Goal: Transaction & Acquisition: Book appointment/travel/reservation

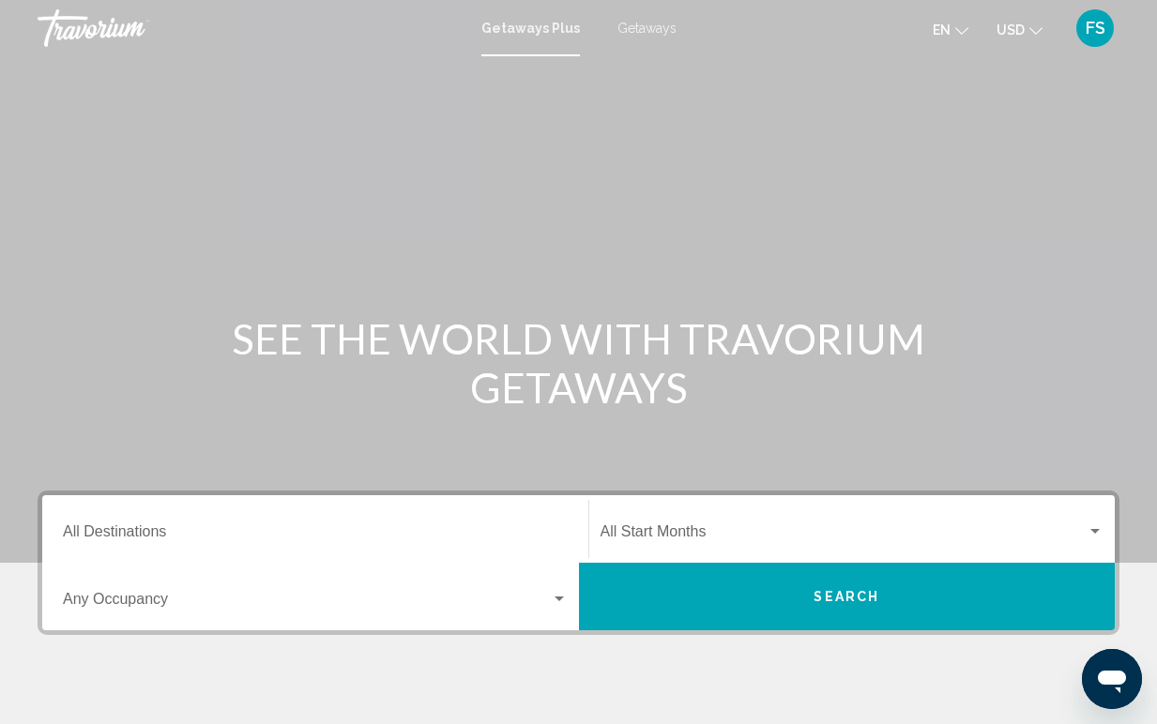
click at [188, 527] on input "Destination All Destinations" at bounding box center [315, 535] width 505 height 17
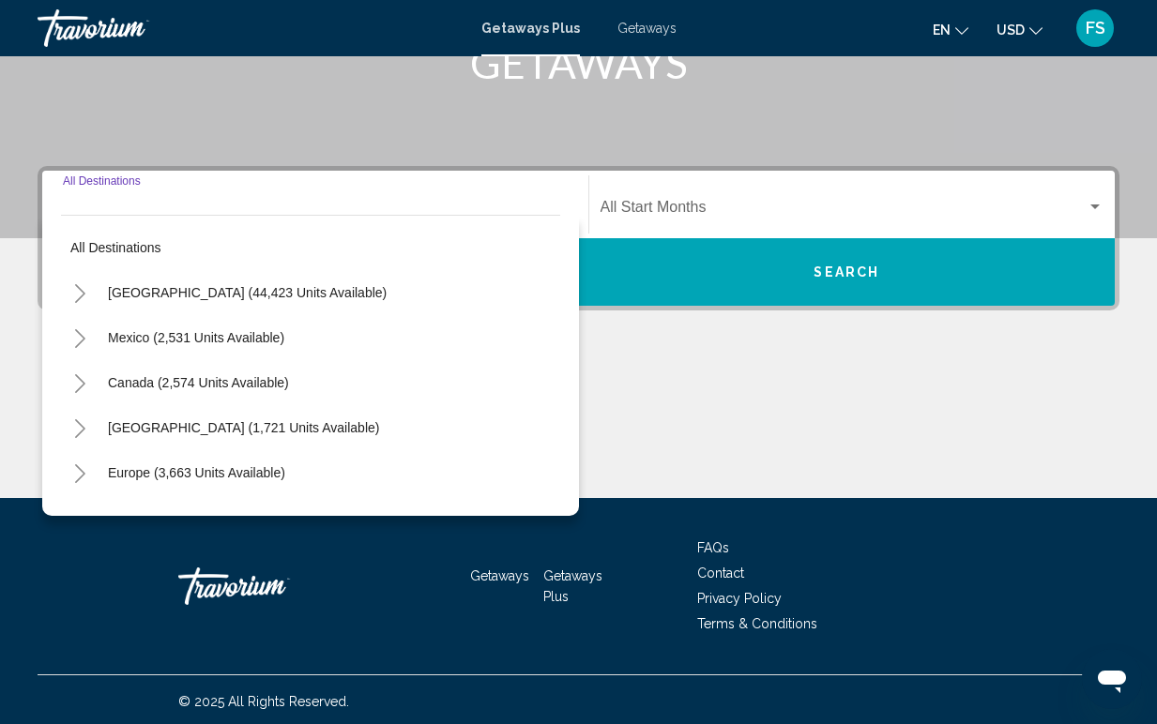
scroll to position [328, 0]
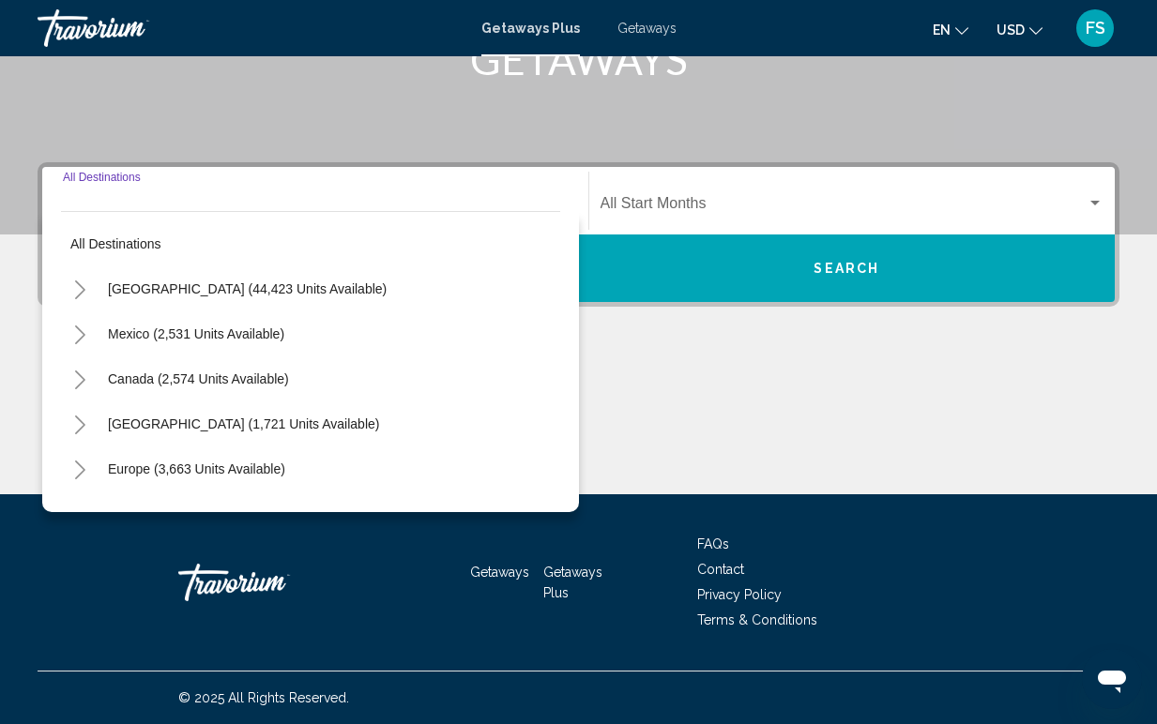
click at [76, 292] on icon "Toggle United States (44,423 units available)" at bounding box center [80, 290] width 14 height 19
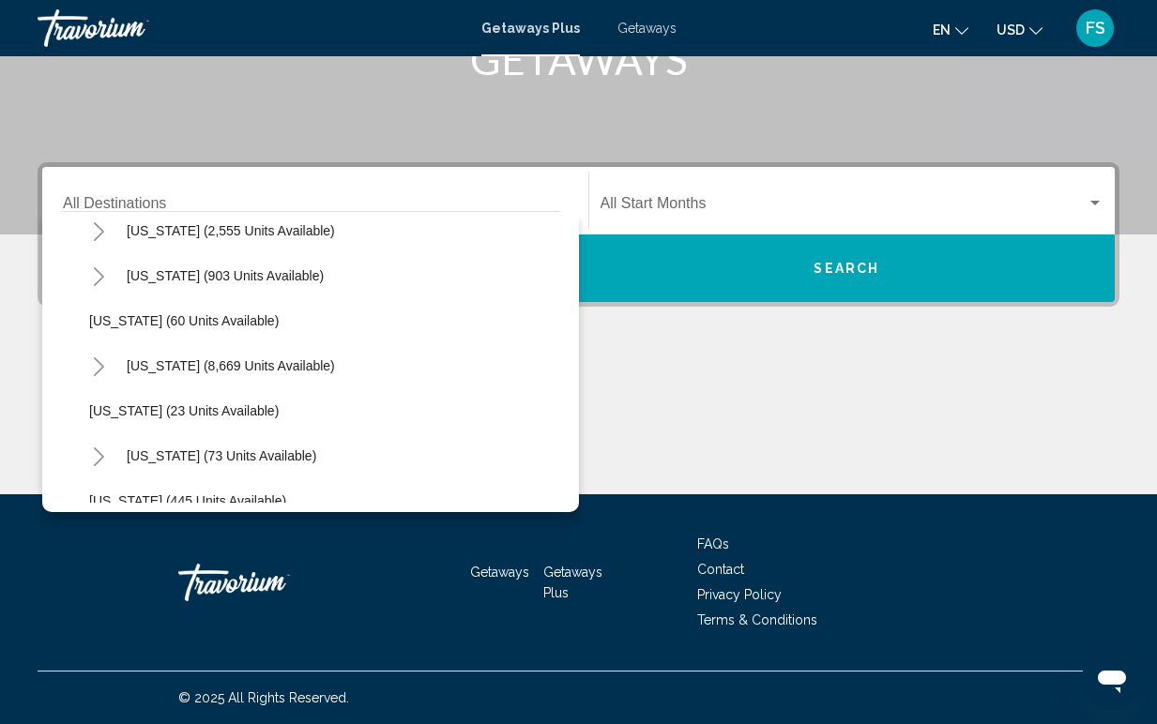
scroll to position [239, 0]
click at [143, 367] on span "[US_STATE] (8,669 units available)" at bounding box center [231, 364] width 208 height 15
type input "**********"
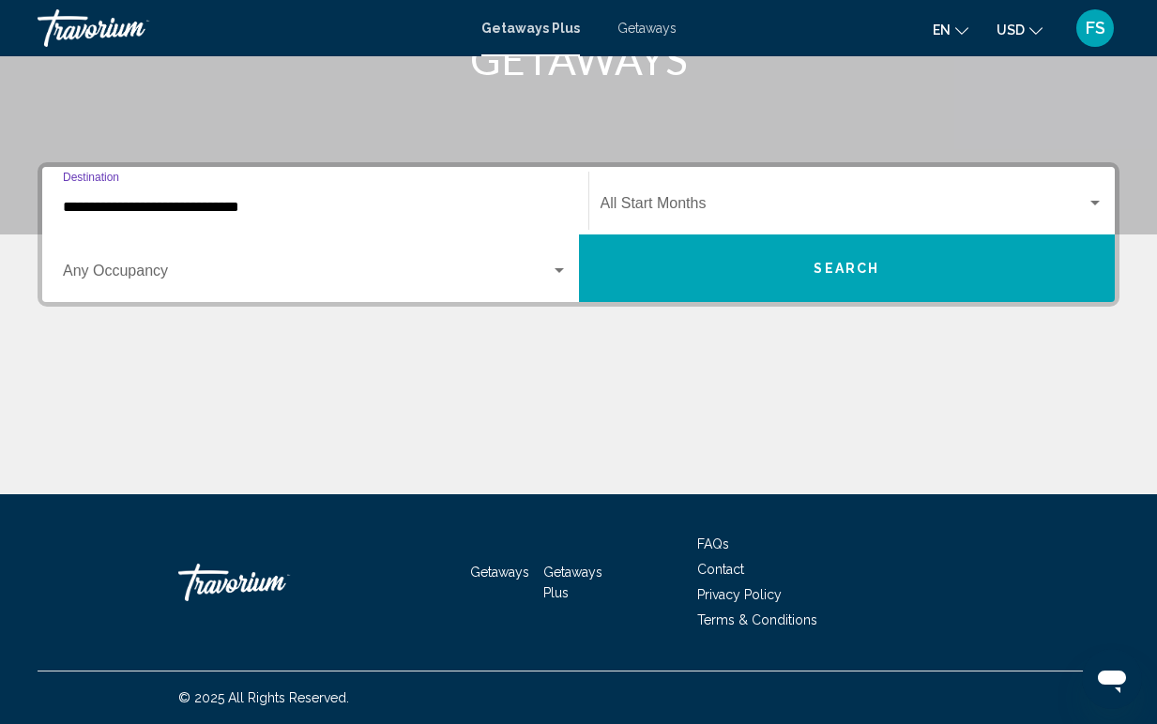
click at [230, 282] on span "Search widget" at bounding box center [307, 274] width 488 height 17
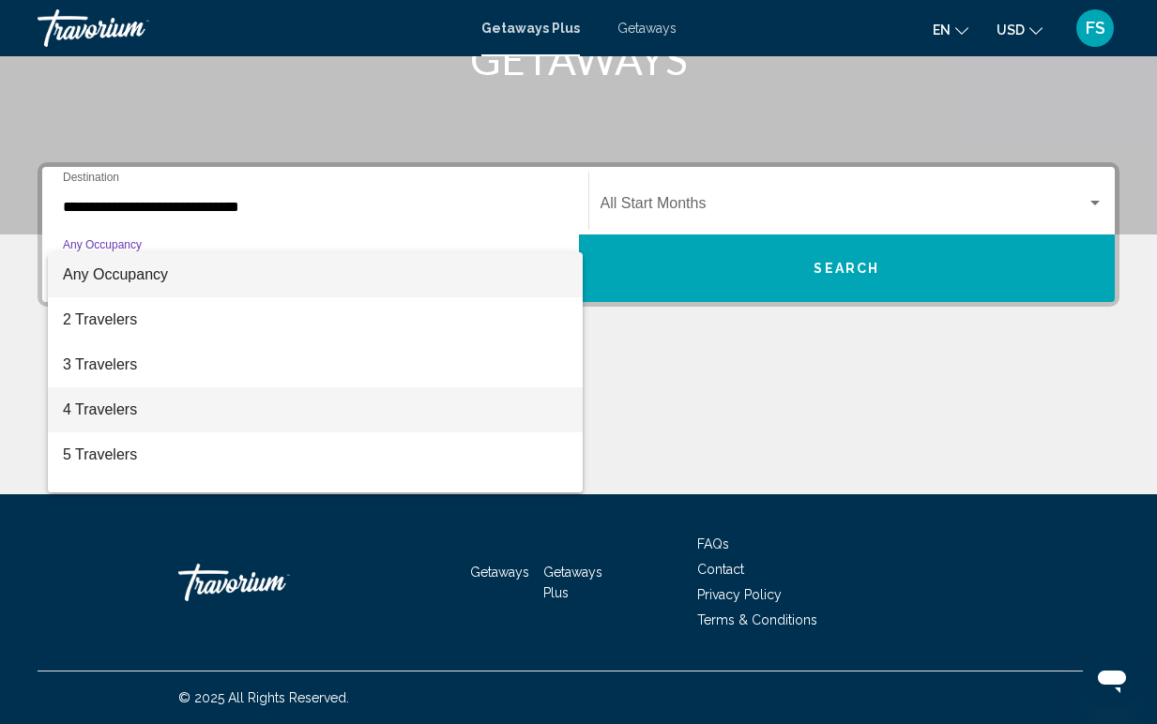
click at [148, 403] on span "4 Travelers" at bounding box center [315, 410] width 505 height 45
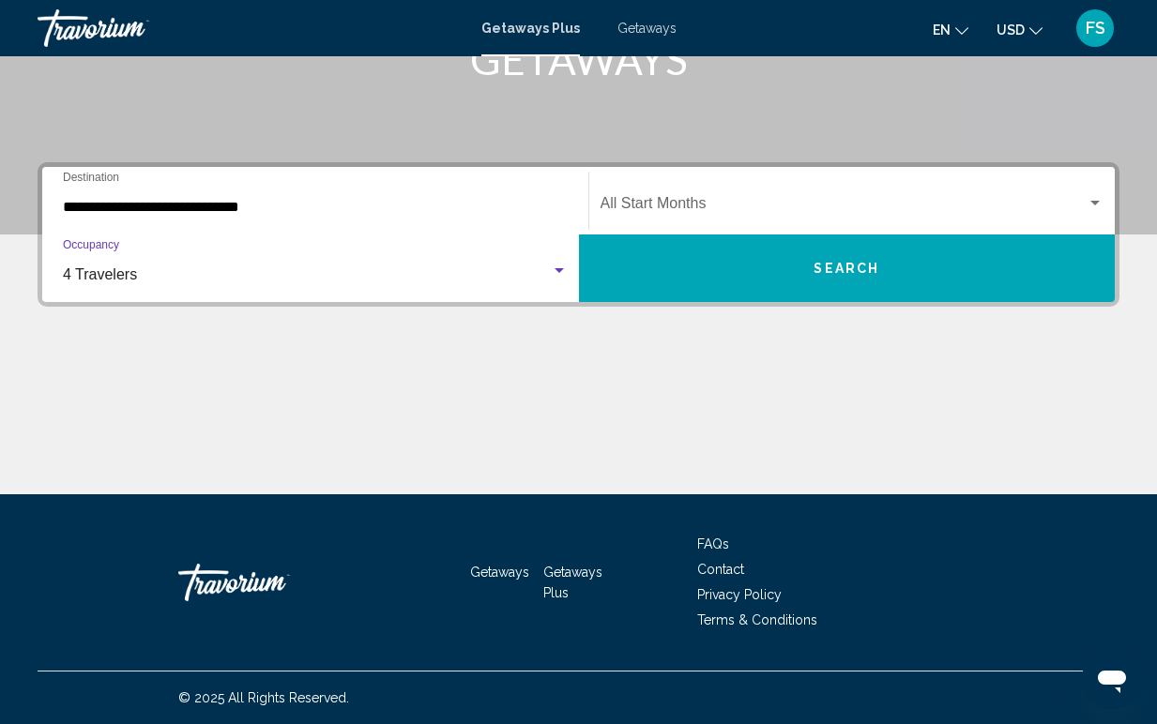
click at [764, 203] on span "Search widget" at bounding box center [844, 207] width 487 height 17
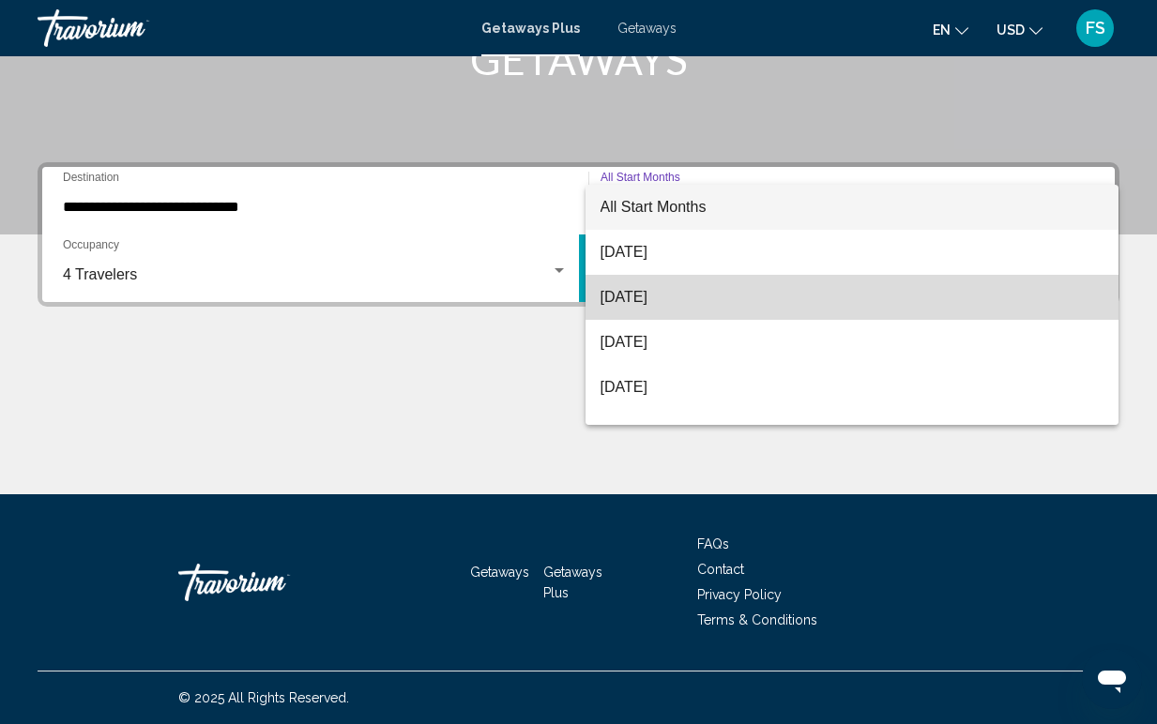
click at [692, 301] on span "[DATE]" at bounding box center [853, 297] width 504 height 45
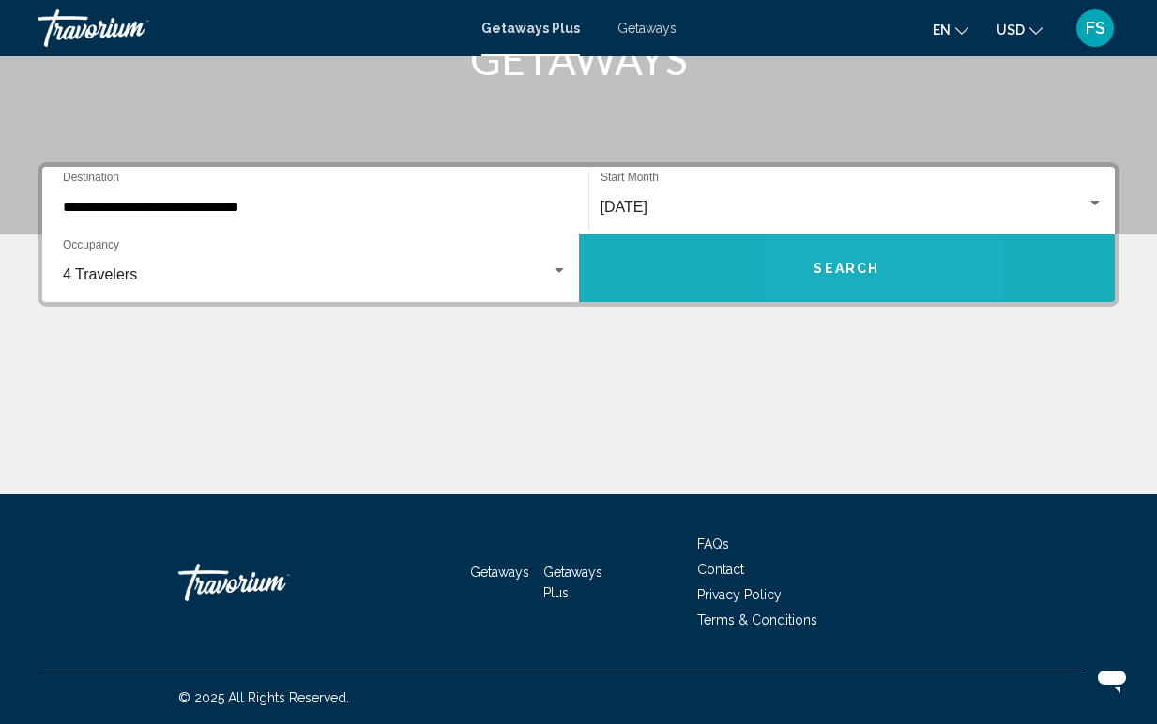
click at [821, 265] on span "Search" at bounding box center [847, 269] width 66 height 15
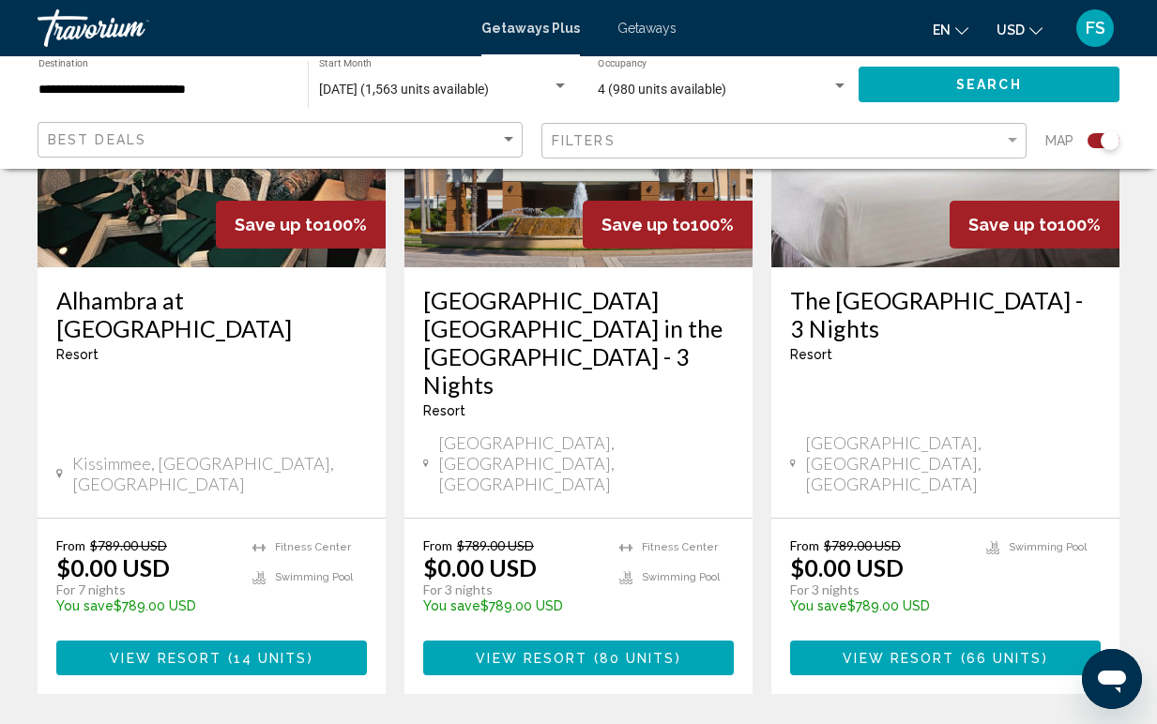
scroll to position [3032, 0]
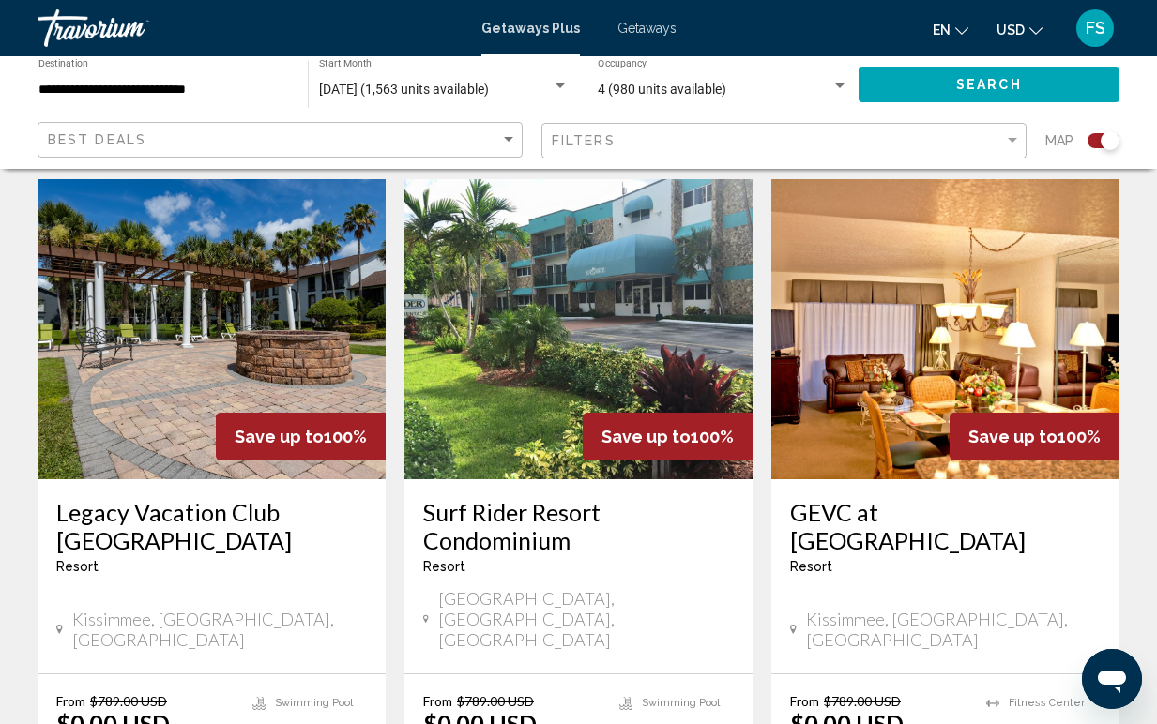
scroll to position [2875, 0]
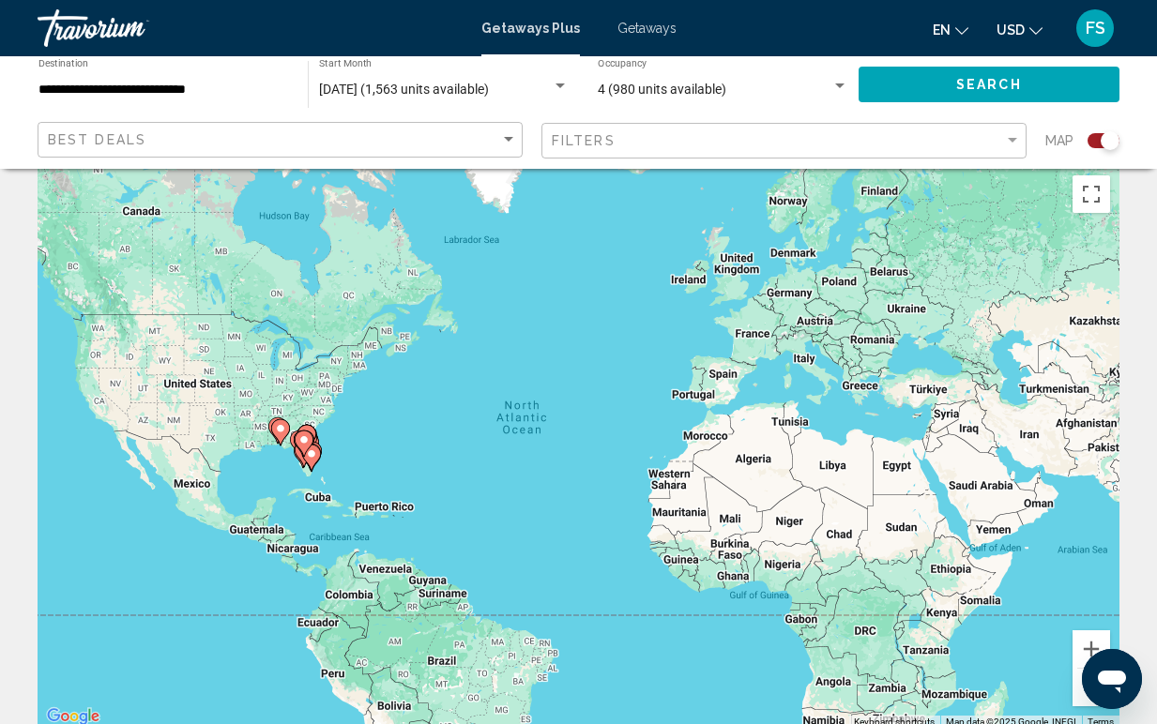
scroll to position [27, 0]
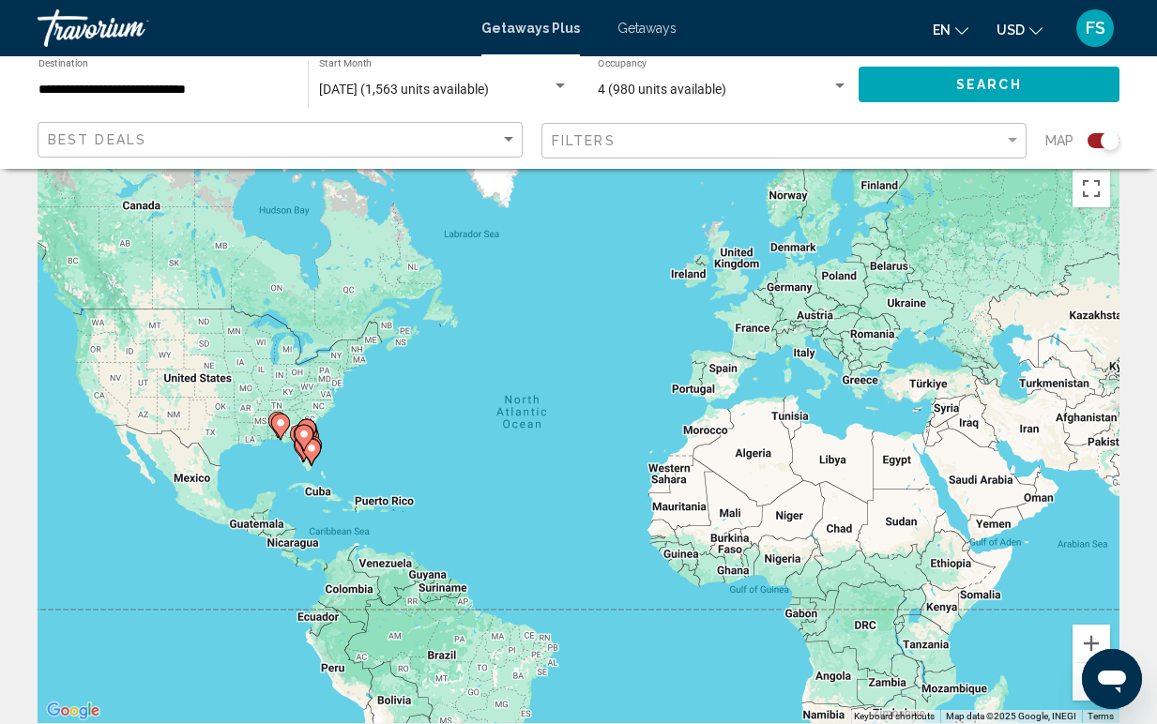
click at [280, 430] on icon "Main content" at bounding box center [279, 427] width 17 height 24
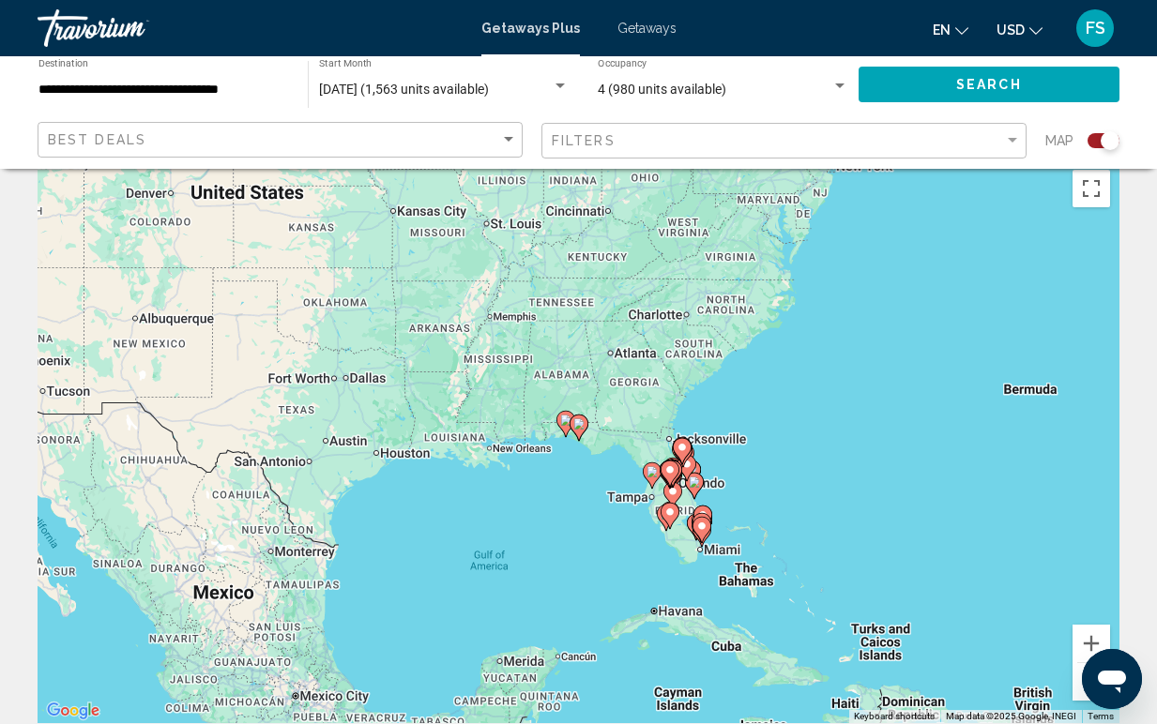
click at [565, 423] on image "Main content" at bounding box center [565, 420] width 11 height 11
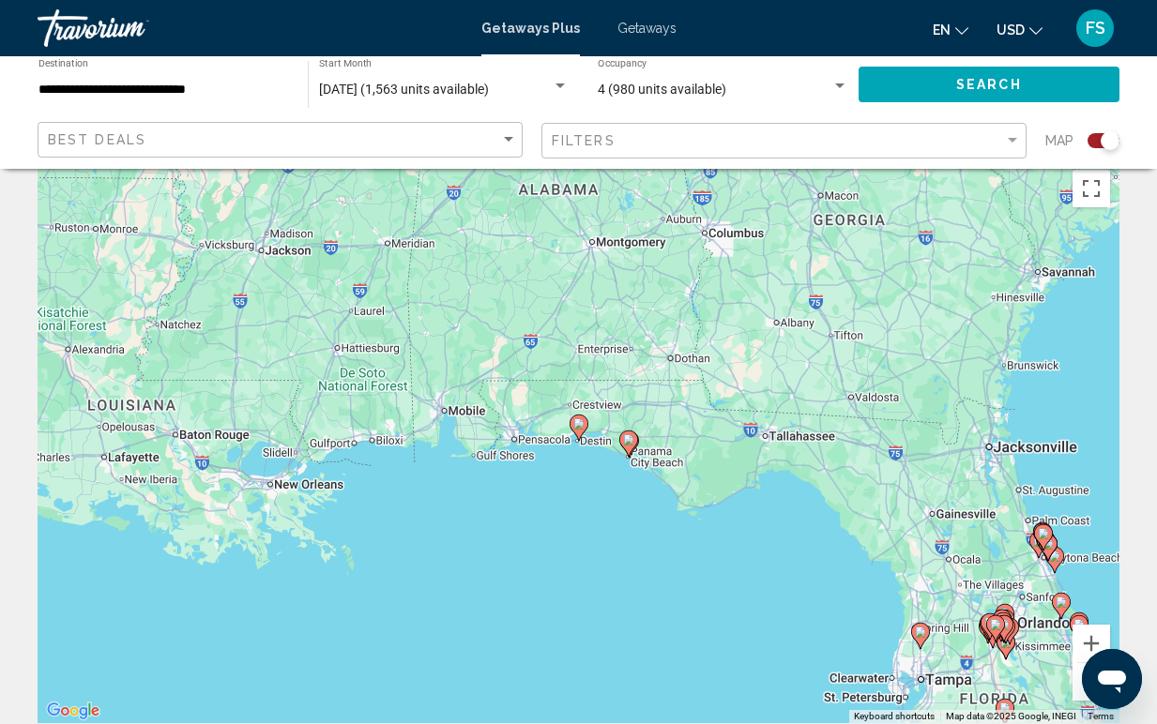
click at [578, 426] on image "Main content" at bounding box center [578, 423] width 11 height 11
type input "**********"
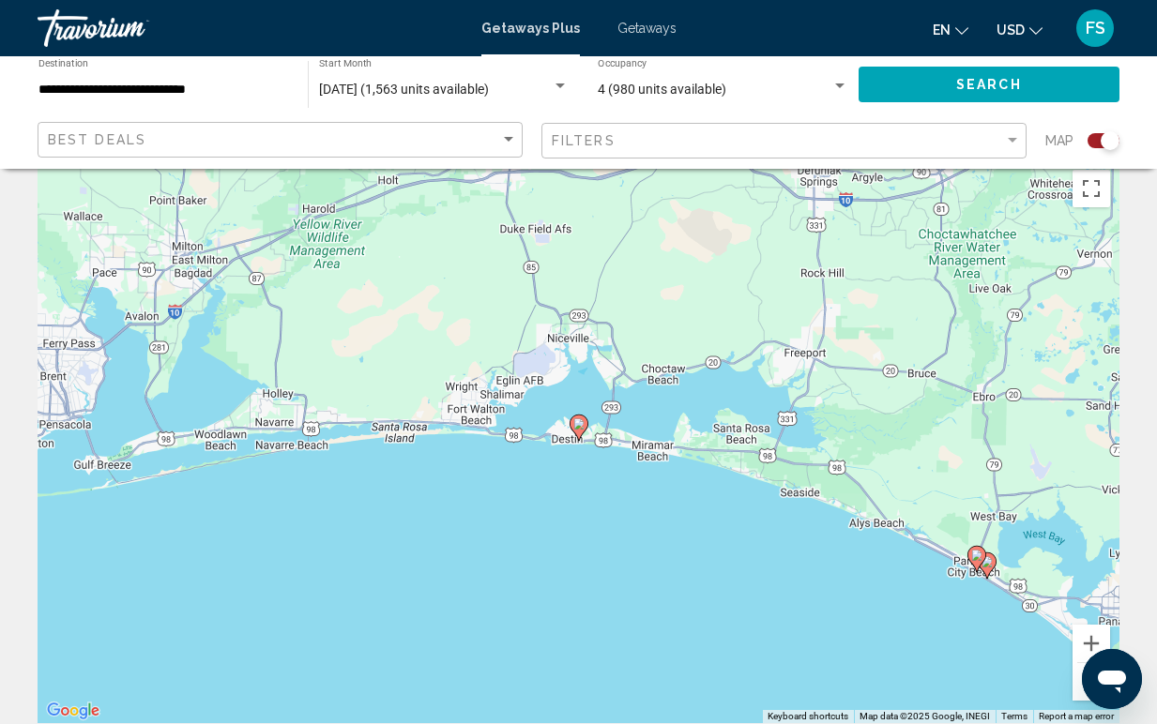
click at [578, 426] on image "Main content" at bounding box center [578, 423] width 11 height 11
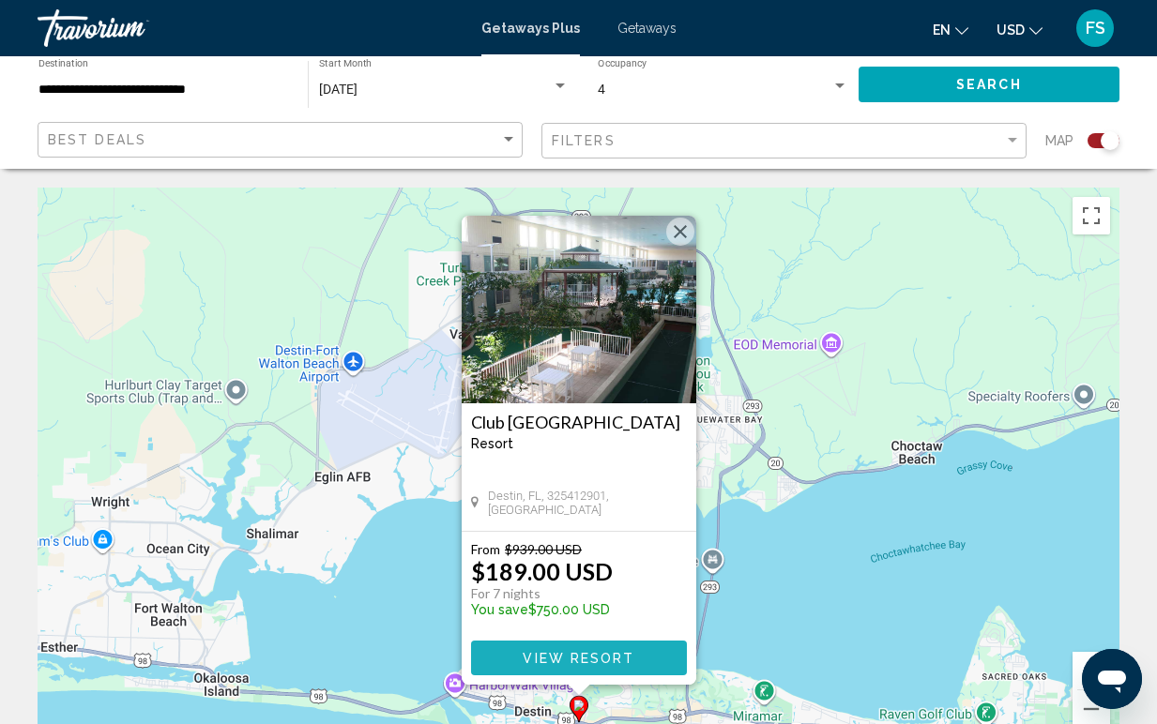
click at [583, 659] on span "View Resort" at bounding box center [579, 658] width 112 height 15
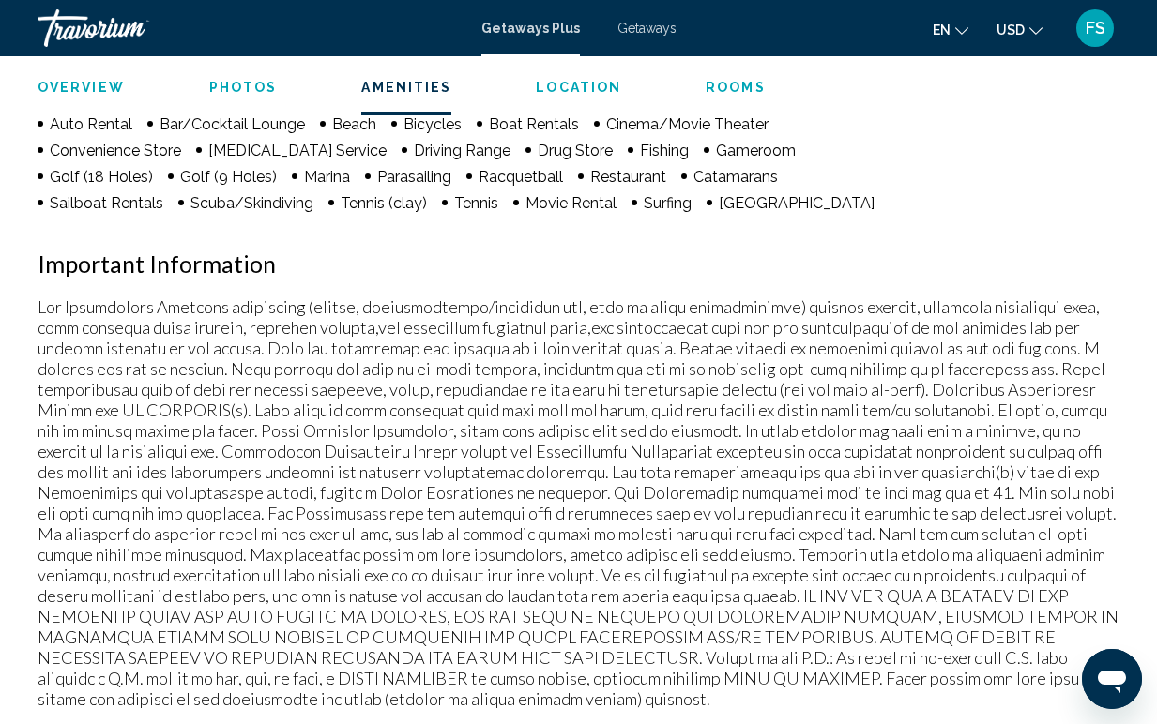
scroll to position [1745, 0]
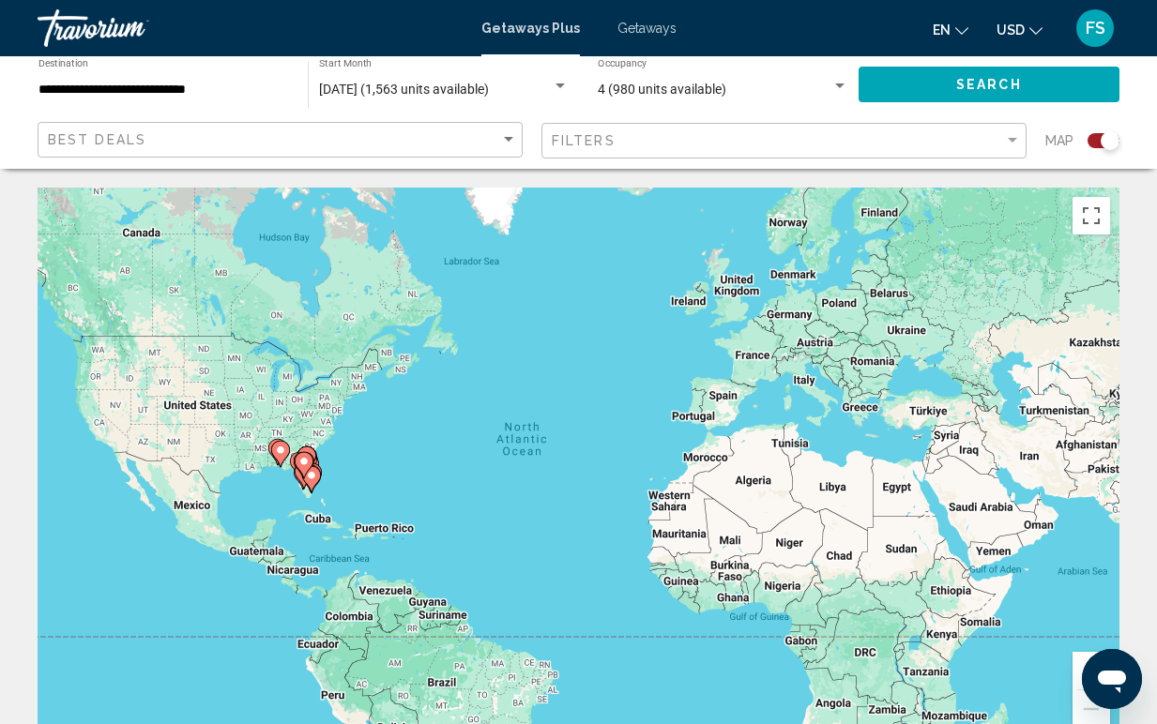
click at [281, 461] on icon "Main content" at bounding box center [279, 454] width 17 height 24
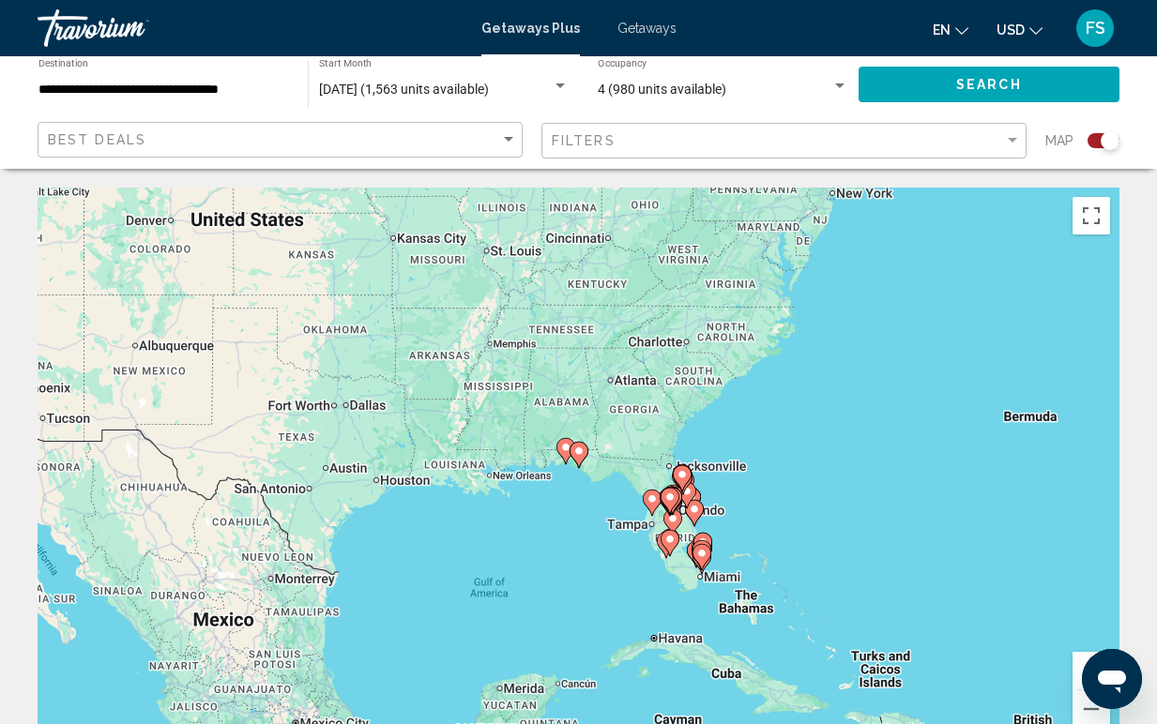
click at [578, 469] on div "To activate drag with keyboard, press Alt + Enter. Once in keyboard drag state,…" at bounding box center [579, 469] width 1082 height 563
click at [580, 455] on image "Main content" at bounding box center [578, 451] width 11 height 11
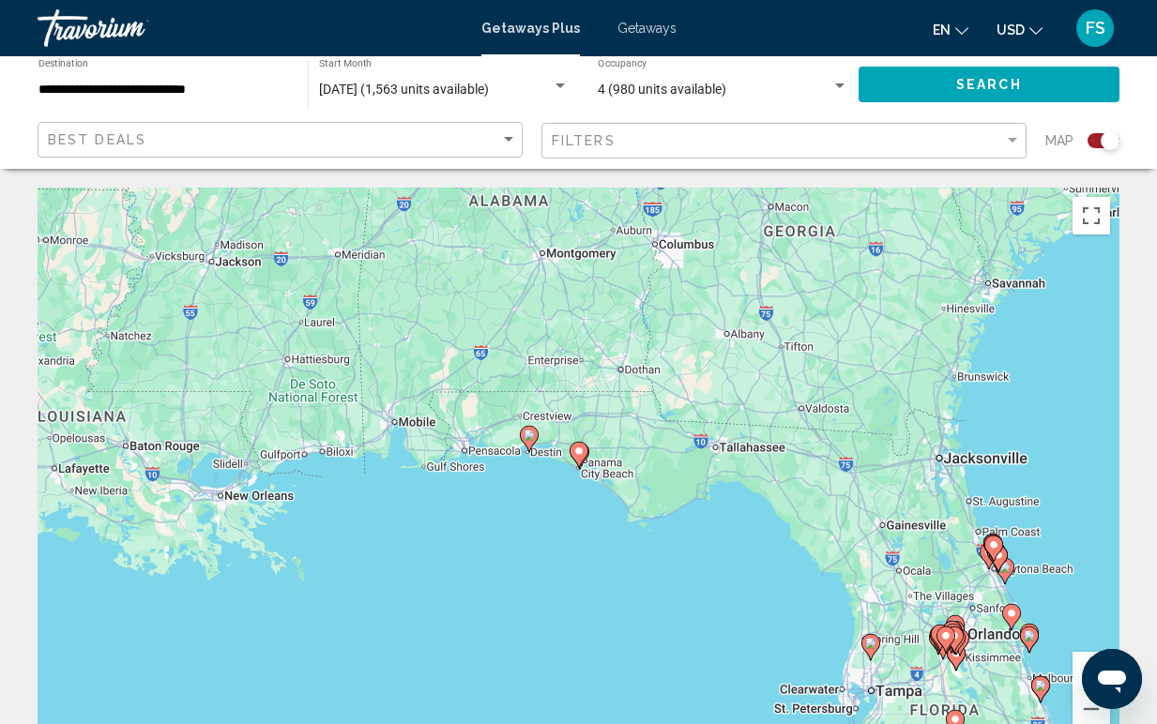
click at [580, 454] on image "Main content" at bounding box center [578, 451] width 11 height 11
type input "**********"
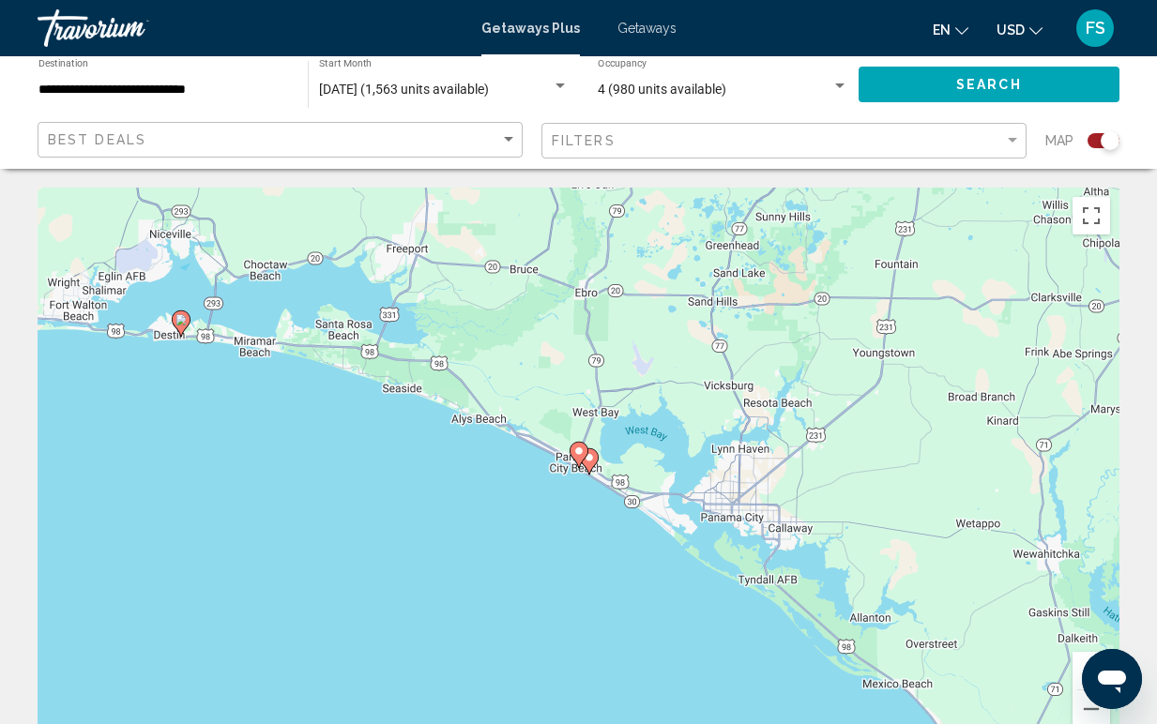
drag, startPoint x: 848, startPoint y: 236, endPoint x: 845, endPoint y: 253, distance: 18.0
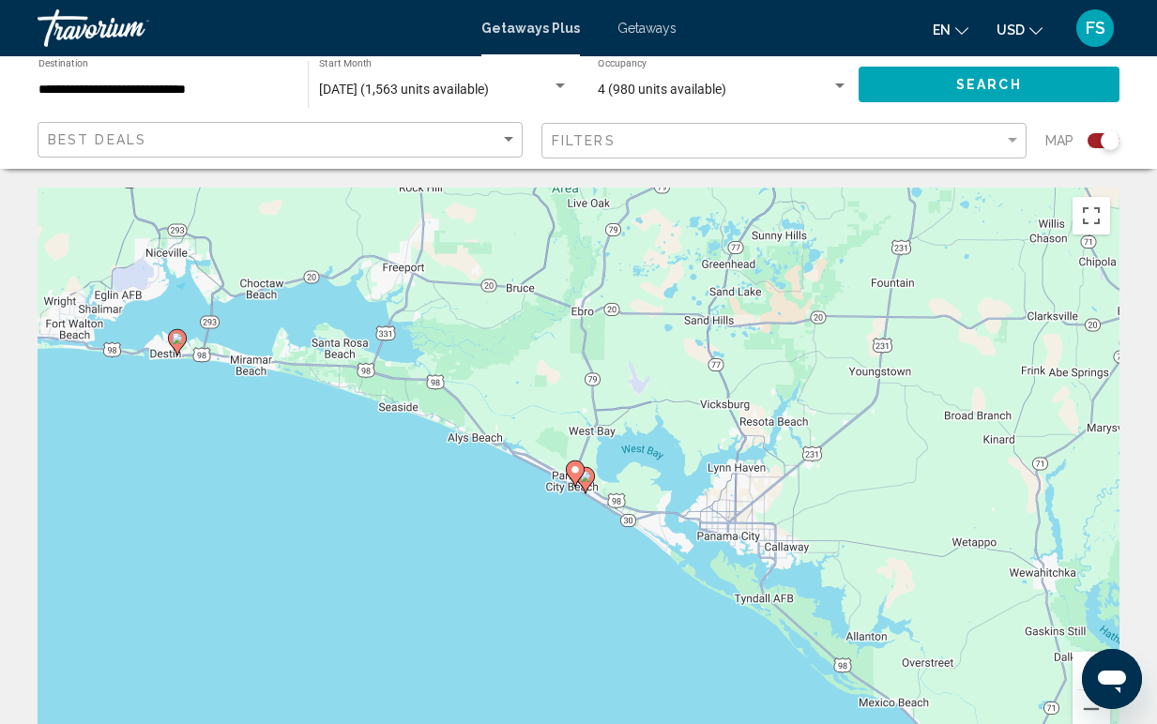
click at [256, 377] on div "To activate drag with keyboard, press Alt + Enter. Once in keyboard drag state,…" at bounding box center [579, 469] width 1082 height 563
click at [159, 332] on div "To activate drag with keyboard, press Alt + Enter. Once in keyboard drag state,…" at bounding box center [579, 469] width 1082 height 563
click at [236, 358] on div "To activate drag with keyboard, press Alt + Enter. Once in keyboard drag state,…" at bounding box center [579, 469] width 1082 height 563
click at [302, 149] on div "Best Deals" at bounding box center [282, 140] width 469 height 35
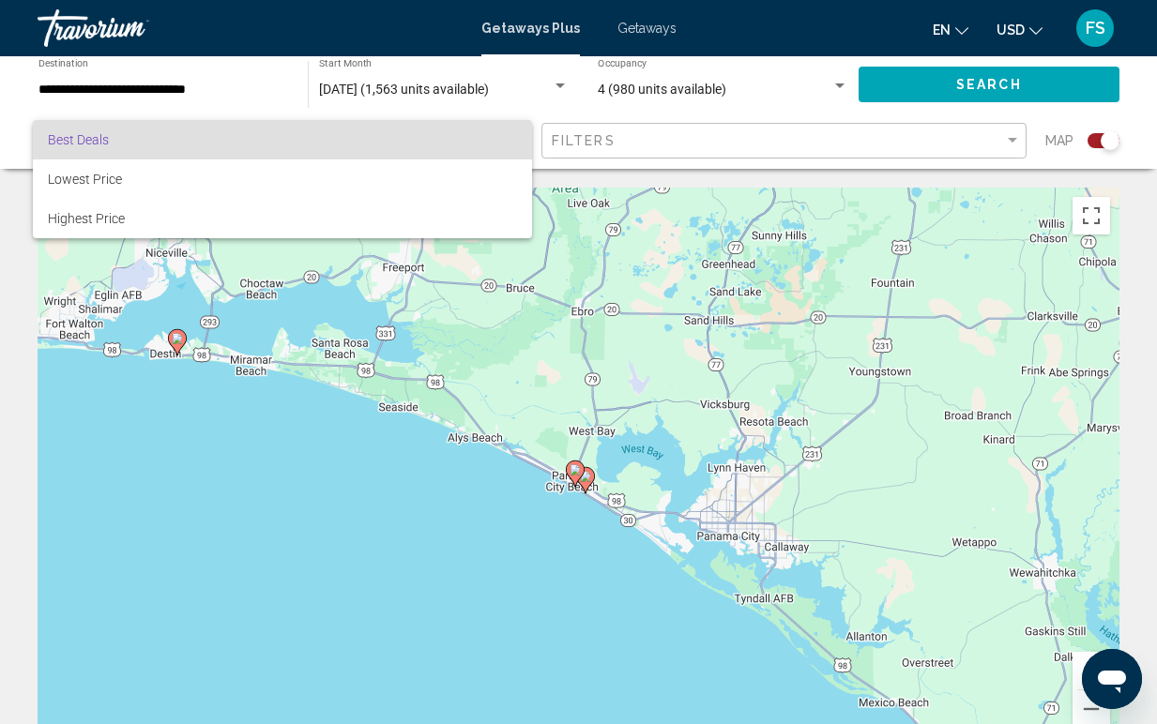
click at [221, 87] on div at bounding box center [578, 362] width 1157 height 724
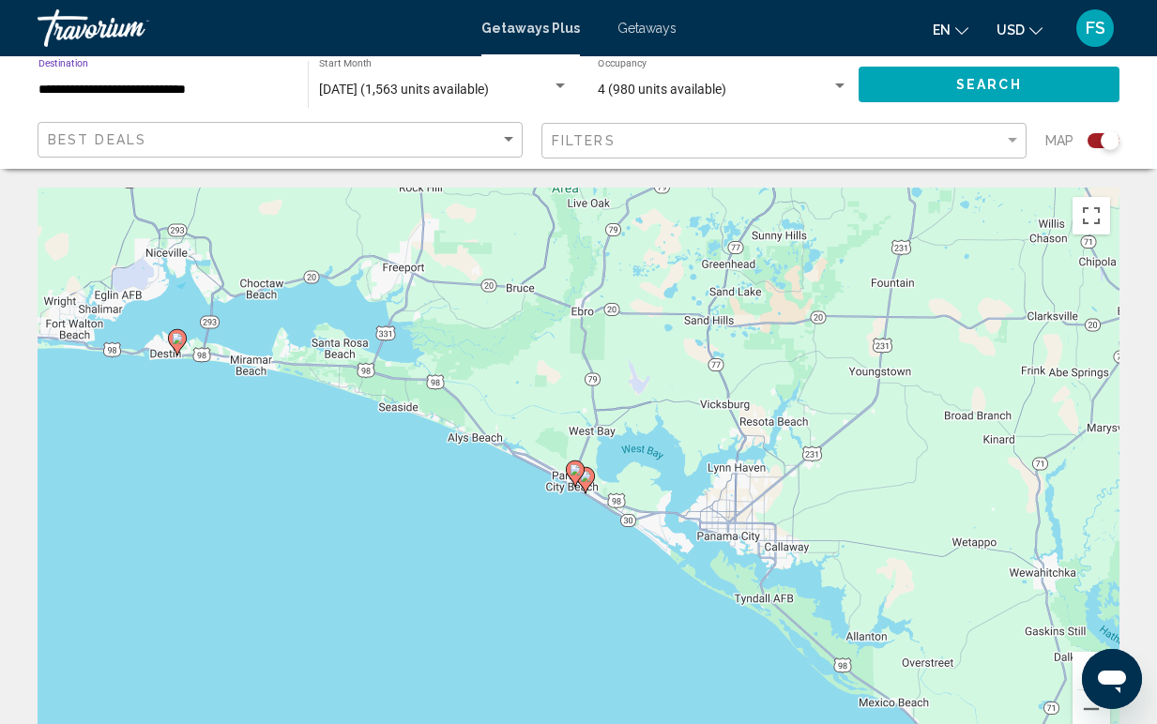
click at [226, 92] on input "**********" at bounding box center [163, 90] width 251 height 15
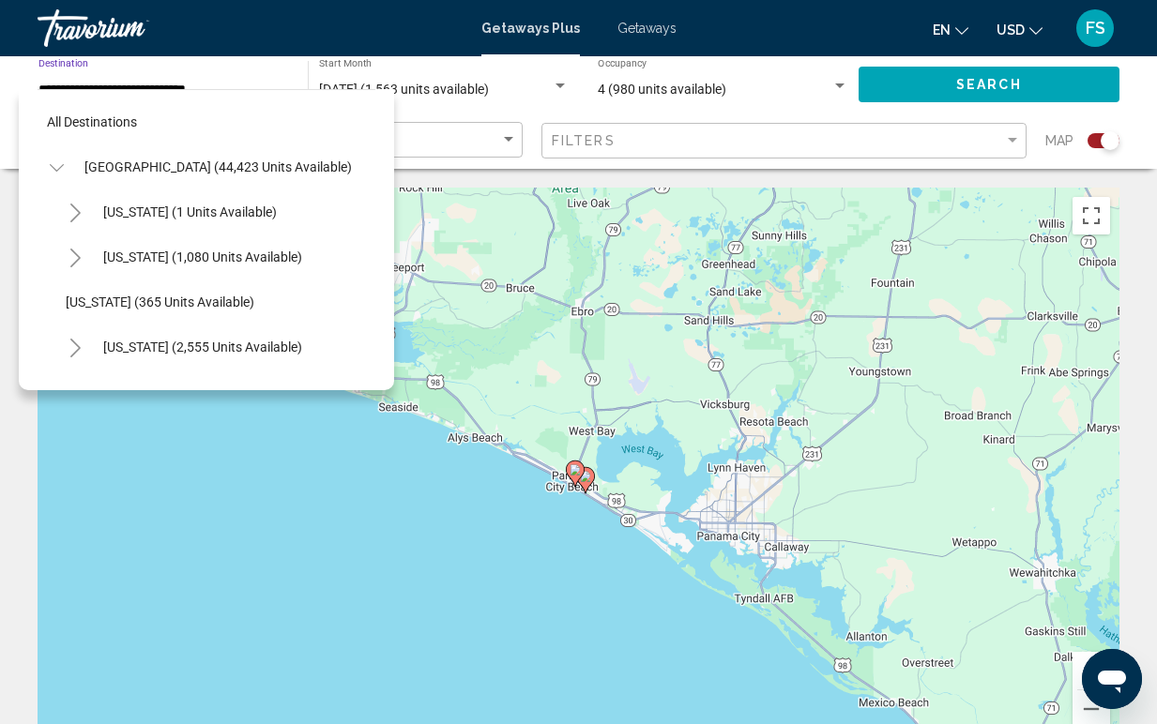
scroll to position [427, 0]
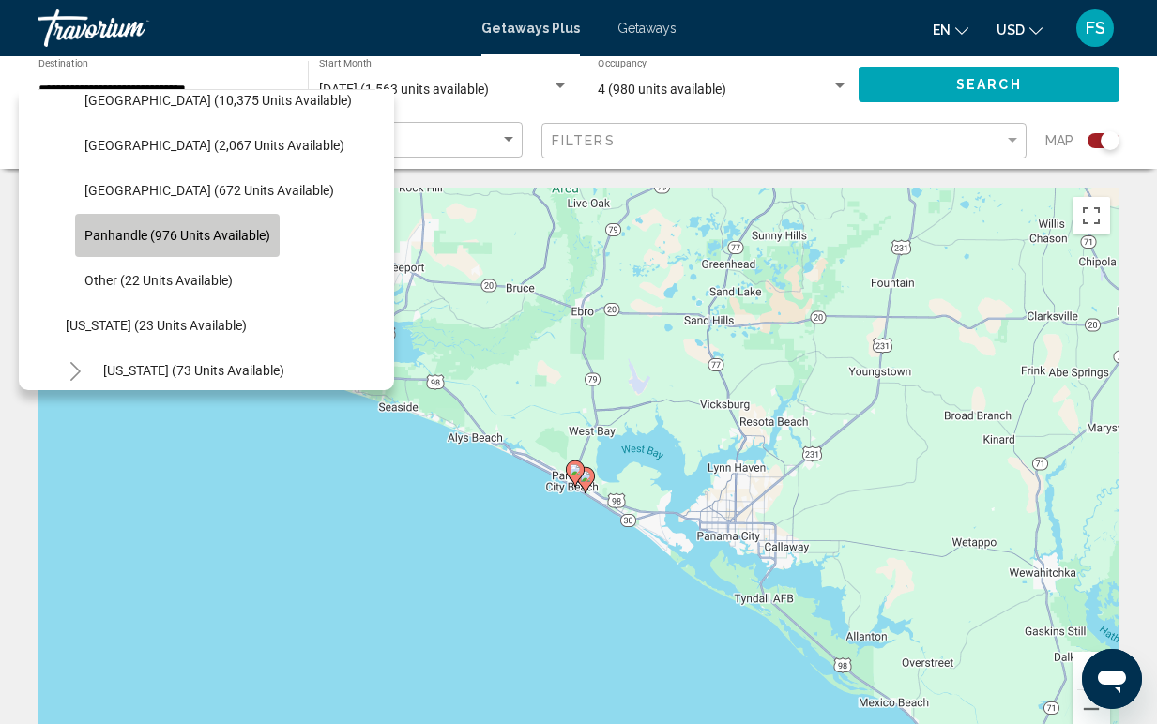
click at [205, 240] on span "Panhandle (976 units available)" at bounding box center [177, 235] width 186 height 15
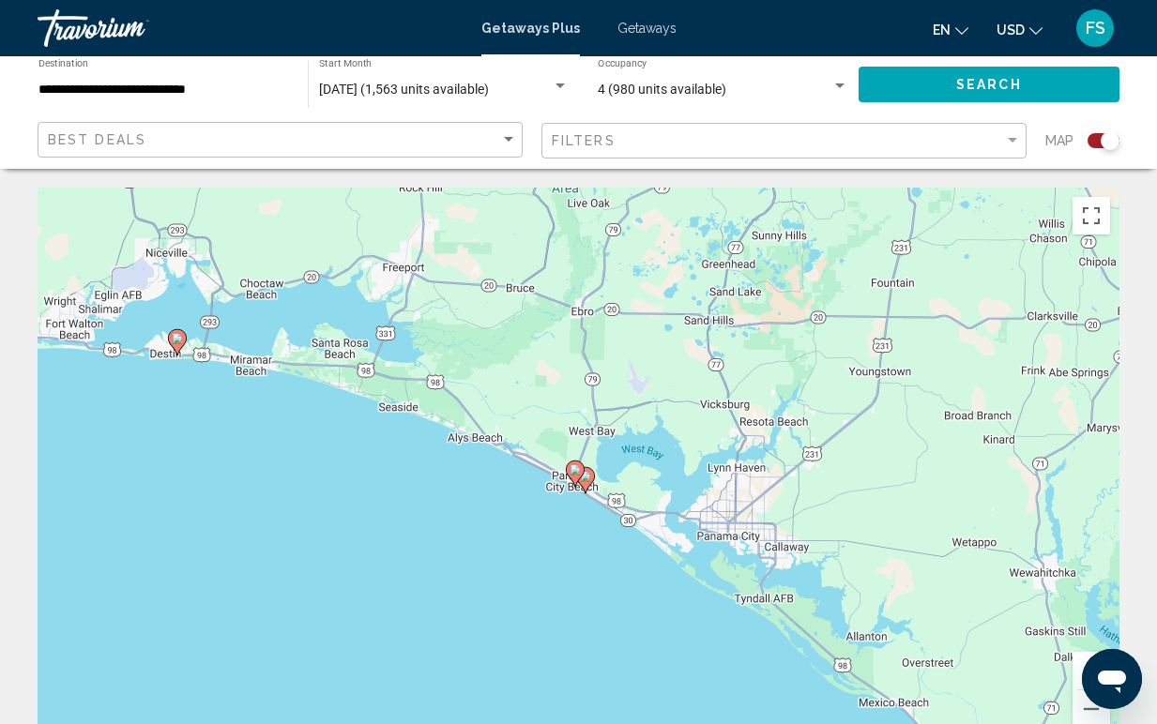
click at [645, 32] on span "Getaways" at bounding box center [646, 28] width 59 height 15
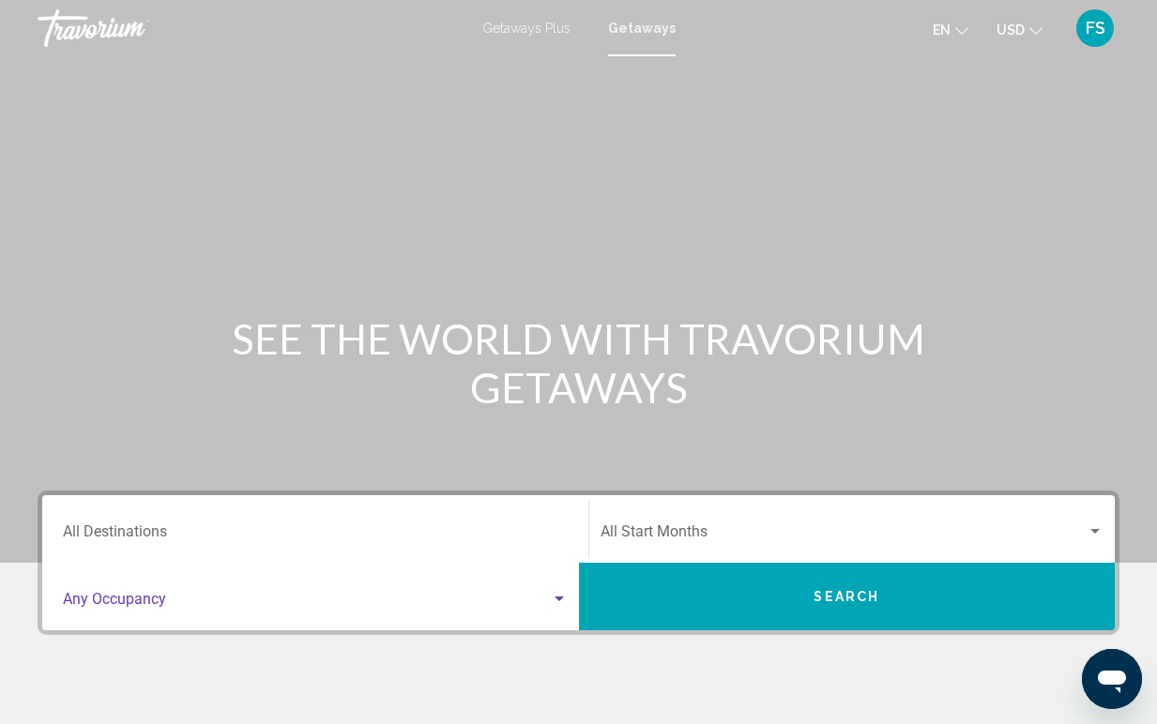
click at [141, 604] on span "Search widget" at bounding box center [307, 603] width 488 height 17
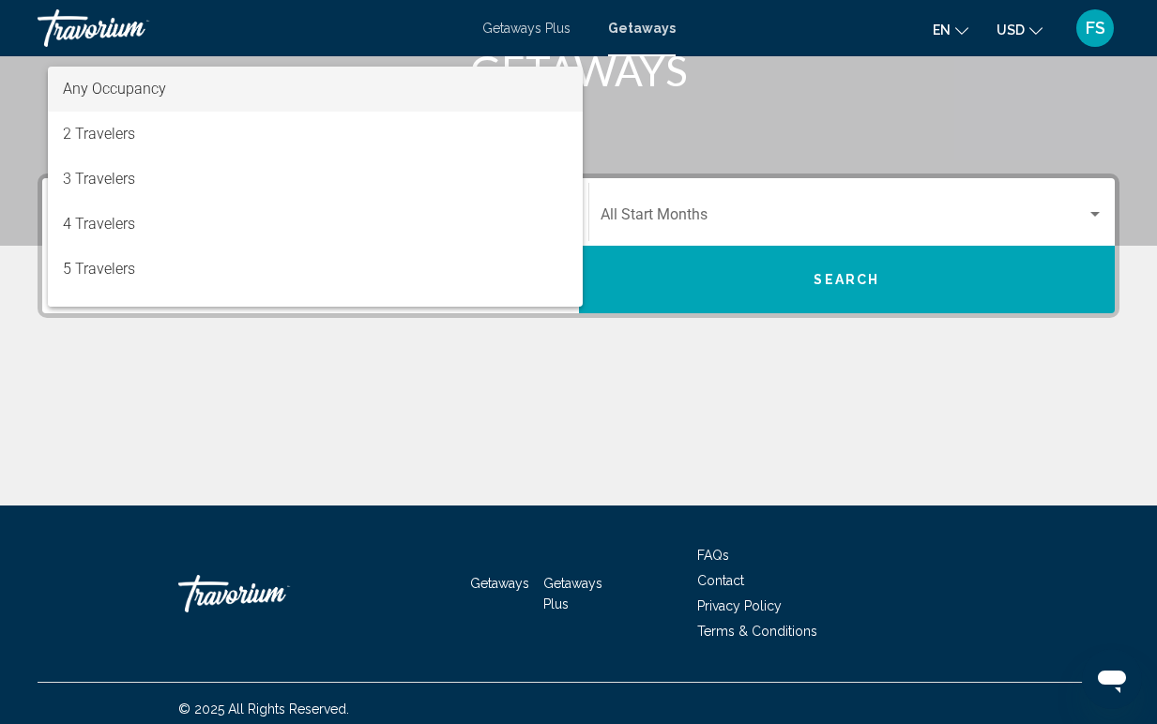
scroll to position [328, 0]
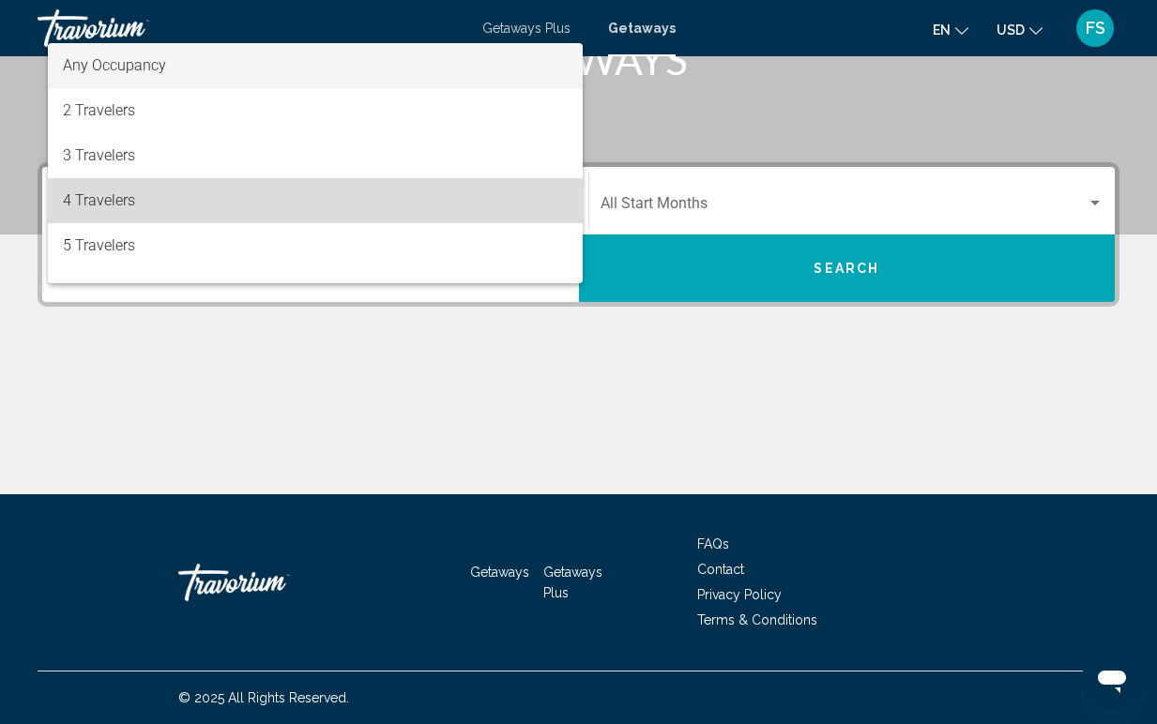
click at [120, 211] on span "4 Travelers" at bounding box center [315, 200] width 505 height 45
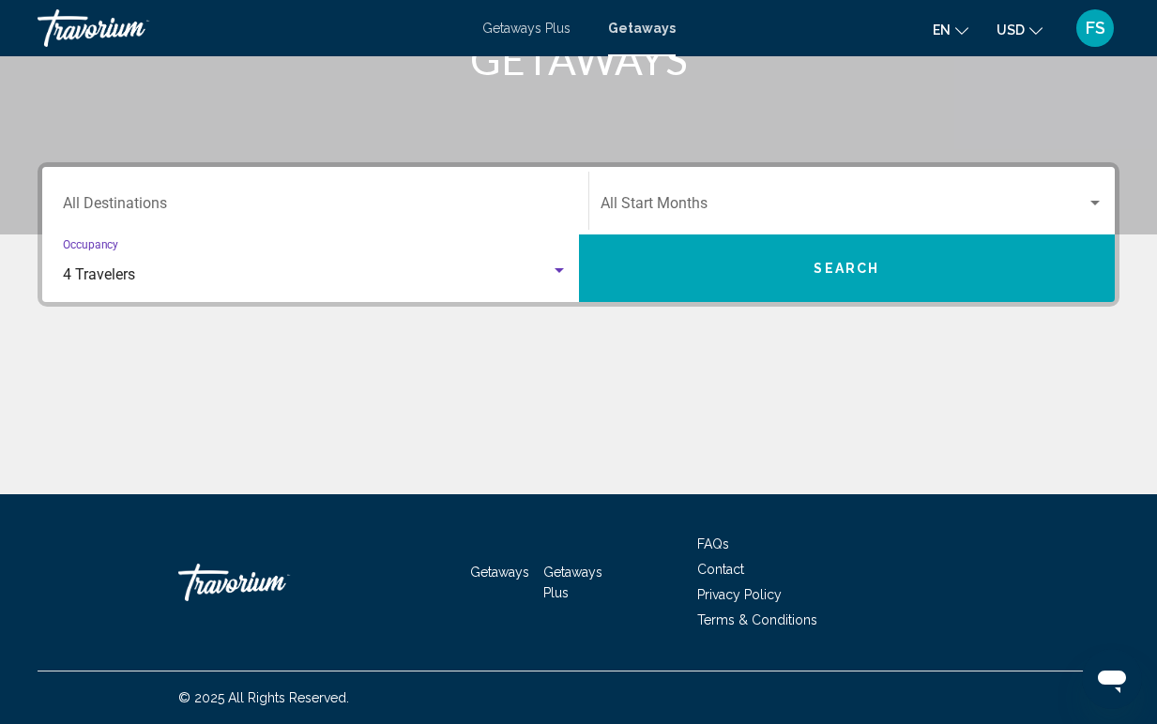
click at [274, 219] on div "Destination All Destinations" at bounding box center [315, 201] width 505 height 59
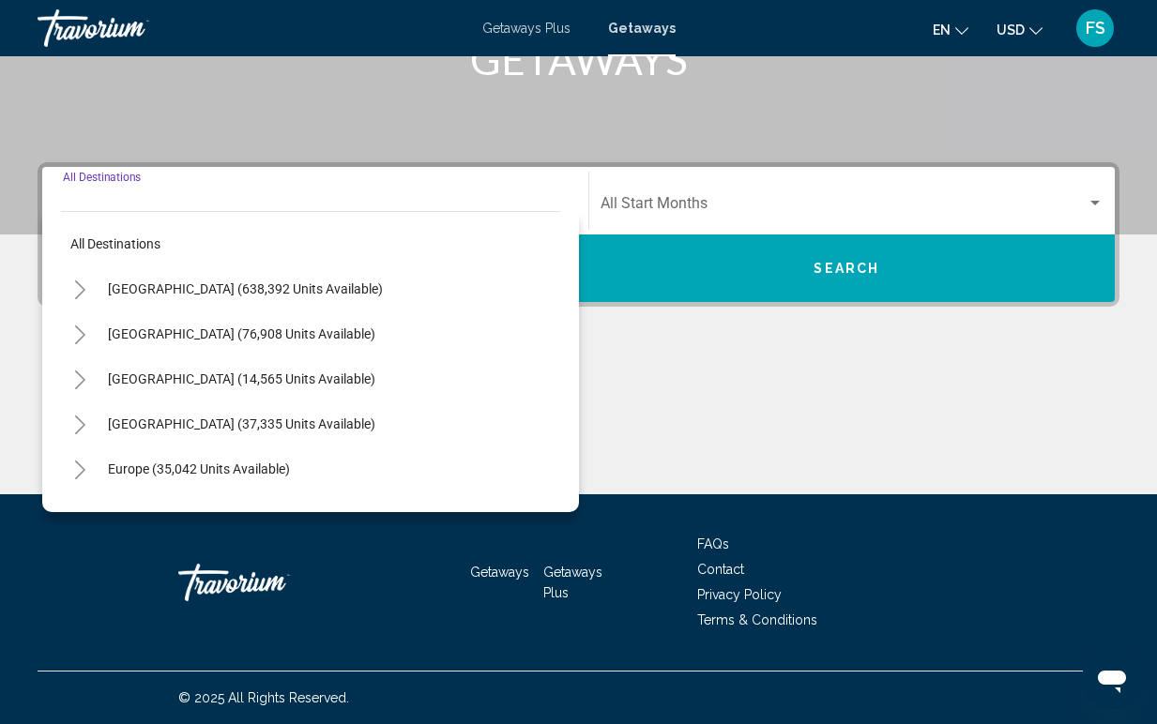
click at [80, 284] on icon "Toggle United States (638,392 units available)" at bounding box center [80, 290] width 10 height 19
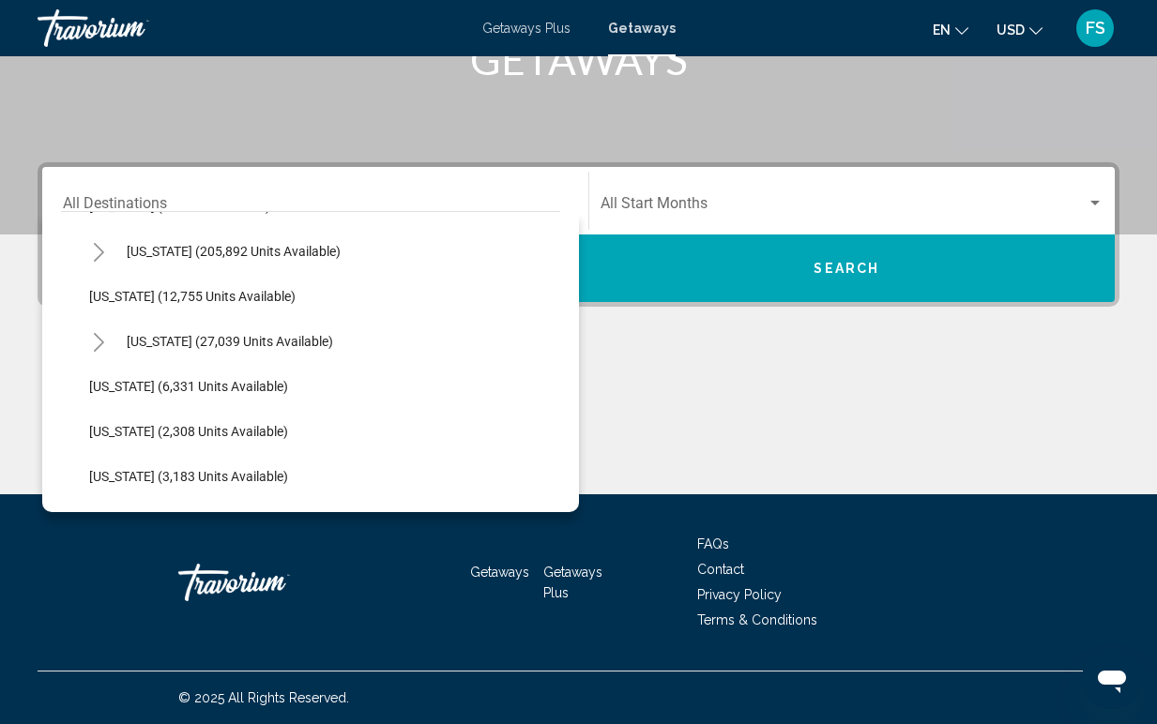
scroll to position [399, 0]
click at [99, 251] on icon "Toggle Florida (205,892 units available)" at bounding box center [99, 251] width 14 height 19
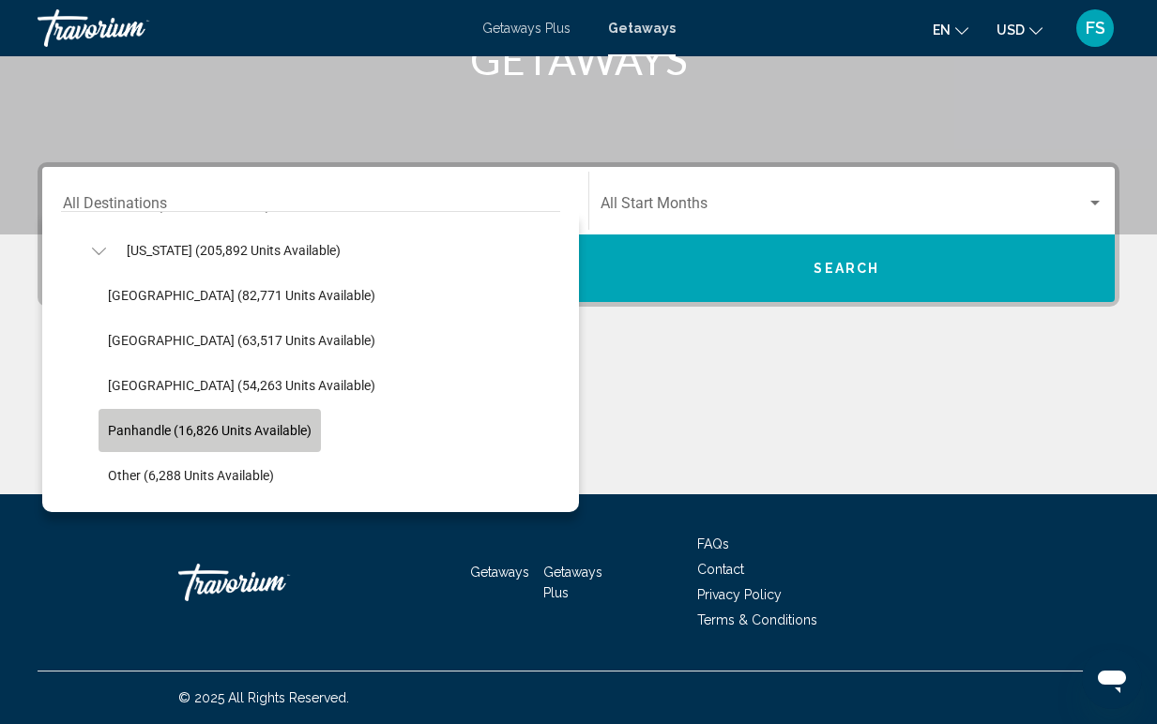
click at [168, 427] on span "Panhandle (16,826 units available)" at bounding box center [210, 430] width 204 height 15
type input "**********"
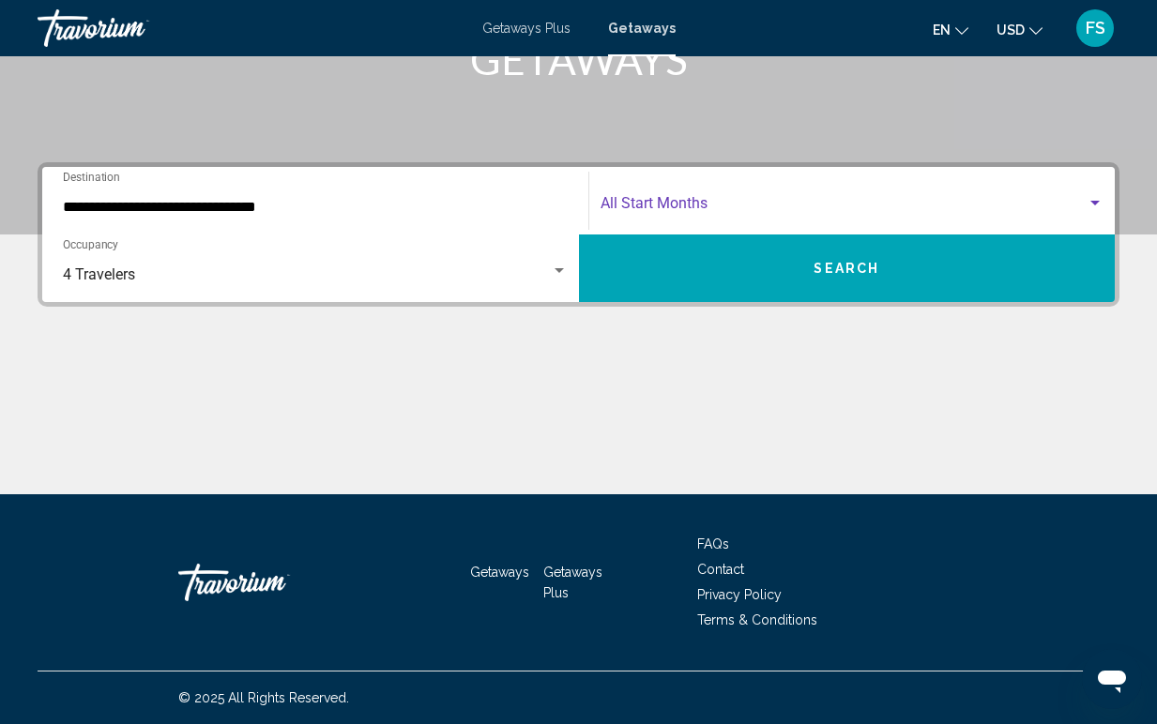
click at [636, 207] on span "Search widget" at bounding box center [844, 207] width 487 height 17
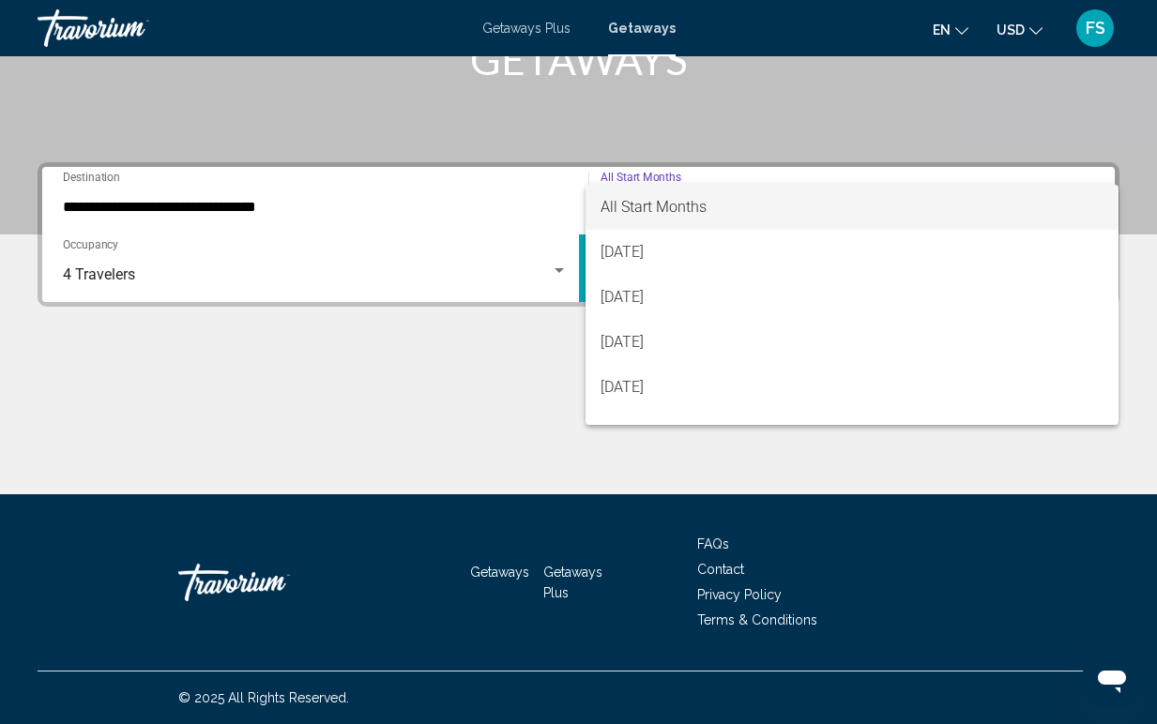
click at [646, 200] on span "All Start Months" at bounding box center [654, 207] width 106 height 18
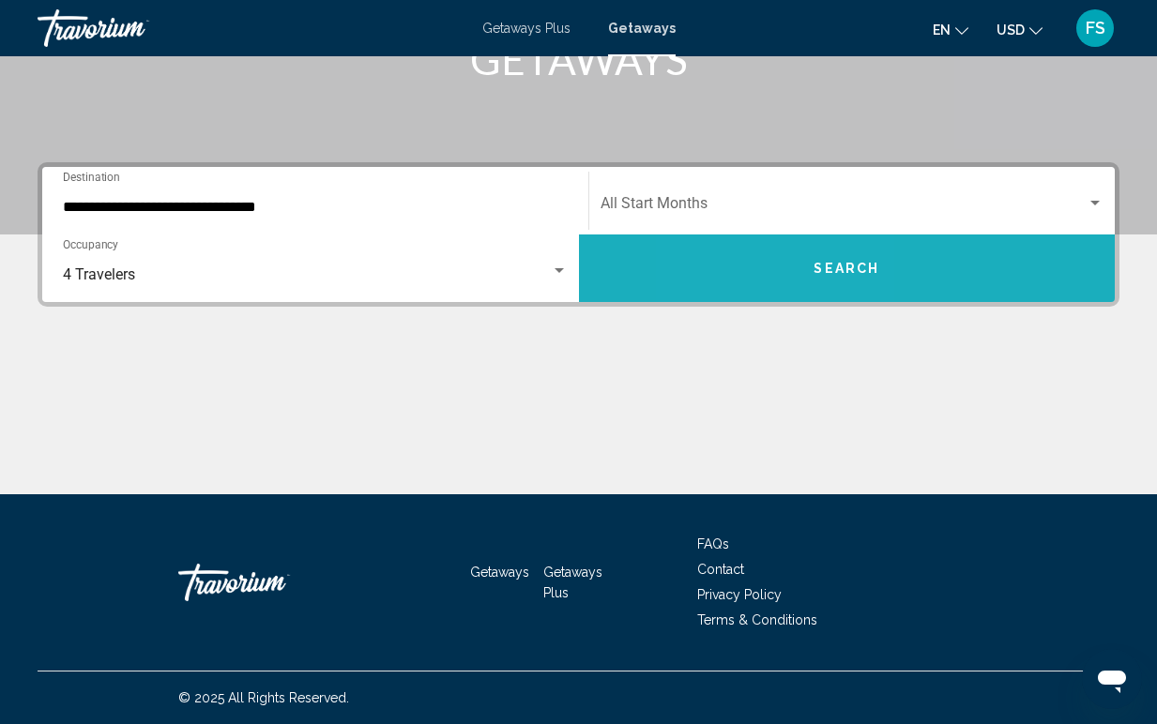
click at [767, 271] on button "Search" at bounding box center [847, 269] width 537 height 68
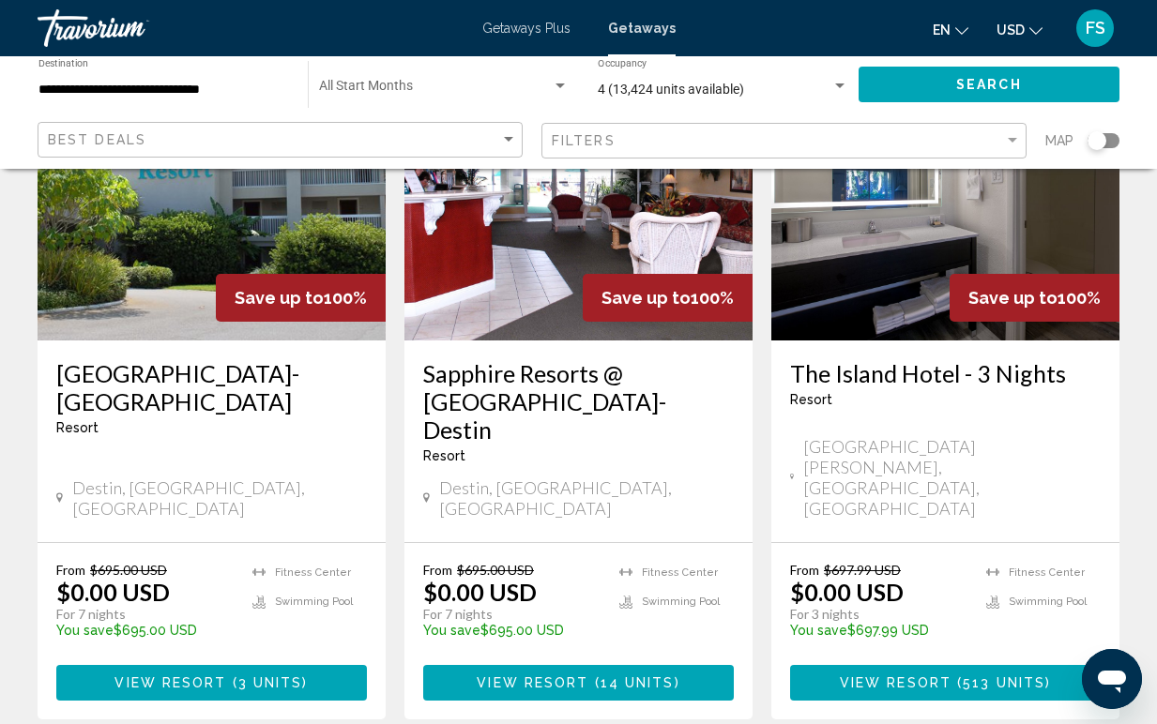
scroll to position [916, 0]
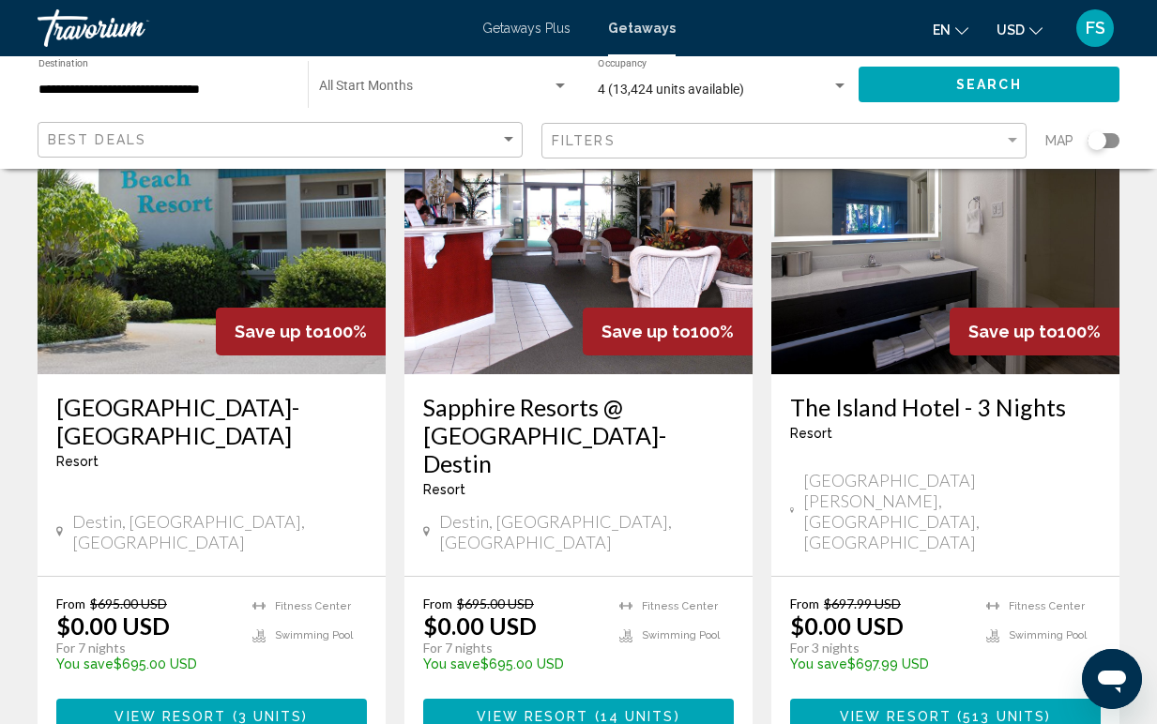
click at [582, 264] on img "Main content" at bounding box center [578, 224] width 348 height 300
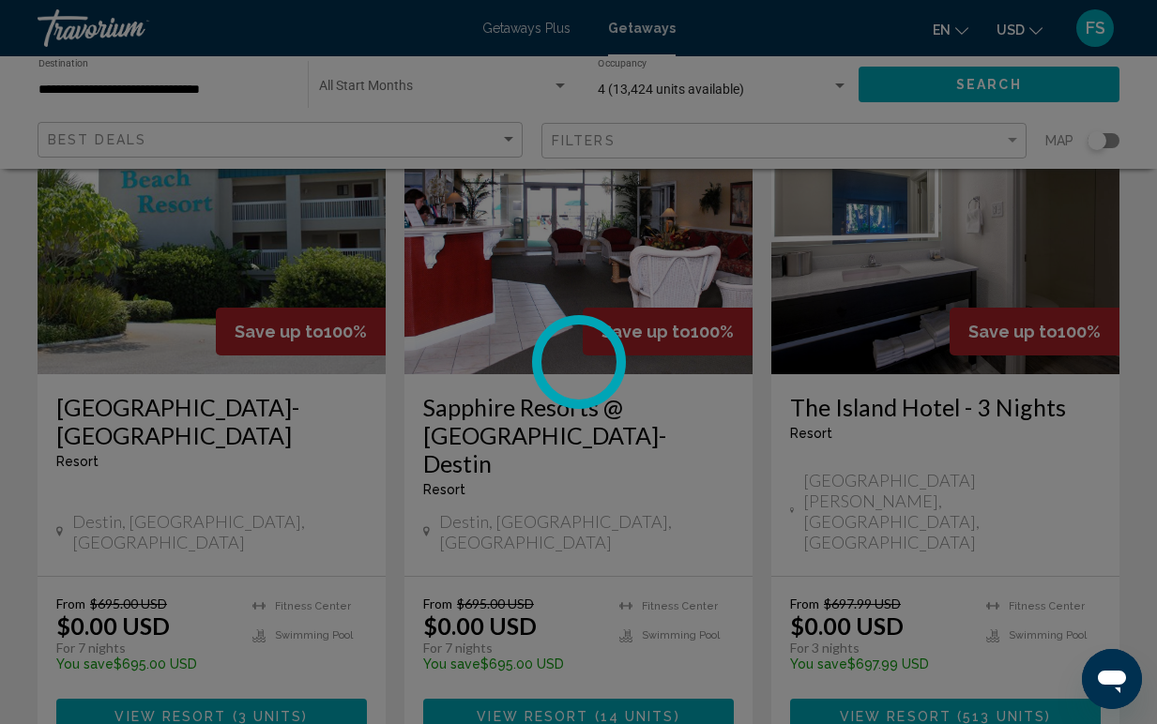
scroll to position [140, 0]
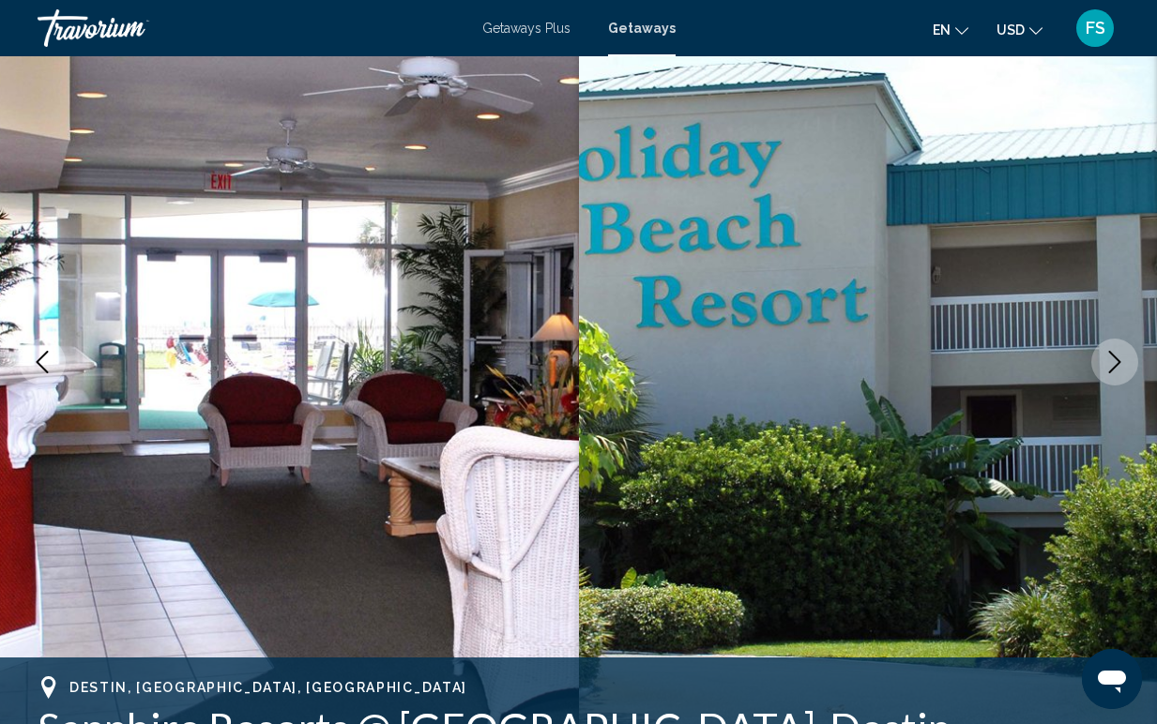
click at [1117, 372] on icon "Next image" at bounding box center [1114, 362] width 23 height 23
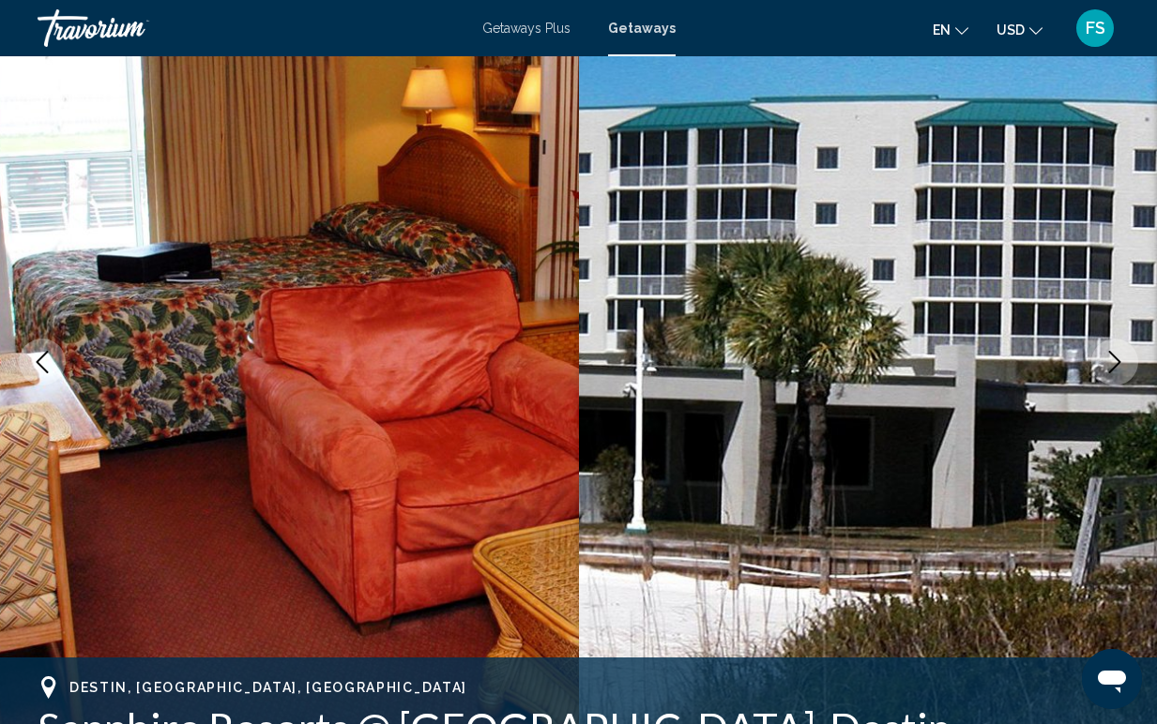
click at [1117, 373] on icon "Next image" at bounding box center [1114, 362] width 23 height 23
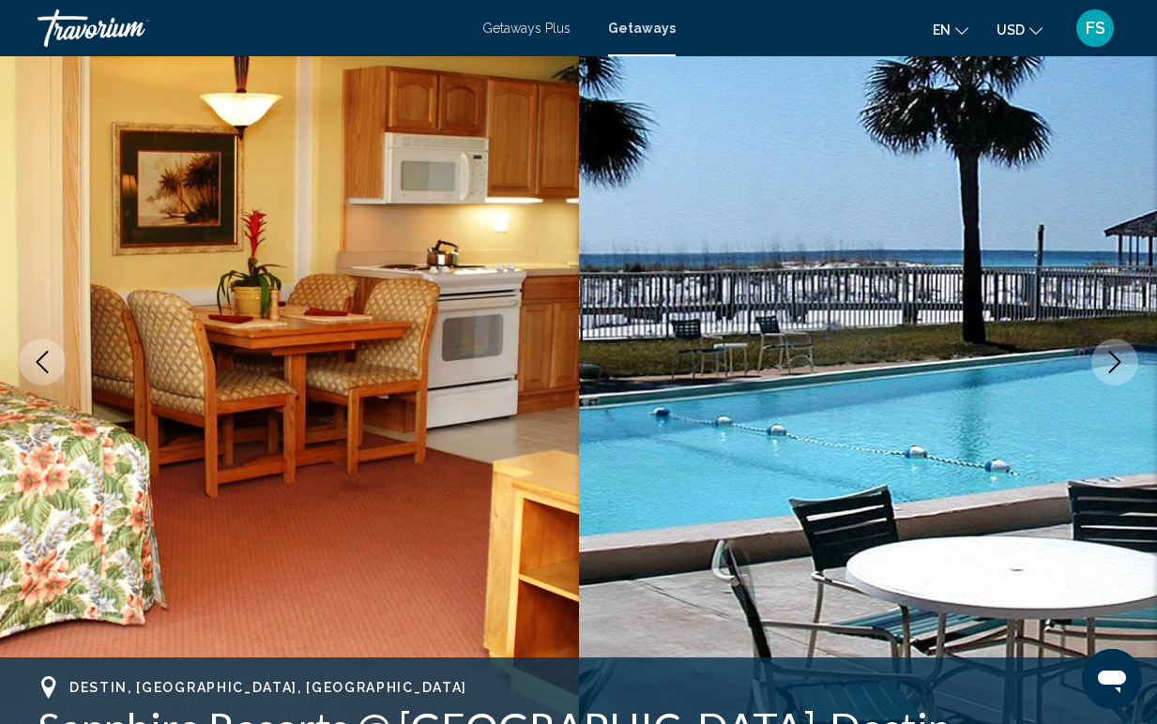
click at [1117, 373] on button "Next image" at bounding box center [1114, 362] width 47 height 47
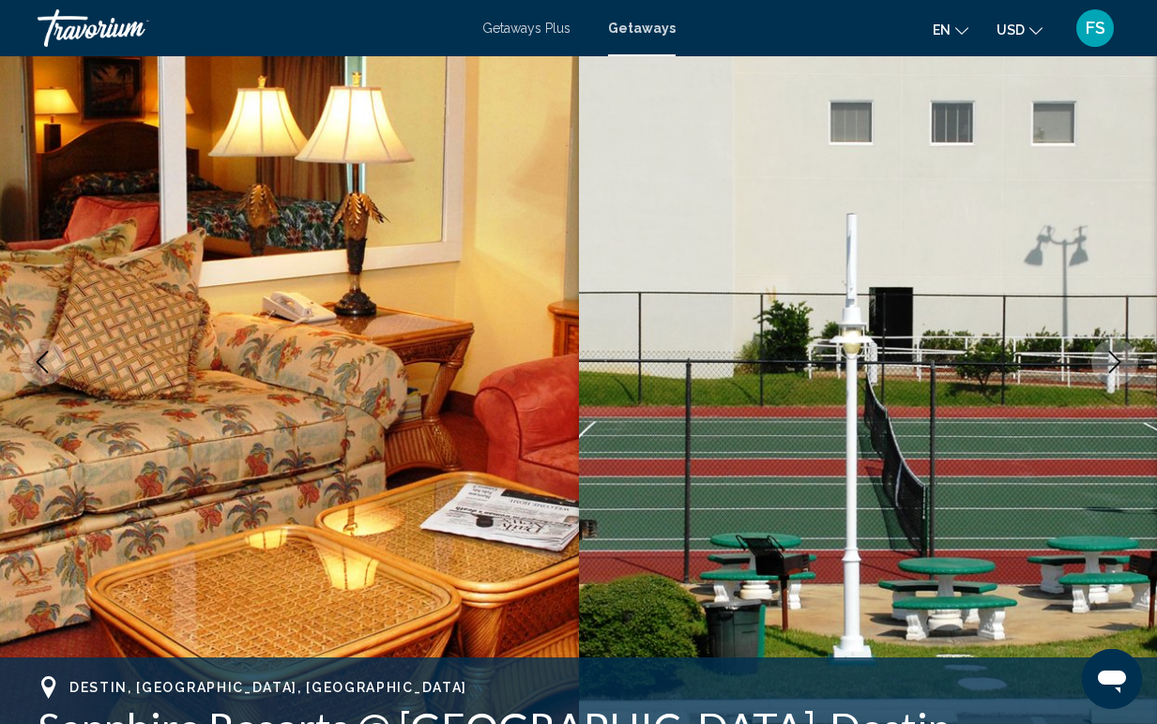
click at [1117, 373] on button "Next image" at bounding box center [1114, 362] width 47 height 47
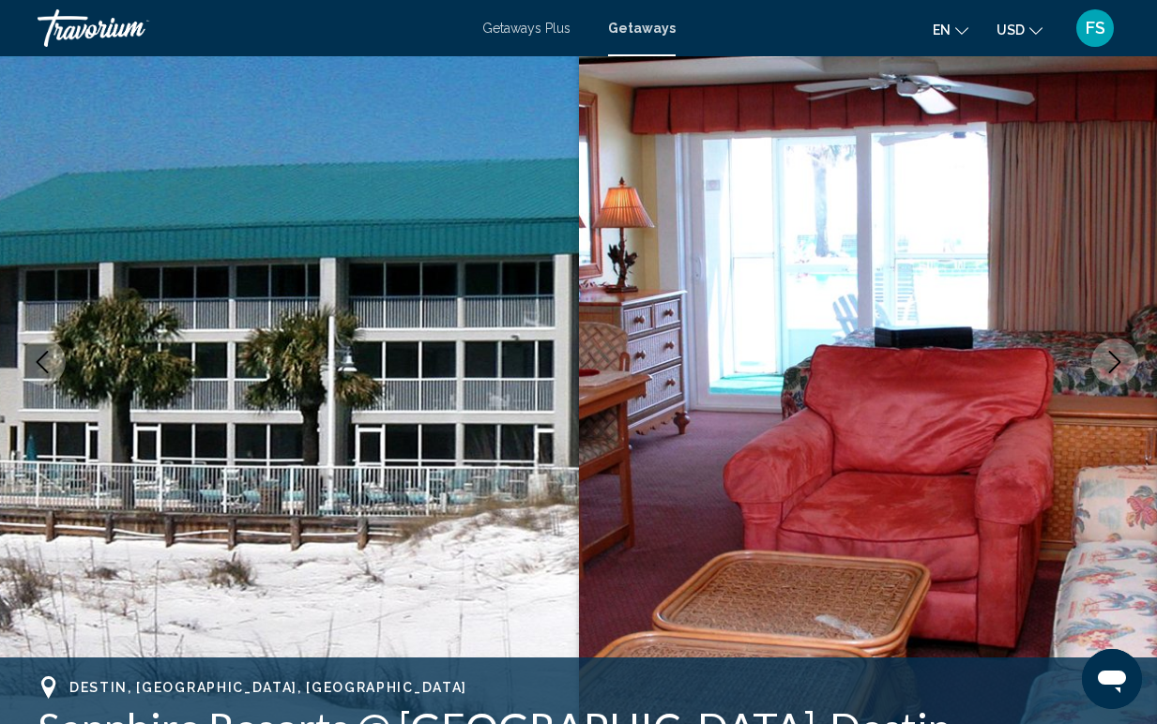
click at [1117, 373] on button "Next image" at bounding box center [1114, 362] width 47 height 47
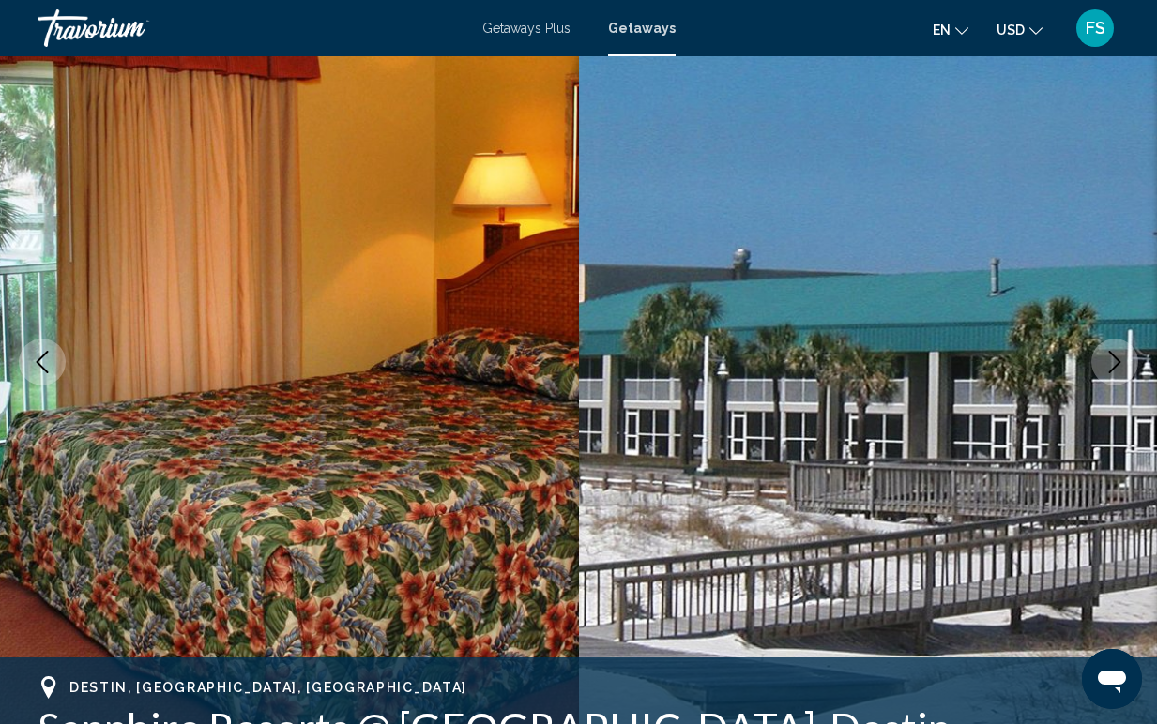
click at [1117, 373] on button "Next image" at bounding box center [1114, 362] width 47 height 47
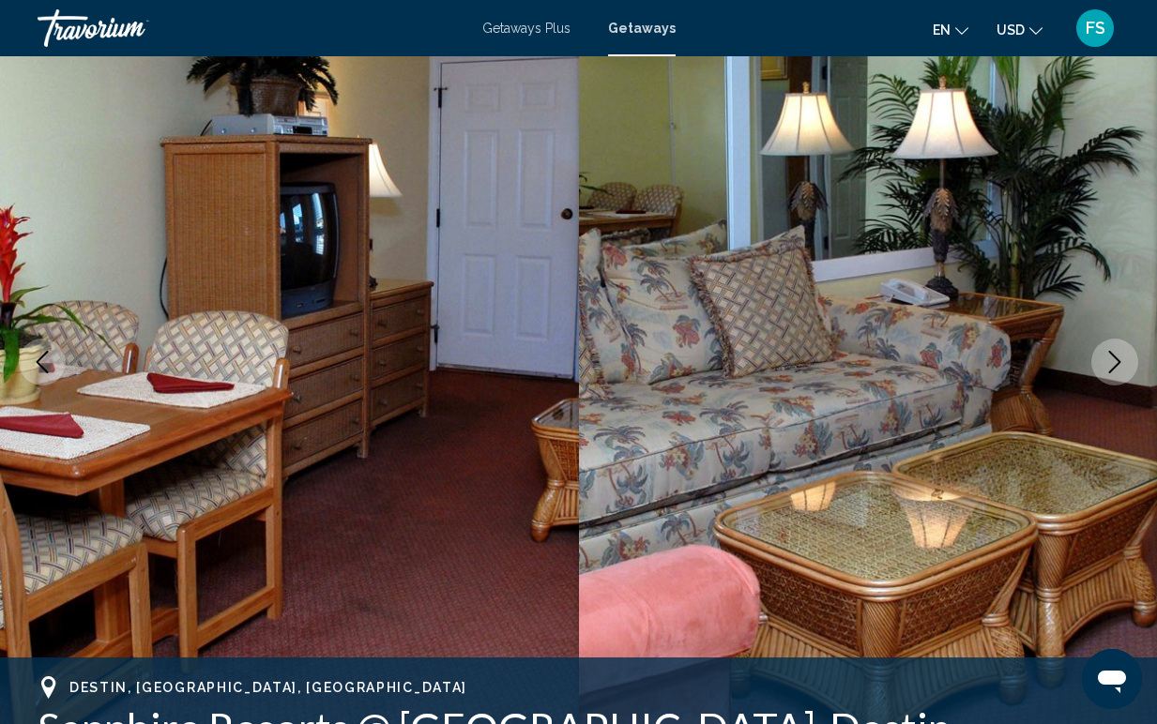
click at [1117, 373] on button "Next image" at bounding box center [1114, 362] width 47 height 47
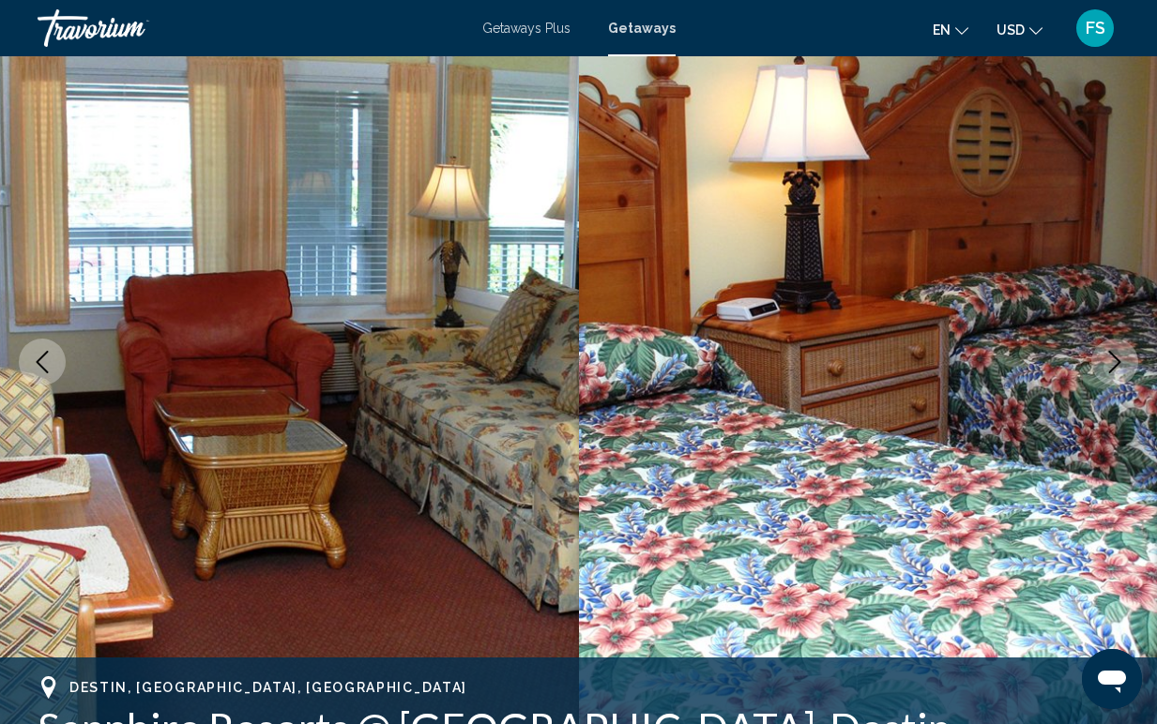
click at [1117, 373] on button "Next image" at bounding box center [1114, 362] width 47 height 47
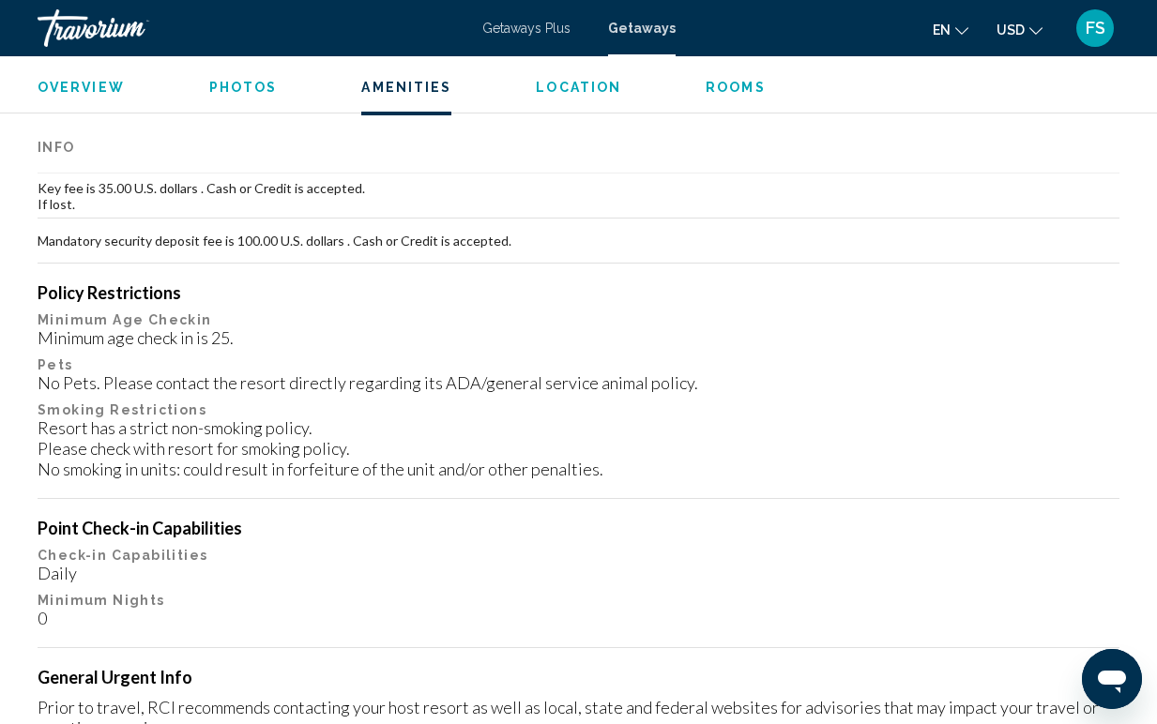
scroll to position [1853, 0]
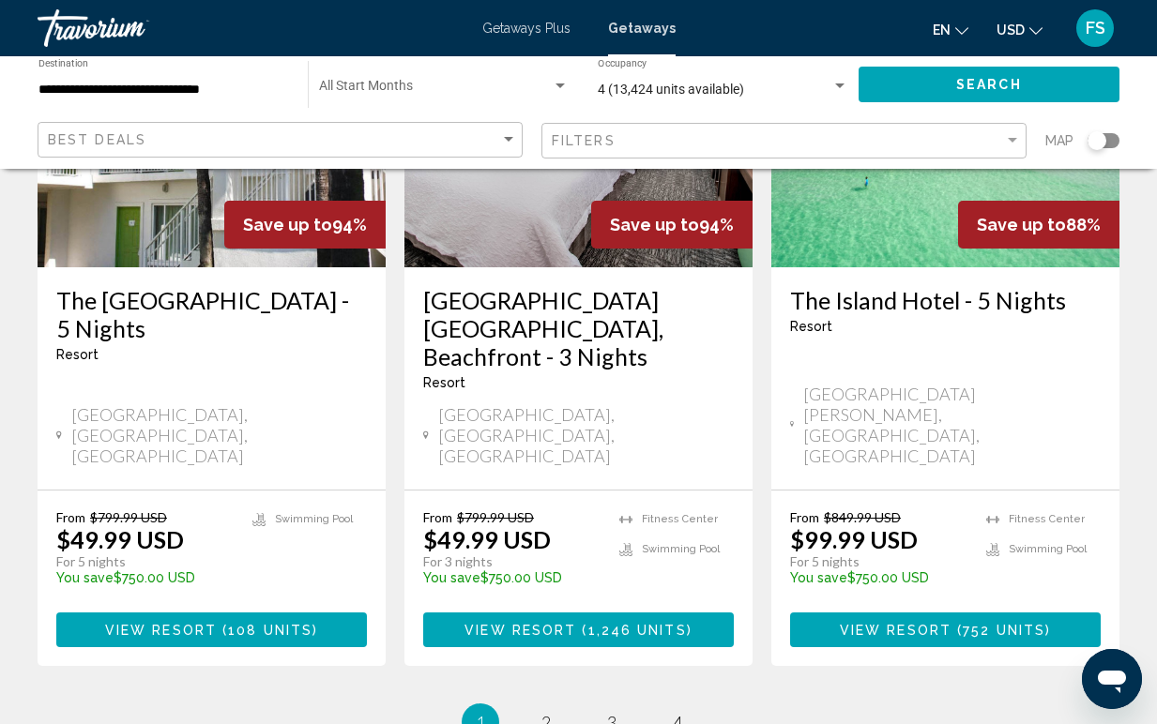
scroll to position [2481, 0]
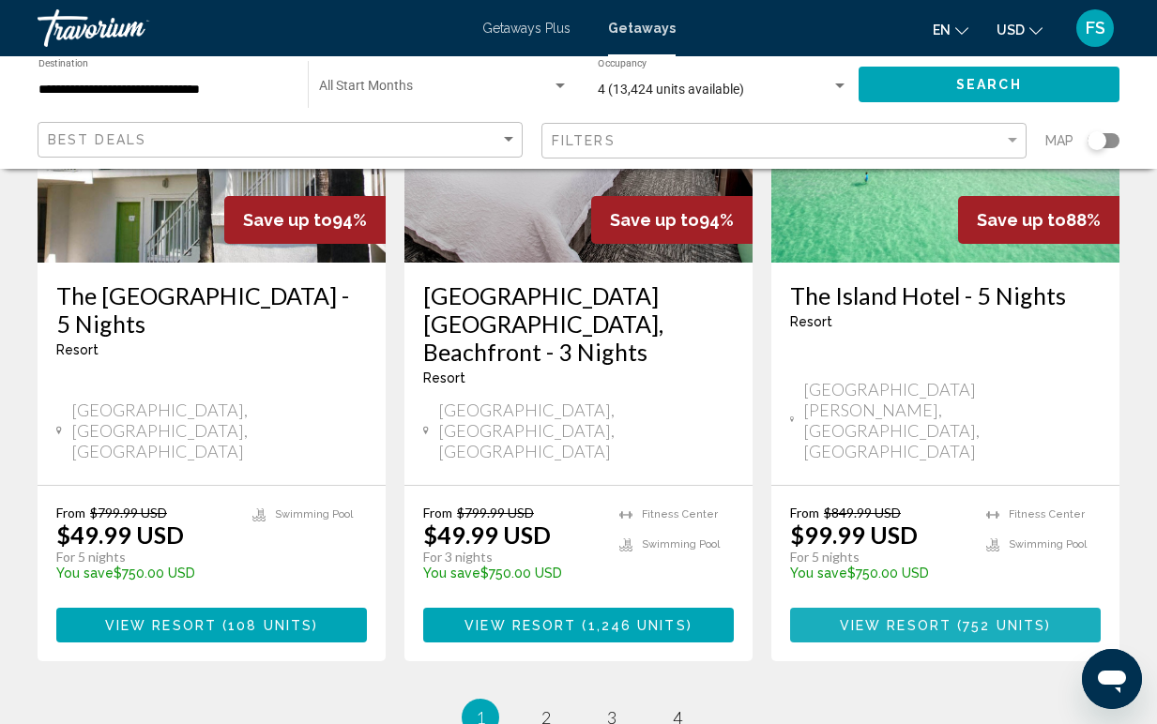
click at [839, 608] on button "View Resort ( 752 units )" at bounding box center [945, 625] width 311 height 35
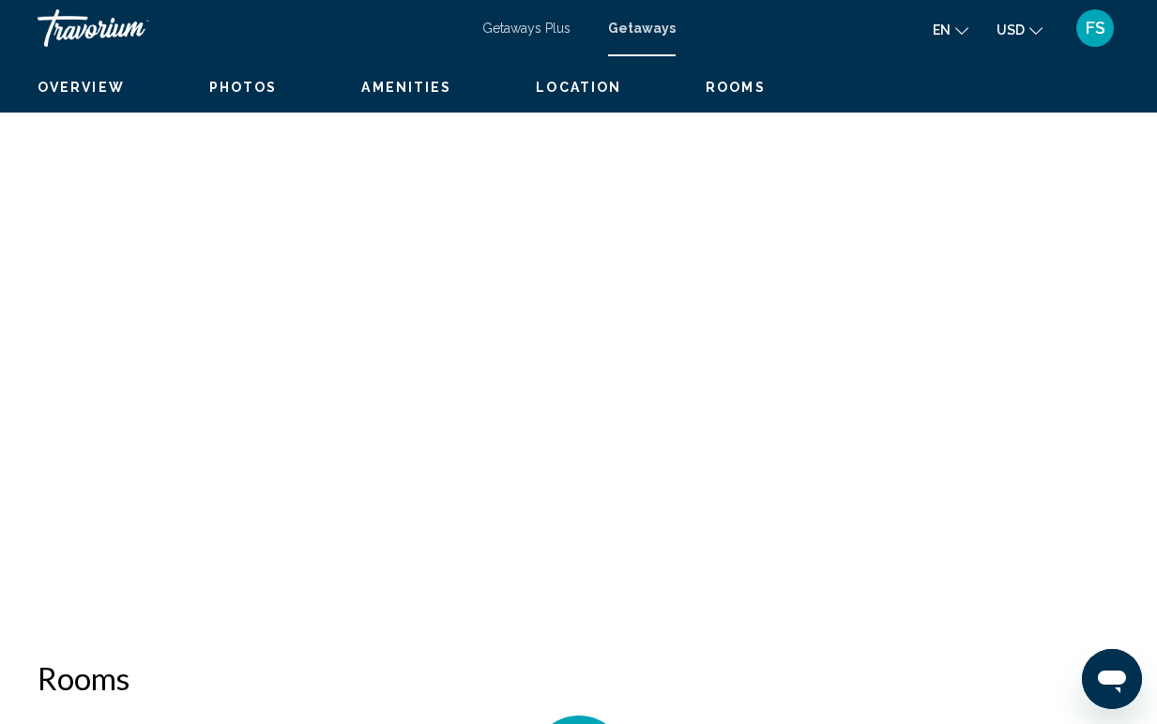
scroll to position [140, 0]
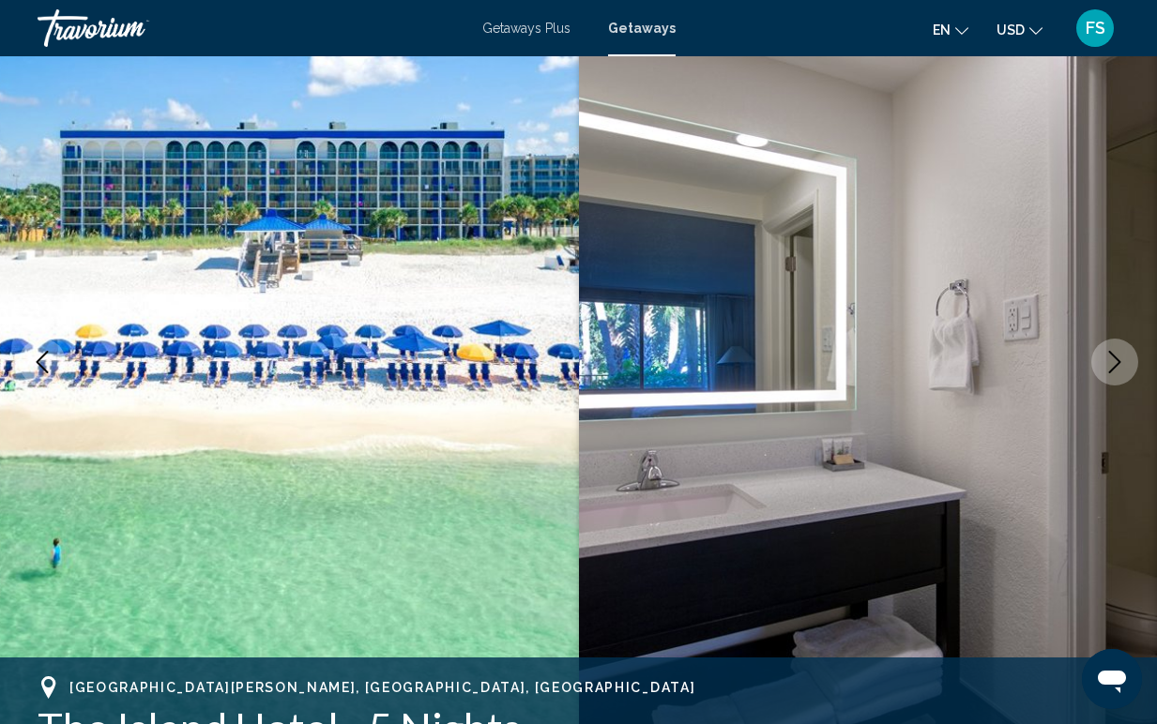
click at [1112, 364] on icon "Next image" at bounding box center [1114, 362] width 23 height 23
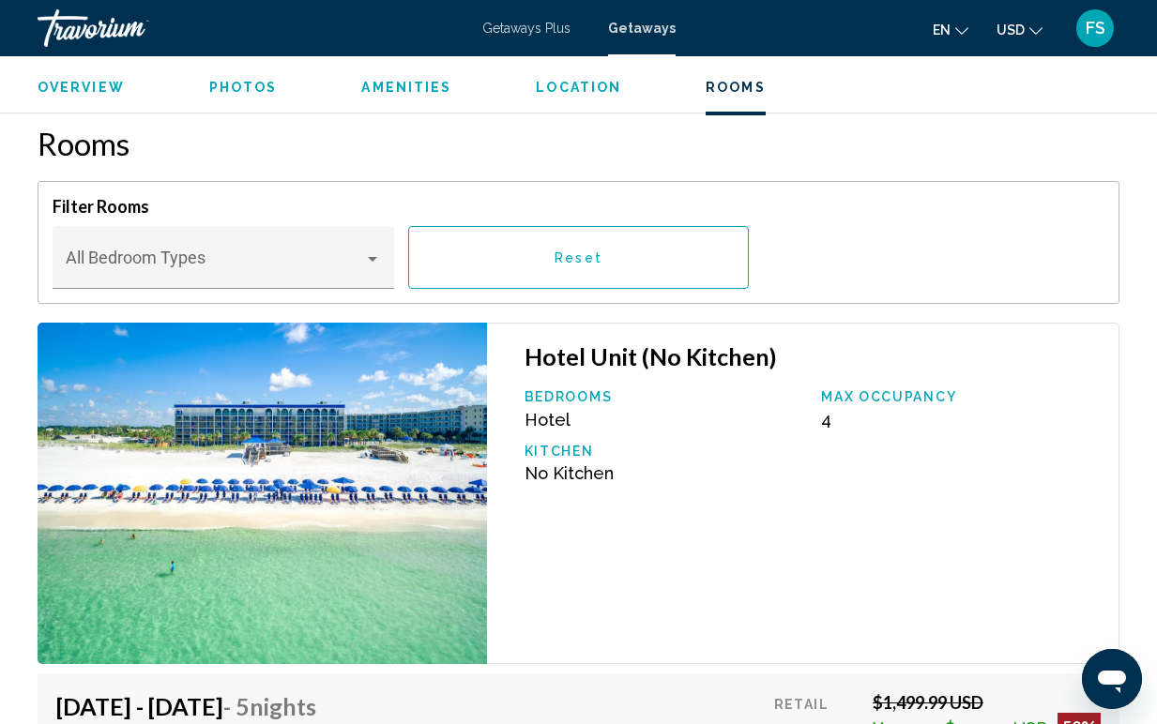
scroll to position [3009, 0]
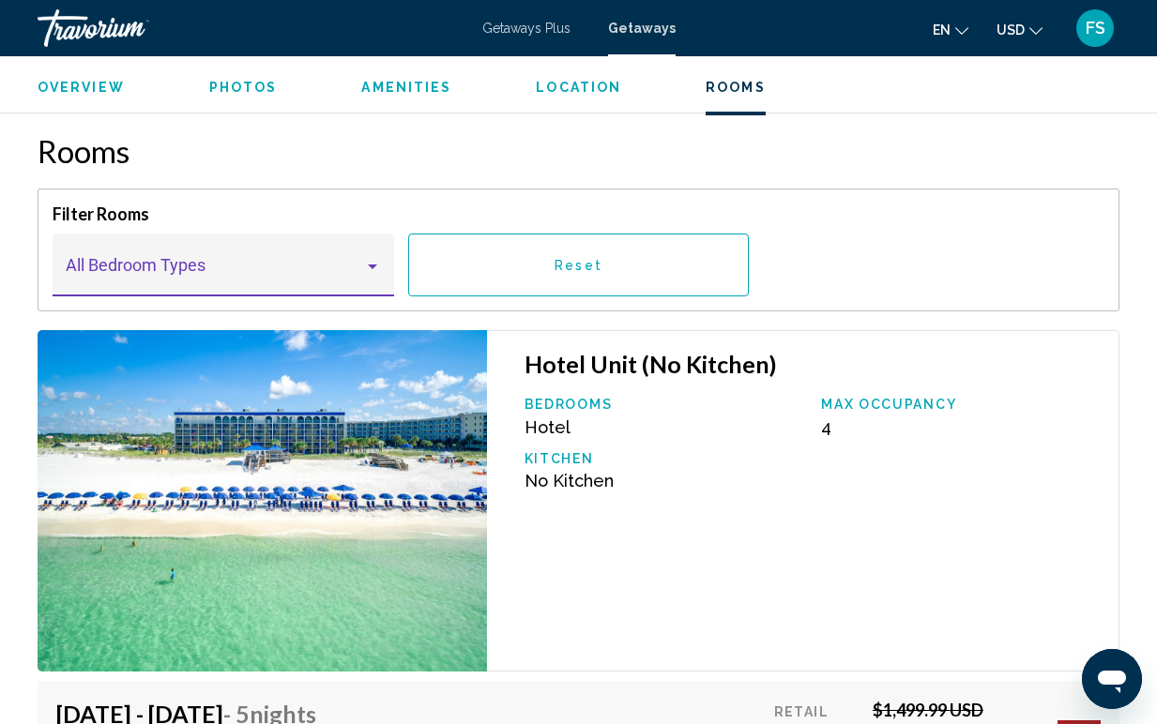
click at [374, 265] on div "Main content" at bounding box center [372, 267] width 9 height 5
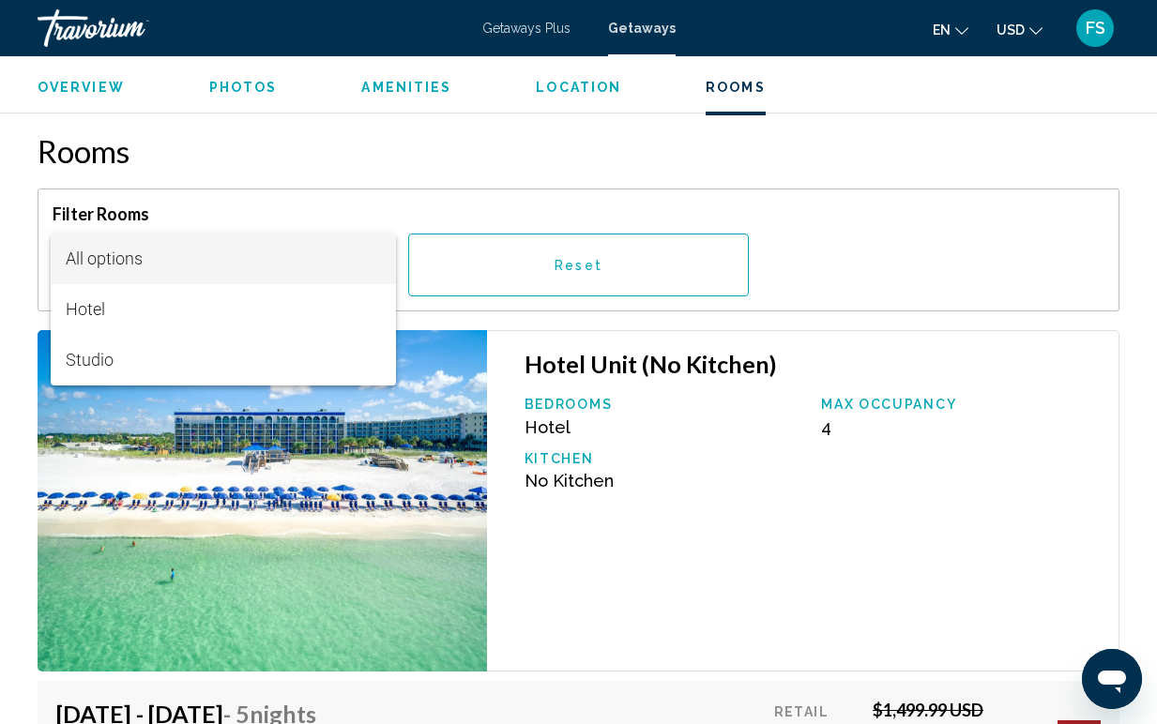
click at [360, 260] on span "All options" at bounding box center [224, 259] width 316 height 51
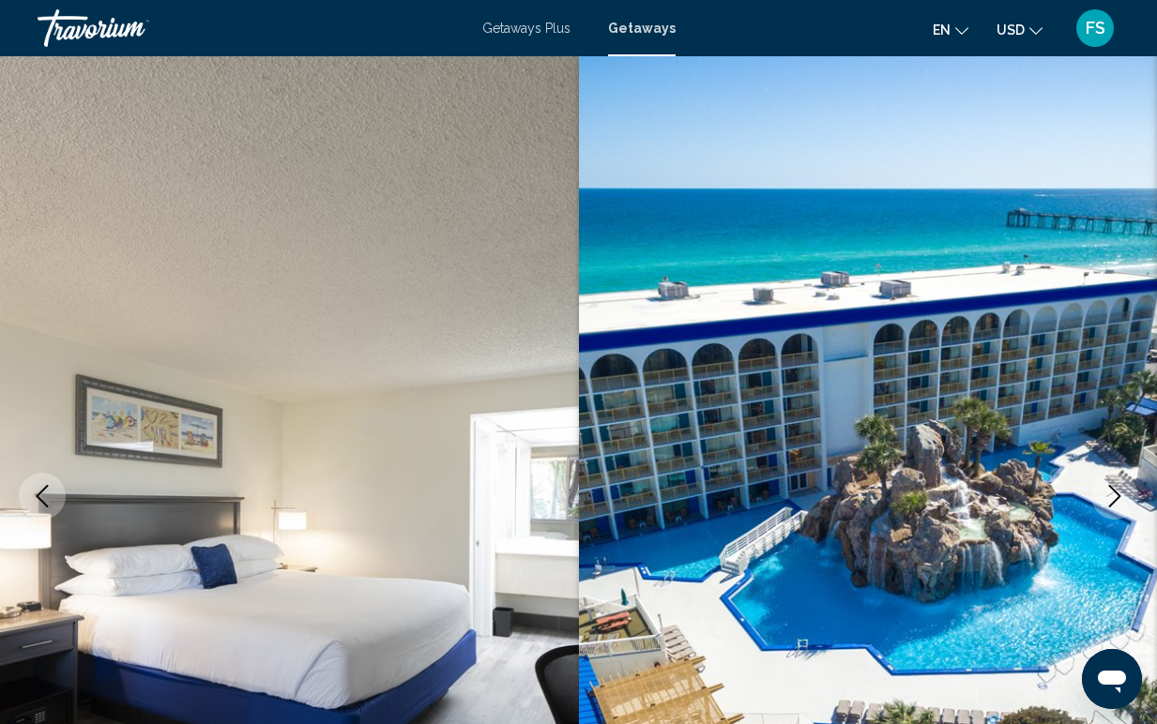
scroll to position [0, 0]
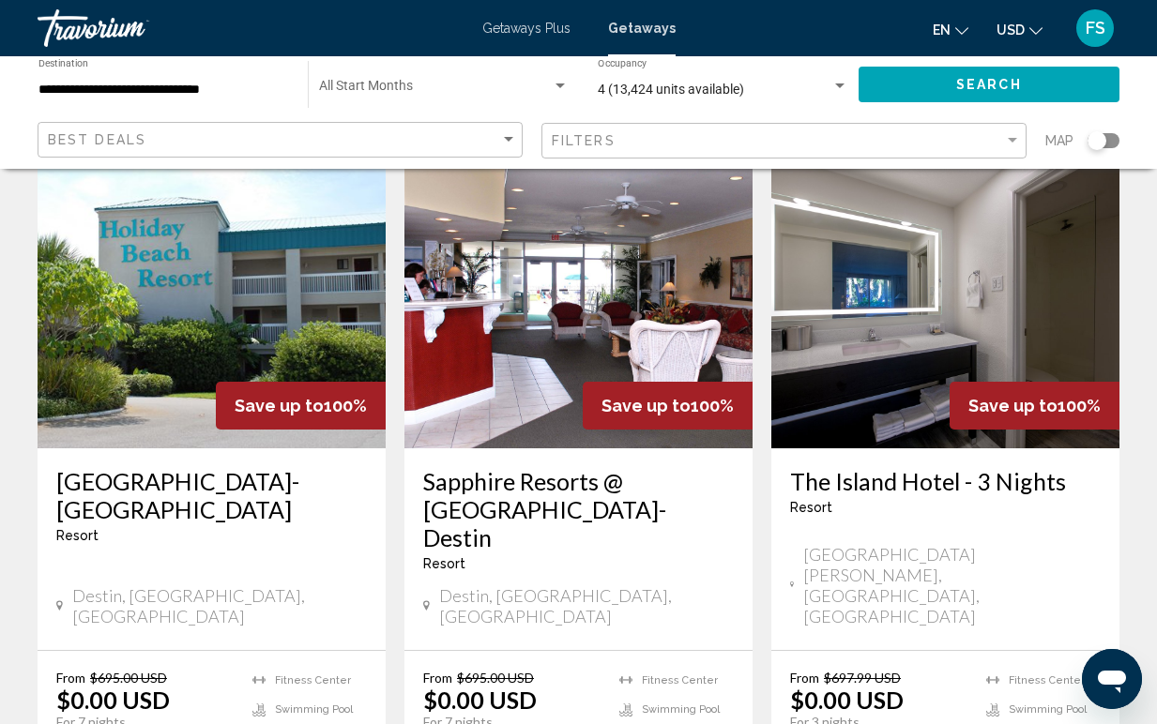
scroll to position [842, 0]
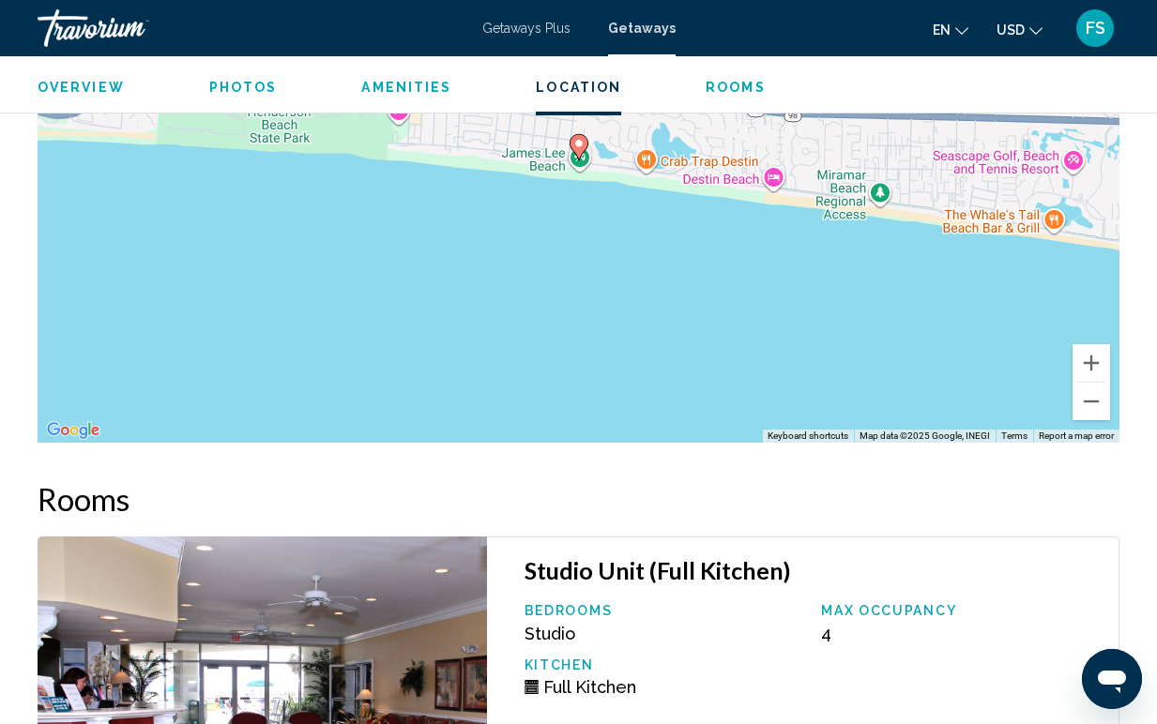
scroll to position [2981, 0]
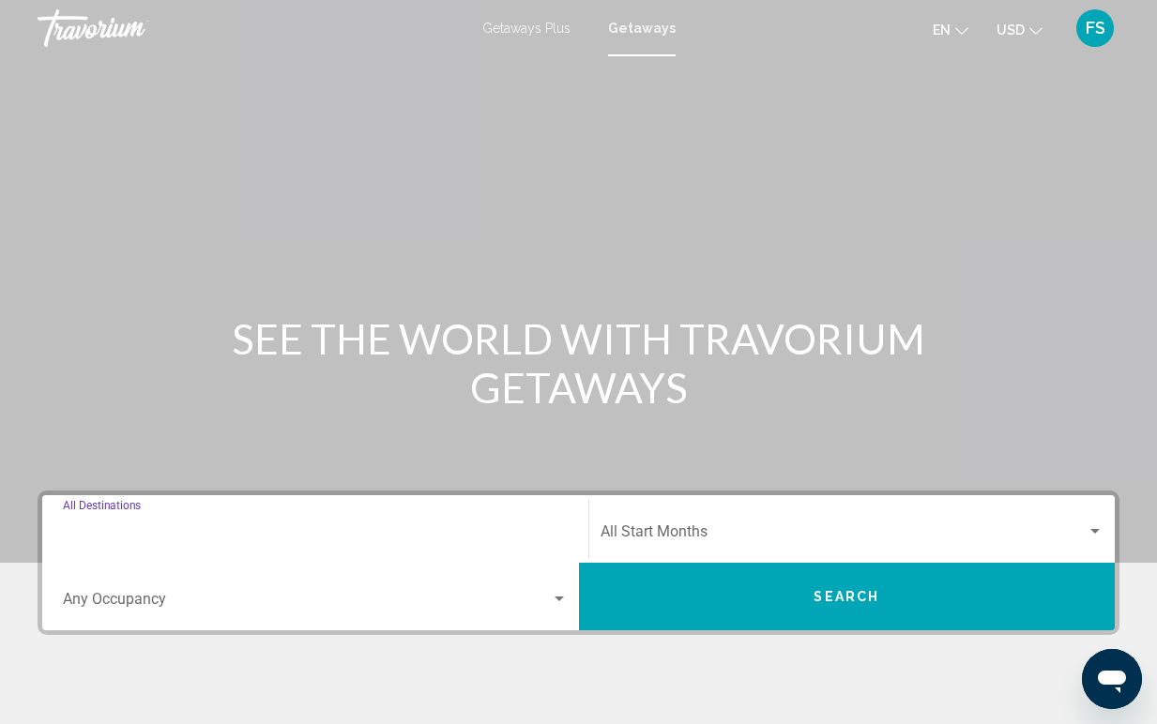
click at [208, 534] on input "Destination All Destinations" at bounding box center [315, 535] width 505 height 17
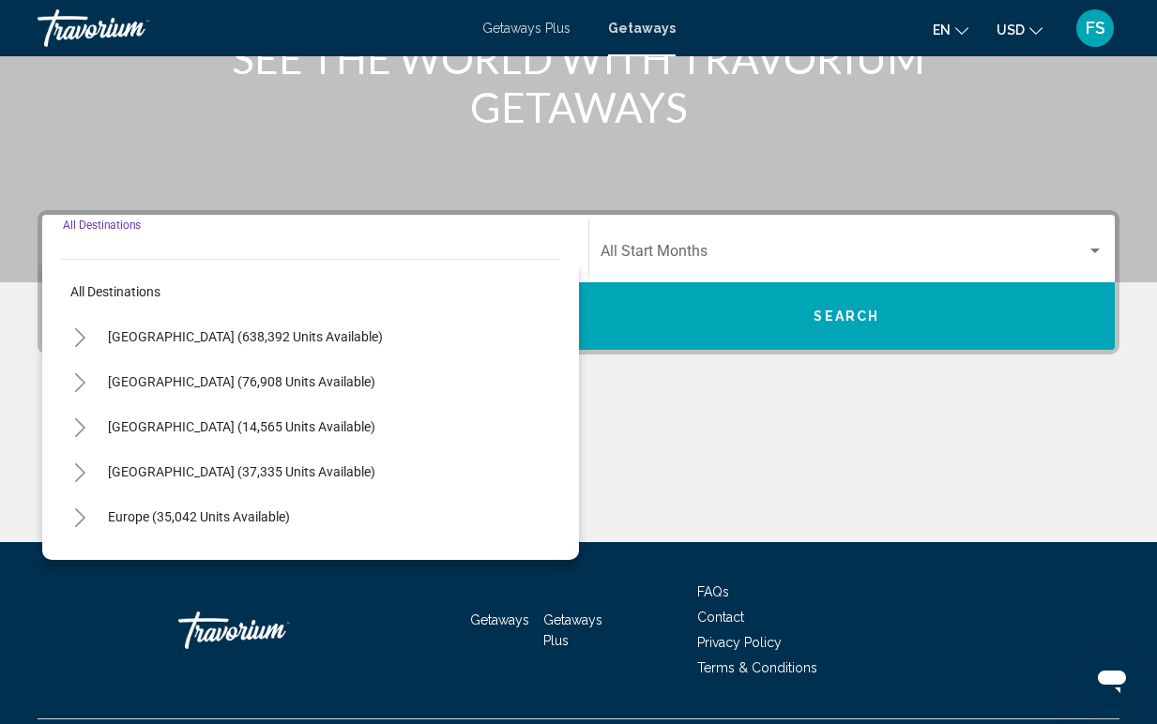
scroll to position [328, 0]
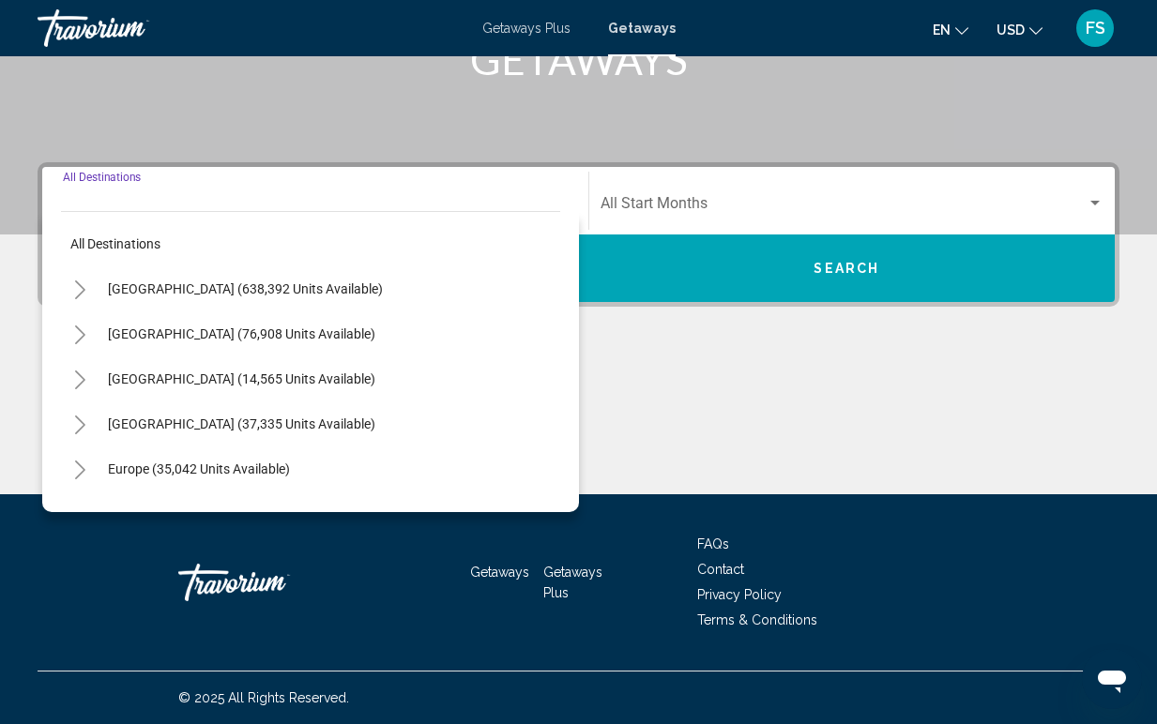
click at [78, 284] on icon "Toggle United States (638,392 units available)" at bounding box center [80, 290] width 10 height 19
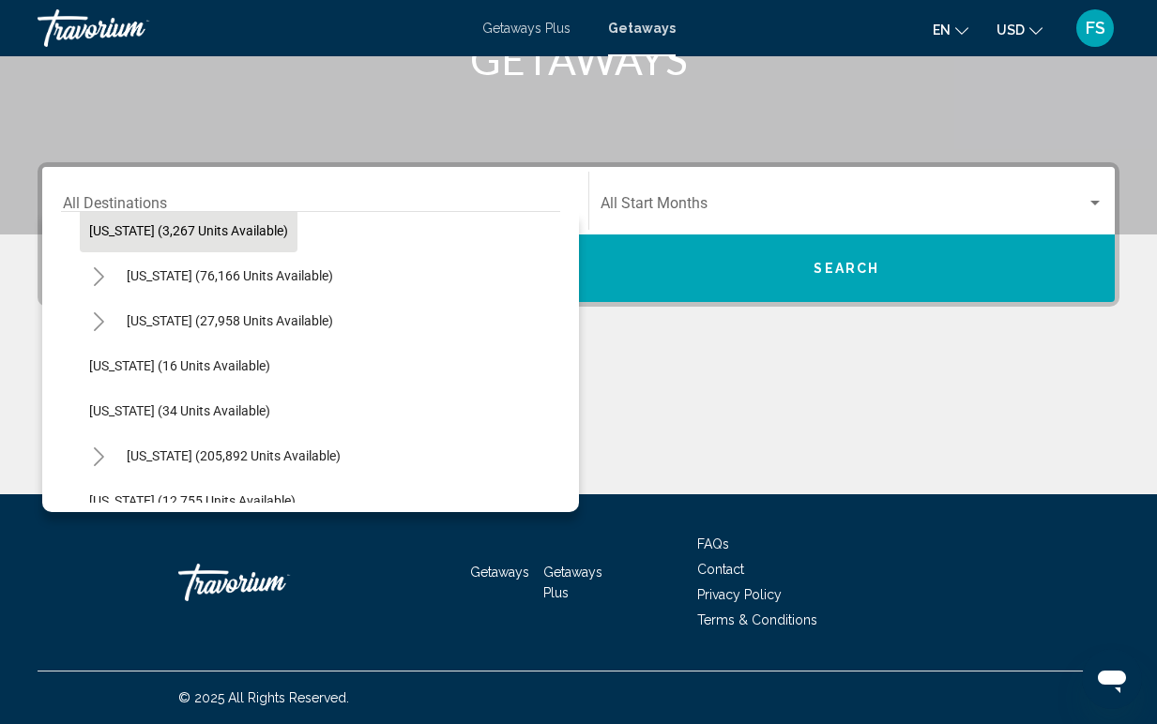
scroll to position [204, 0]
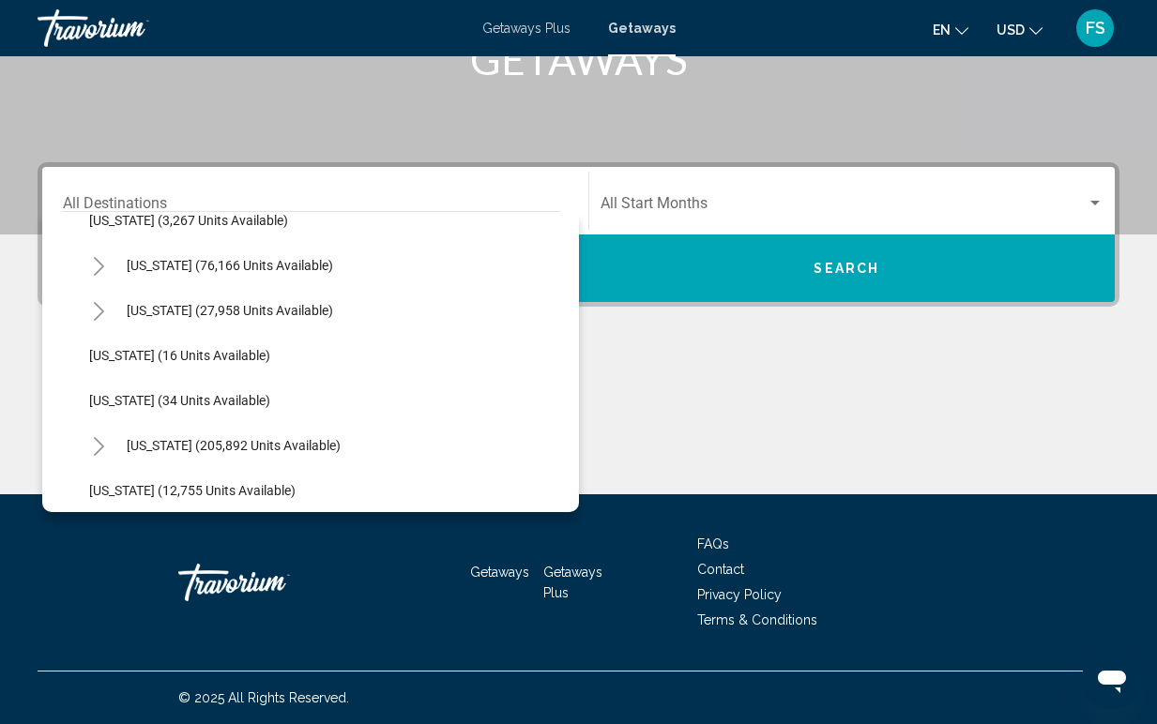
click at [96, 445] on icon "Toggle Florida (205,892 units available)" at bounding box center [99, 446] width 14 height 19
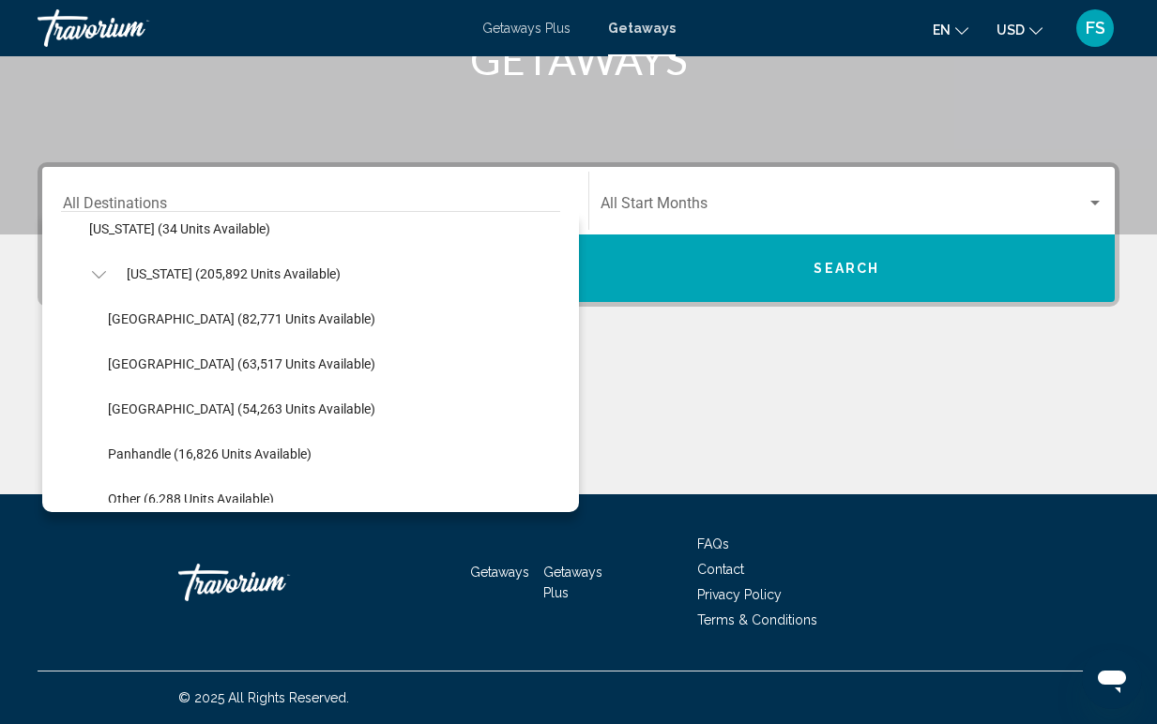
scroll to position [380, 0]
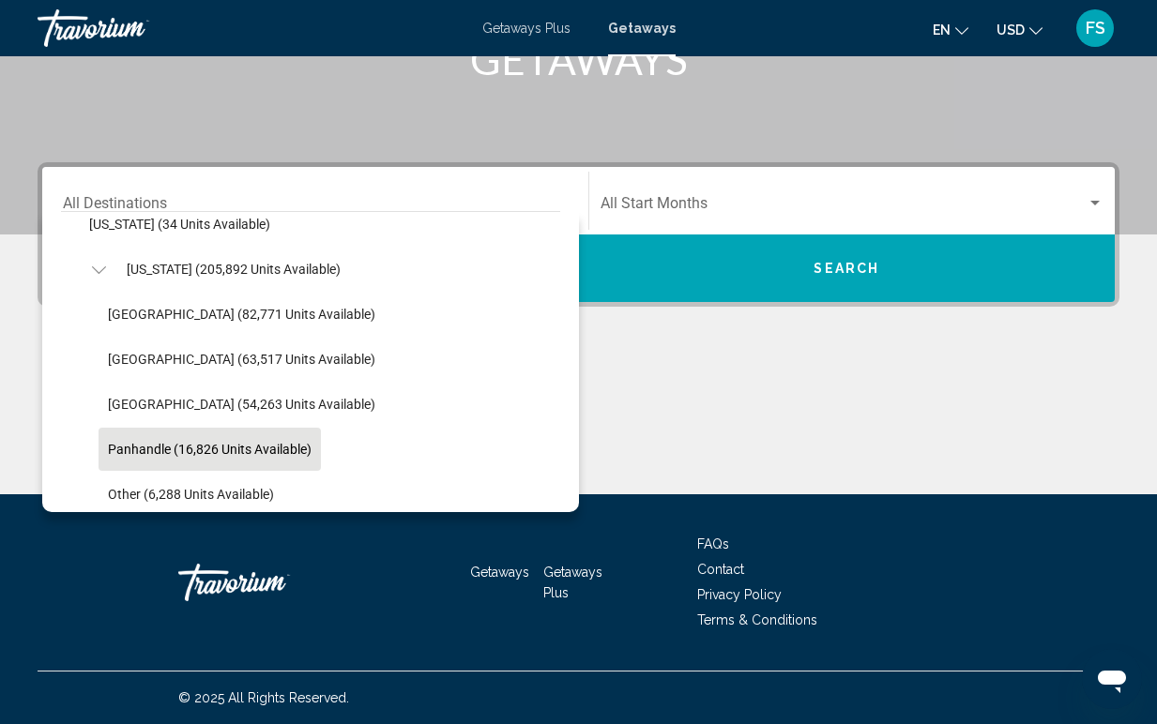
click at [116, 447] on span "Panhandle (16,826 units available)" at bounding box center [210, 449] width 204 height 15
type input "**********"
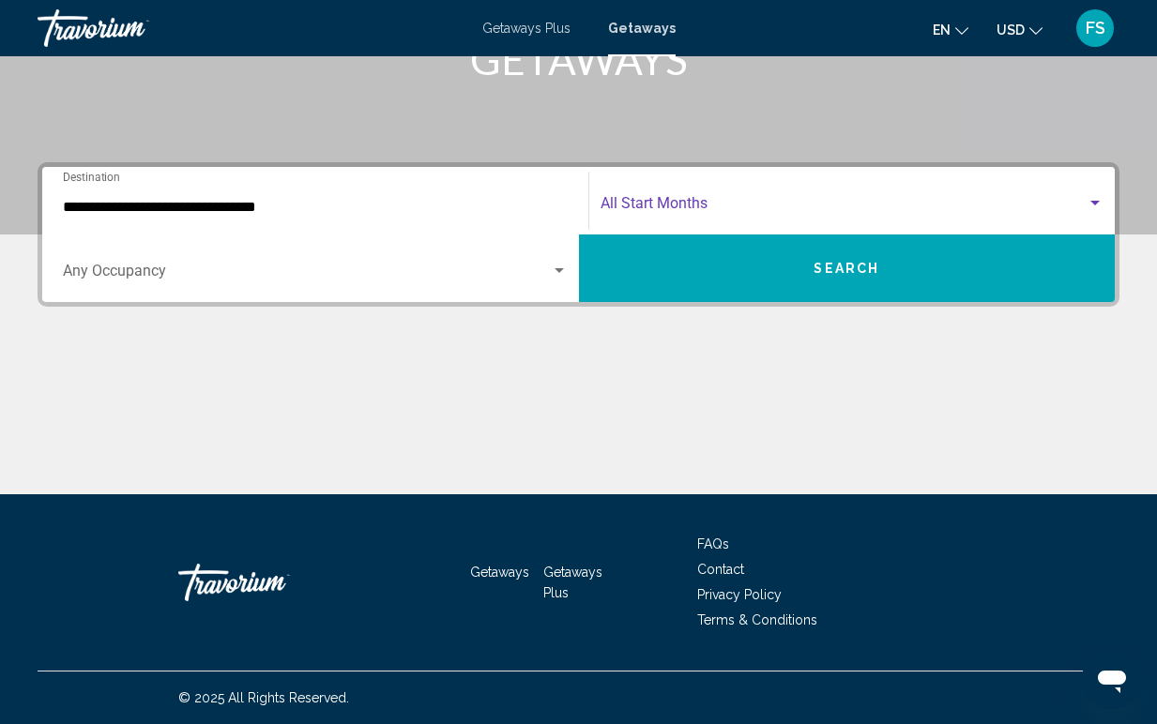
click at [624, 207] on span "Search widget" at bounding box center [844, 207] width 487 height 17
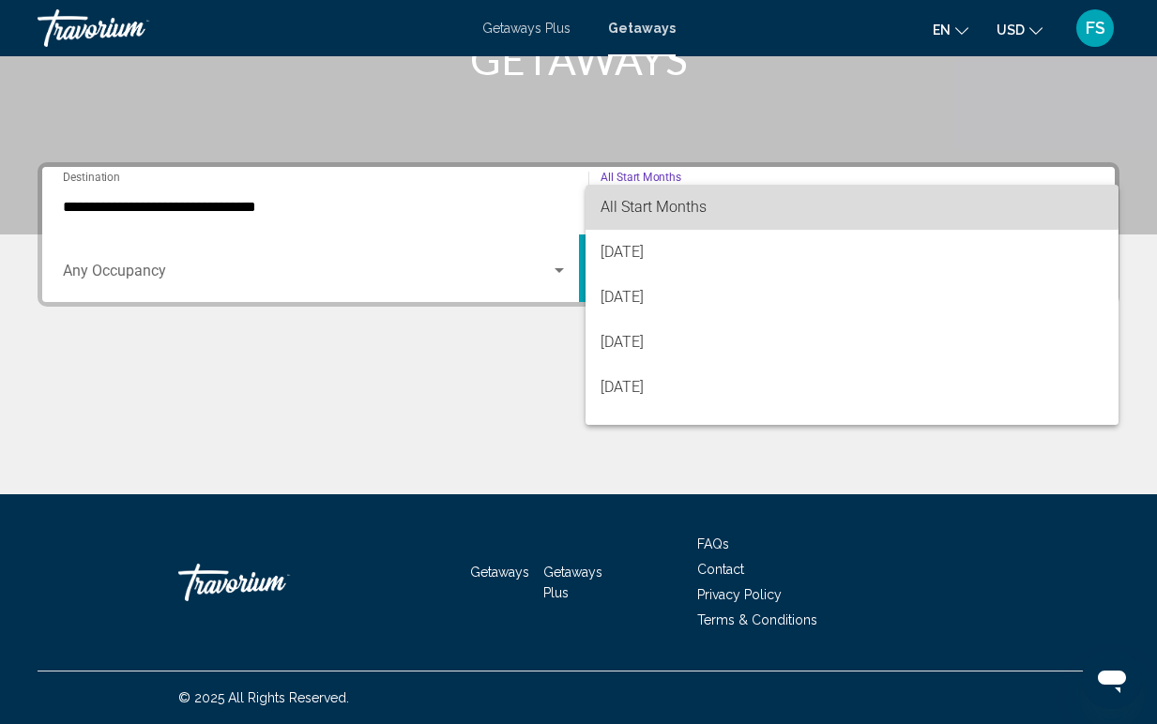
click at [614, 197] on span "All Start Months" at bounding box center [853, 207] width 504 height 45
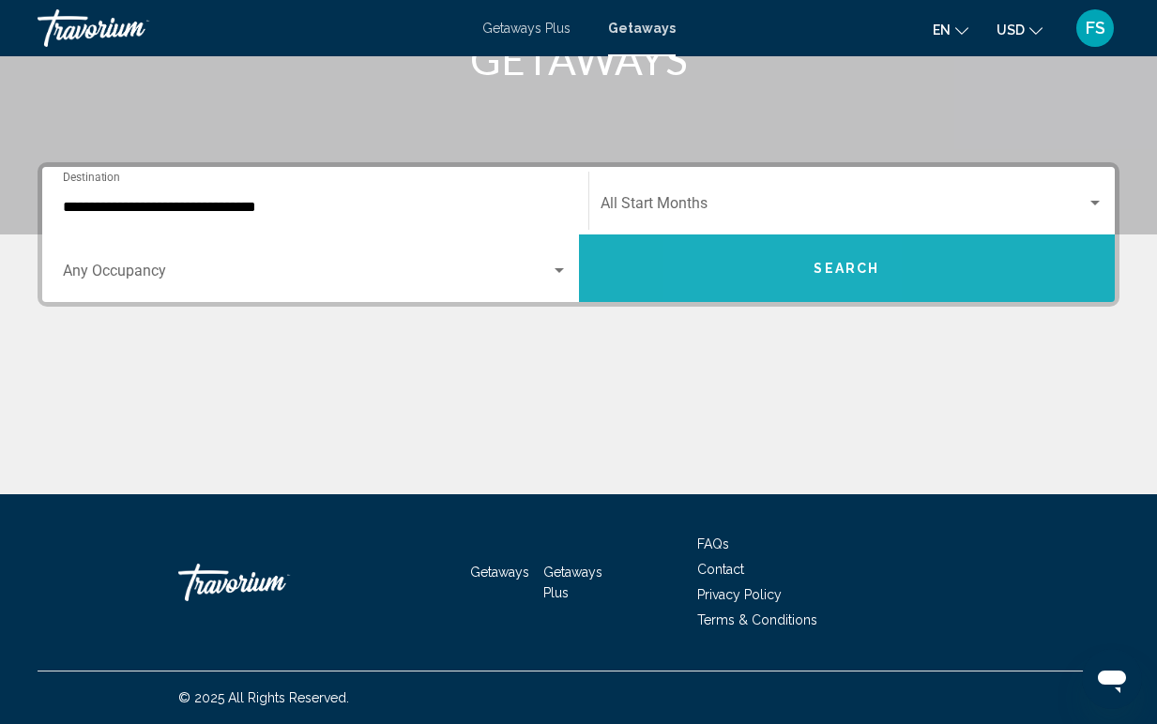
click at [770, 273] on button "Search" at bounding box center [847, 269] width 537 height 68
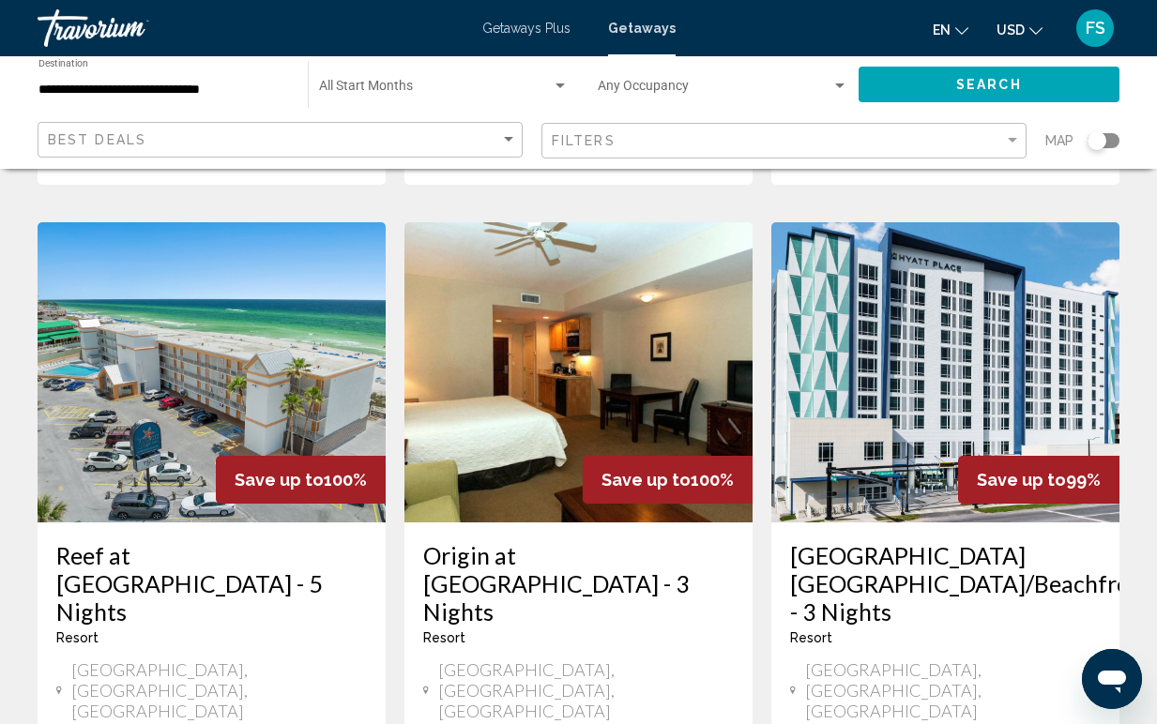
scroll to position [1486, 0]
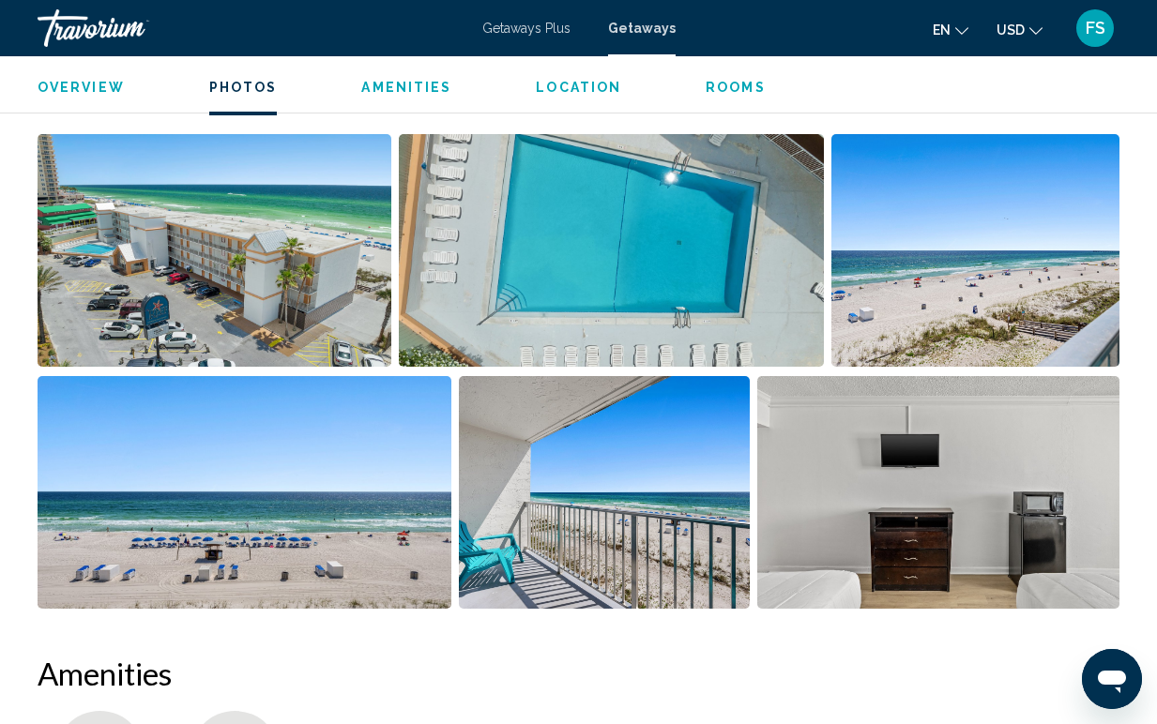
scroll to position [1223, 0]
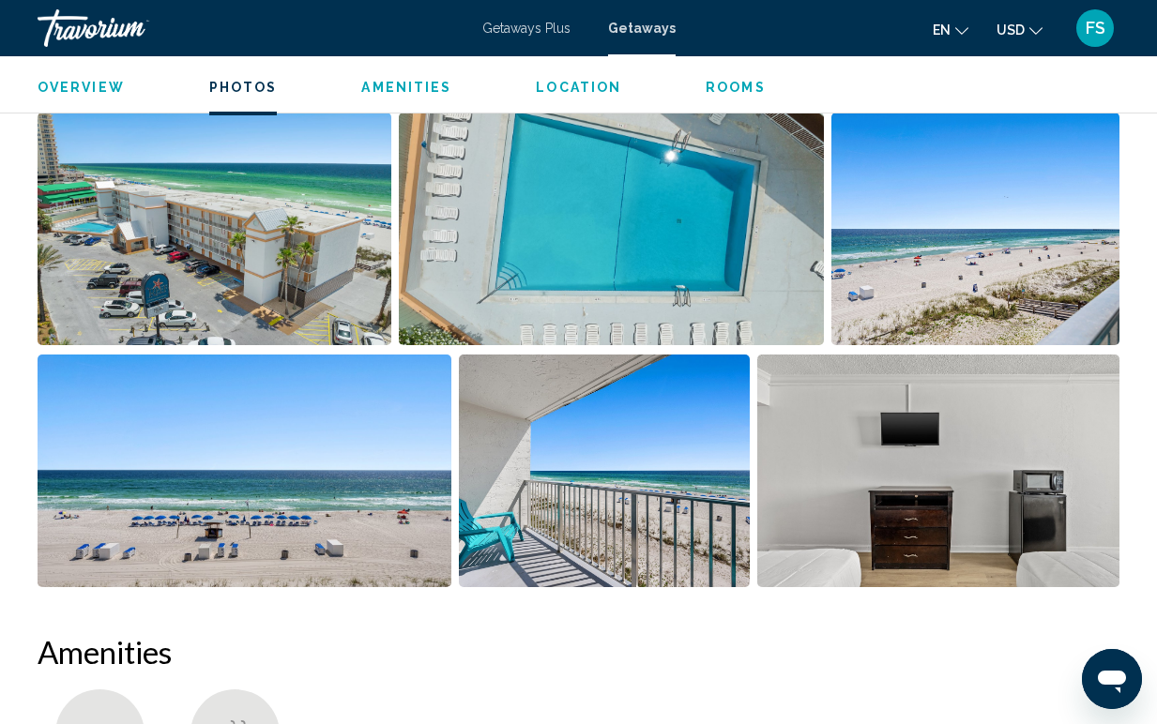
click at [237, 285] on img "Open full-screen image slider" at bounding box center [215, 229] width 354 height 233
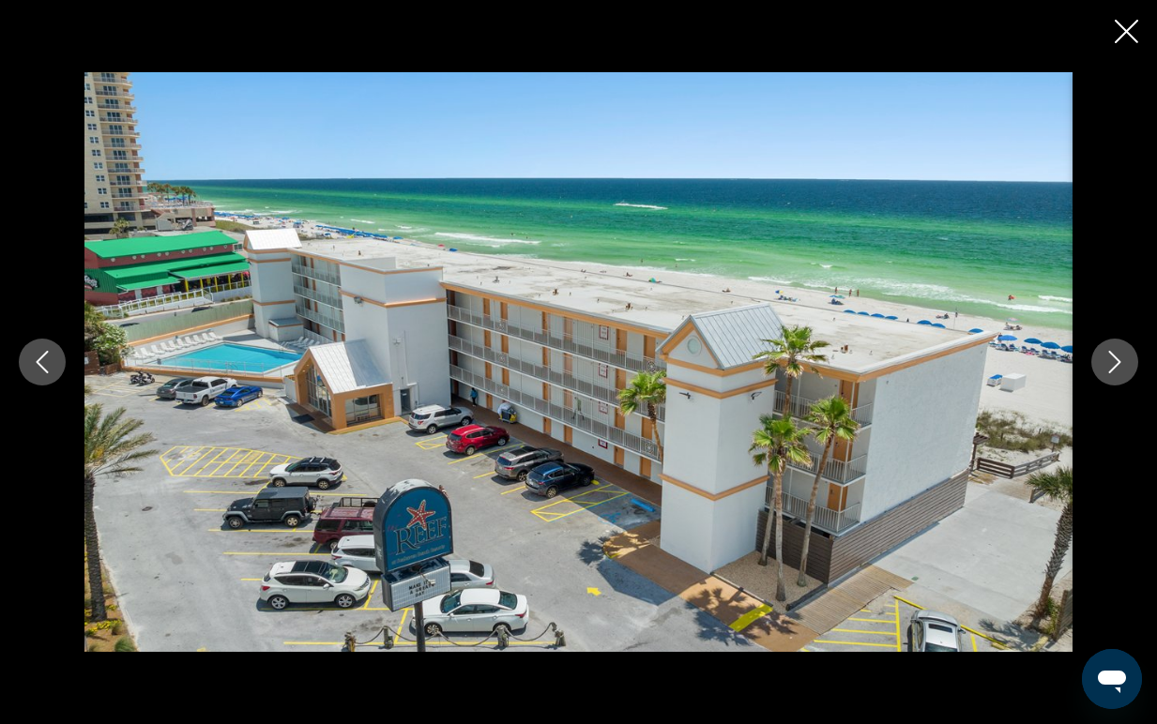
click at [1102, 374] on button "Next image" at bounding box center [1114, 362] width 47 height 47
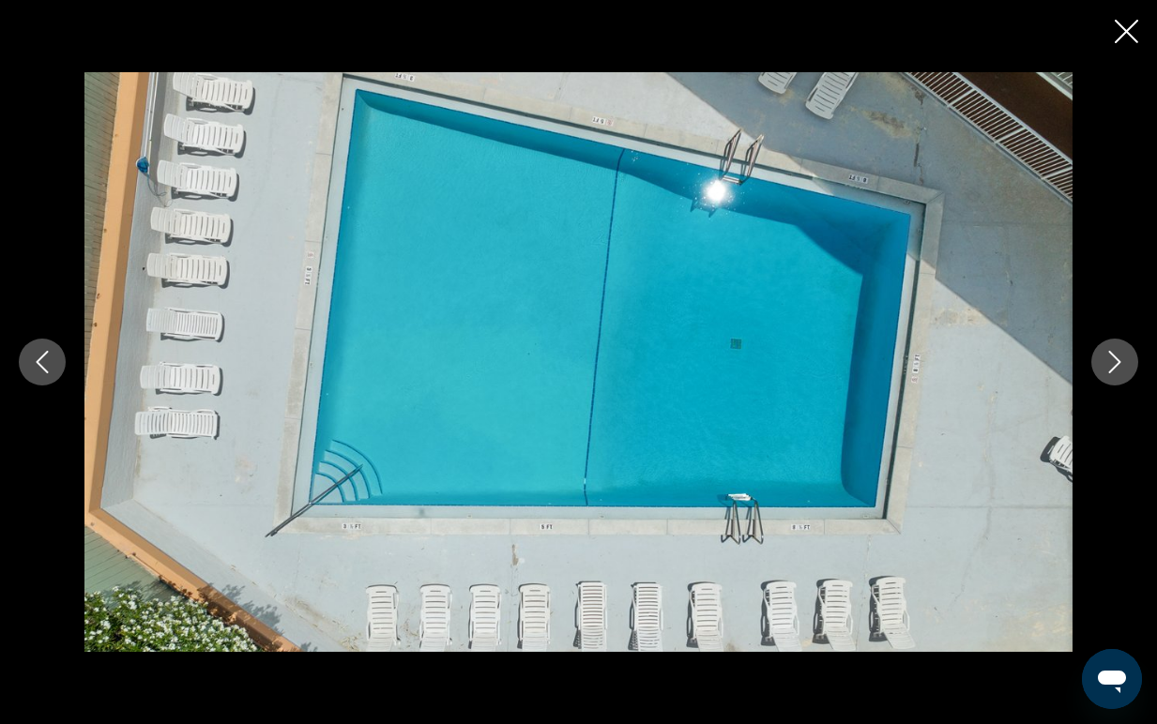
click at [1103, 375] on button "Next image" at bounding box center [1114, 362] width 47 height 47
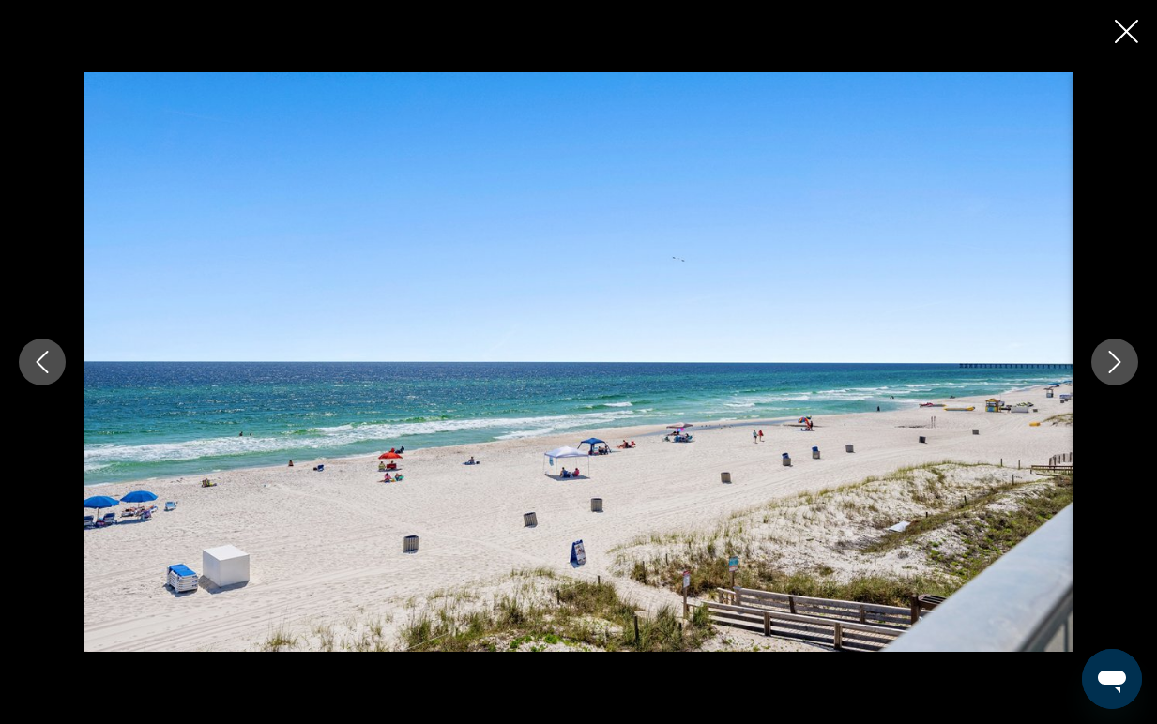
click at [1103, 376] on button "Next image" at bounding box center [1114, 362] width 47 height 47
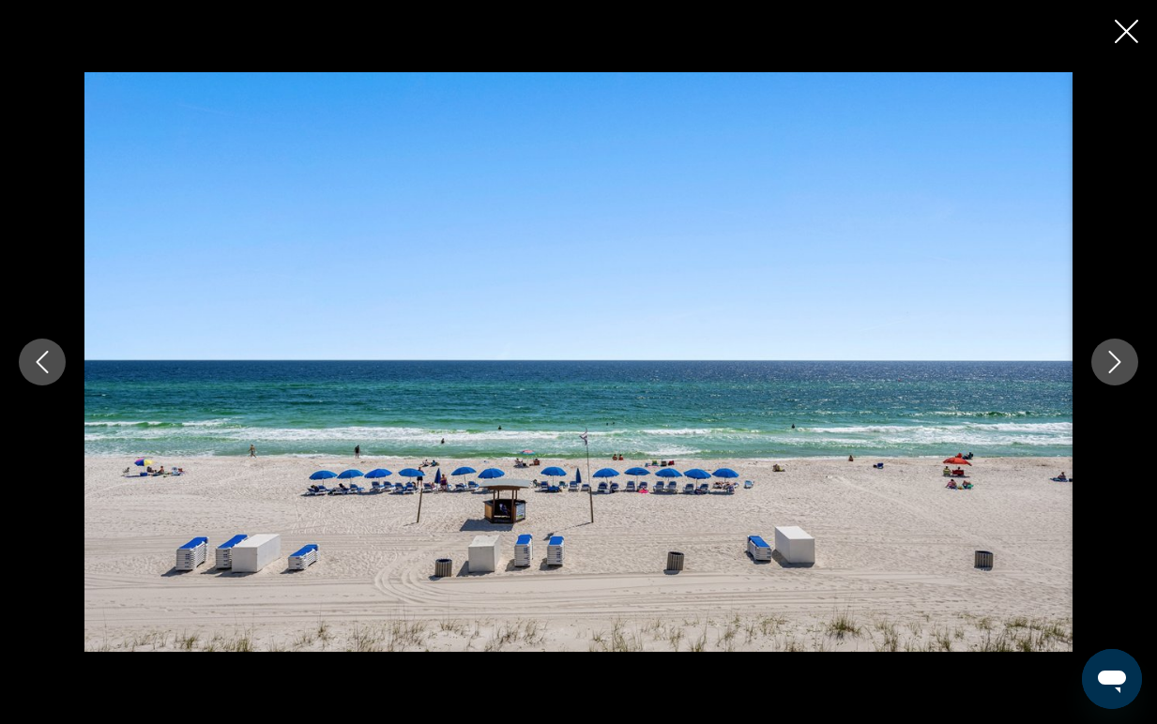
click at [1124, 367] on icon "Next image" at bounding box center [1114, 362] width 23 height 23
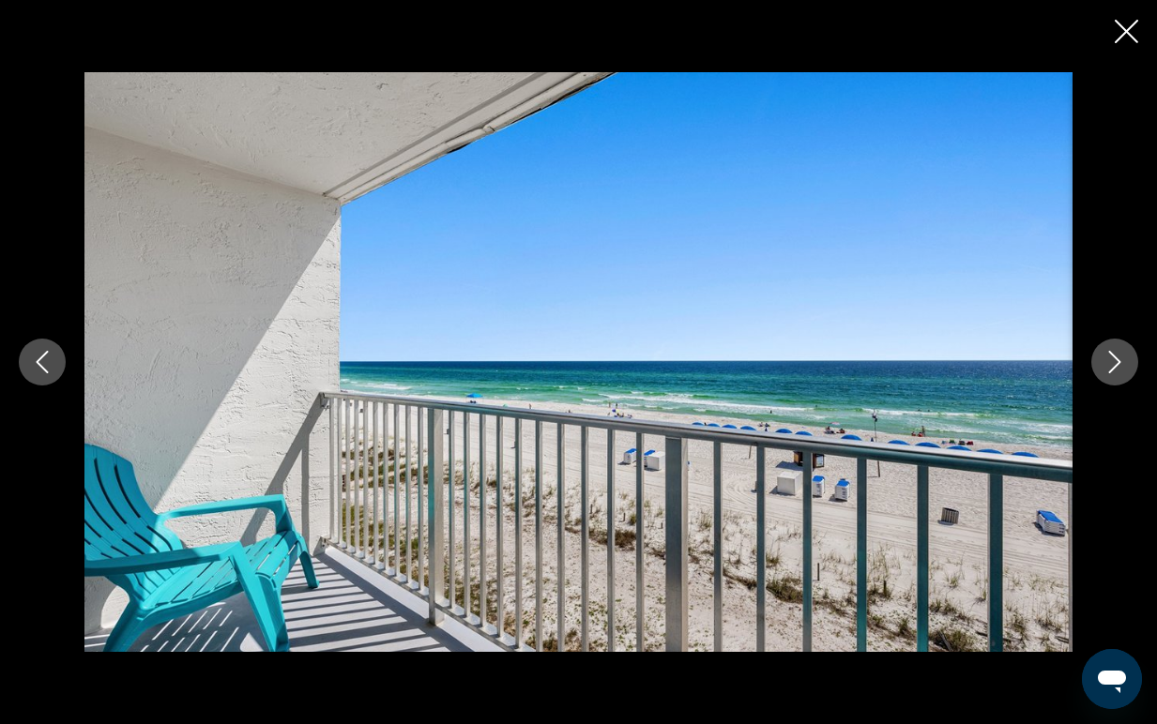
click at [1121, 373] on button "Next image" at bounding box center [1114, 362] width 47 height 47
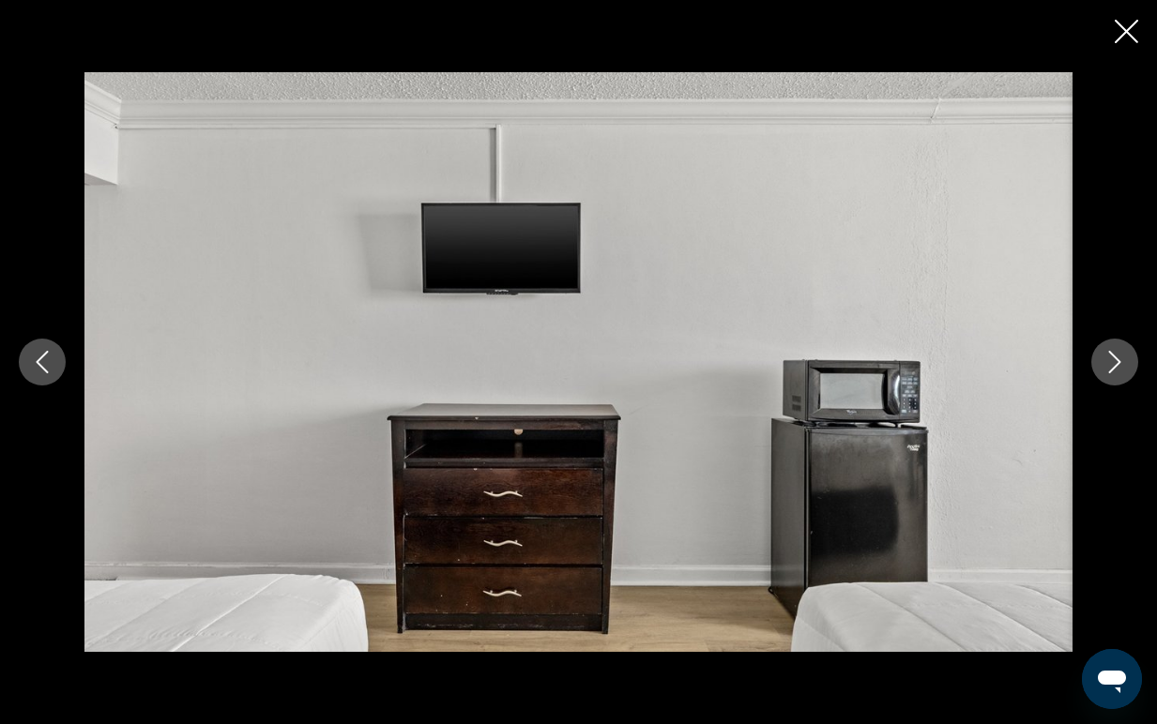
click at [1122, 375] on button "Next image" at bounding box center [1114, 362] width 47 height 47
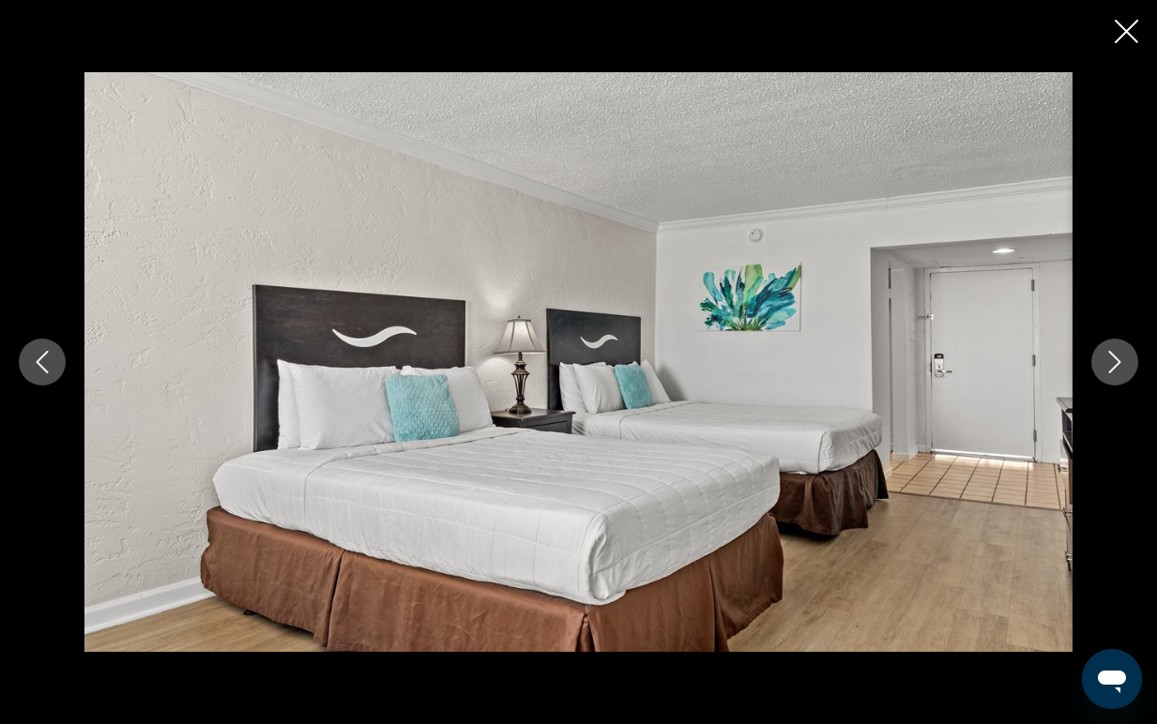
click at [35, 371] on icon "Previous image" at bounding box center [42, 362] width 23 height 23
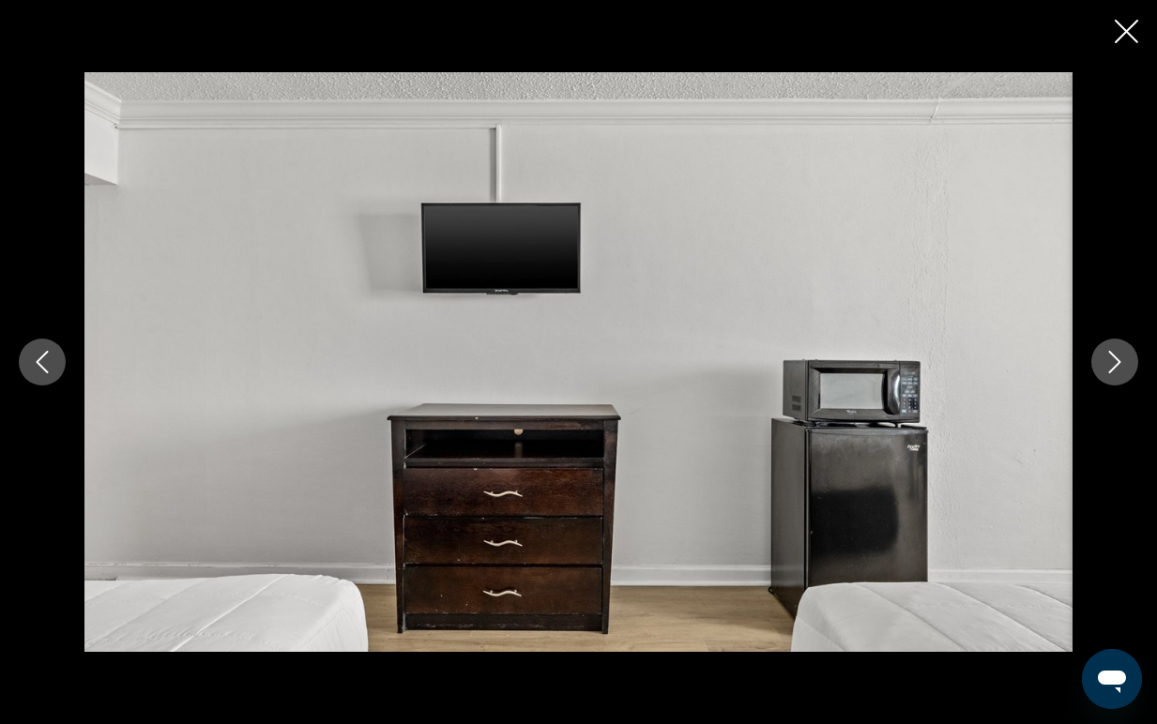
click at [1126, 47] on button "Close slideshow" at bounding box center [1126, 33] width 23 height 29
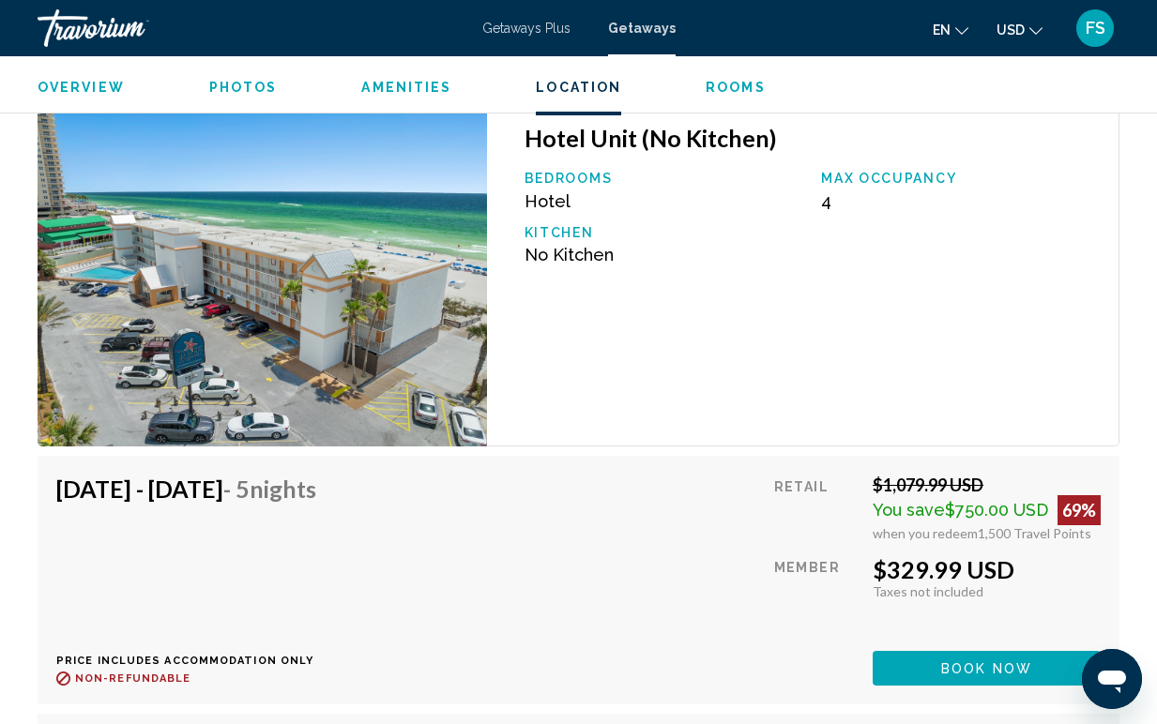
scroll to position [2838, 0]
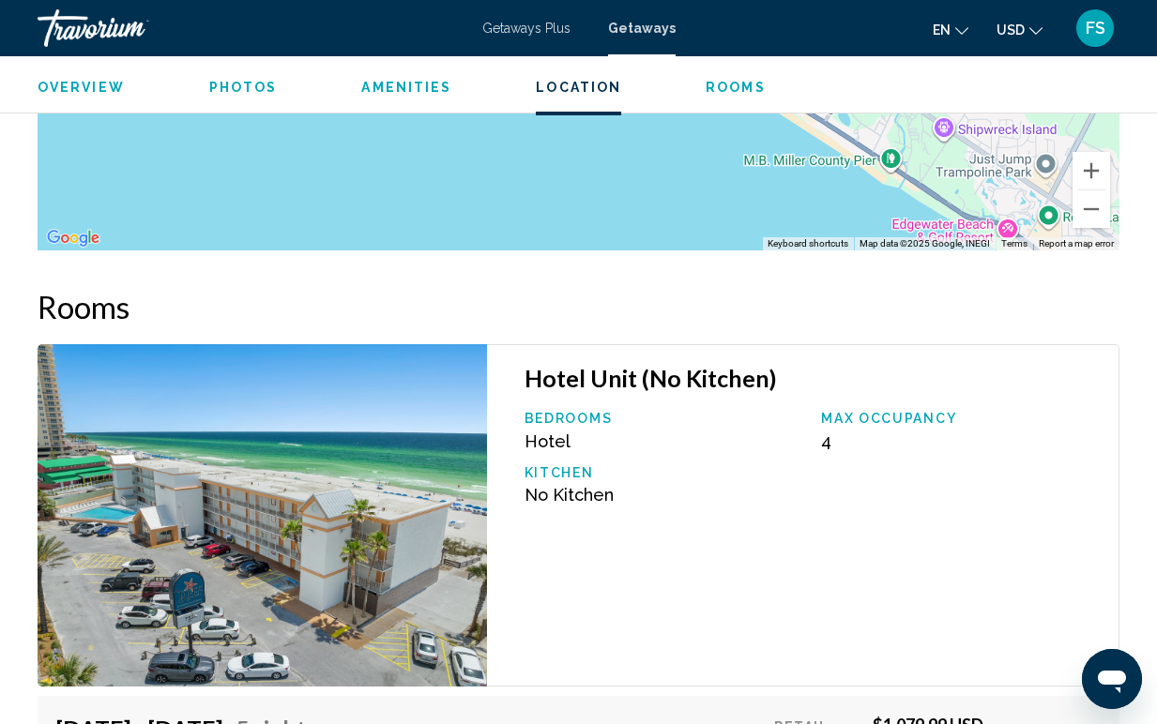
click at [96, 90] on span "Overview" at bounding box center [81, 87] width 87 height 15
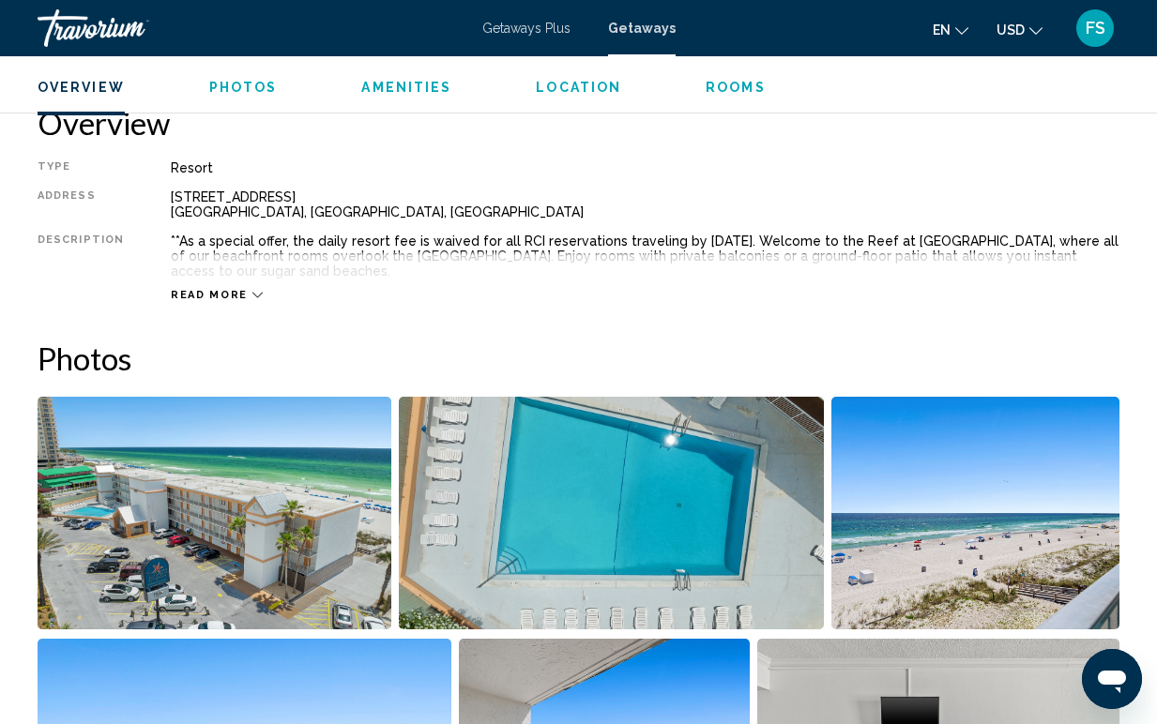
scroll to position [930, 0]
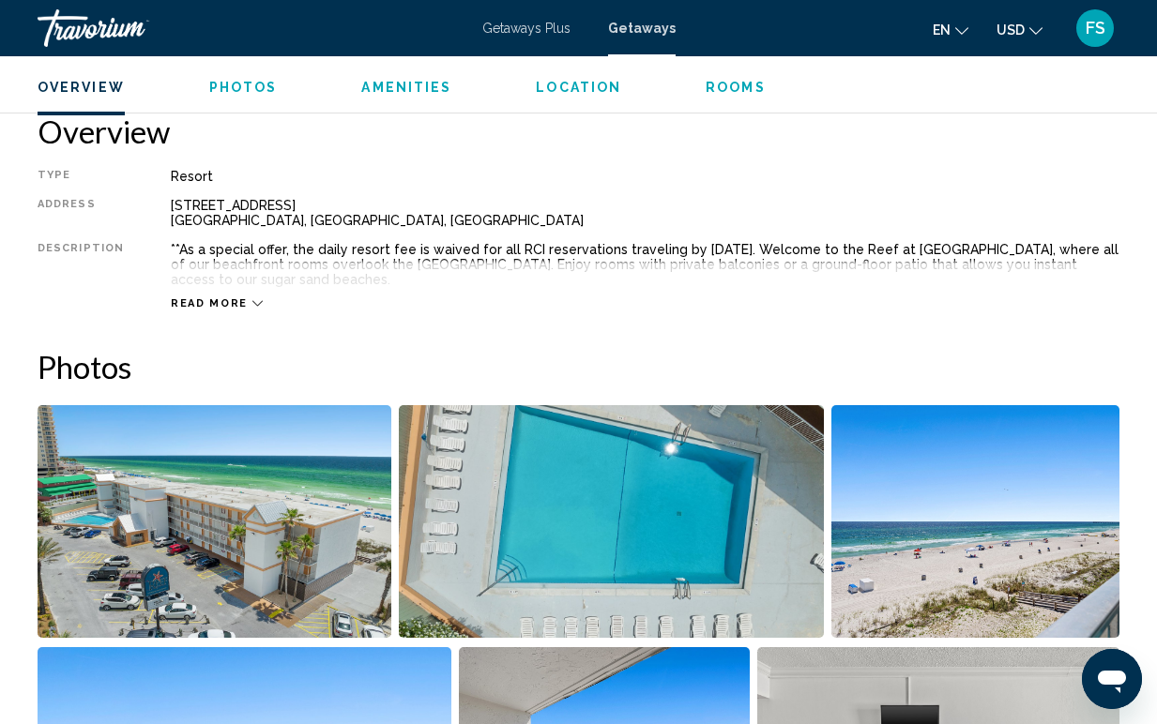
click at [96, 29] on div "Travorium" at bounding box center [132, 28] width 188 height 38
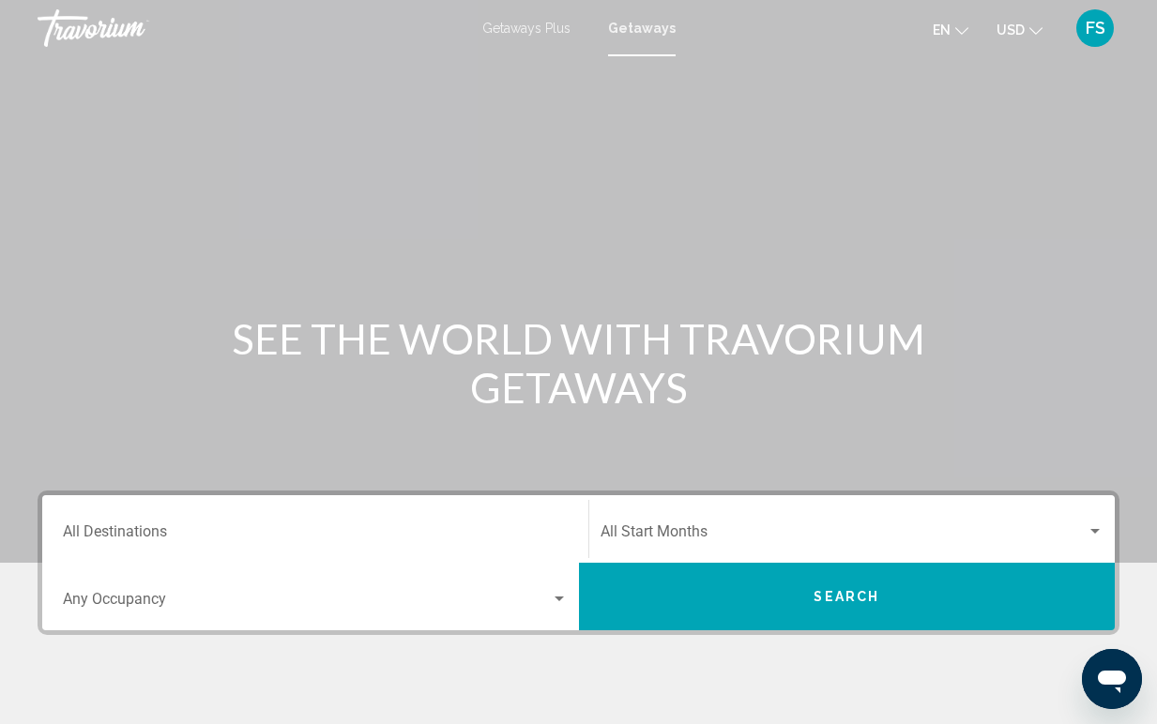
click at [96, 29] on div "Travorium" at bounding box center [132, 28] width 188 height 38
click at [251, 525] on div "Destination All Destinations" at bounding box center [315, 529] width 505 height 59
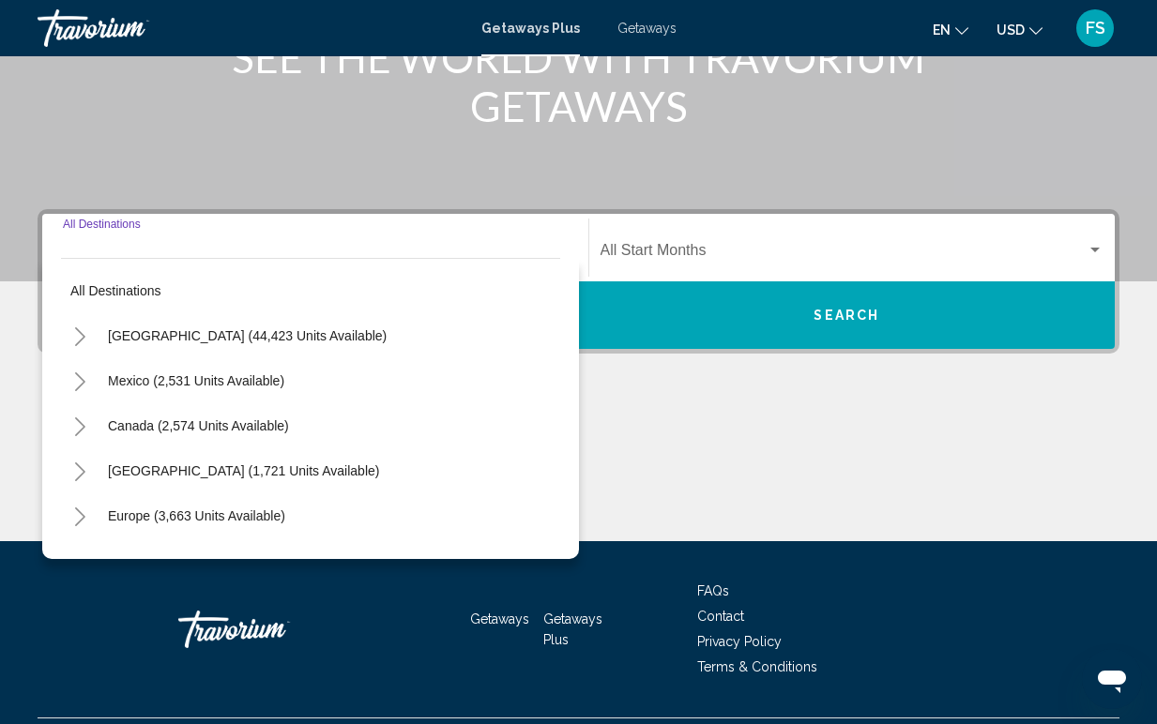
scroll to position [328, 0]
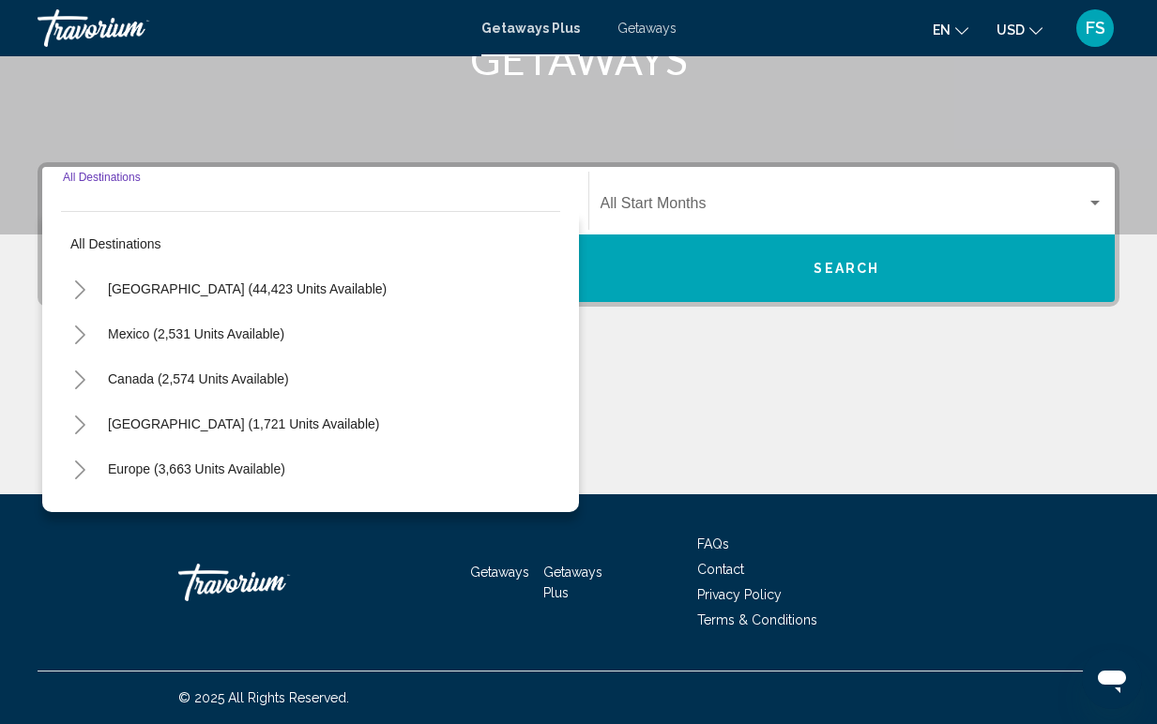
click at [79, 289] on icon "Toggle United States (44,423 units available)" at bounding box center [80, 290] width 14 height 19
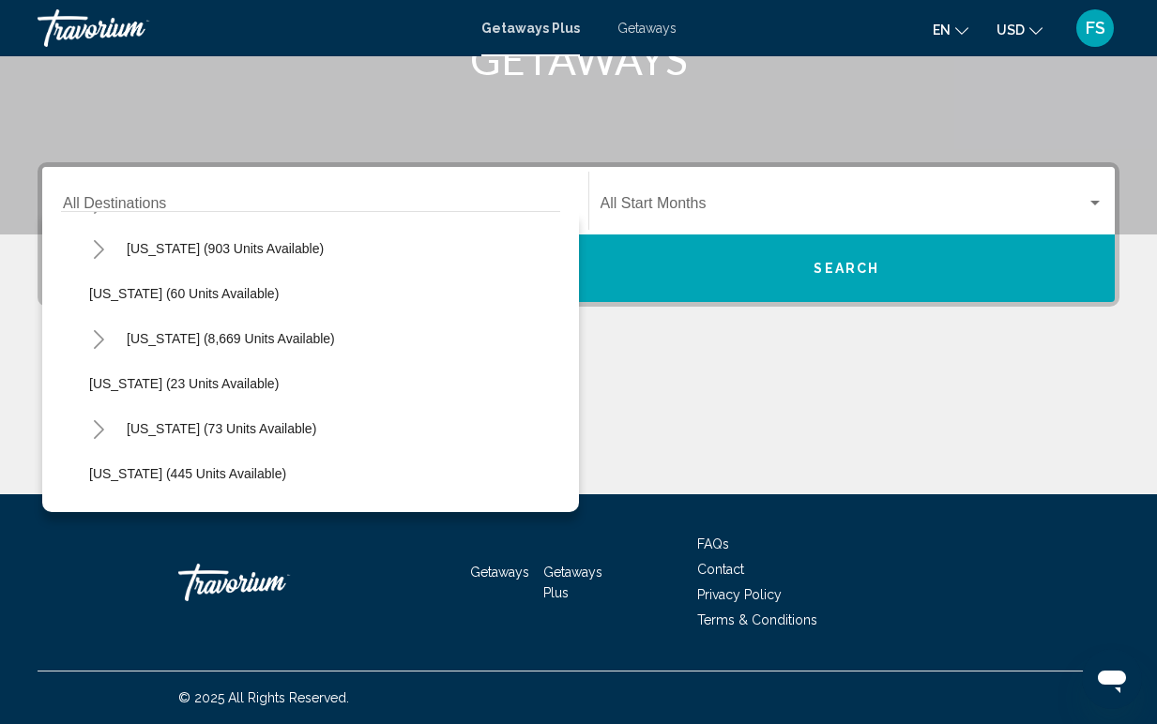
scroll to position [266, 0]
click at [101, 431] on icon "Toggle Hawaii (73 units available)" at bounding box center [99, 428] width 14 height 19
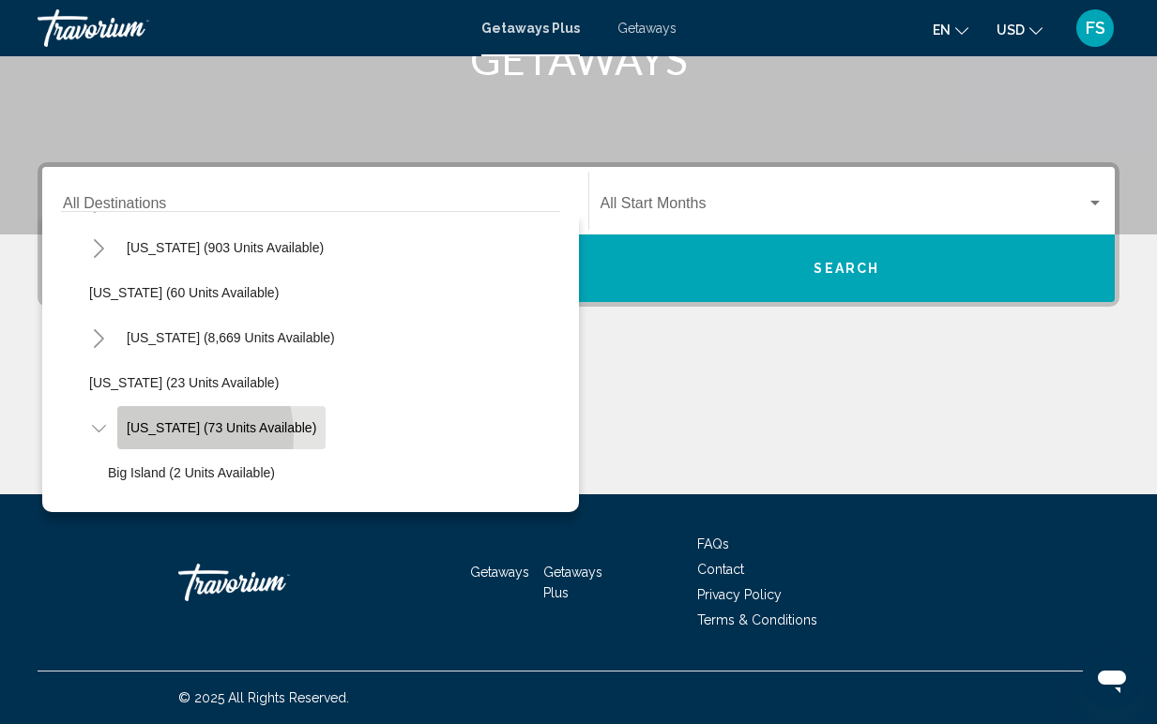
click at [163, 435] on button "[US_STATE] (73 units available)" at bounding box center [221, 427] width 208 height 43
type input "**********"
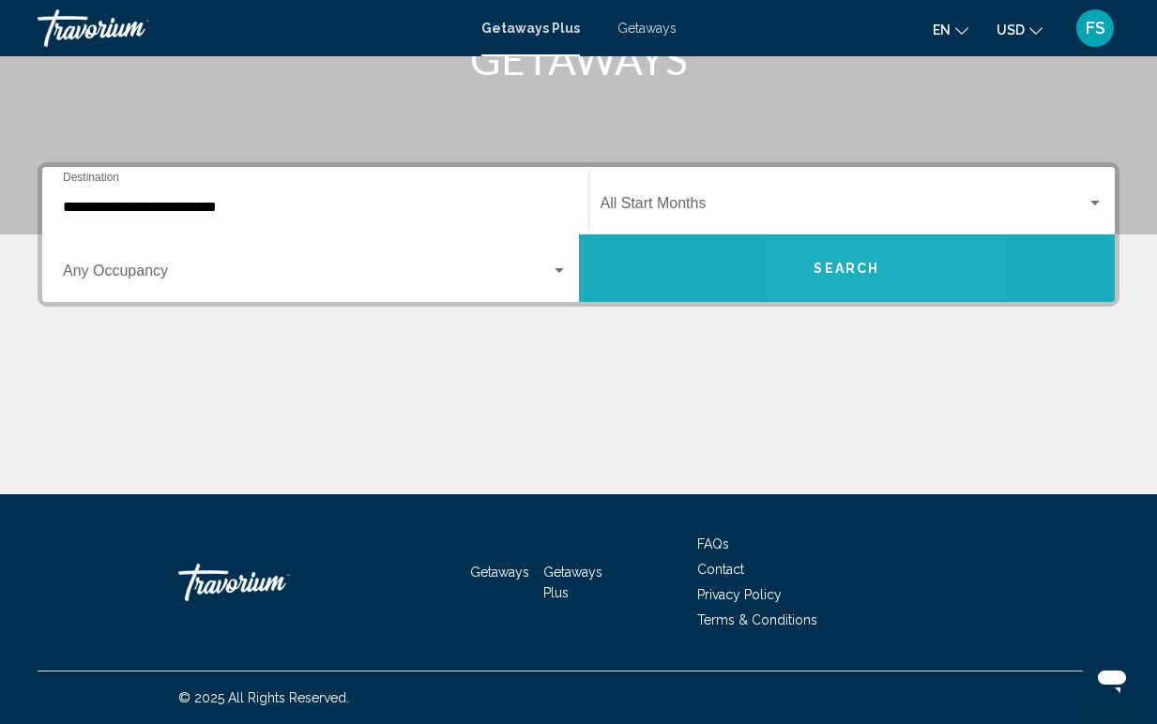
click at [823, 271] on span "Search" at bounding box center [847, 269] width 66 height 15
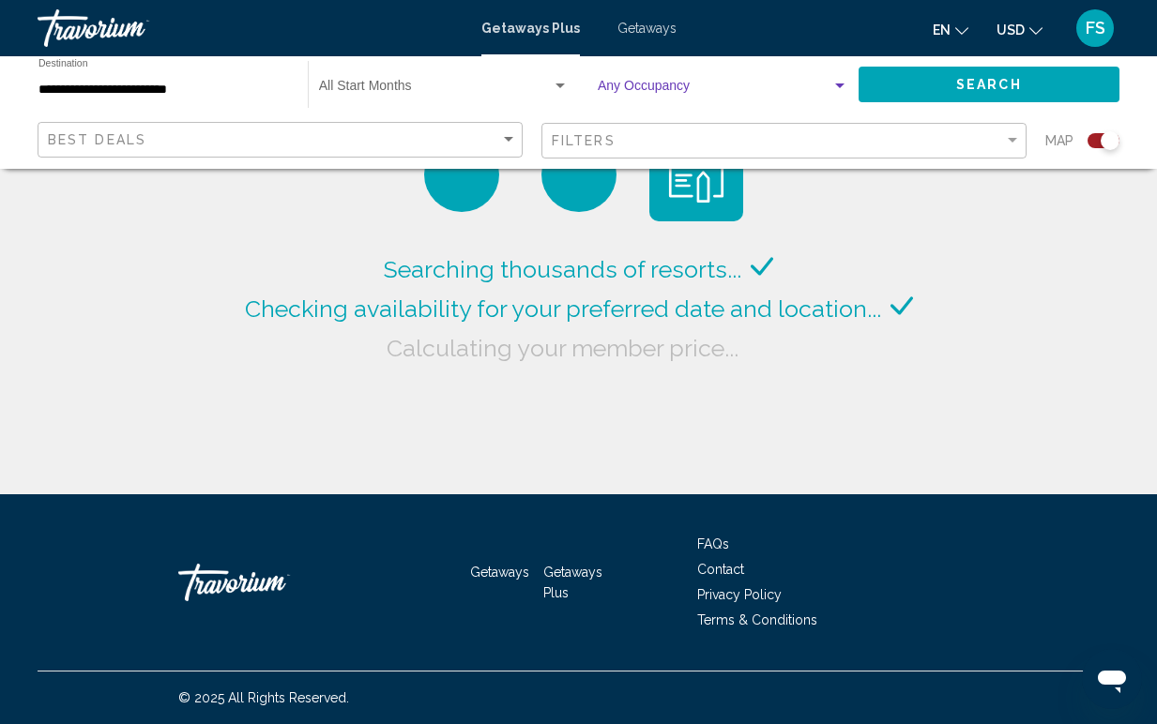
click at [682, 89] on span "Search widget" at bounding box center [715, 90] width 234 height 15
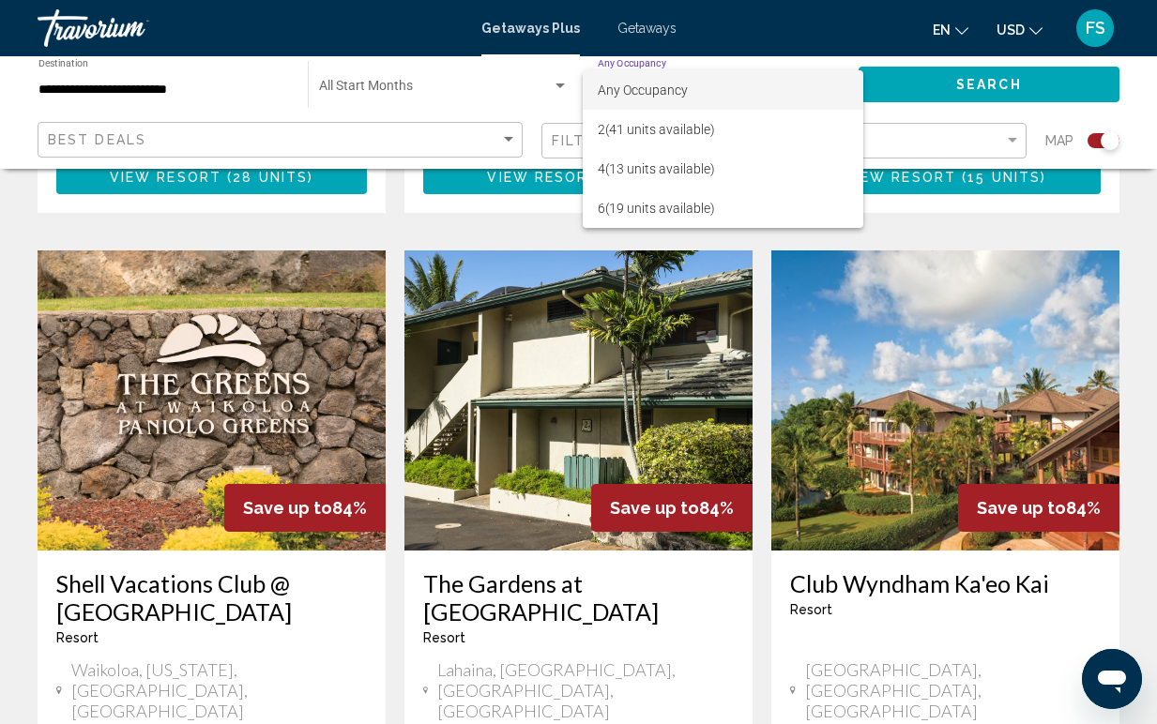
scroll to position [1266, 0]
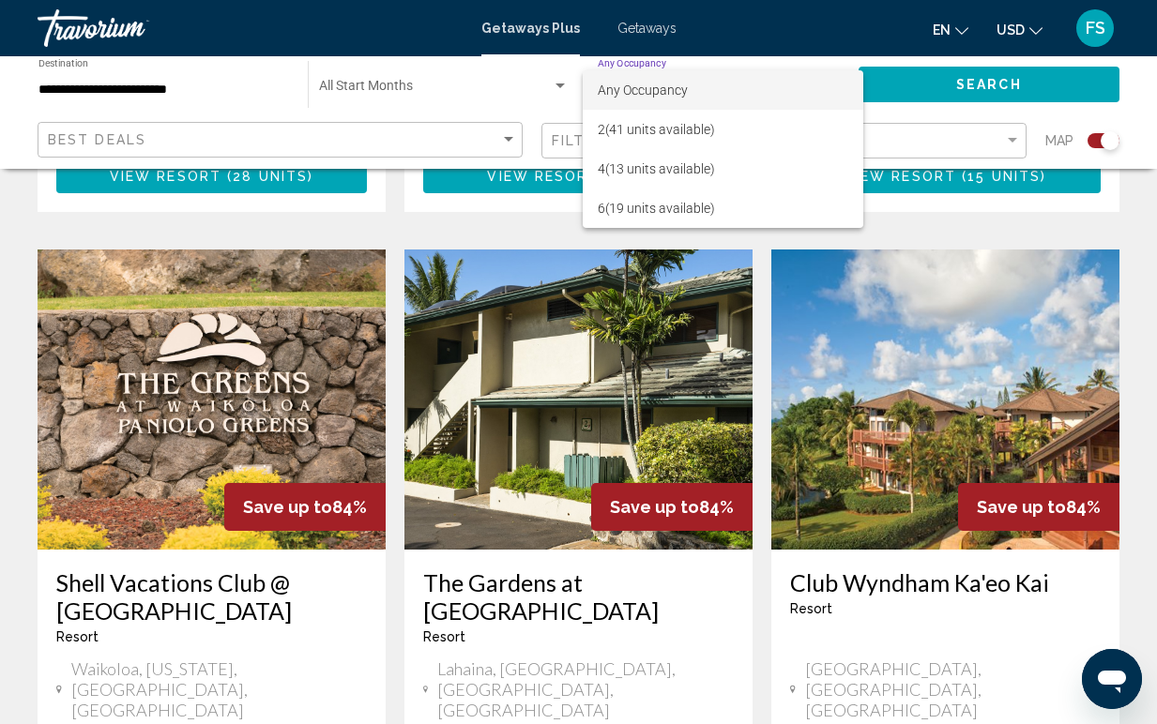
click at [976, 411] on div at bounding box center [578, 362] width 1157 height 724
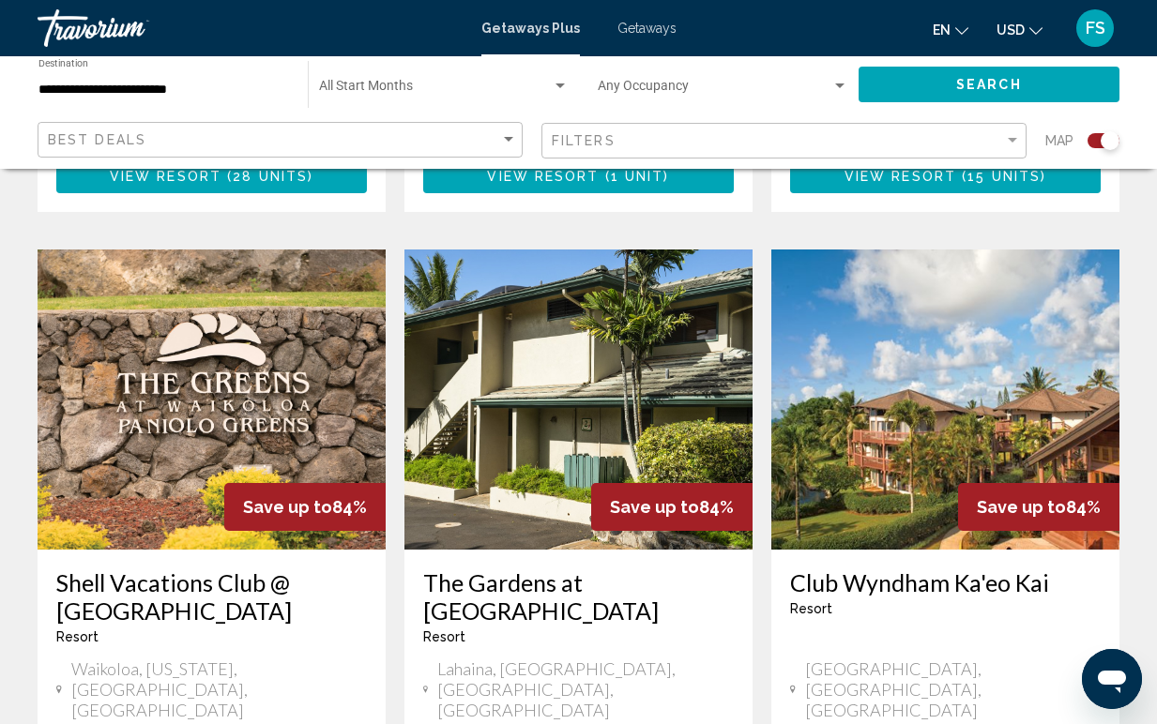
click at [940, 423] on img "Main content" at bounding box center [945, 400] width 348 height 300
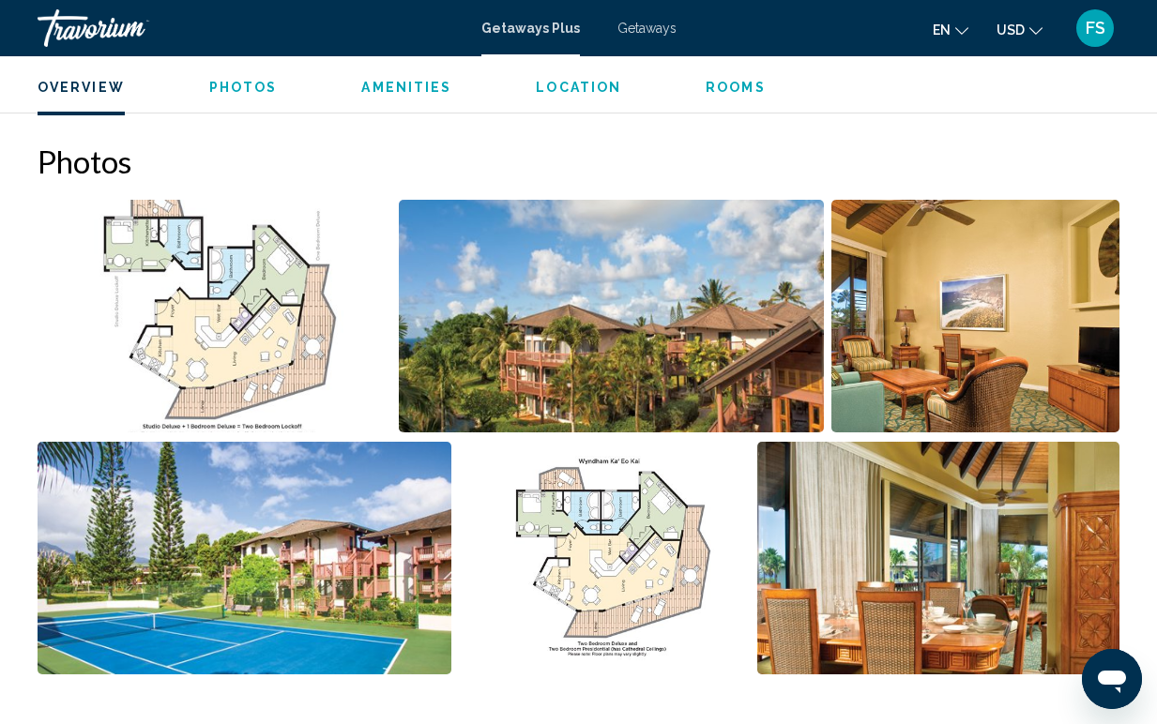
scroll to position [1193, 0]
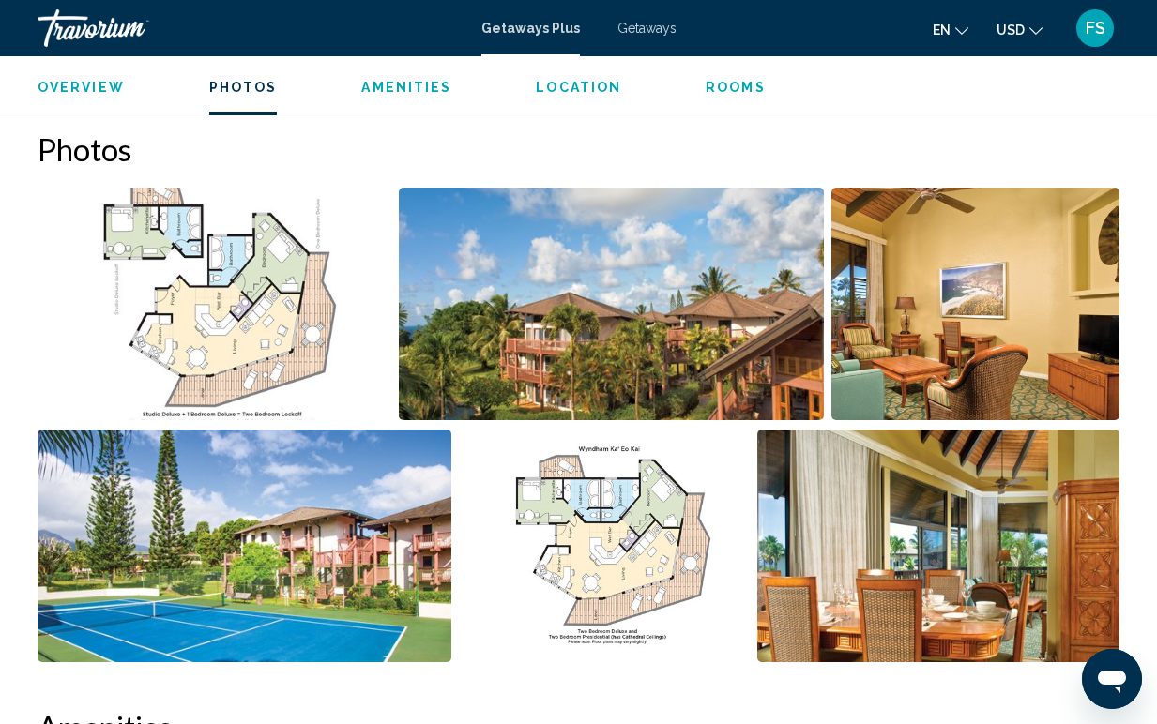
click at [558, 391] on img "Open full-screen image slider" at bounding box center [611, 304] width 424 height 233
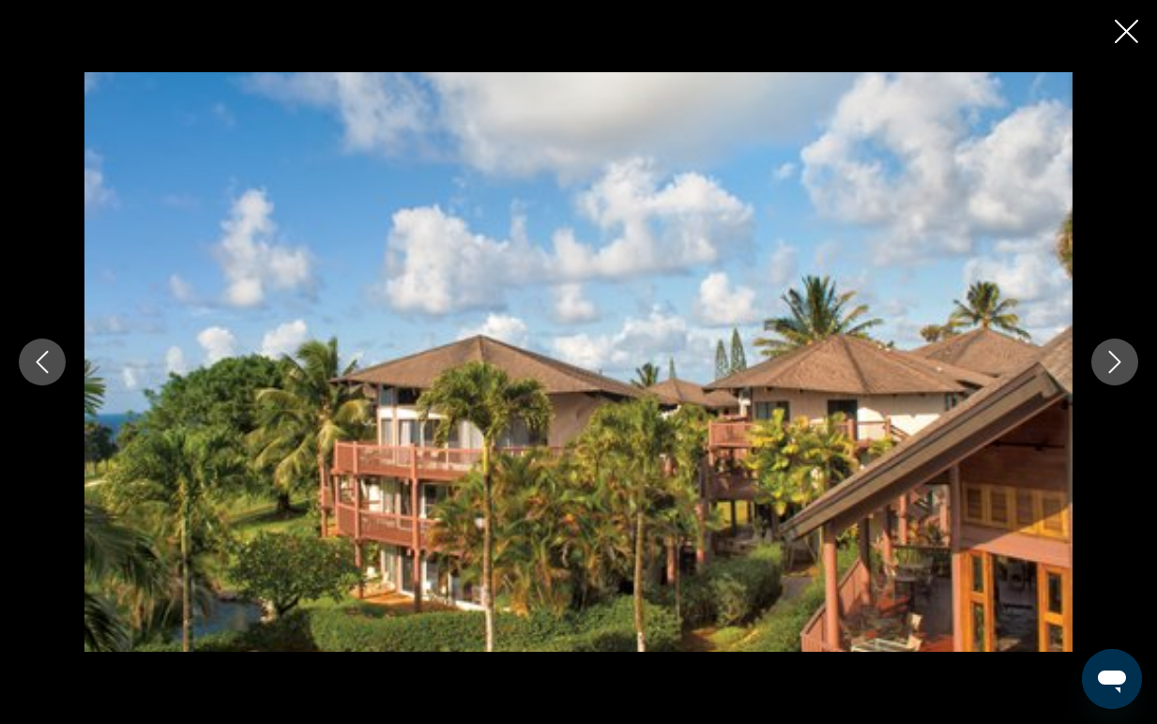
click at [1114, 359] on icon "Next image" at bounding box center [1114, 362] width 23 height 23
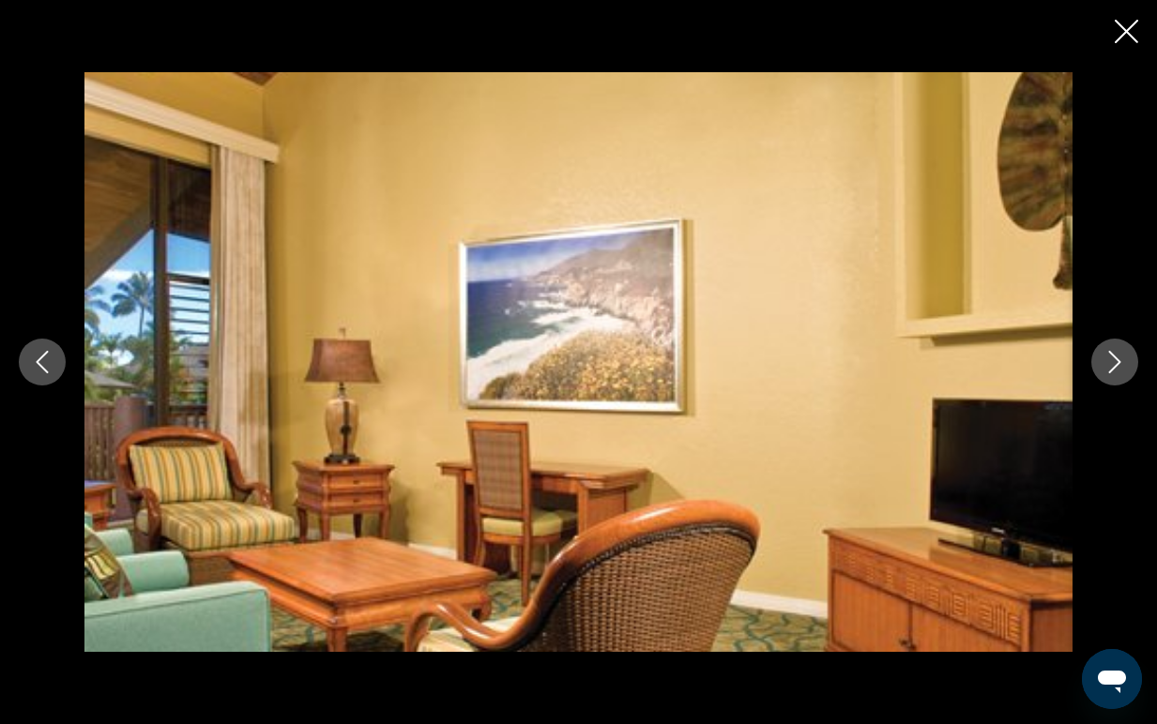
click at [1114, 359] on icon "Next image" at bounding box center [1114, 362] width 23 height 23
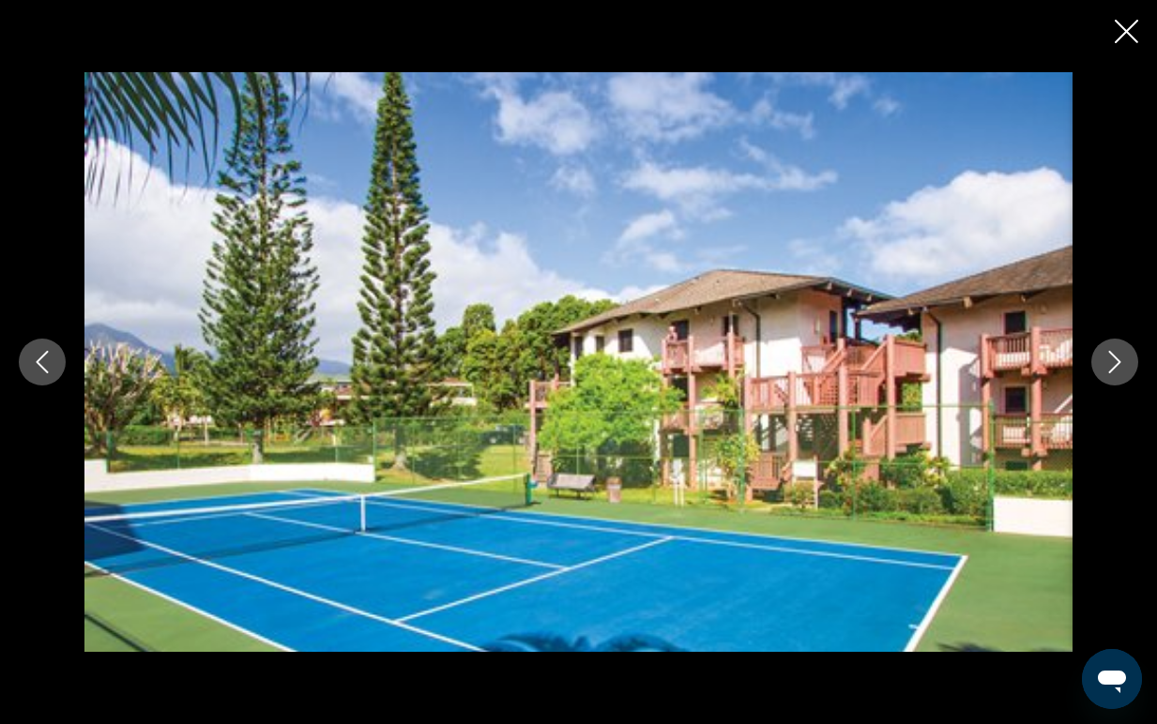
click at [1114, 359] on icon "Next image" at bounding box center [1114, 362] width 23 height 23
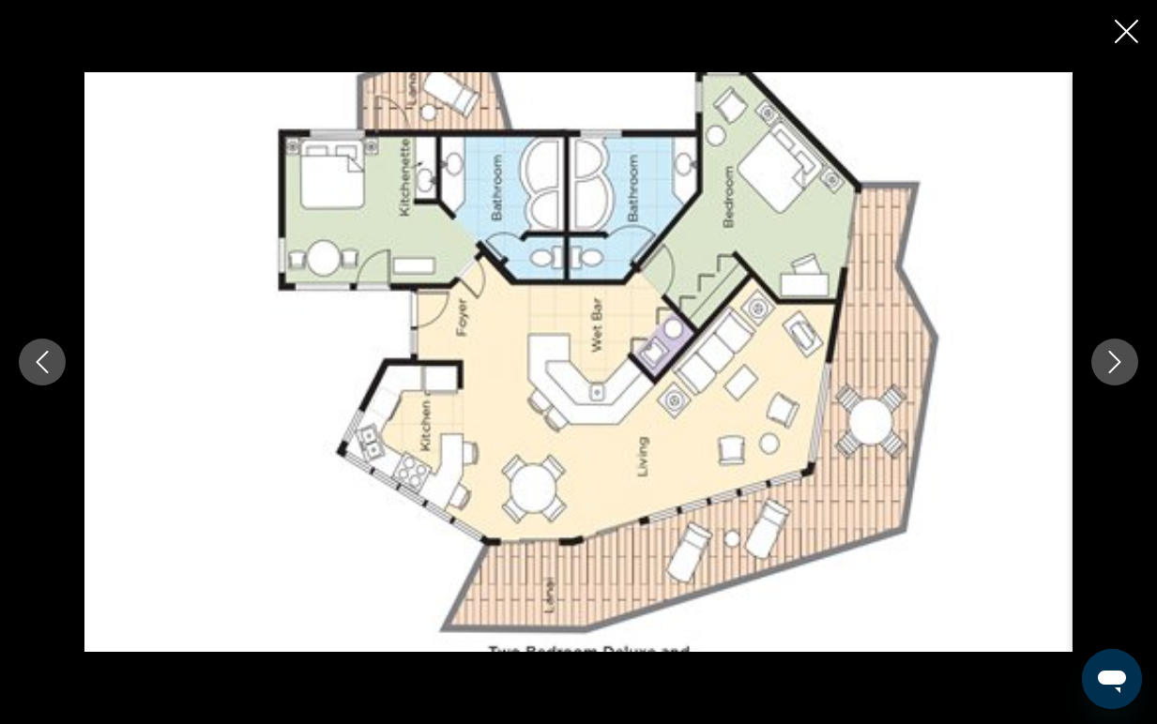
click at [1114, 359] on icon "Next image" at bounding box center [1114, 362] width 23 height 23
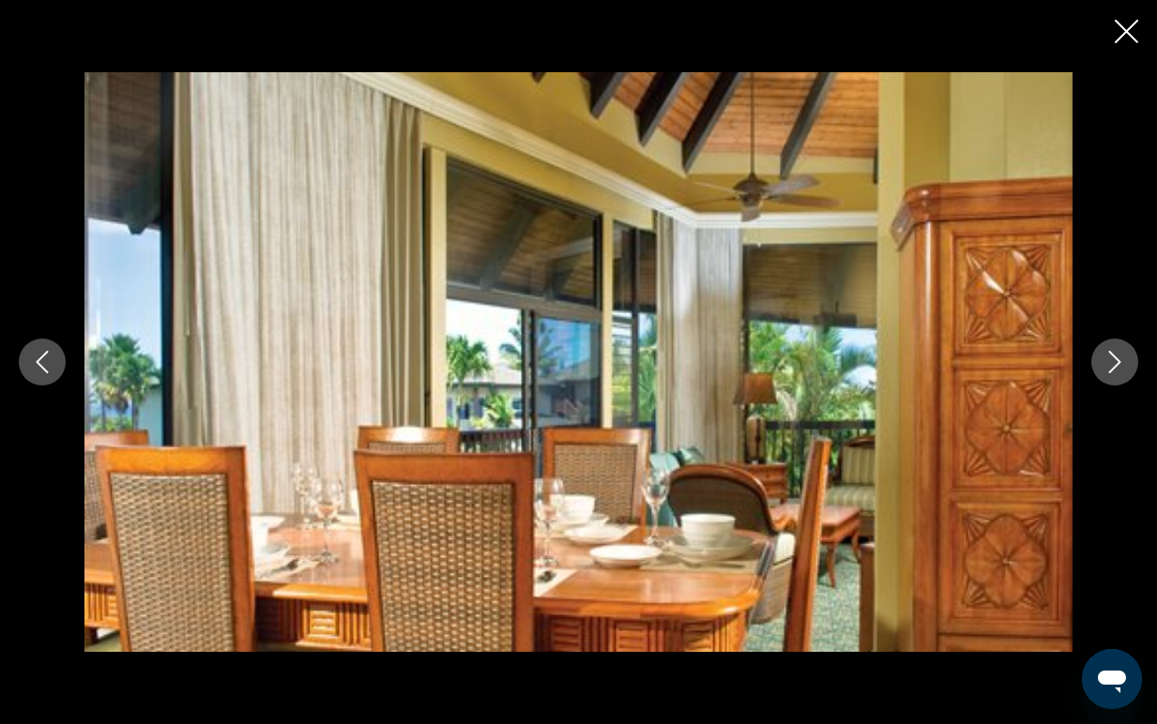
click at [1114, 359] on icon "Next image" at bounding box center [1114, 362] width 23 height 23
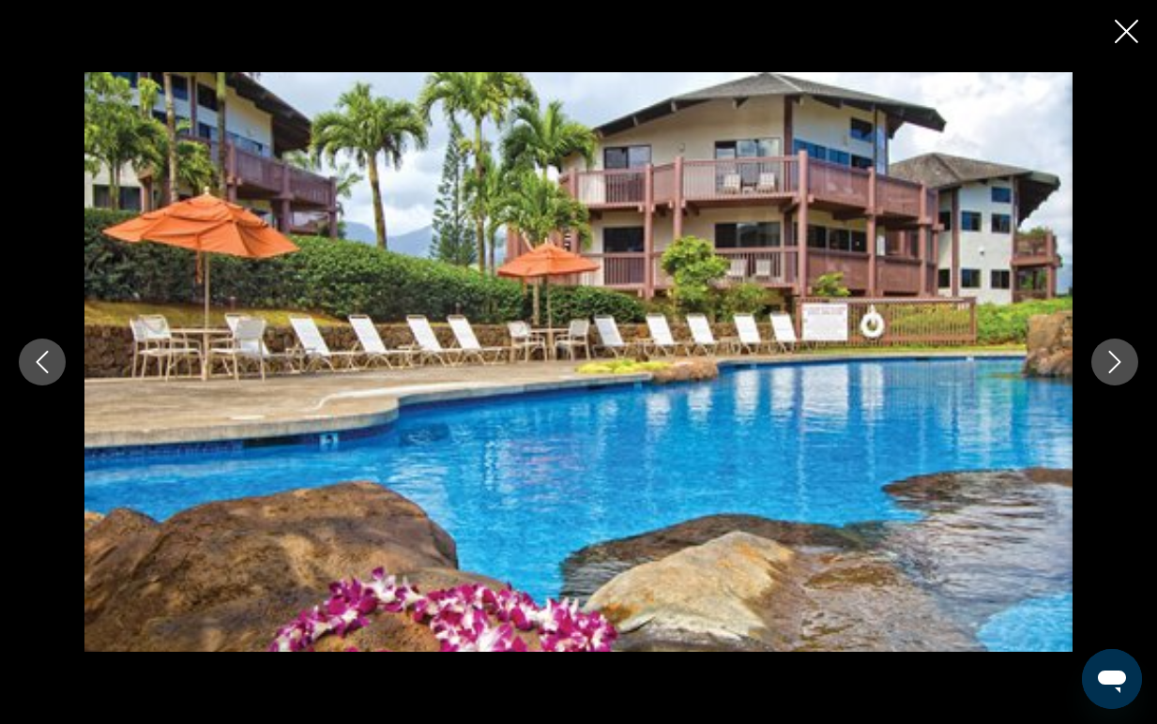
click at [1114, 359] on icon "Next image" at bounding box center [1114, 362] width 23 height 23
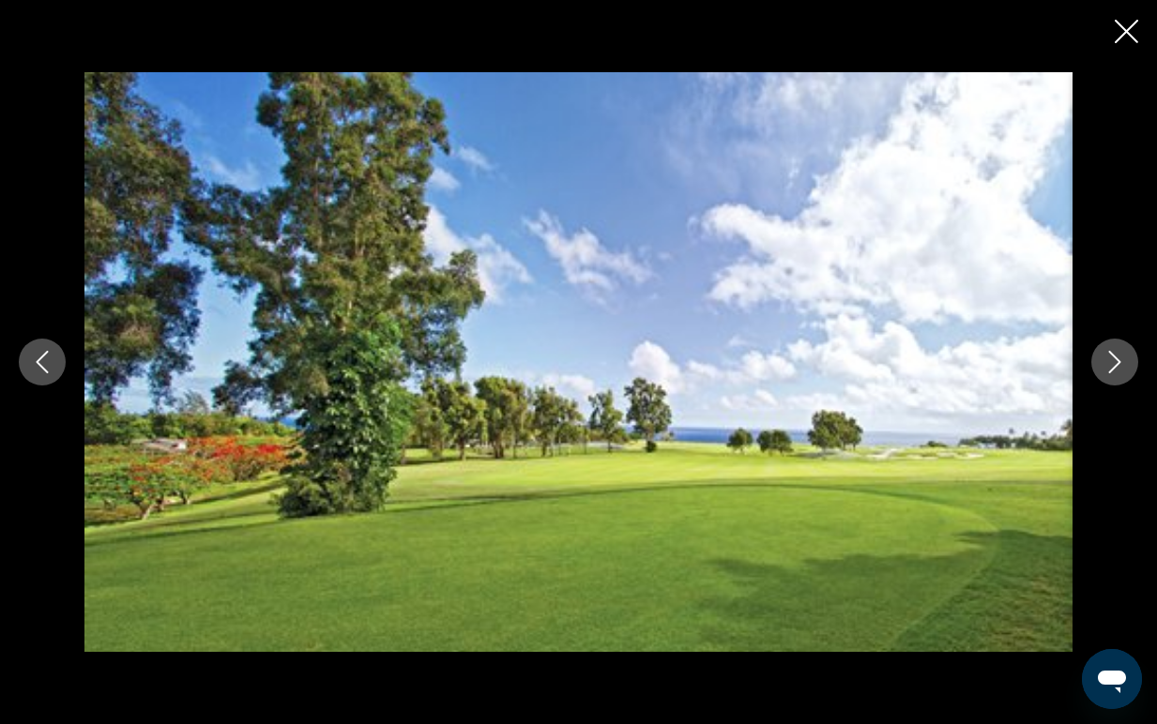
click at [1114, 359] on icon "Next image" at bounding box center [1114, 362] width 23 height 23
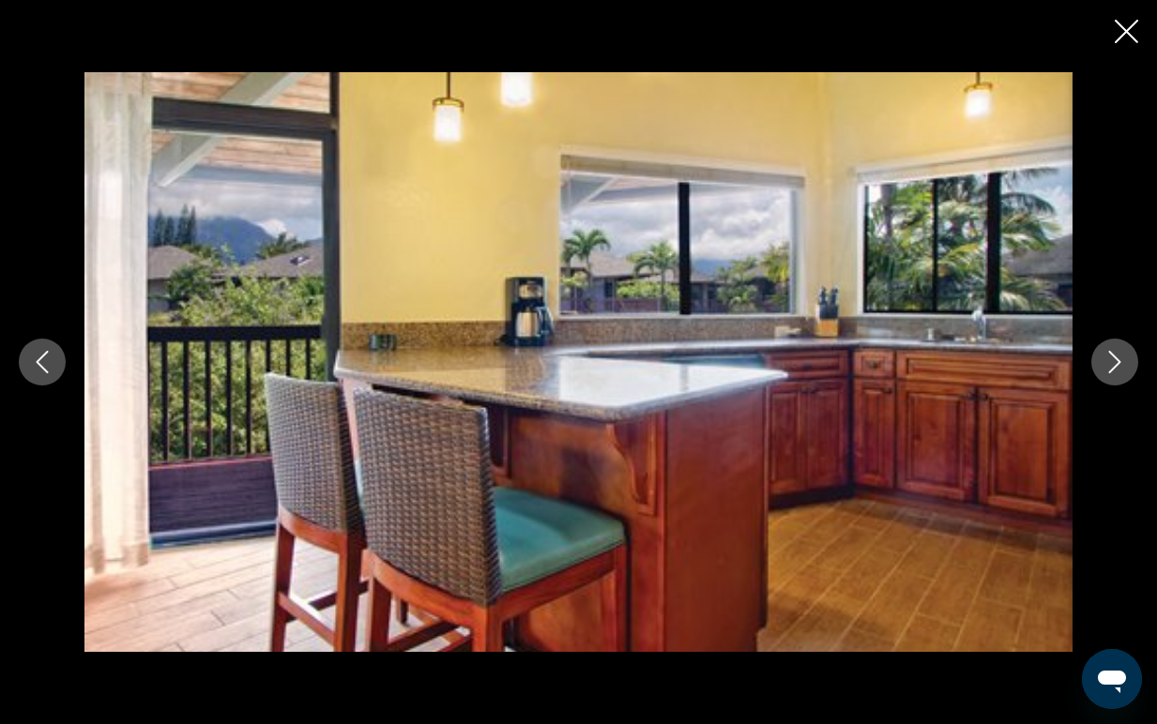
click at [1114, 359] on icon "Next image" at bounding box center [1114, 362] width 23 height 23
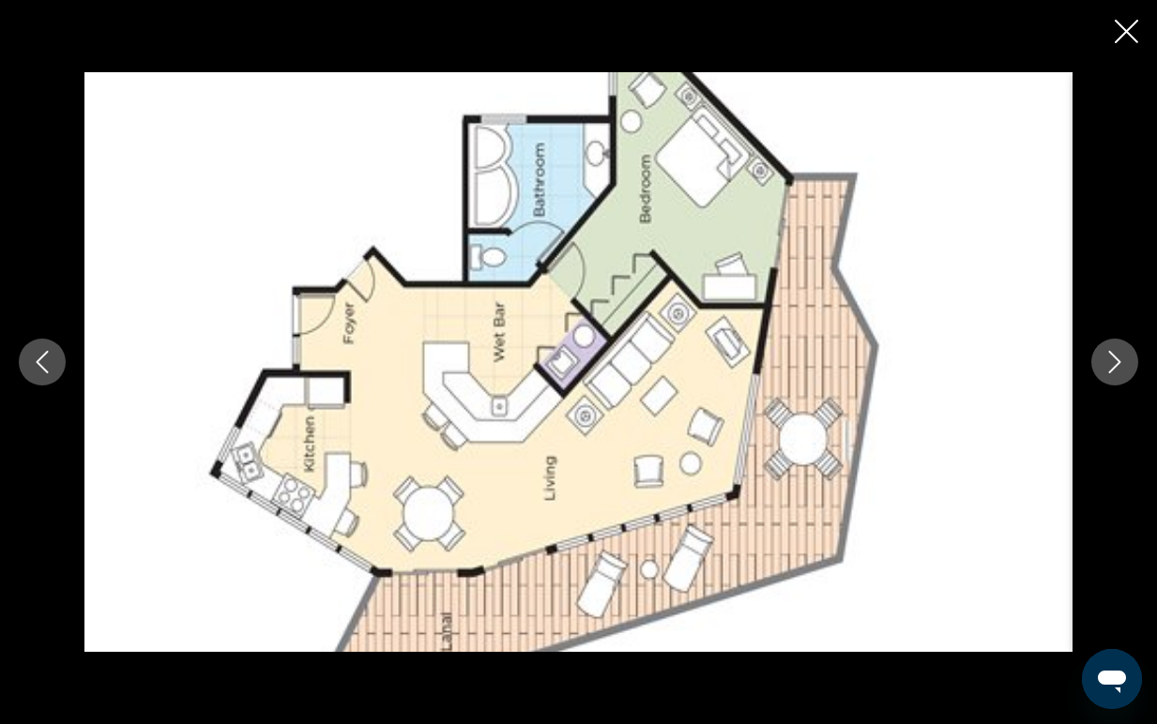
click at [1114, 359] on icon "Next image" at bounding box center [1114, 362] width 23 height 23
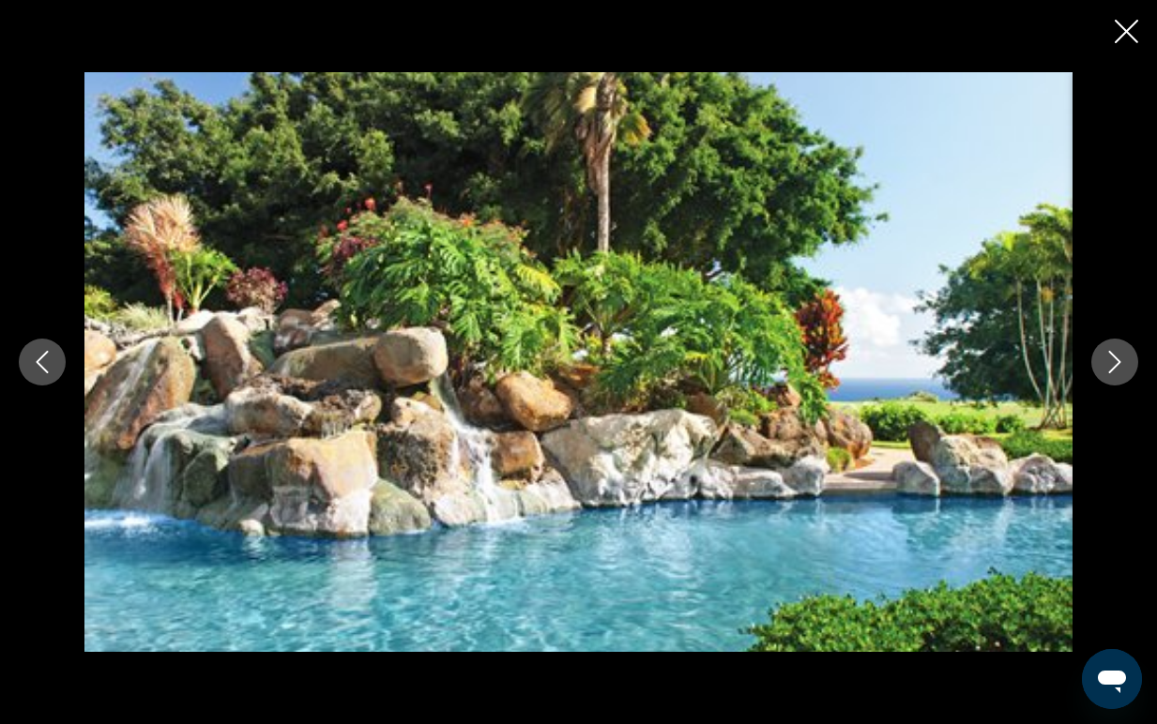
click at [1114, 359] on icon "Next image" at bounding box center [1114, 362] width 23 height 23
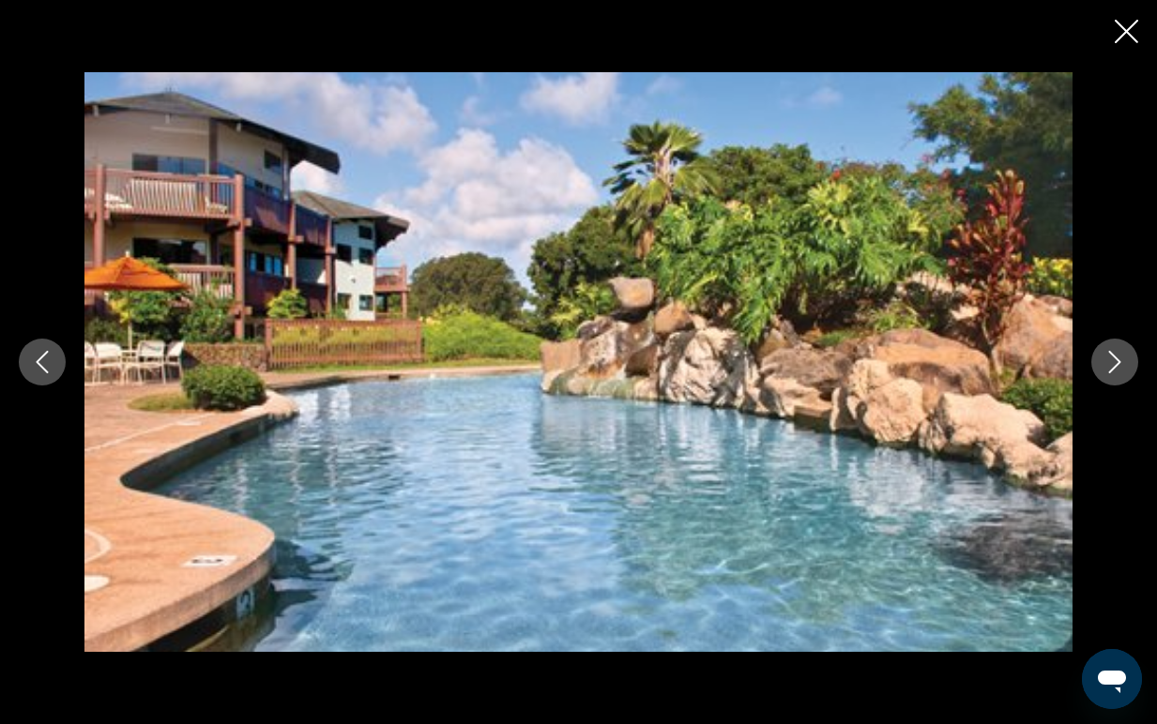
click at [1114, 364] on icon "Next image" at bounding box center [1114, 362] width 23 height 23
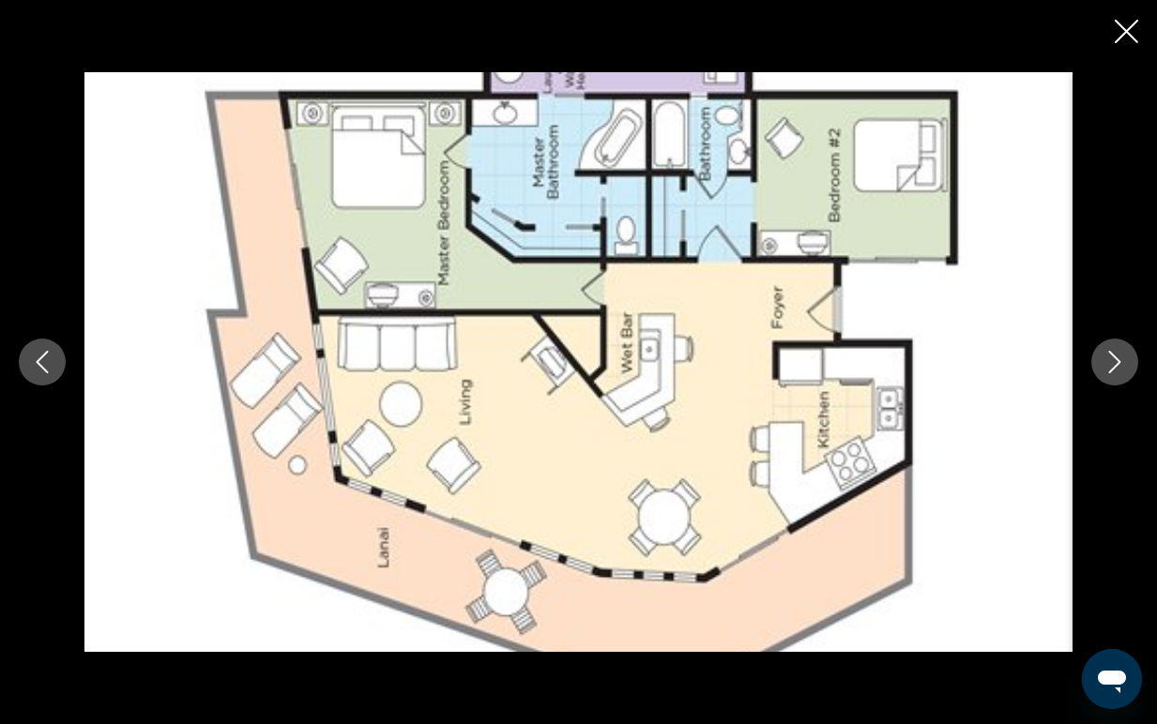
click at [1114, 365] on icon "Next image" at bounding box center [1114, 362] width 23 height 23
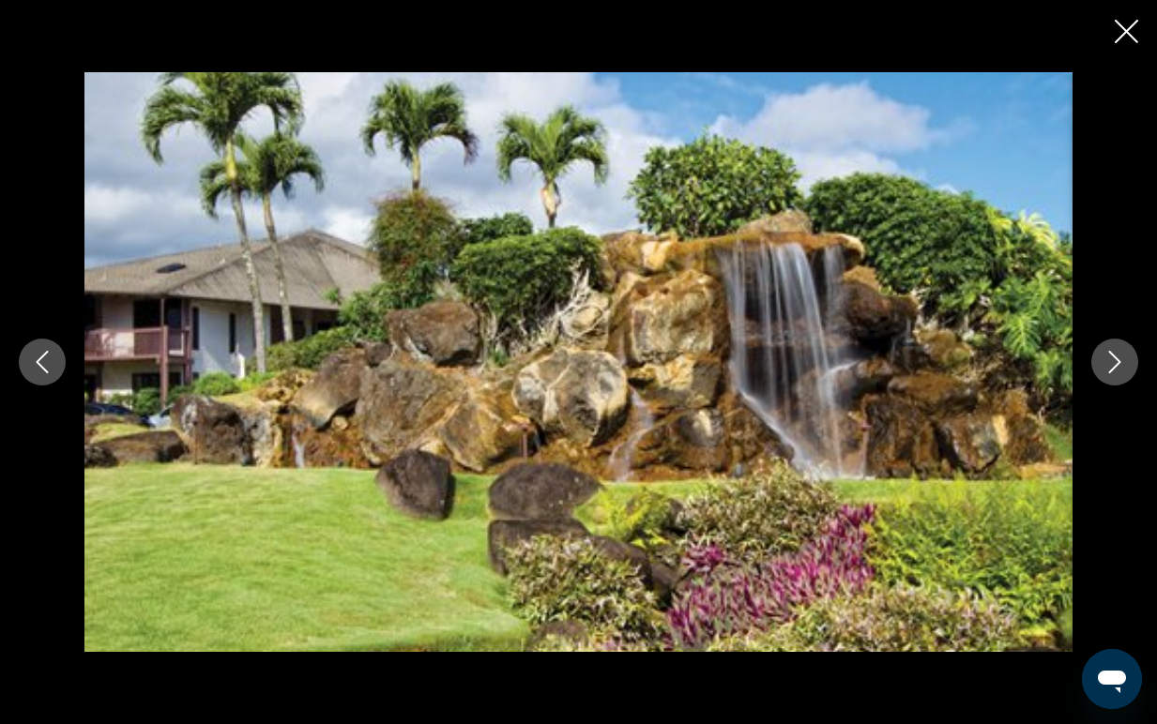
click at [1114, 365] on icon "Next image" at bounding box center [1114, 362] width 23 height 23
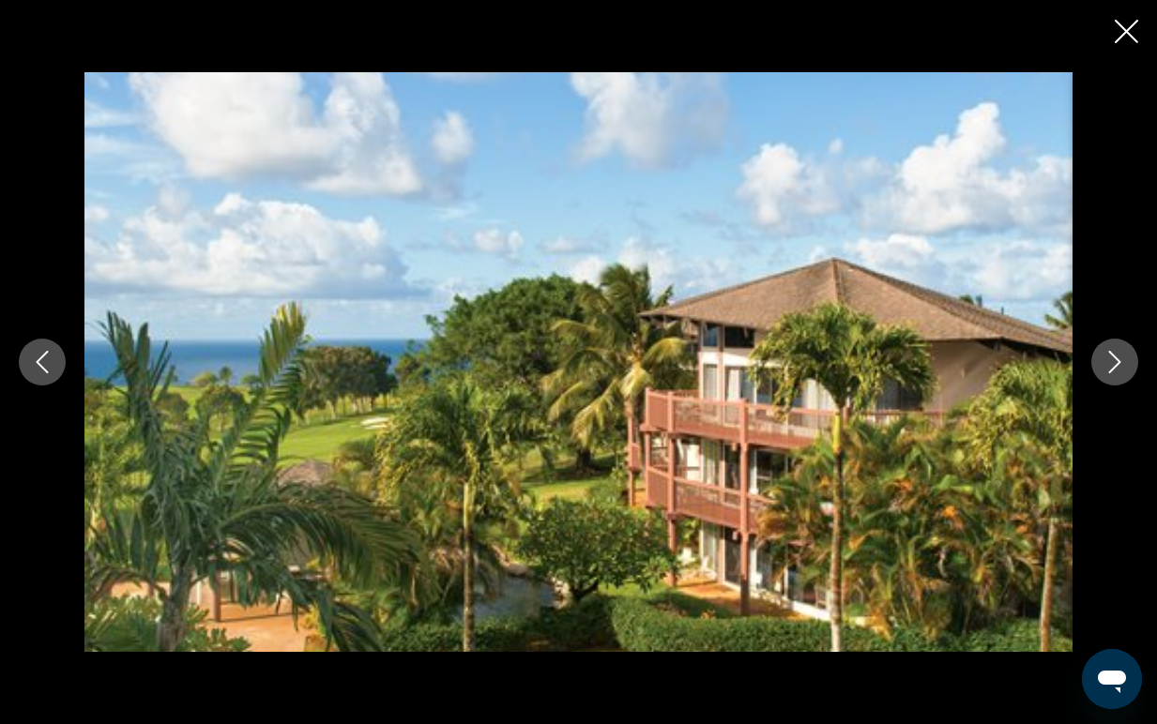
click at [1114, 365] on icon "Next image" at bounding box center [1114, 362] width 23 height 23
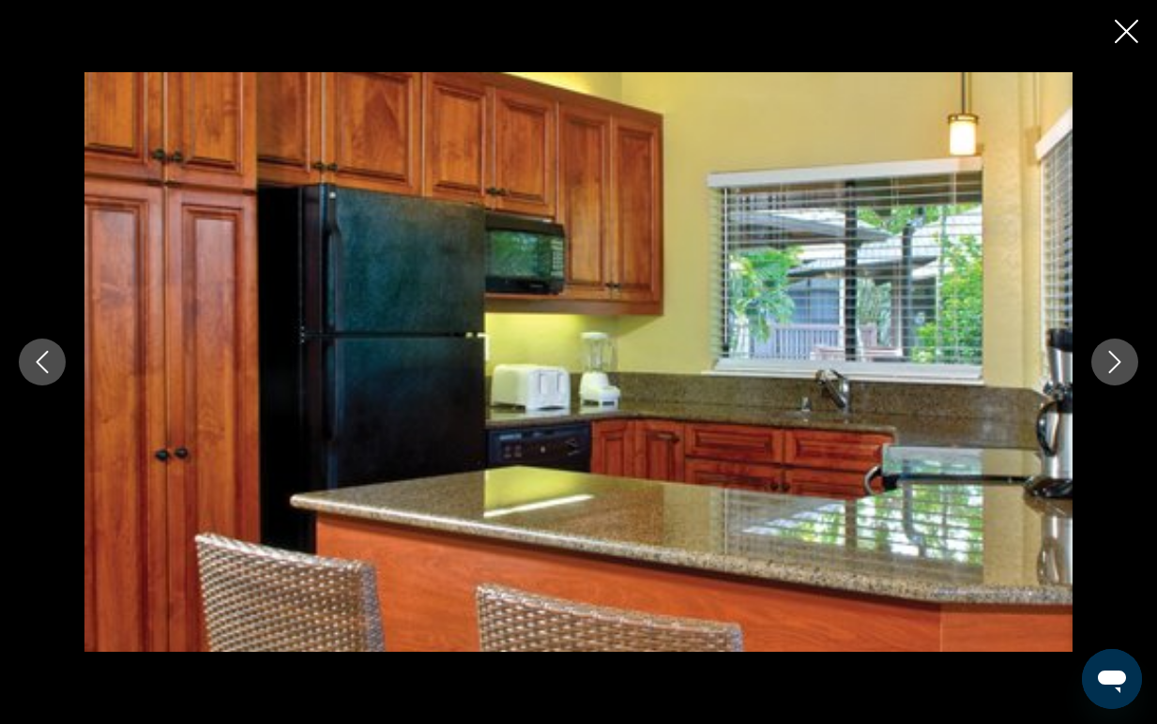
scroll to position [2358, 0]
click at [1128, 53] on div "Main content" at bounding box center [578, 362] width 1157 height 724
click at [1128, 39] on icon "Close slideshow" at bounding box center [1126, 31] width 23 height 23
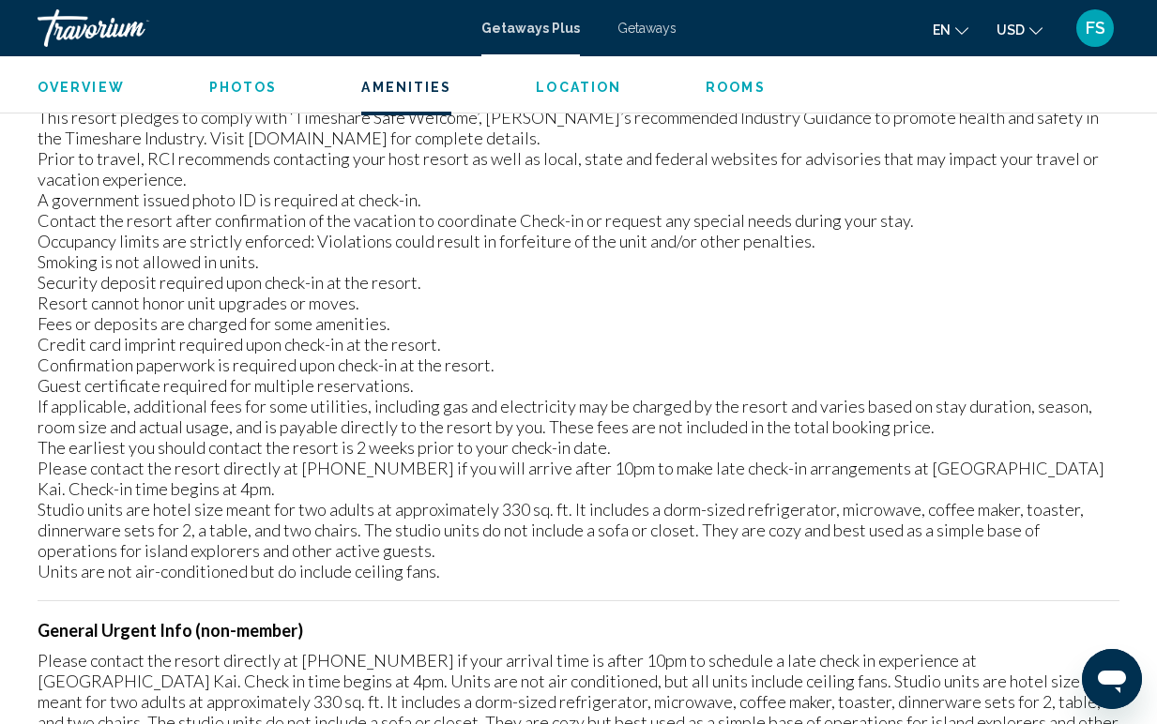
scroll to position [2583, 0]
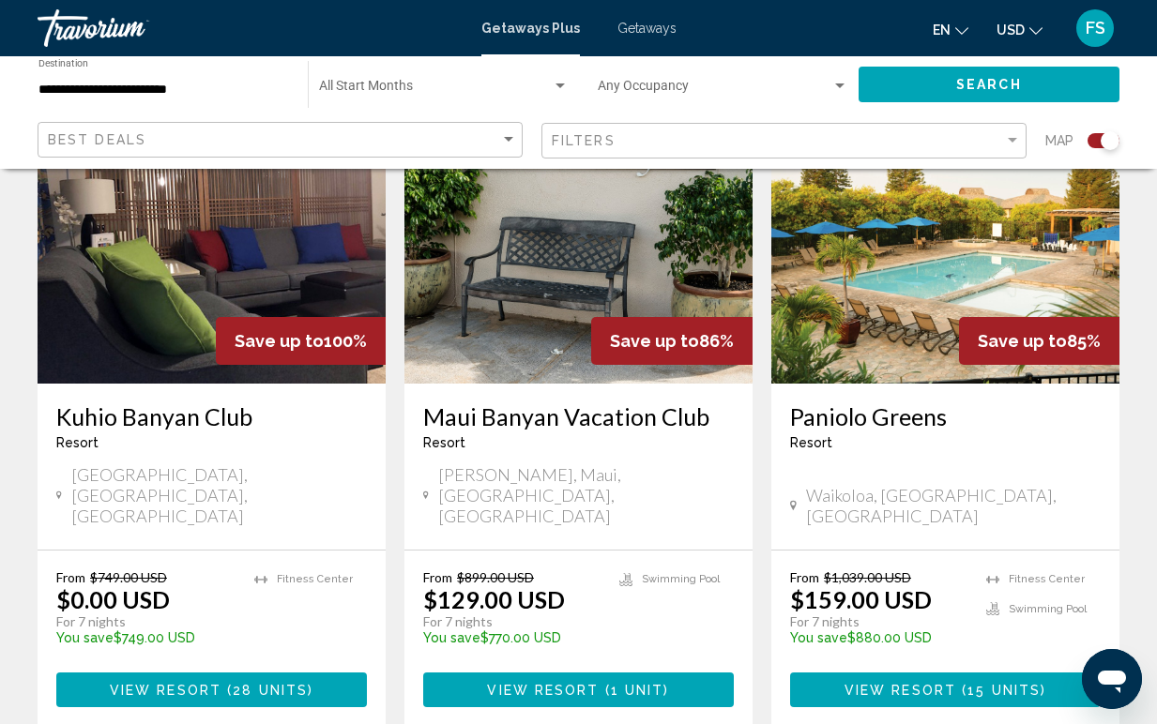
scroll to position [753, 0]
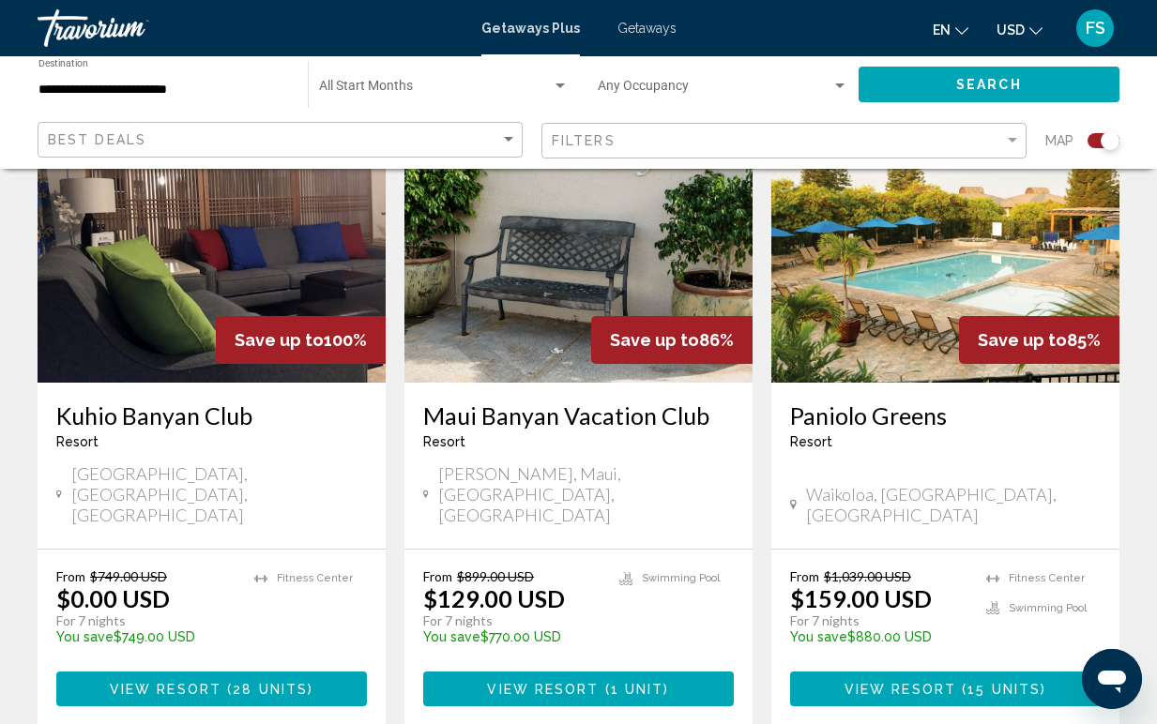
click at [880, 682] on span "View Resort" at bounding box center [900, 689] width 112 height 15
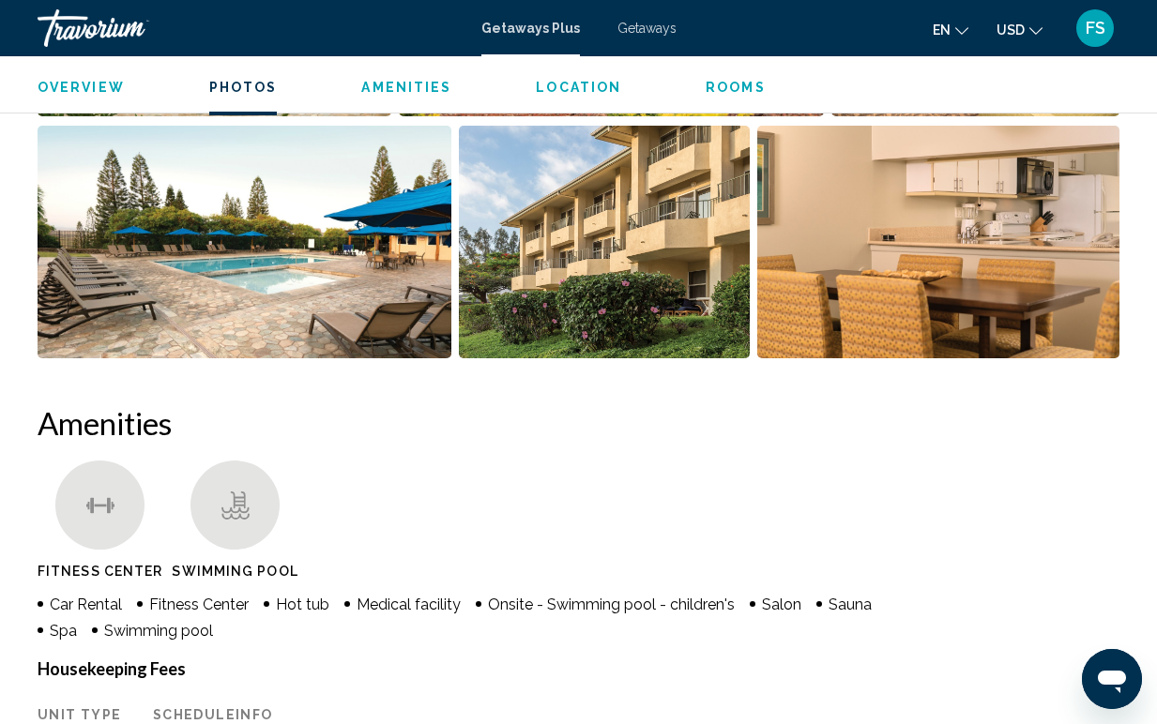
scroll to position [1463, 0]
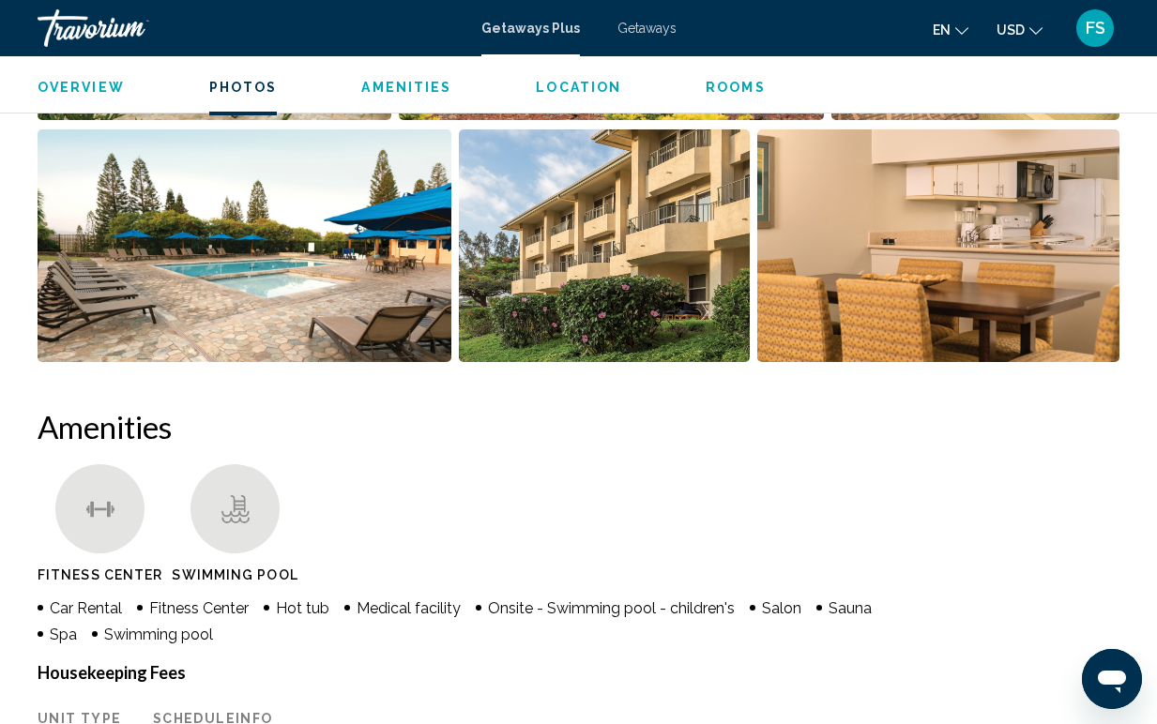
click at [920, 318] on img "Open full-screen image slider" at bounding box center [938, 245] width 362 height 233
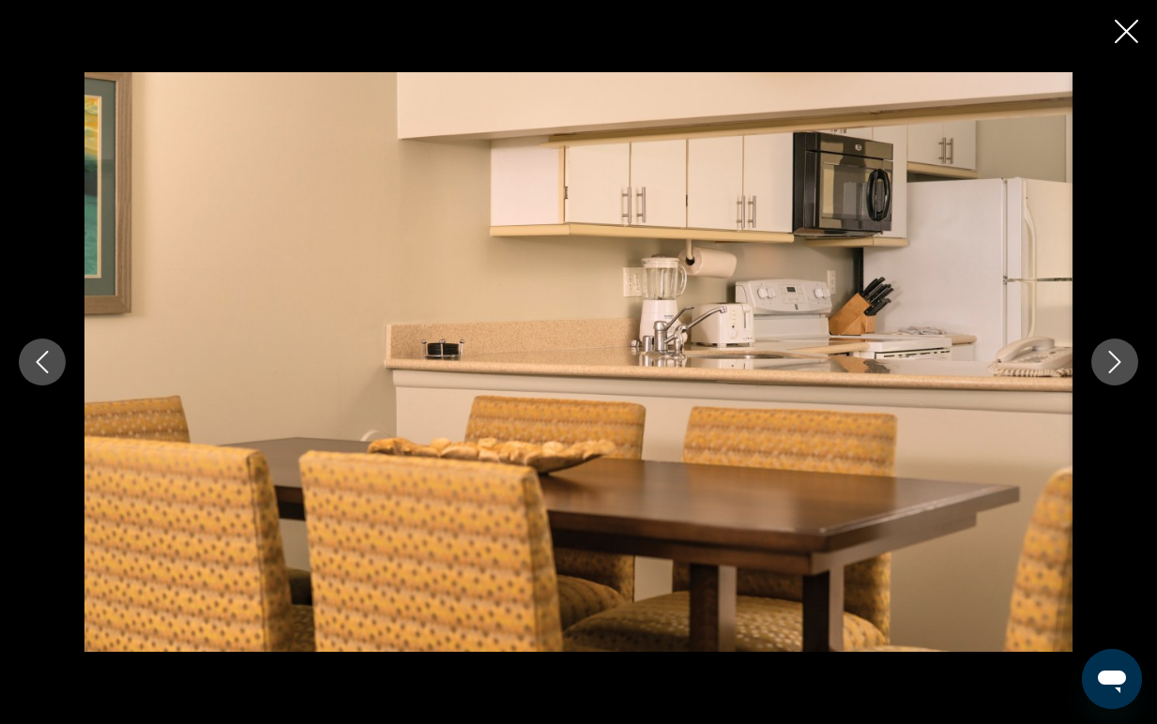
click at [1113, 362] on icon "Next image" at bounding box center [1114, 362] width 23 height 23
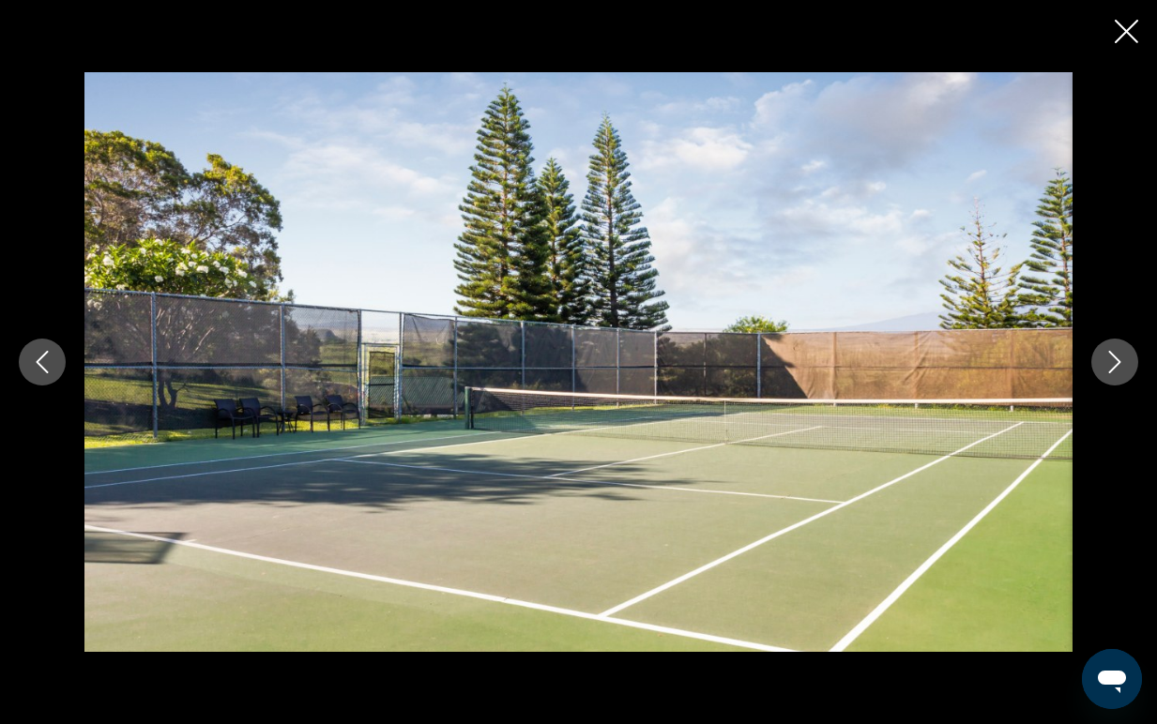
scroll to position [2797, 0]
click at [38, 365] on icon "Previous image" at bounding box center [42, 362] width 23 height 23
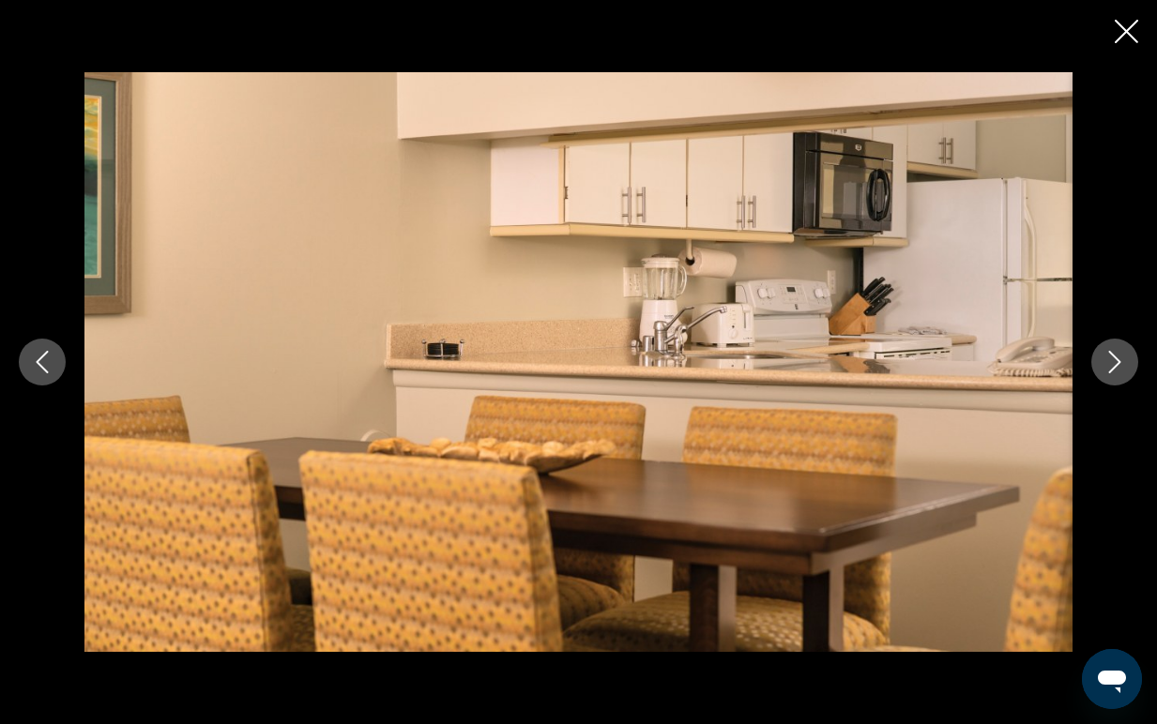
click at [1137, 38] on icon "Close slideshow" at bounding box center [1126, 31] width 23 height 23
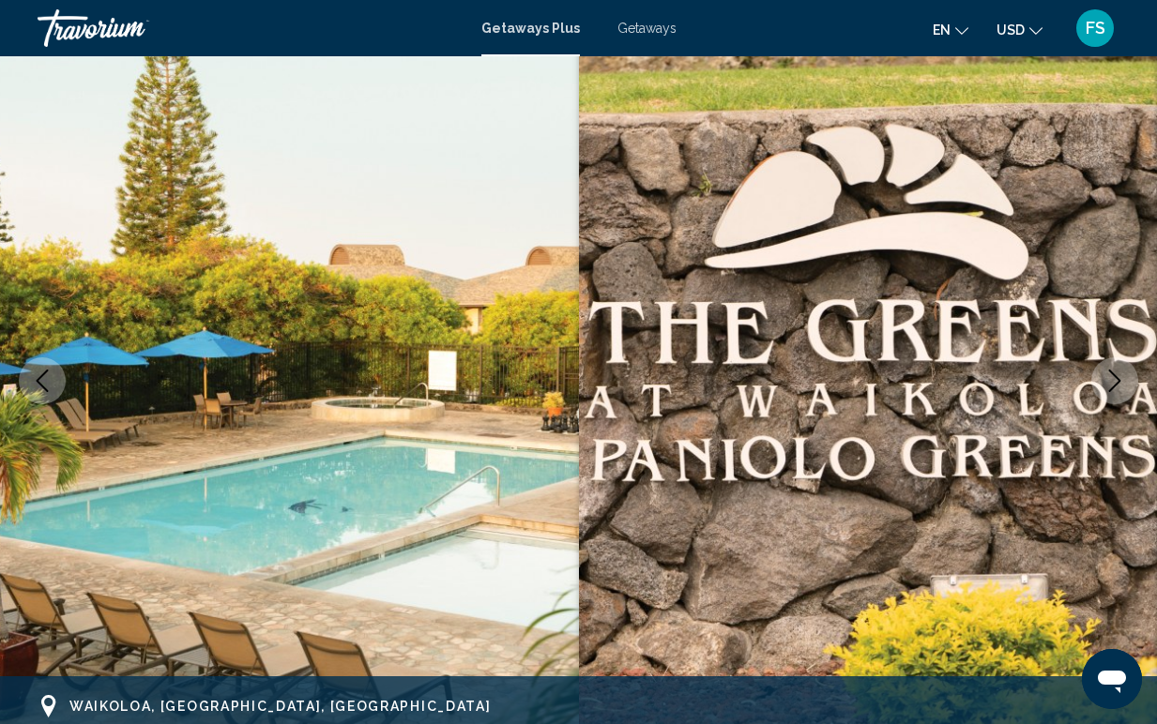
scroll to position [0, 0]
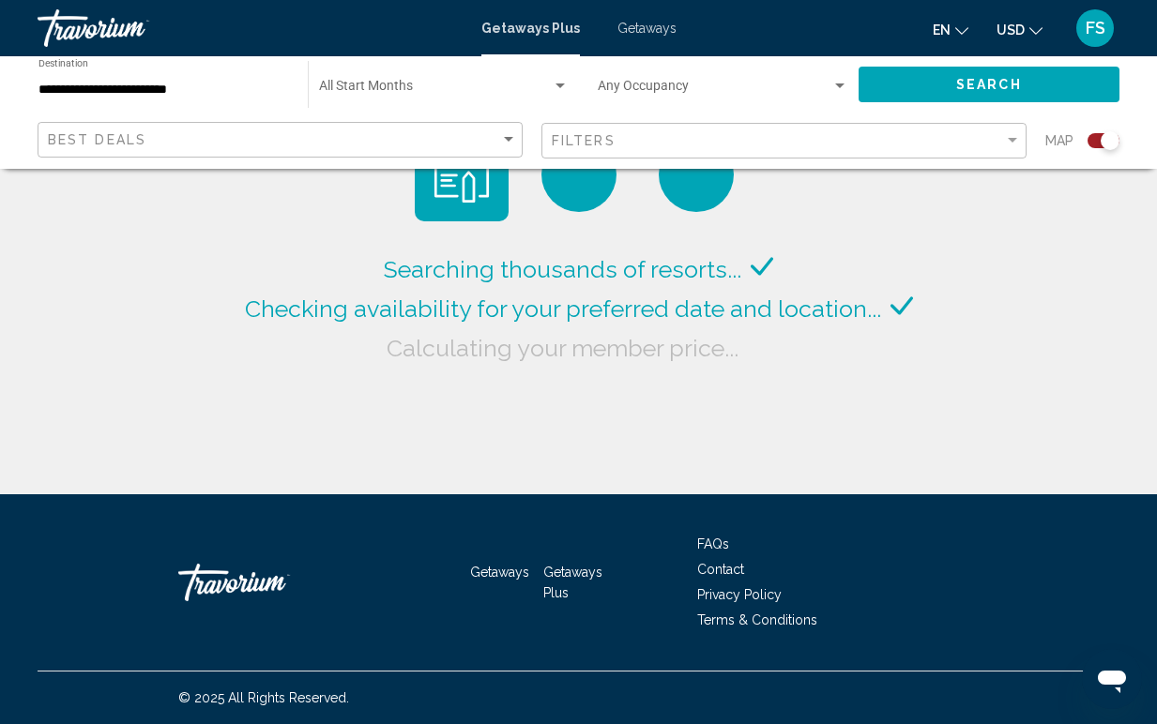
click at [1101, 35] on span "FS" at bounding box center [1096, 28] width 20 height 19
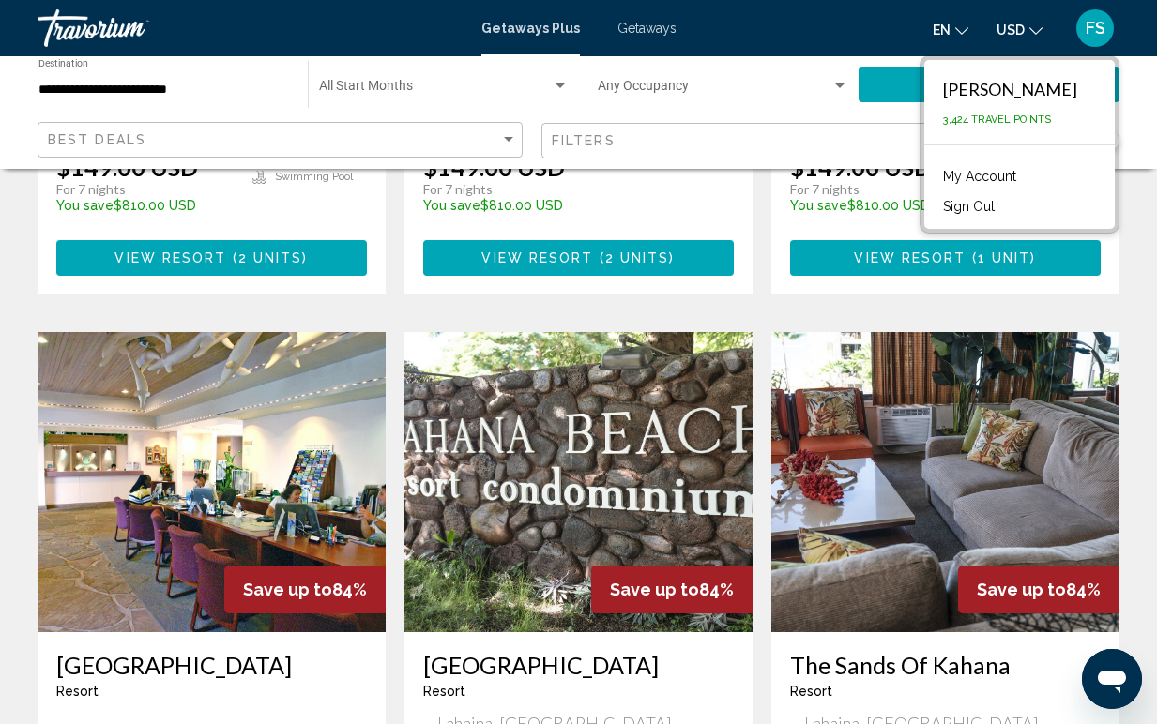
scroll to position [1879, 0]
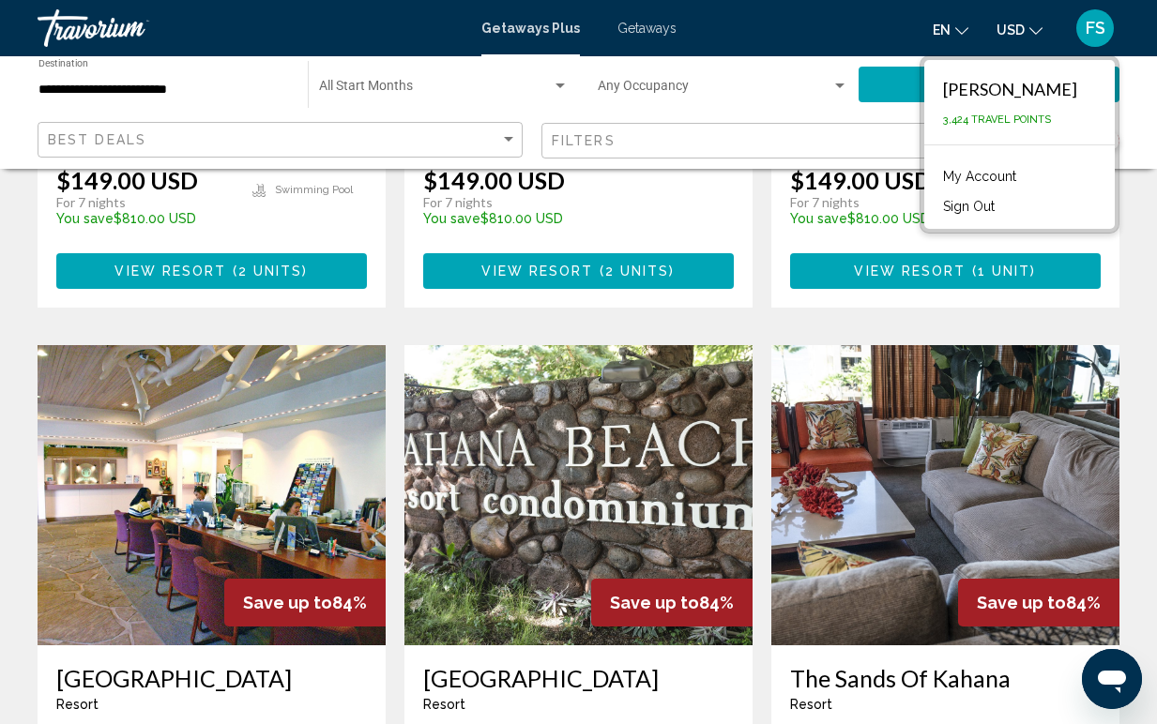
click at [902, 436] on img "Main content" at bounding box center [945, 495] width 348 height 300
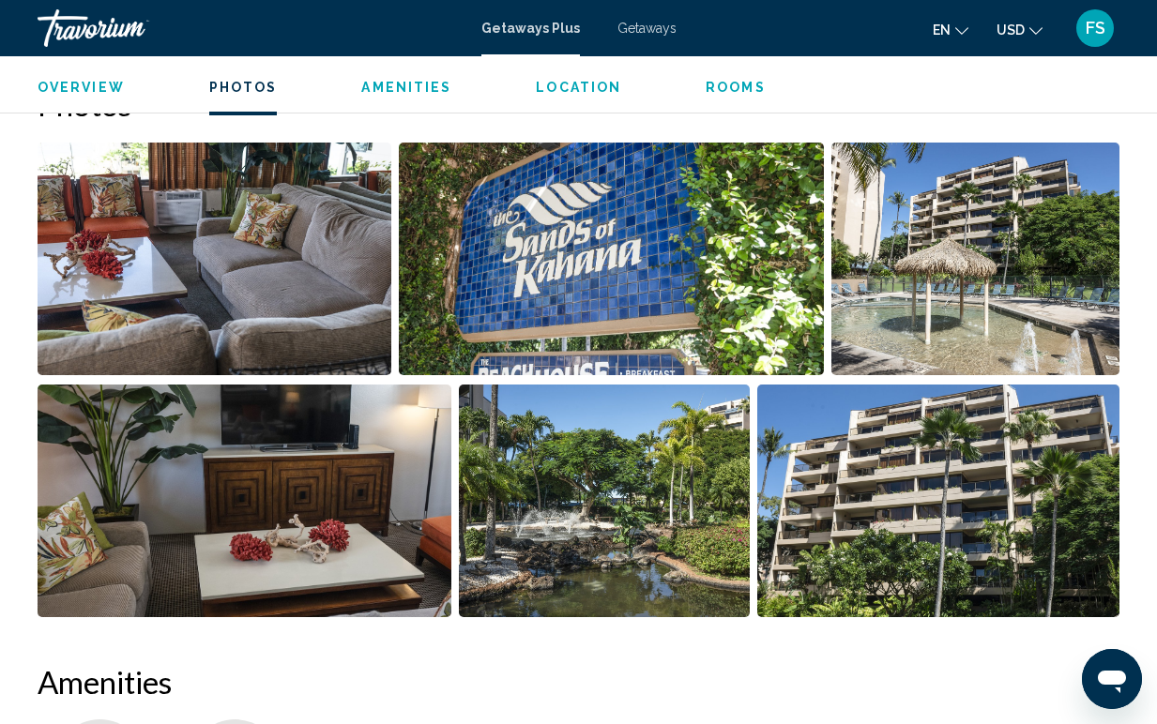
scroll to position [1210, 0]
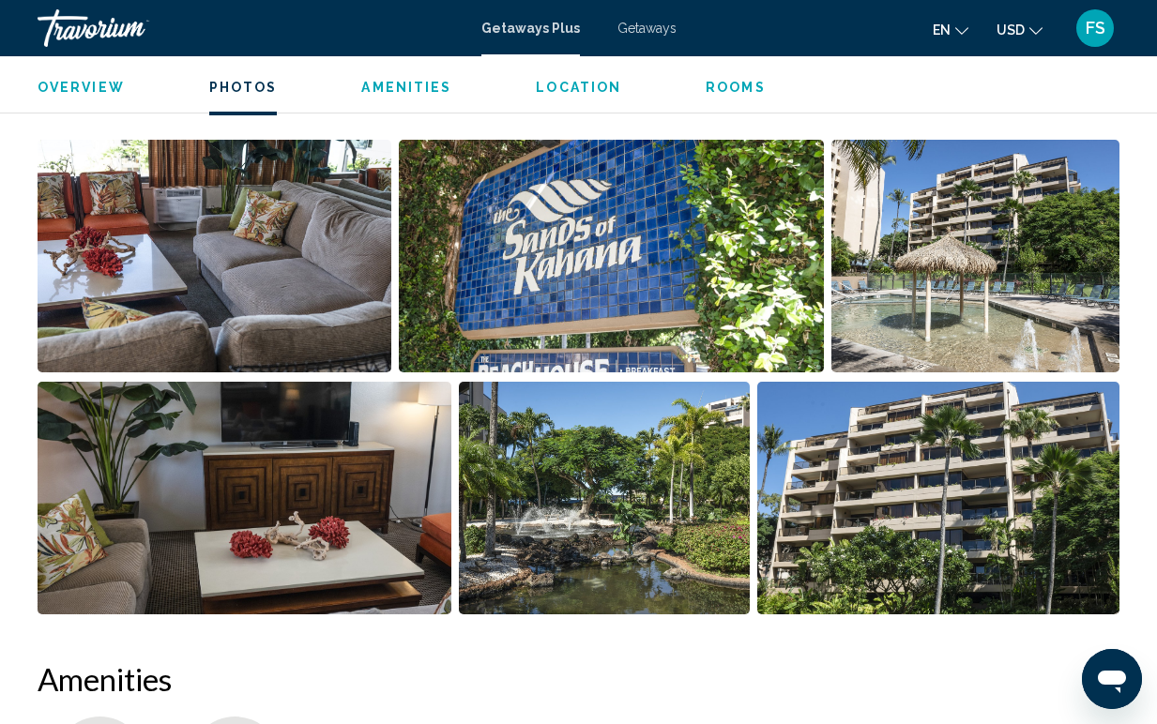
click at [317, 293] on img "Open full-screen image slider" at bounding box center [215, 256] width 354 height 233
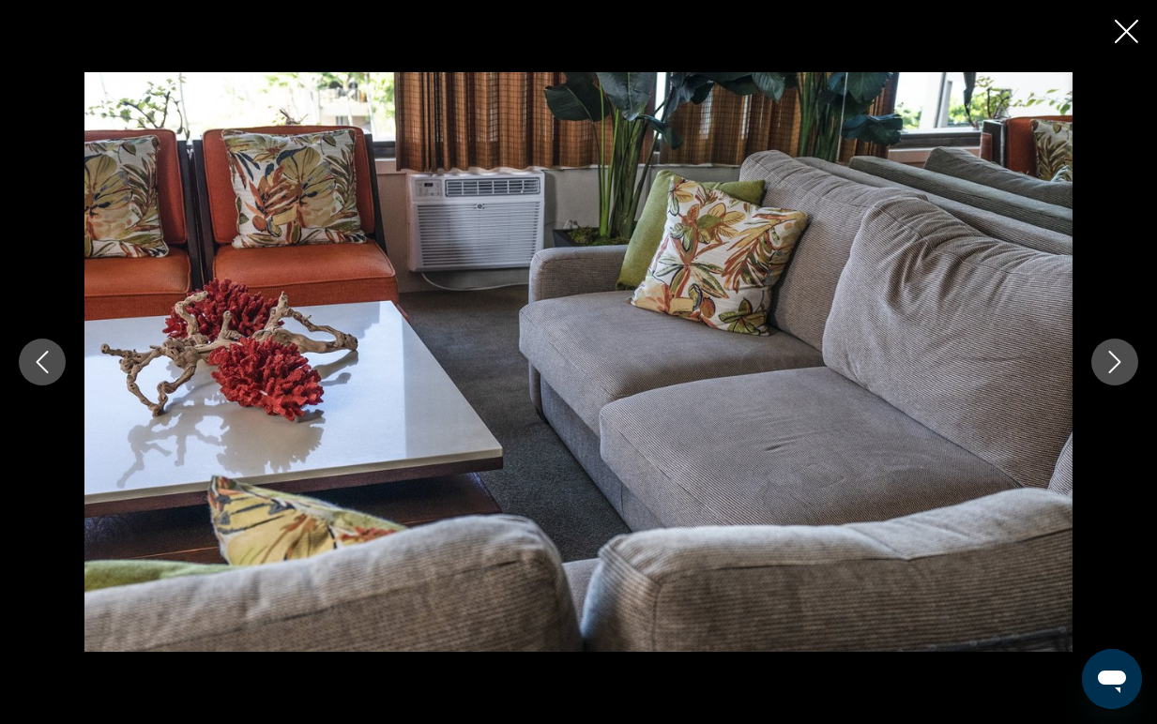
click at [1109, 366] on icon "Next image" at bounding box center [1114, 362] width 23 height 23
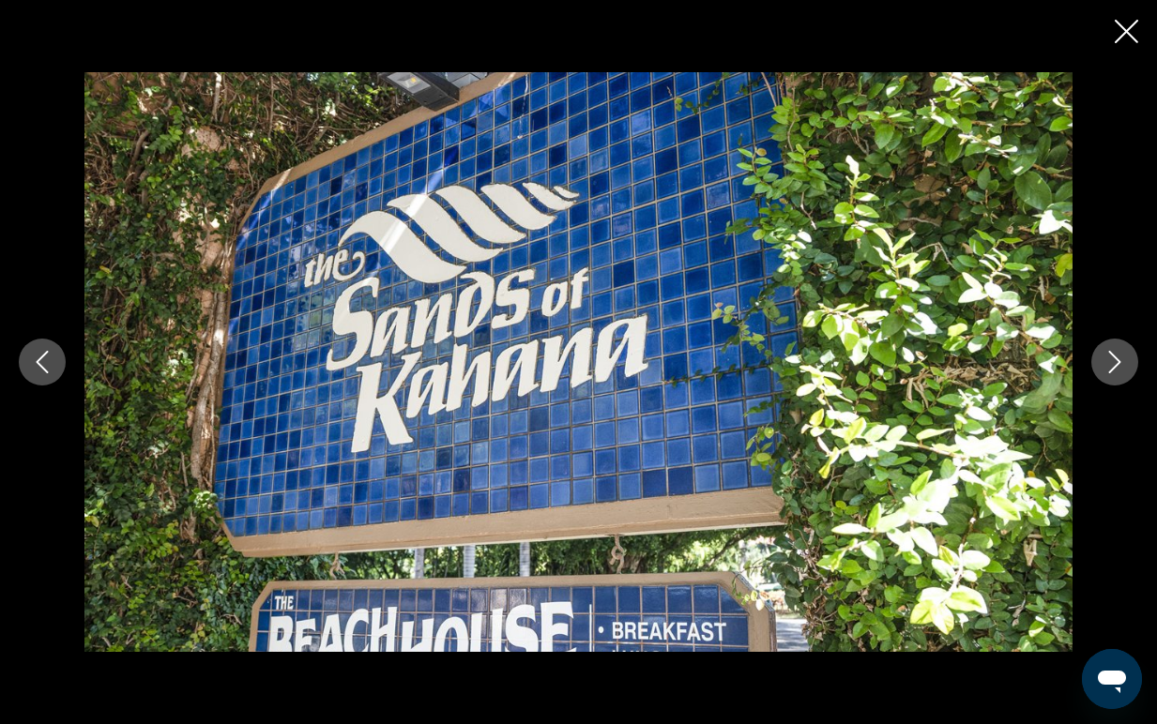
click at [1109, 367] on icon "Next image" at bounding box center [1114, 362] width 23 height 23
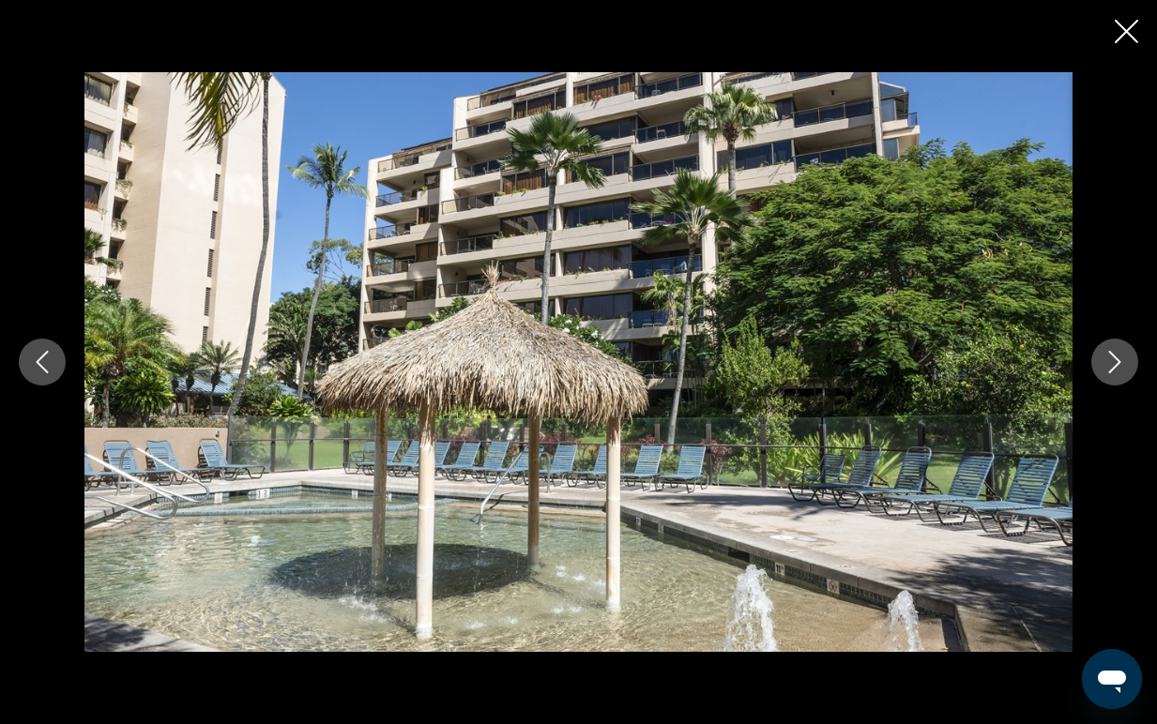
click at [1109, 368] on icon "Next image" at bounding box center [1114, 362] width 23 height 23
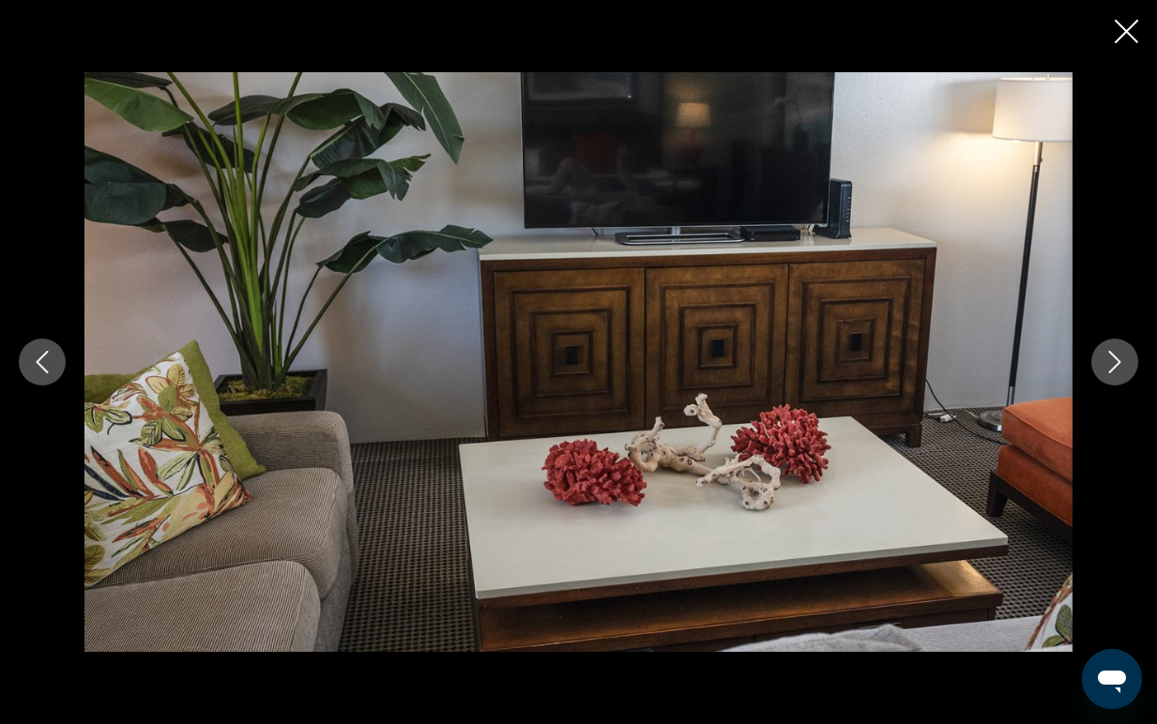
click at [1109, 368] on icon "Next image" at bounding box center [1114, 362] width 23 height 23
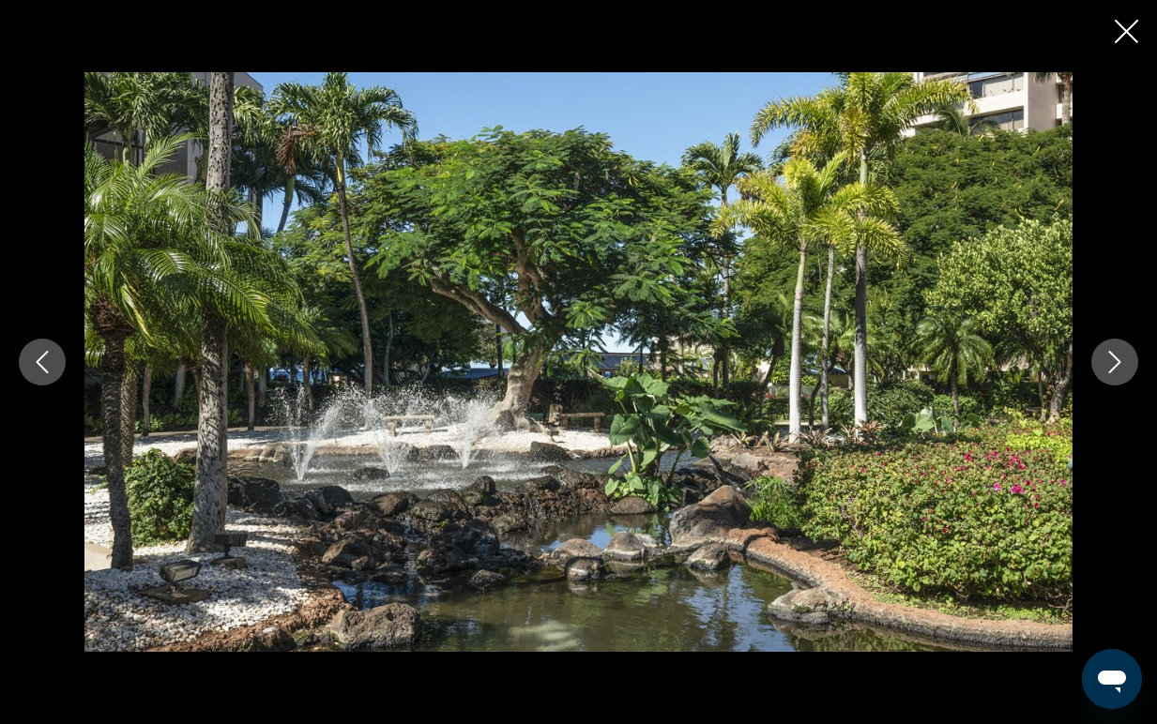
click at [1109, 369] on icon "Next image" at bounding box center [1114, 362] width 23 height 23
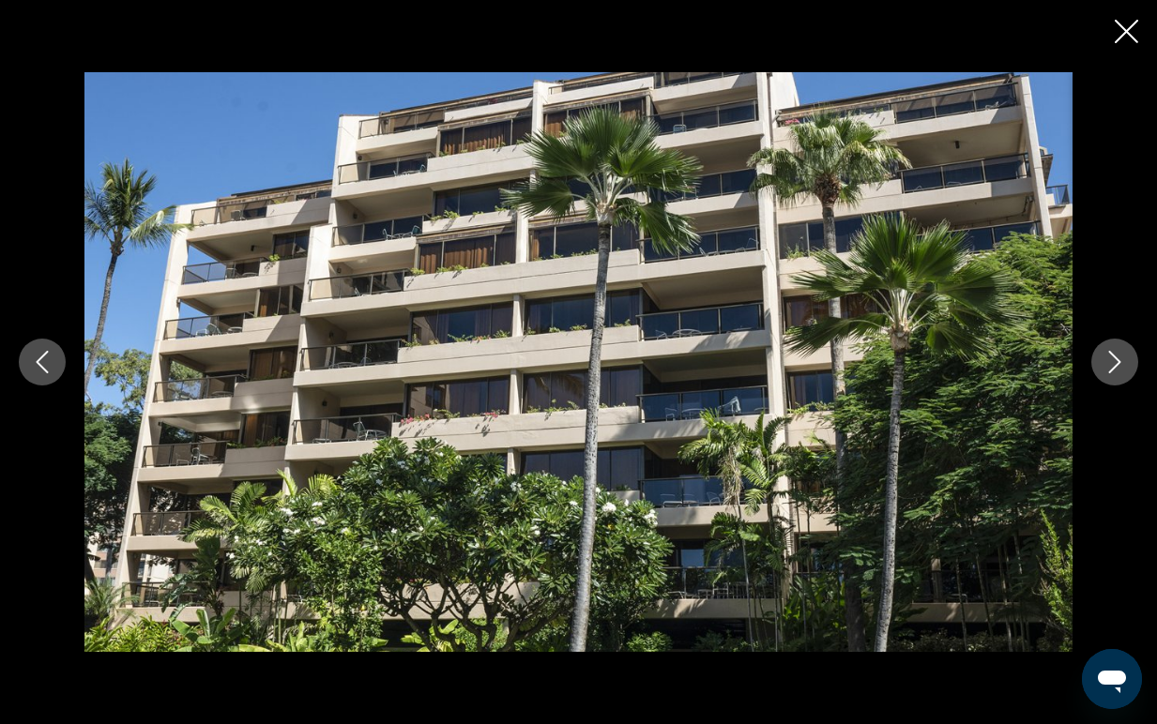
click at [1110, 370] on icon "Next image" at bounding box center [1114, 362] width 23 height 23
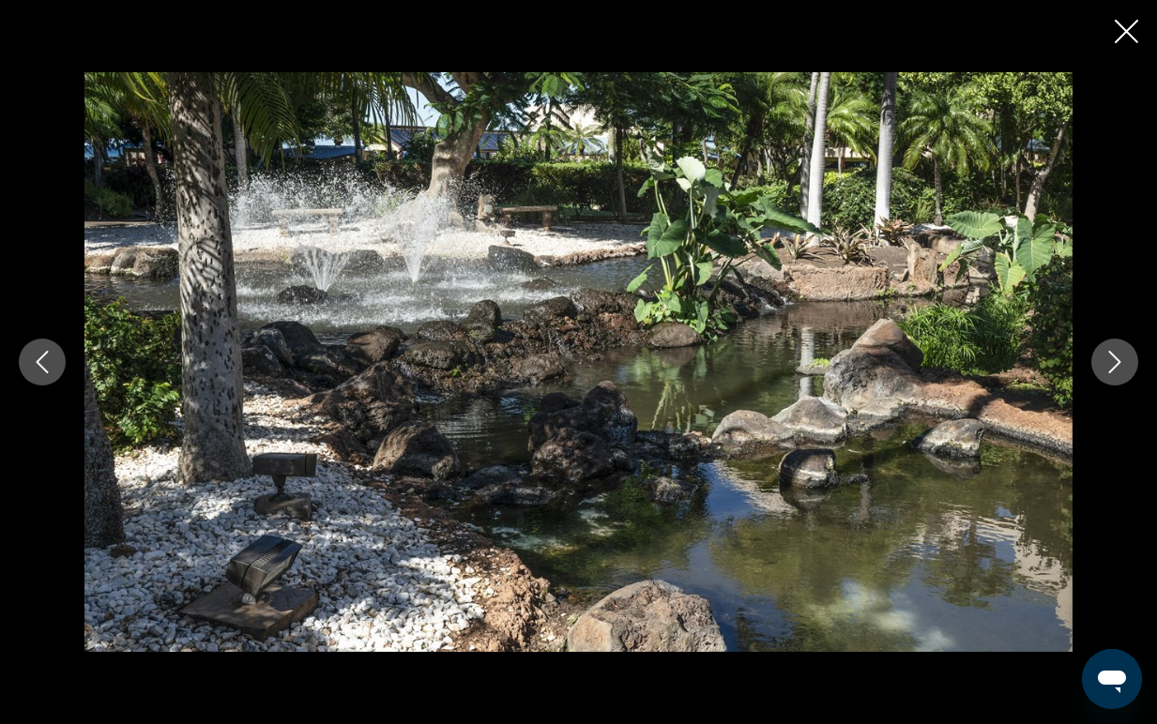
click at [1110, 371] on icon "Next image" at bounding box center [1115, 362] width 12 height 23
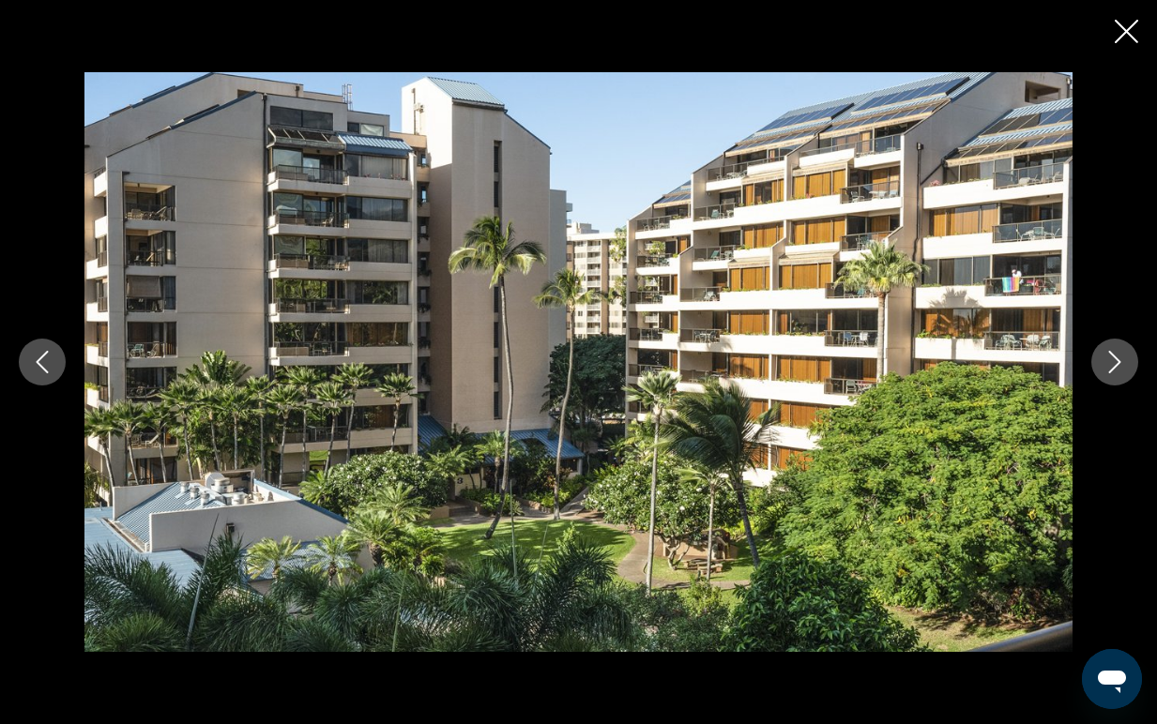
click at [1111, 373] on icon "Next image" at bounding box center [1114, 362] width 23 height 23
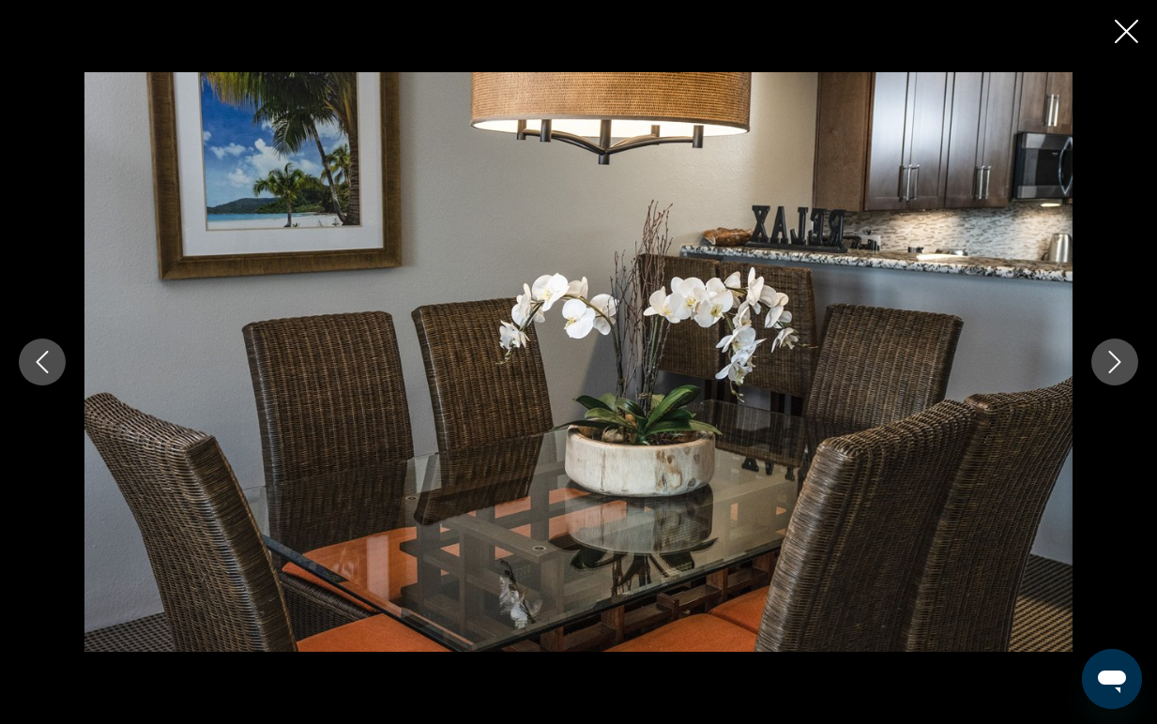
click at [1112, 373] on button "Next image" at bounding box center [1114, 362] width 47 height 47
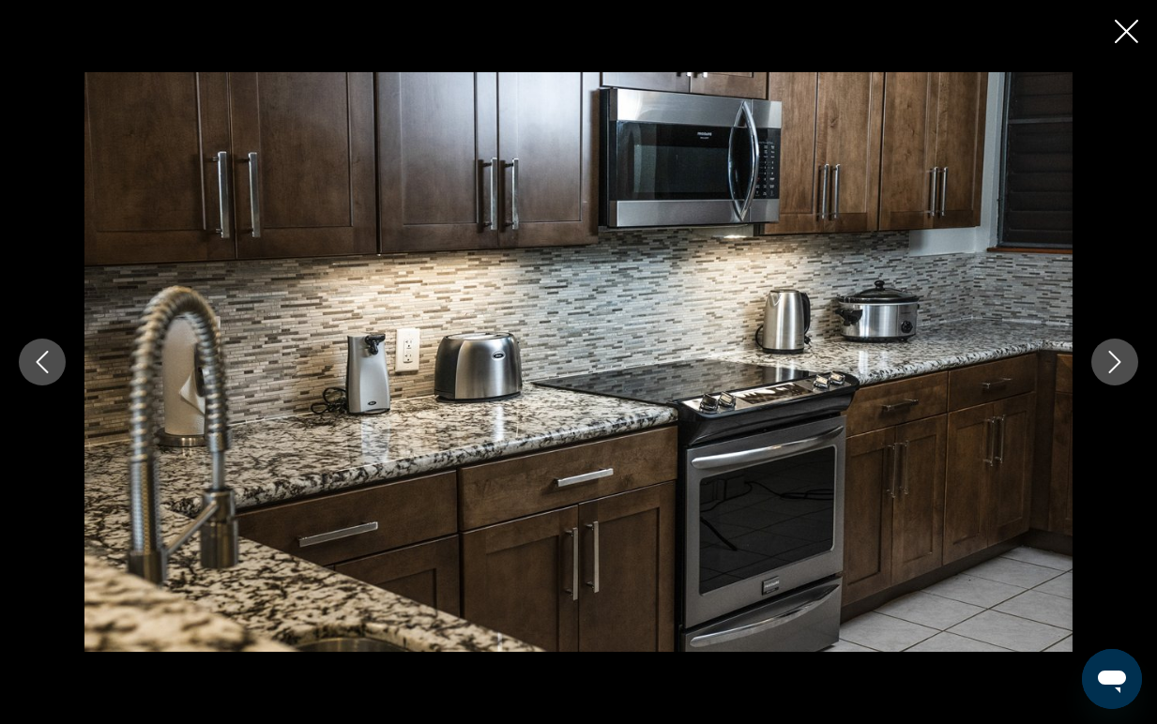
click at [1112, 373] on button "Next image" at bounding box center [1114, 362] width 47 height 47
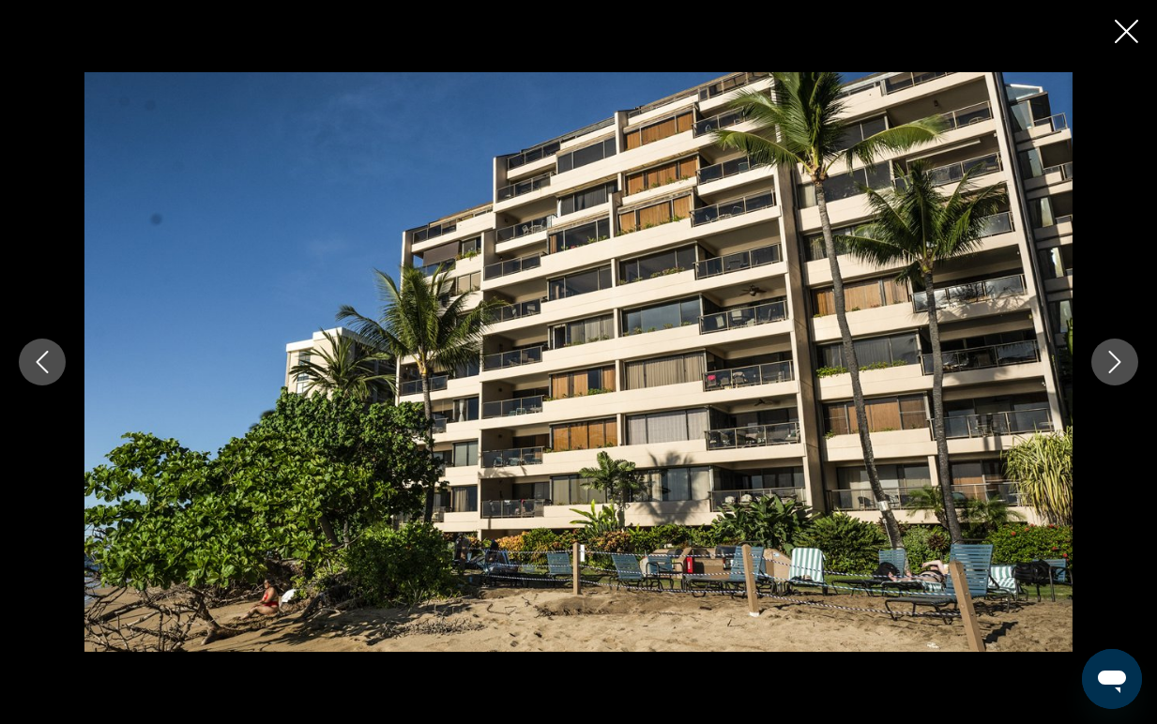
click at [1112, 373] on button "Next image" at bounding box center [1114, 362] width 47 height 47
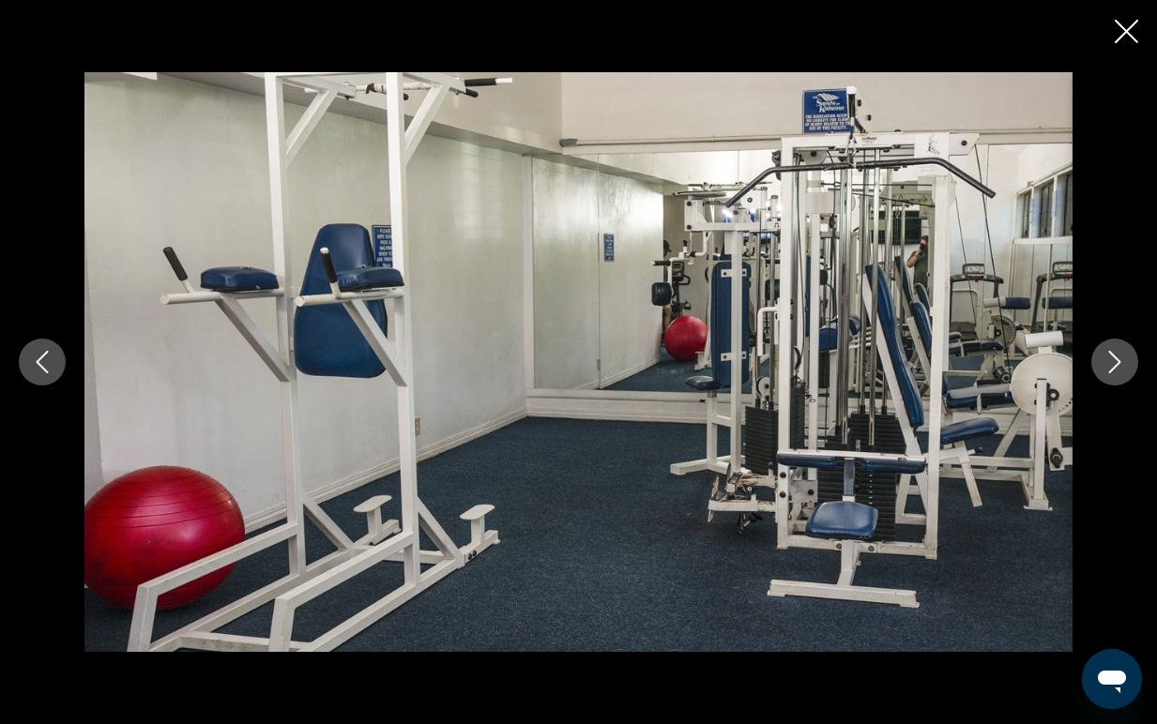
click at [1112, 374] on button "Next image" at bounding box center [1114, 362] width 47 height 47
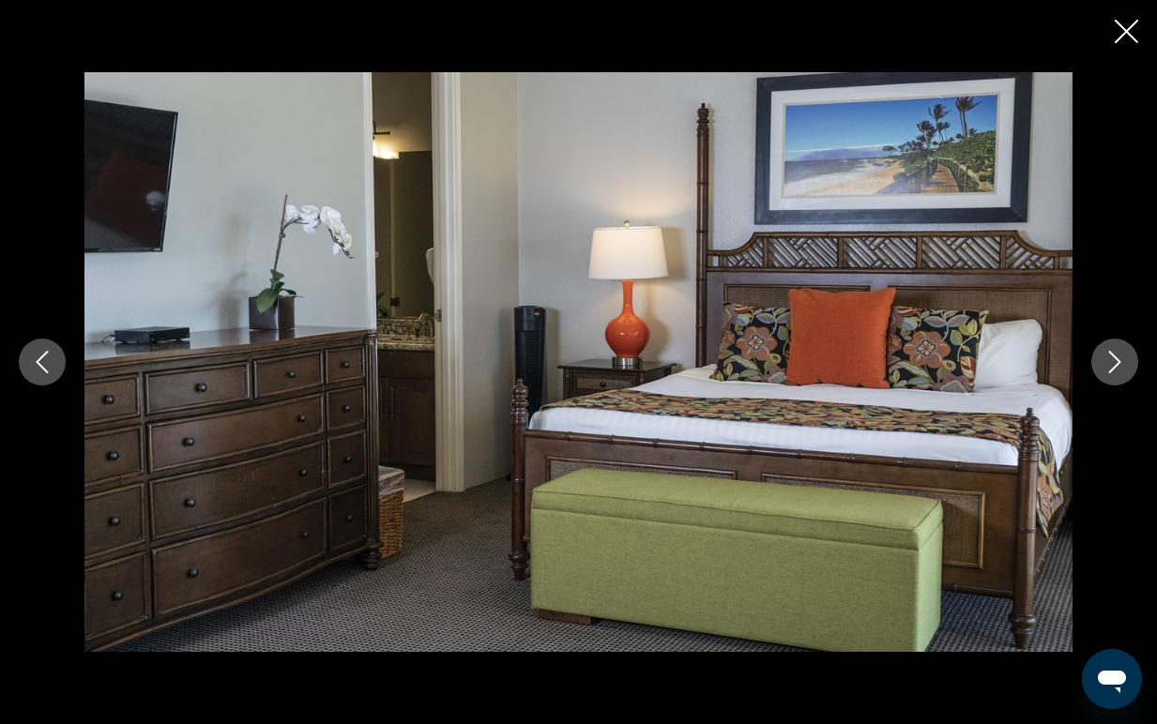
click at [1112, 374] on button "Next image" at bounding box center [1114, 362] width 47 height 47
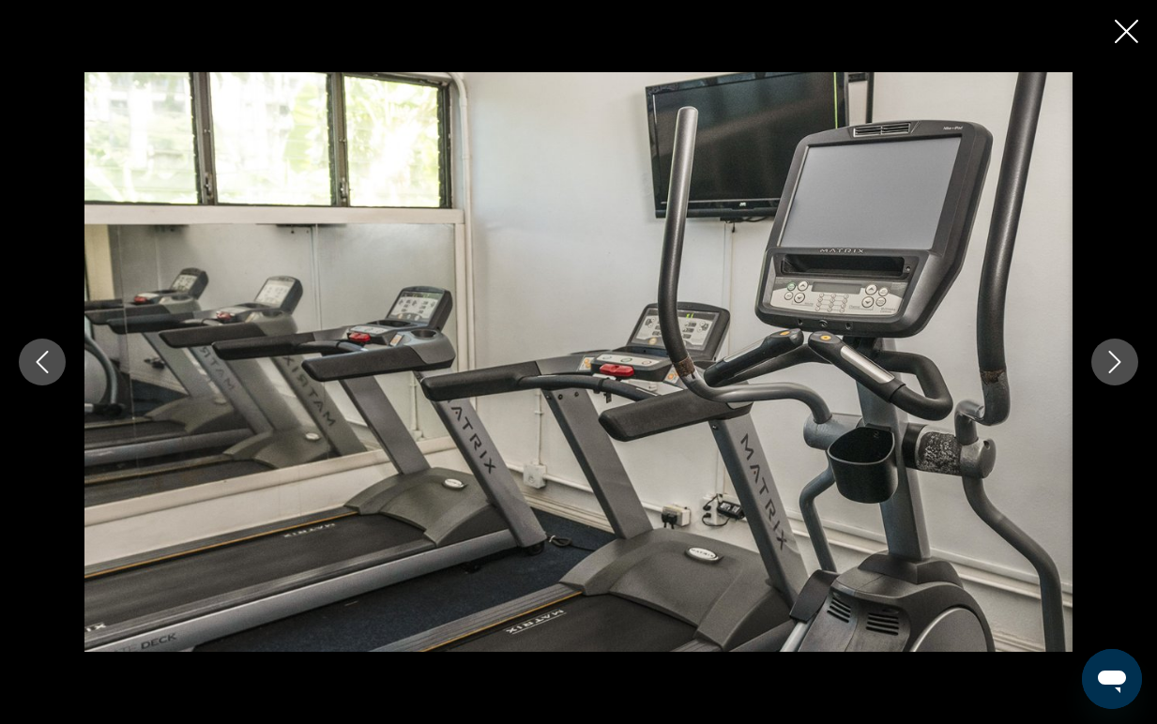
click at [1112, 374] on button "Next image" at bounding box center [1114, 362] width 47 height 47
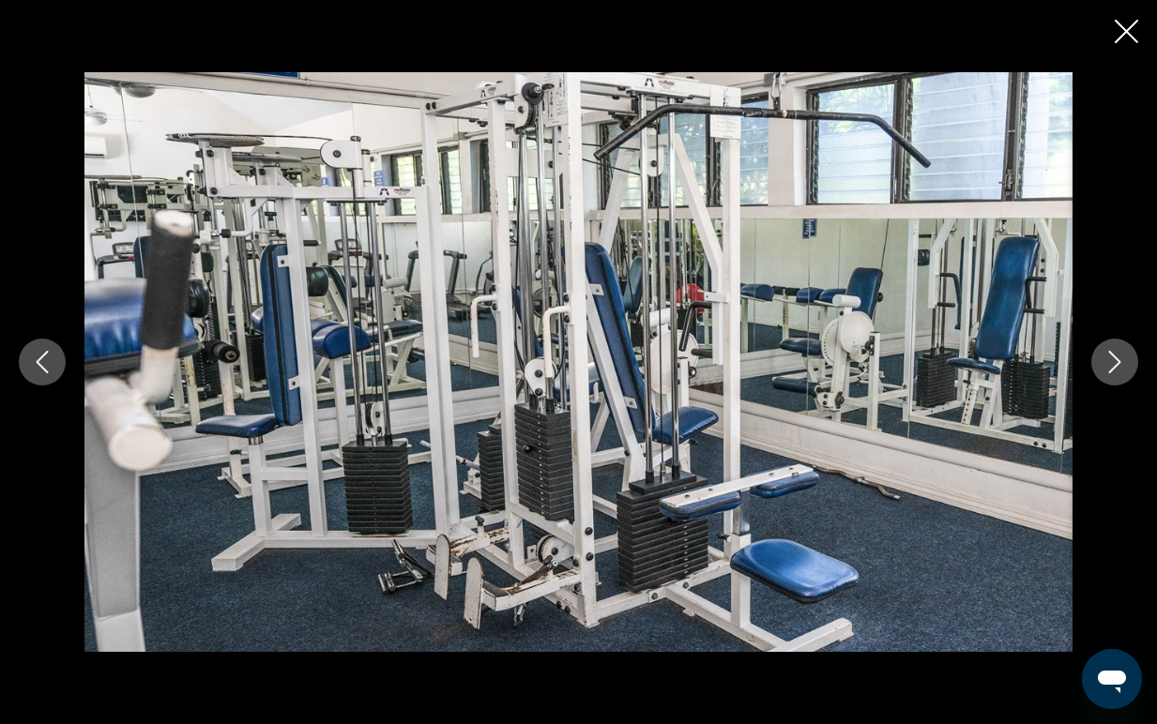
click at [1112, 375] on button "Next image" at bounding box center [1114, 362] width 47 height 47
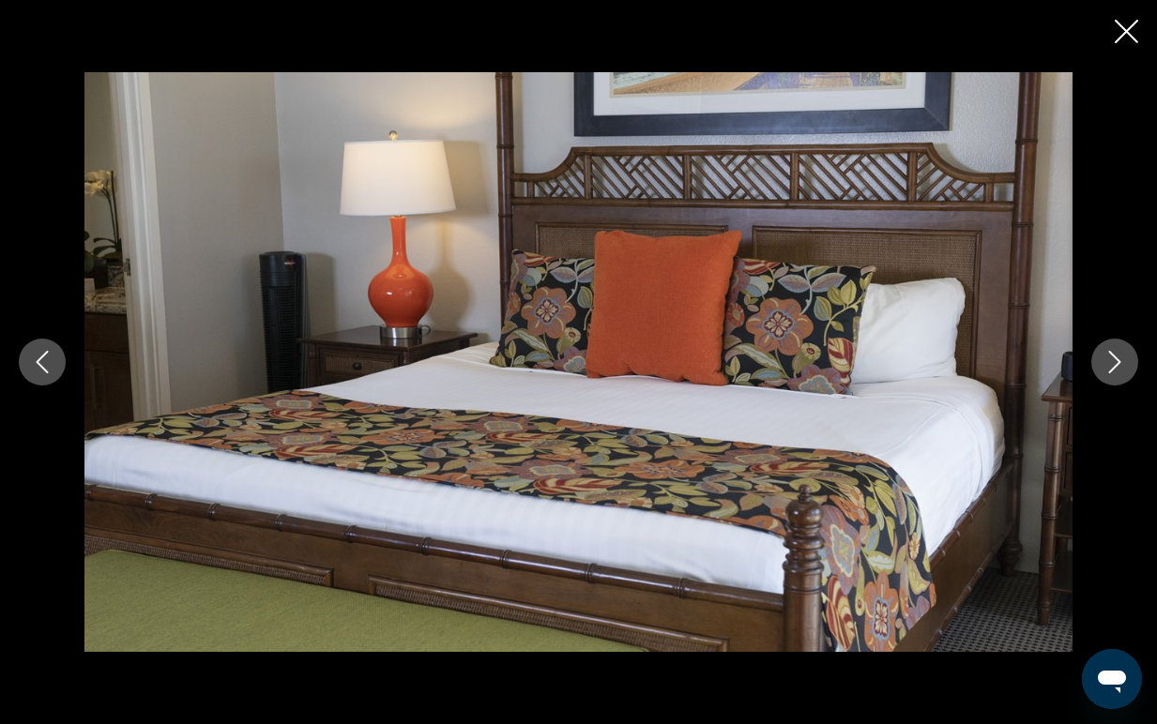
click at [1112, 376] on button "Next image" at bounding box center [1114, 362] width 47 height 47
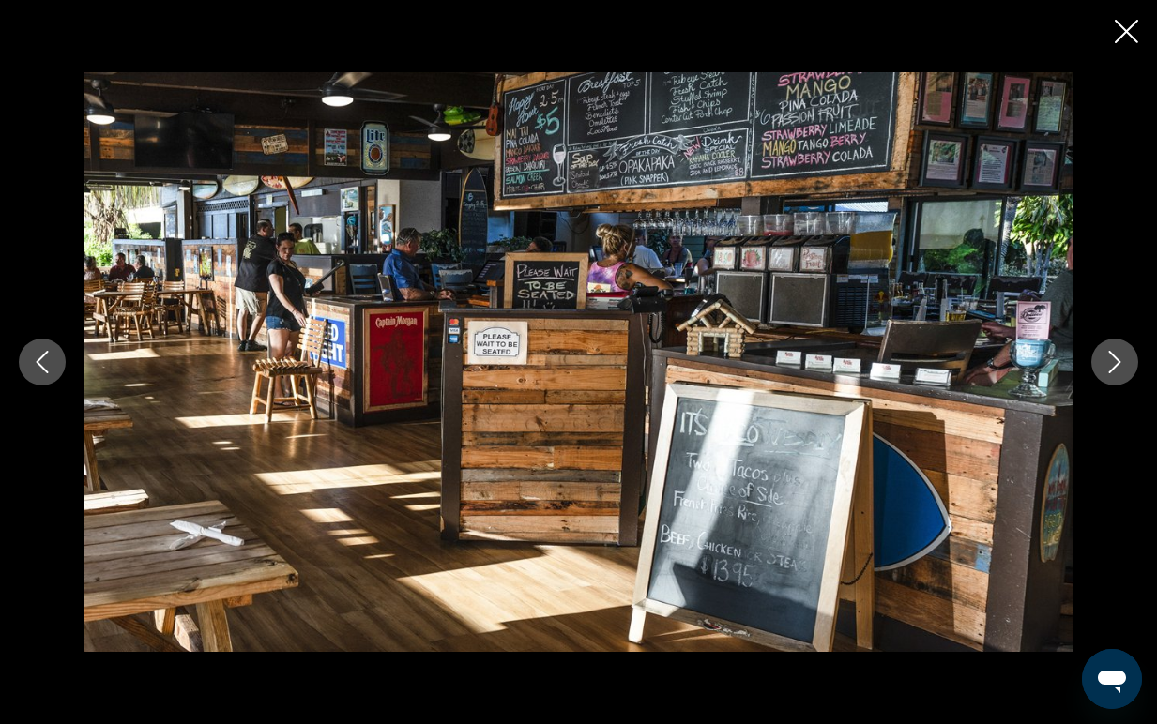
click at [1117, 358] on icon "Next image" at bounding box center [1115, 362] width 12 height 23
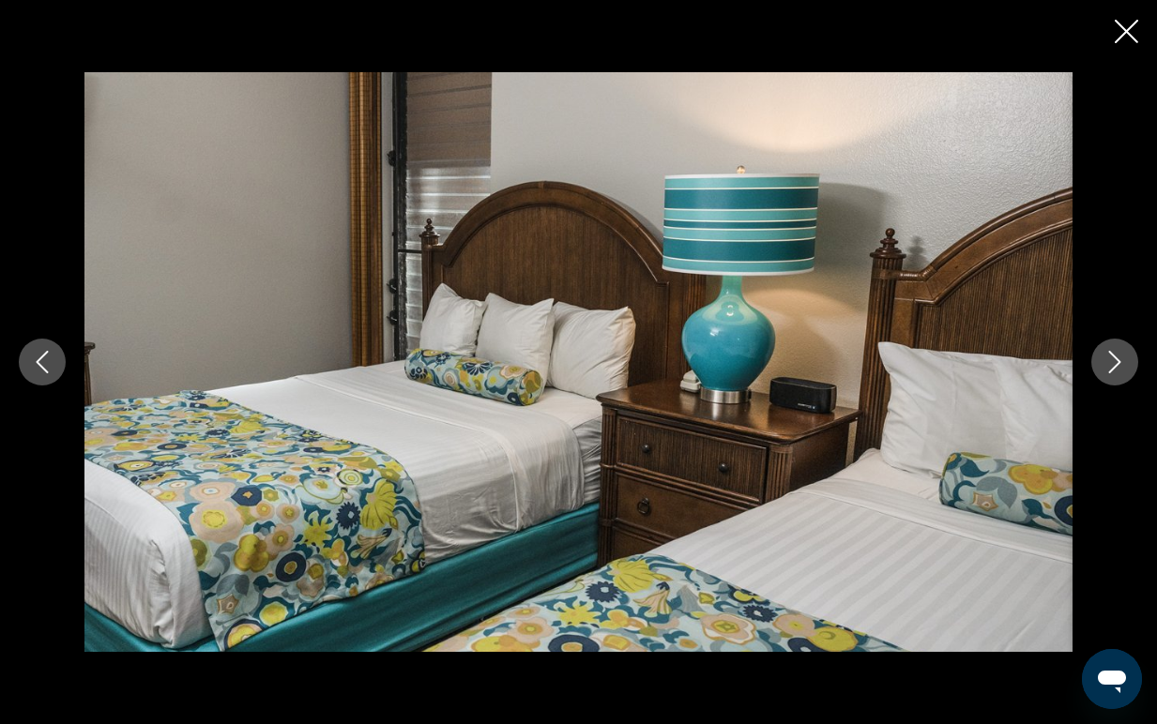
click at [1117, 358] on icon "Next image" at bounding box center [1115, 362] width 12 height 23
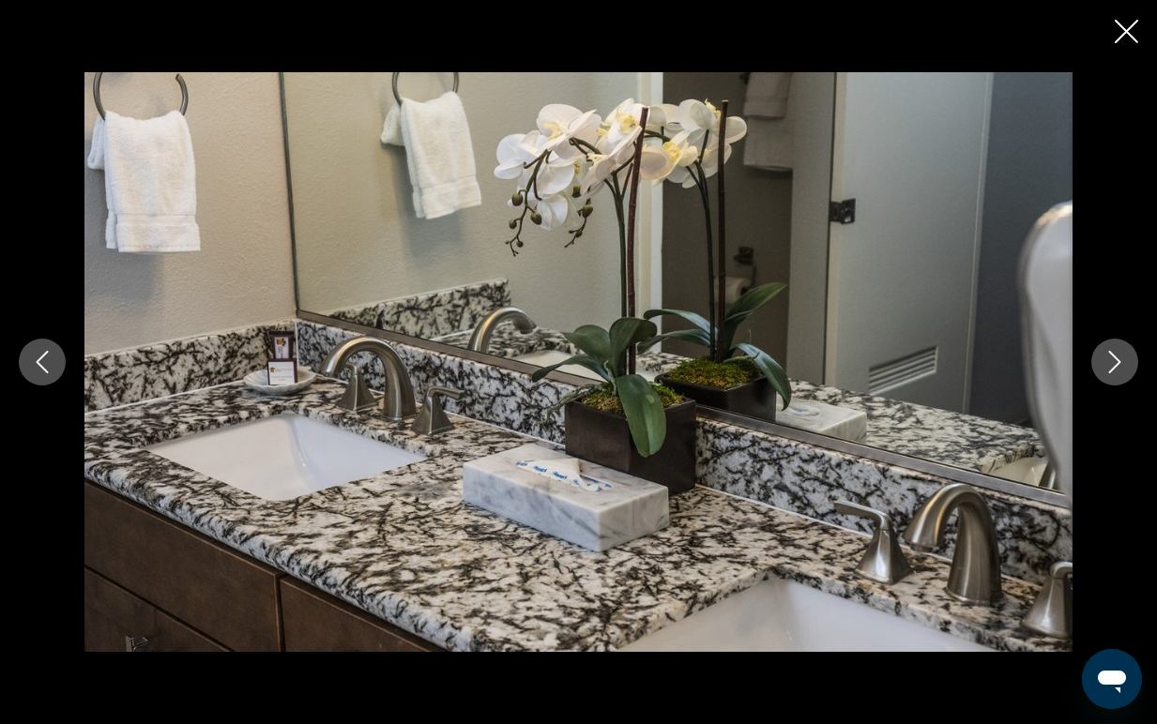
click at [1117, 359] on icon "Next image" at bounding box center [1115, 362] width 12 height 23
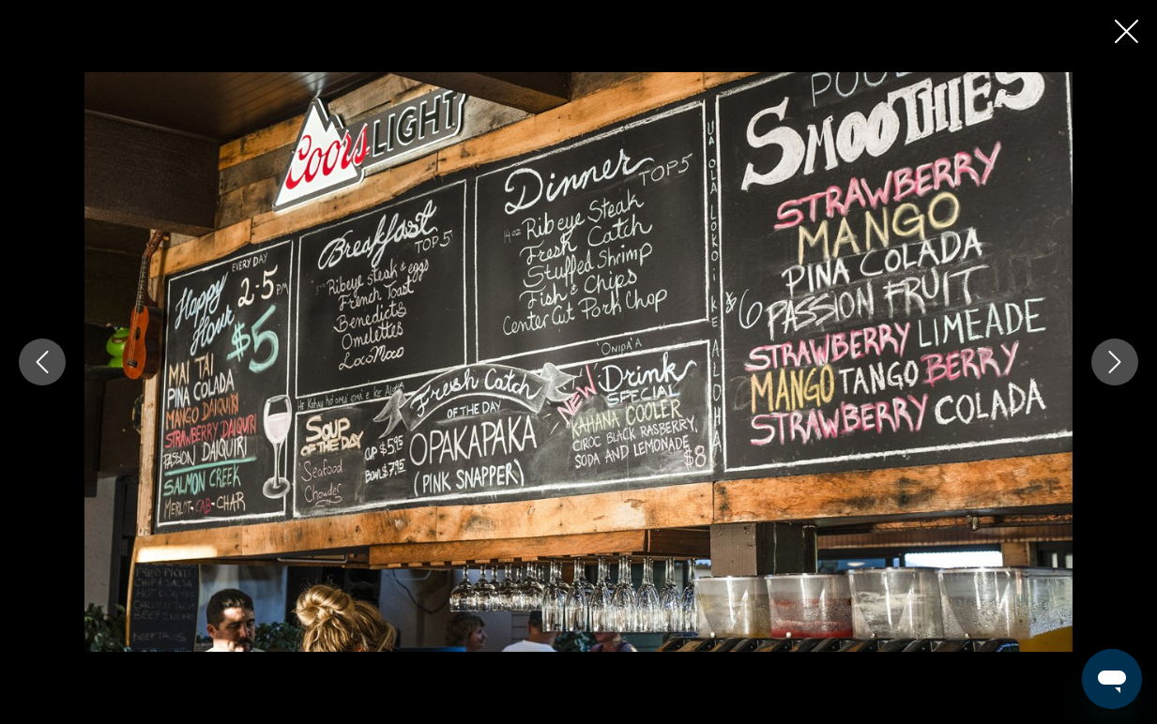
scroll to position [2477, 0]
click at [1133, 38] on icon "Close slideshow" at bounding box center [1126, 31] width 23 height 23
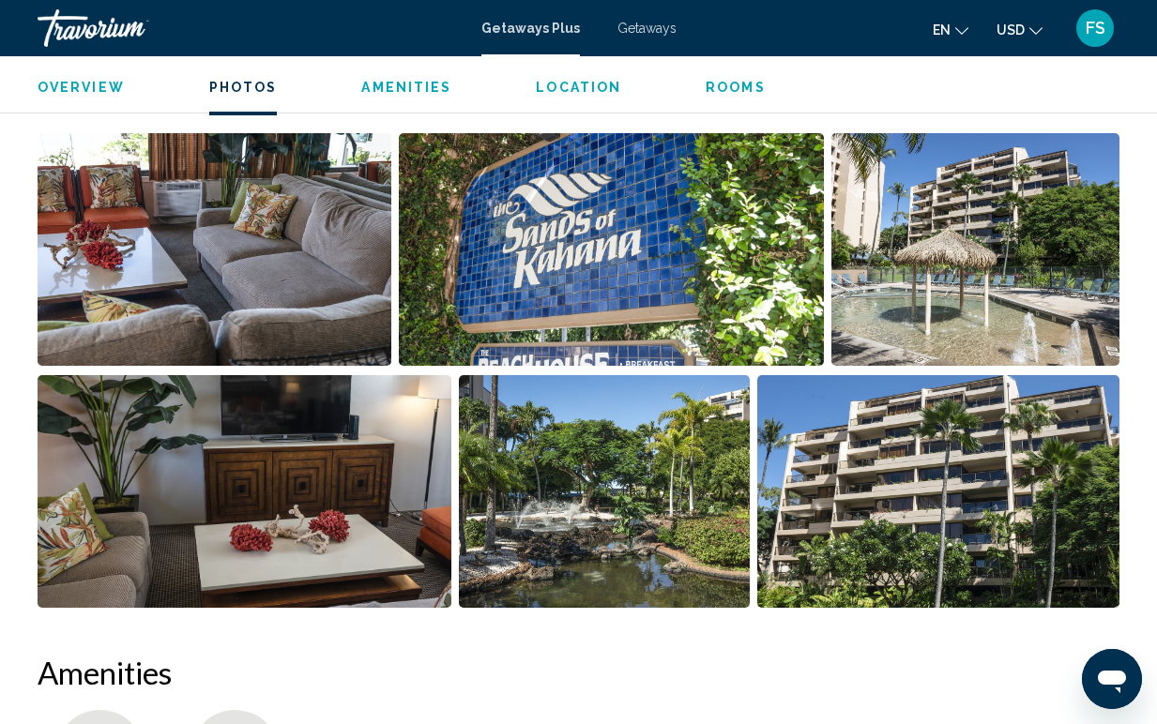
scroll to position [1148, 0]
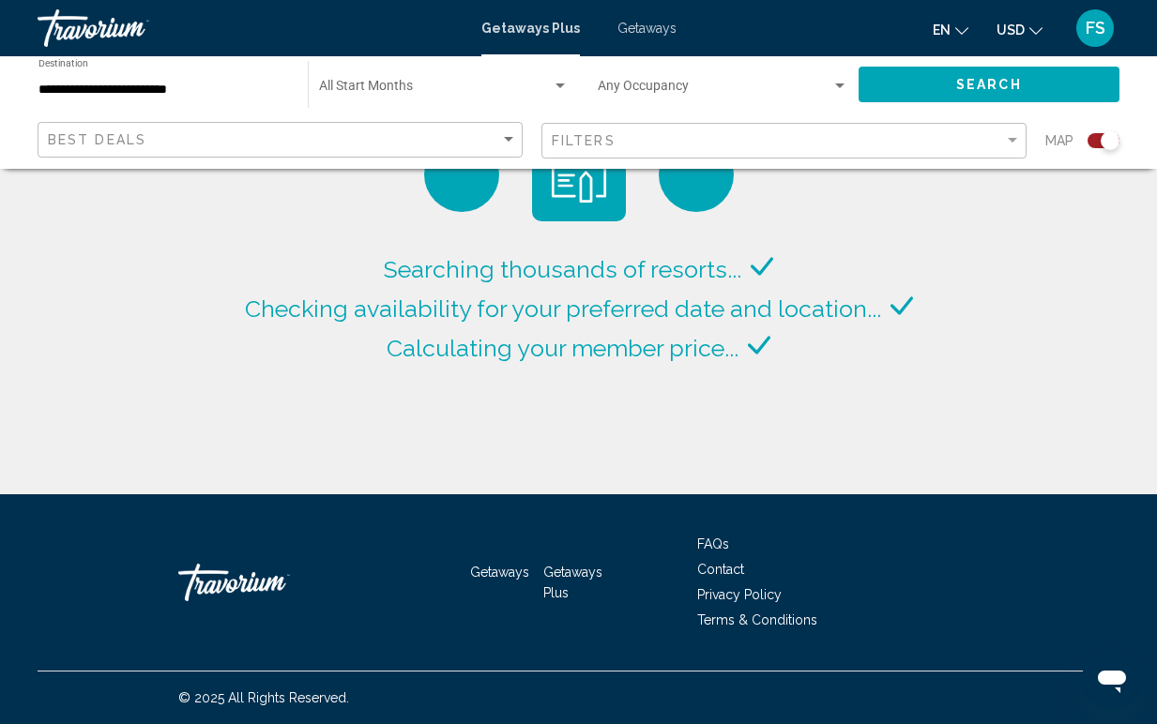
click at [230, 80] on div "**********" at bounding box center [163, 85] width 251 height 52
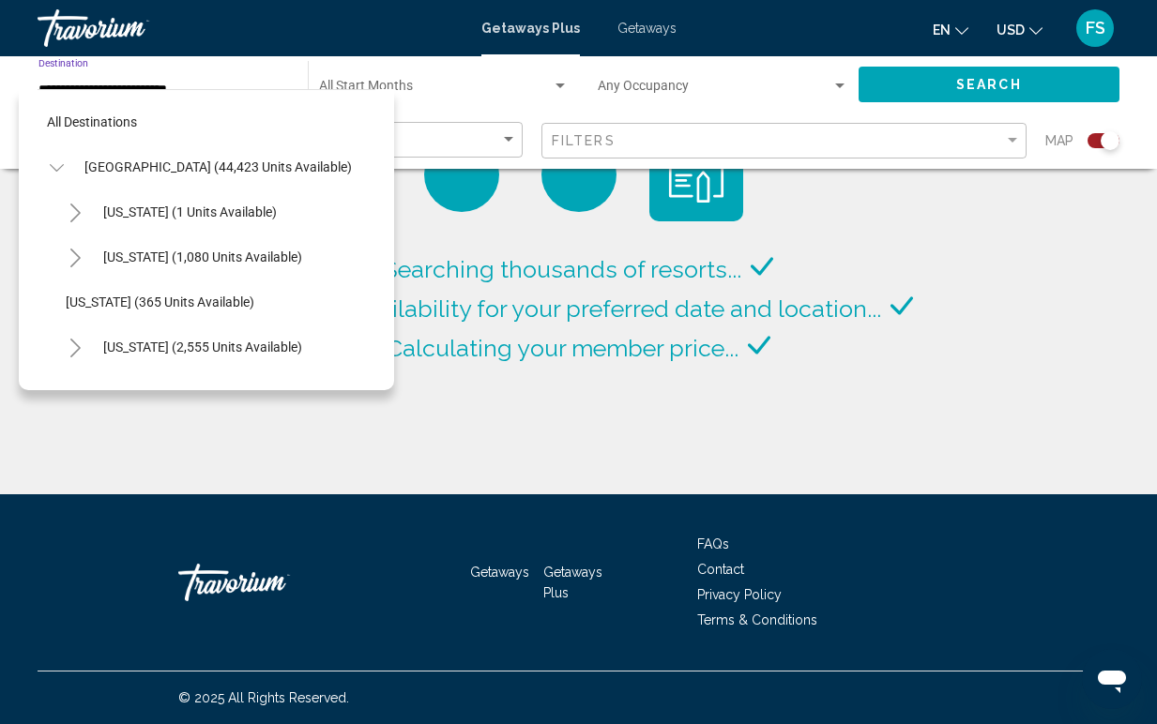
scroll to position [337, 0]
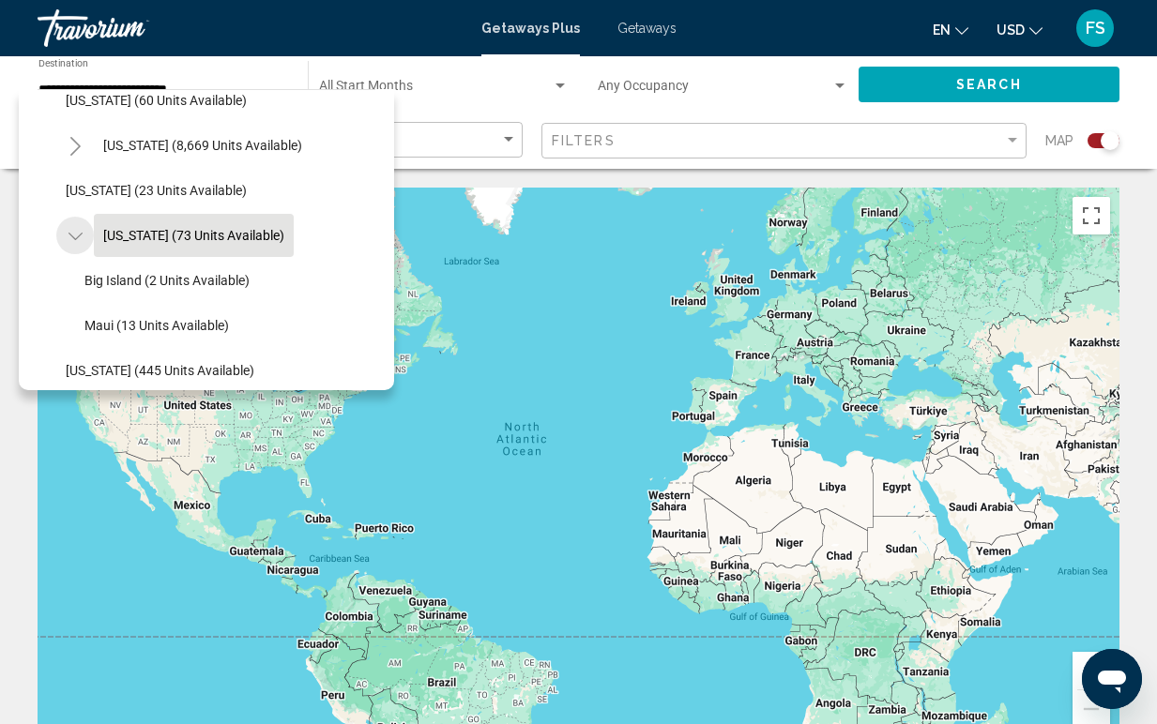
click at [81, 227] on icon "Toggle Hawaii (73 units available)" at bounding box center [75, 236] width 14 height 19
click at [123, 231] on span "[US_STATE] (73 units available)" at bounding box center [193, 235] width 181 height 15
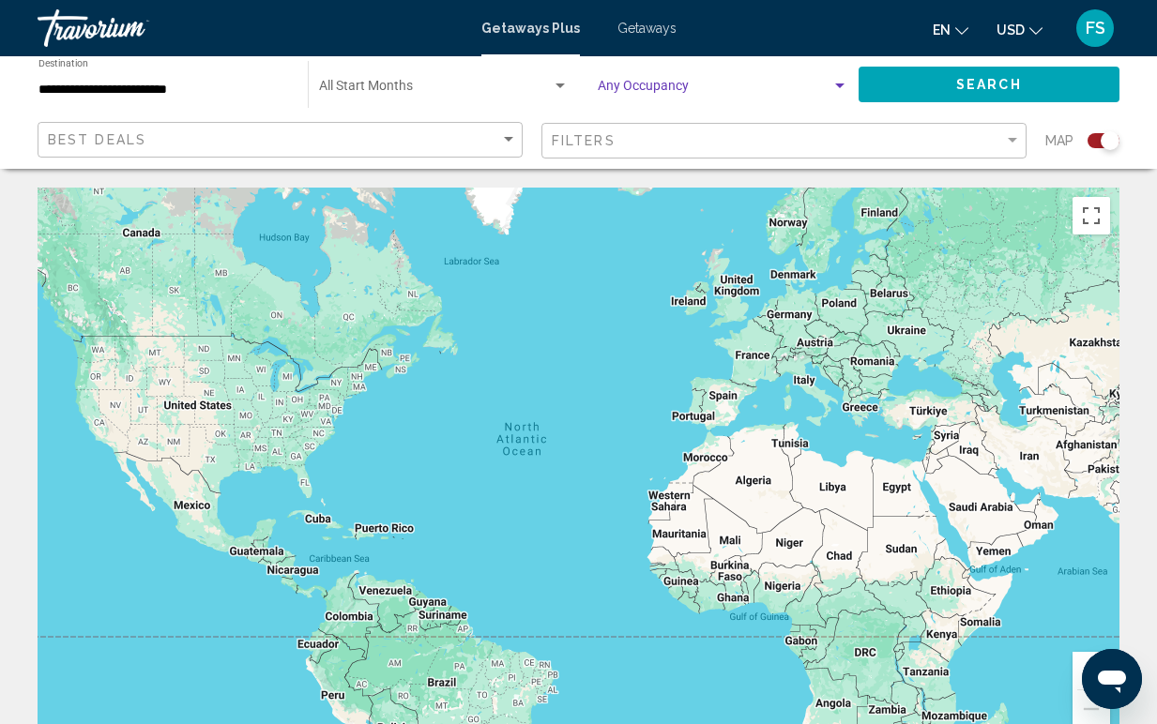
click at [636, 85] on span "Search widget" at bounding box center [715, 90] width 234 height 15
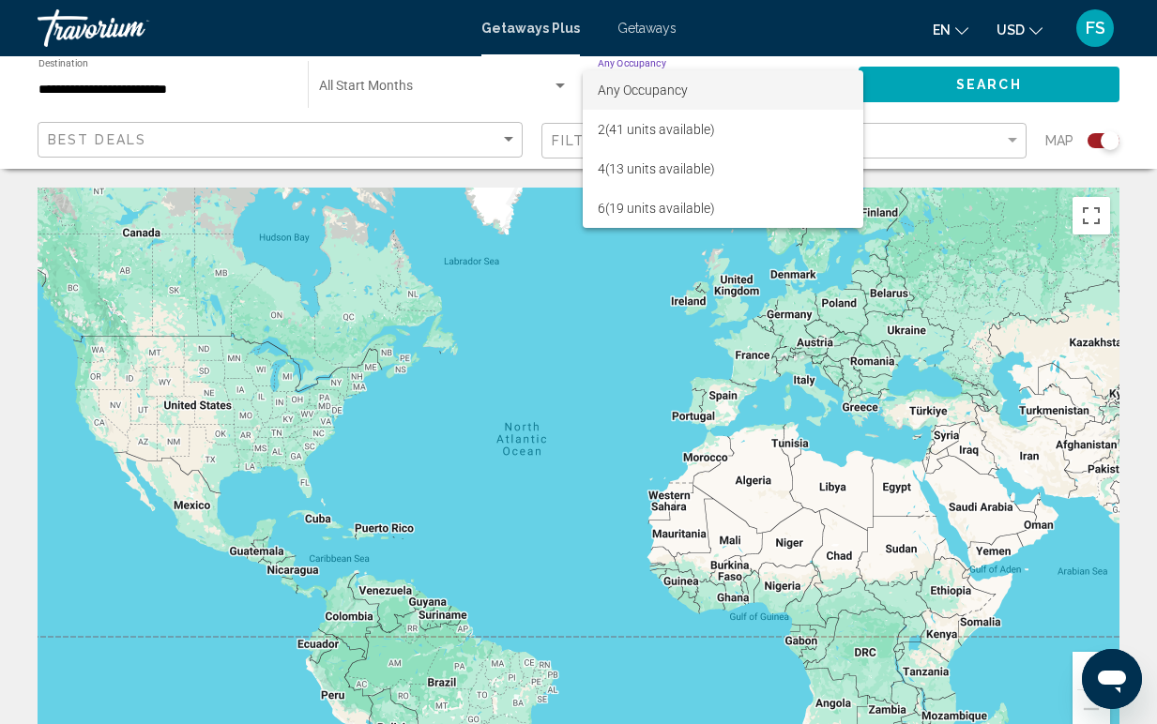
click at [455, 100] on div at bounding box center [578, 362] width 1157 height 724
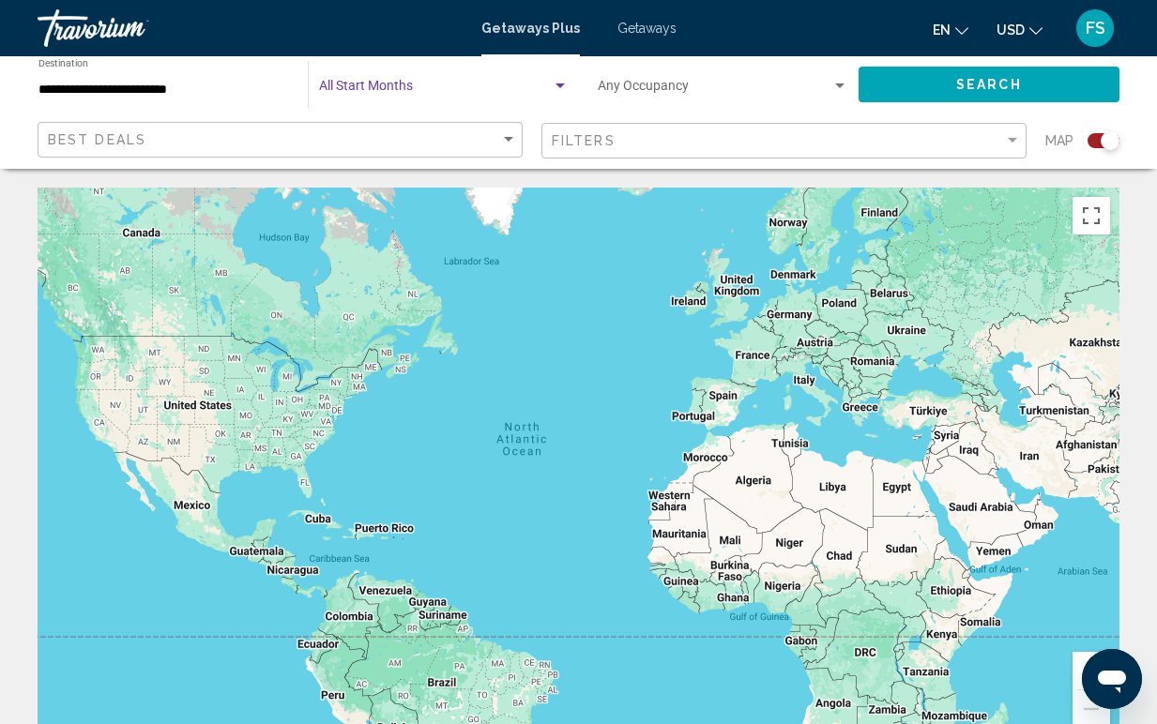
click at [553, 85] on div "Search widget" at bounding box center [560, 86] width 17 height 15
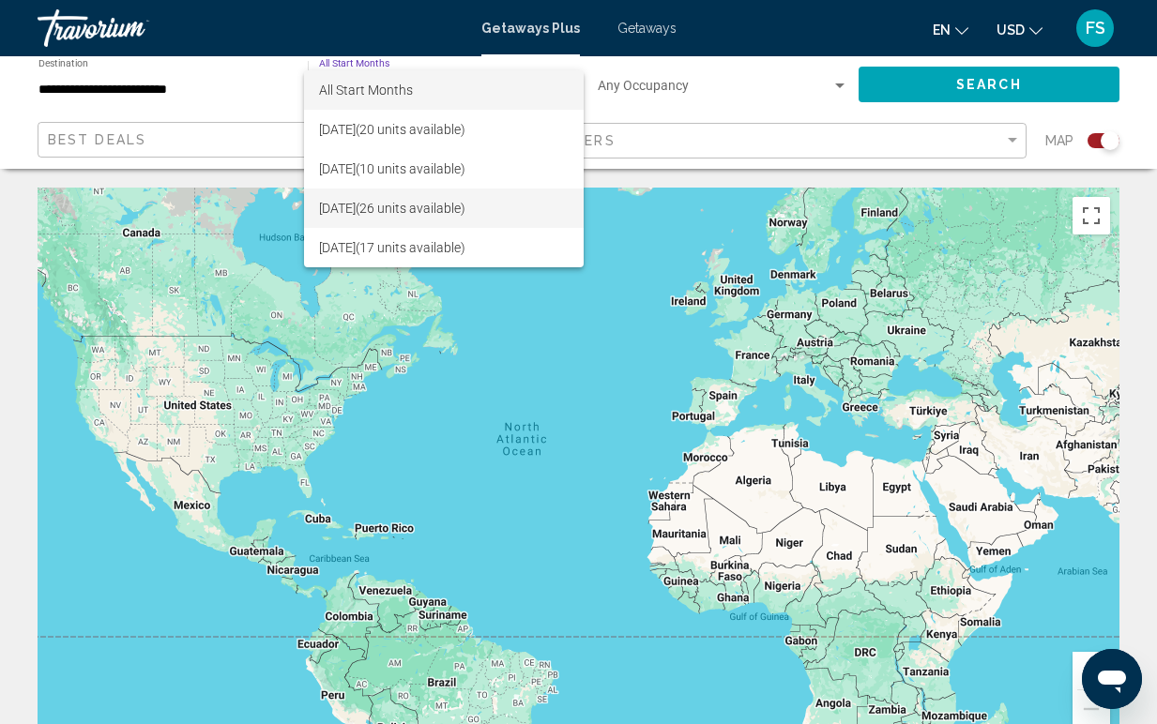
click at [534, 196] on span "October 2025 (26 units available)" at bounding box center [444, 208] width 250 height 39
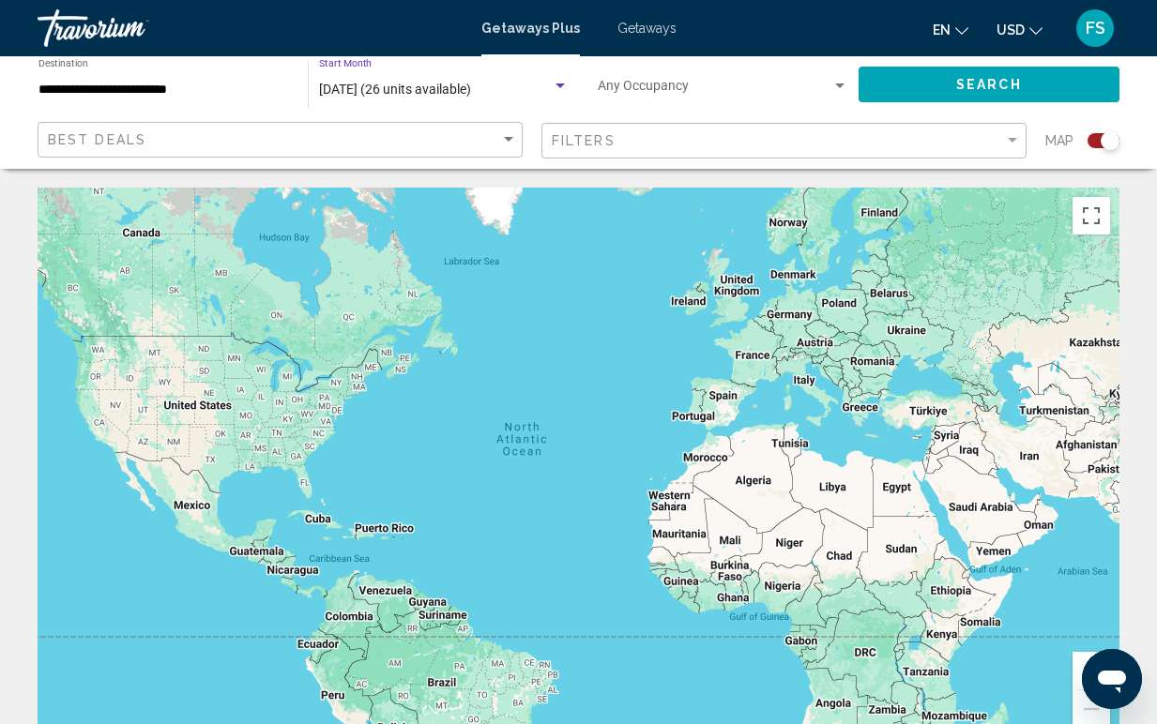
click at [826, 88] on span "Search widget" at bounding box center [715, 90] width 234 height 15
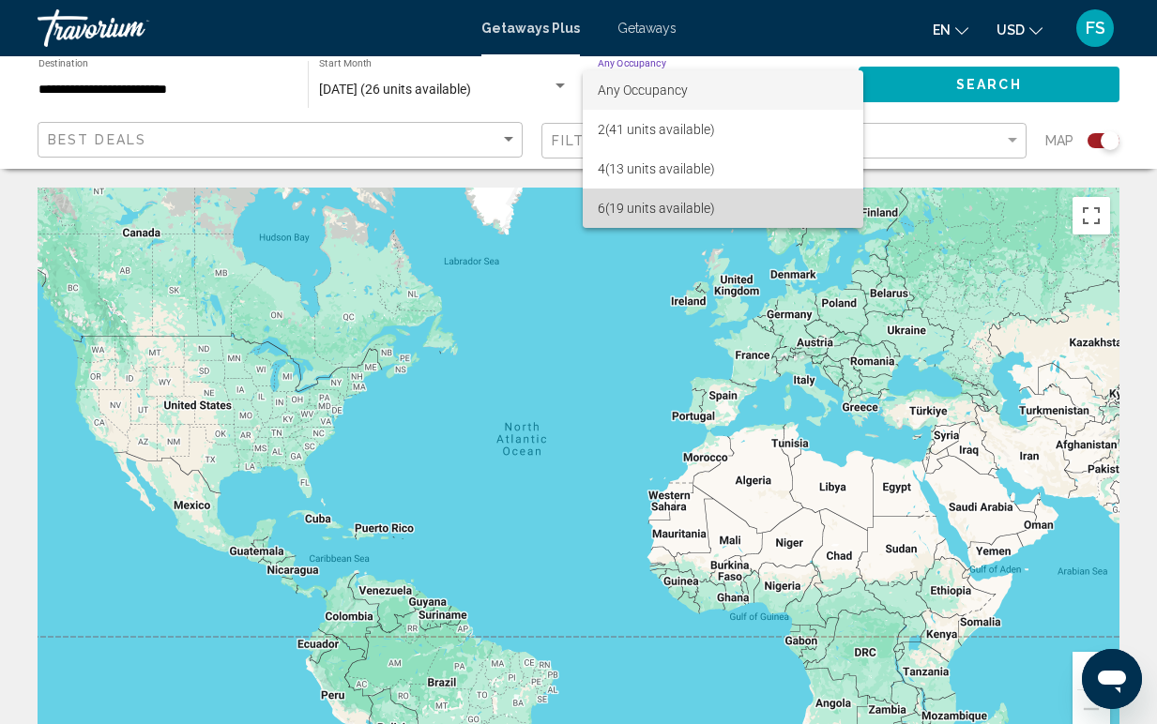
click at [758, 206] on span "6 (19 units available)" at bounding box center [723, 208] width 251 height 39
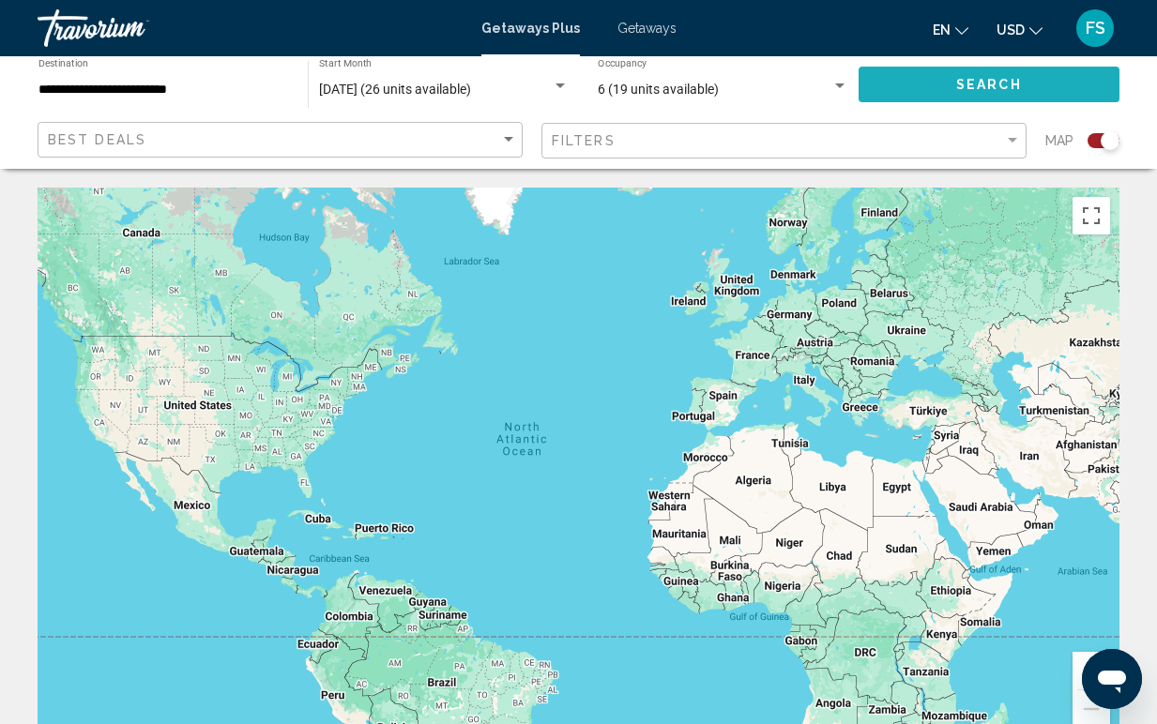
click at [930, 86] on button "Search" at bounding box center [989, 84] width 261 height 35
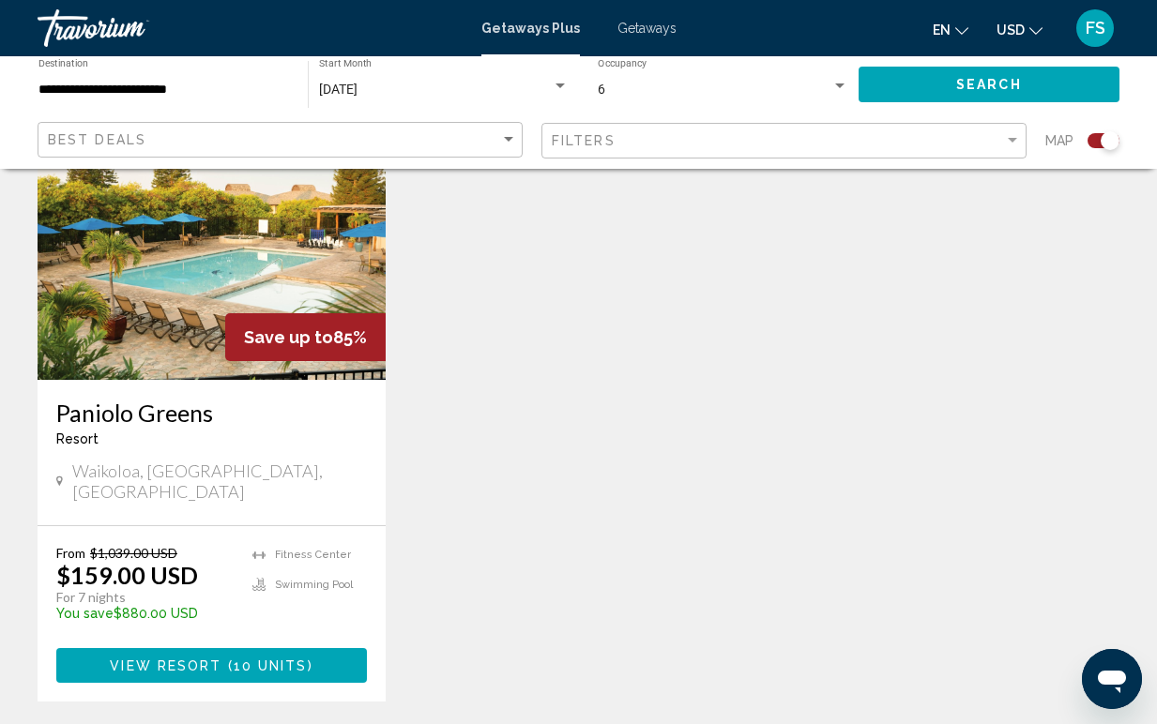
scroll to position [765, 0]
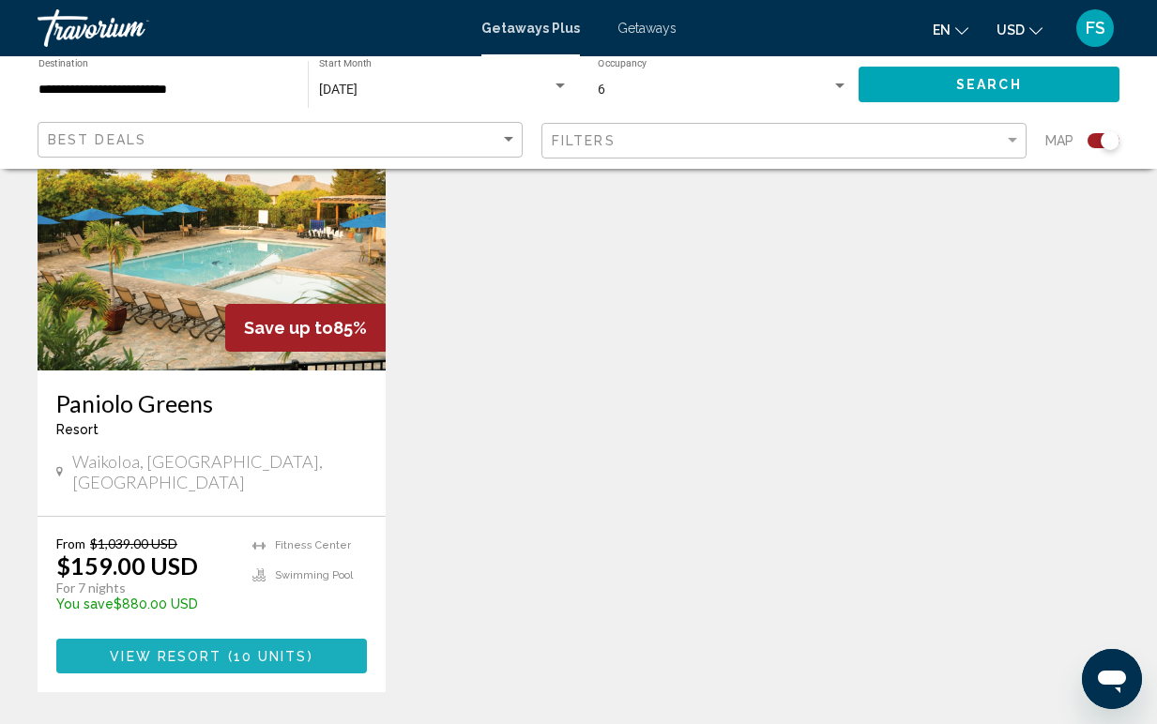
click at [285, 649] on span "10 units" at bounding box center [271, 656] width 74 height 15
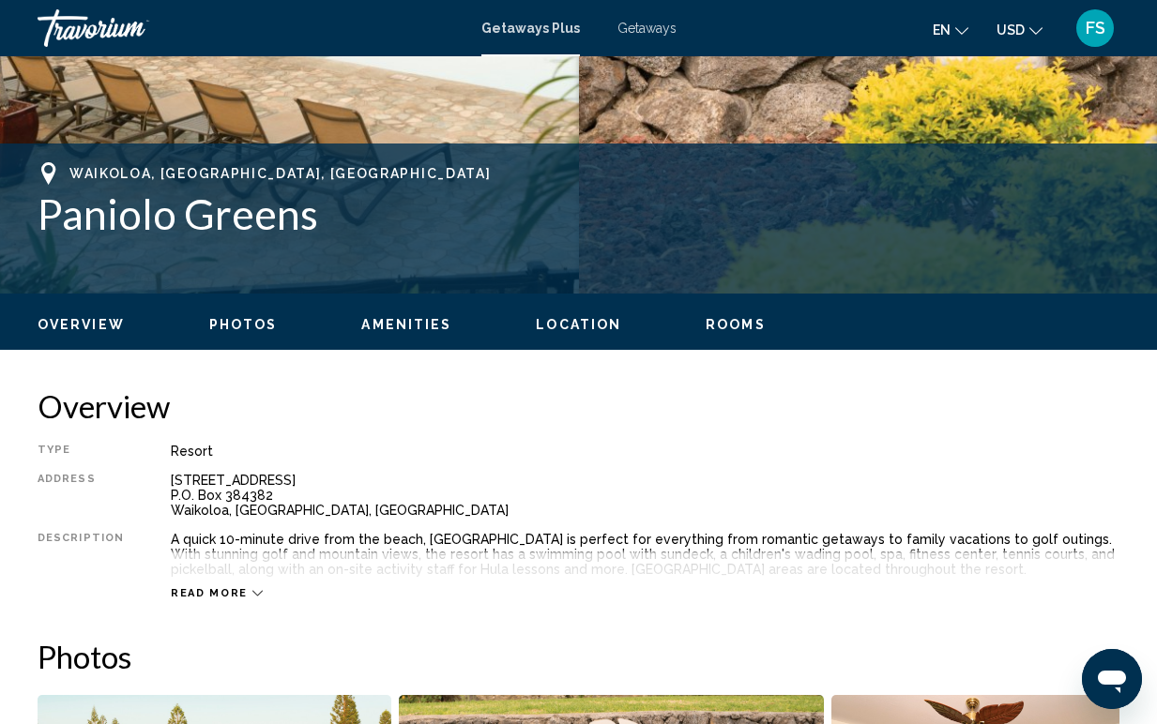
scroll to position [649, 0]
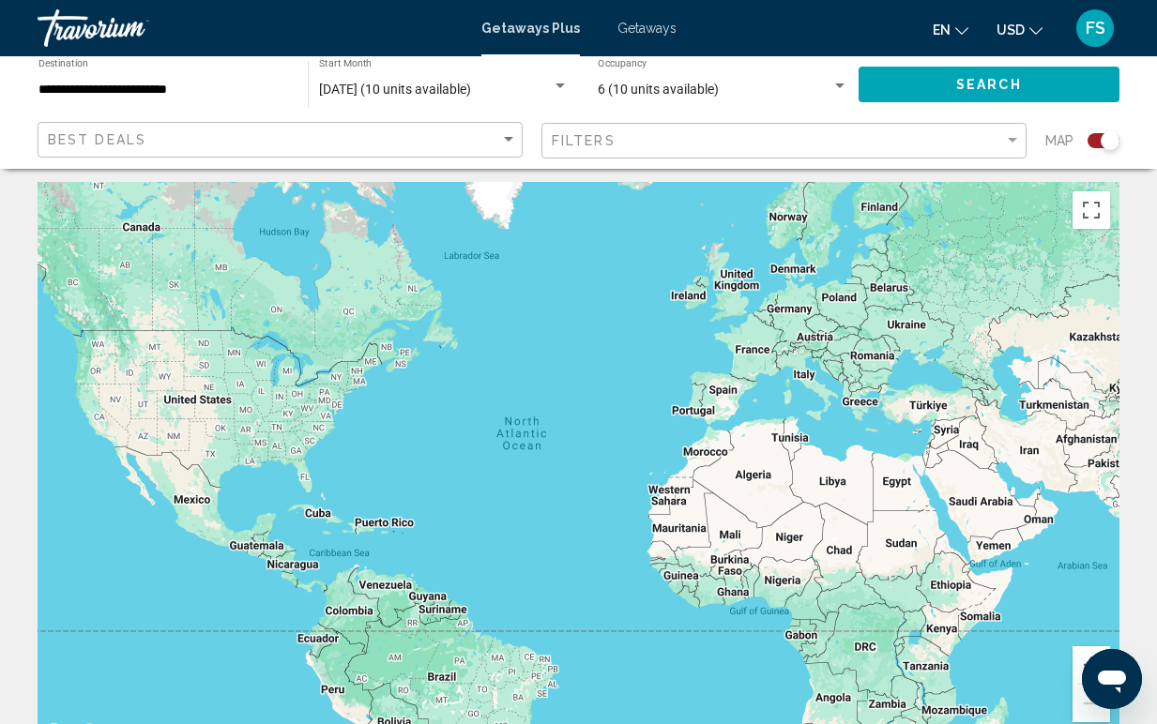
scroll to position [4, 0]
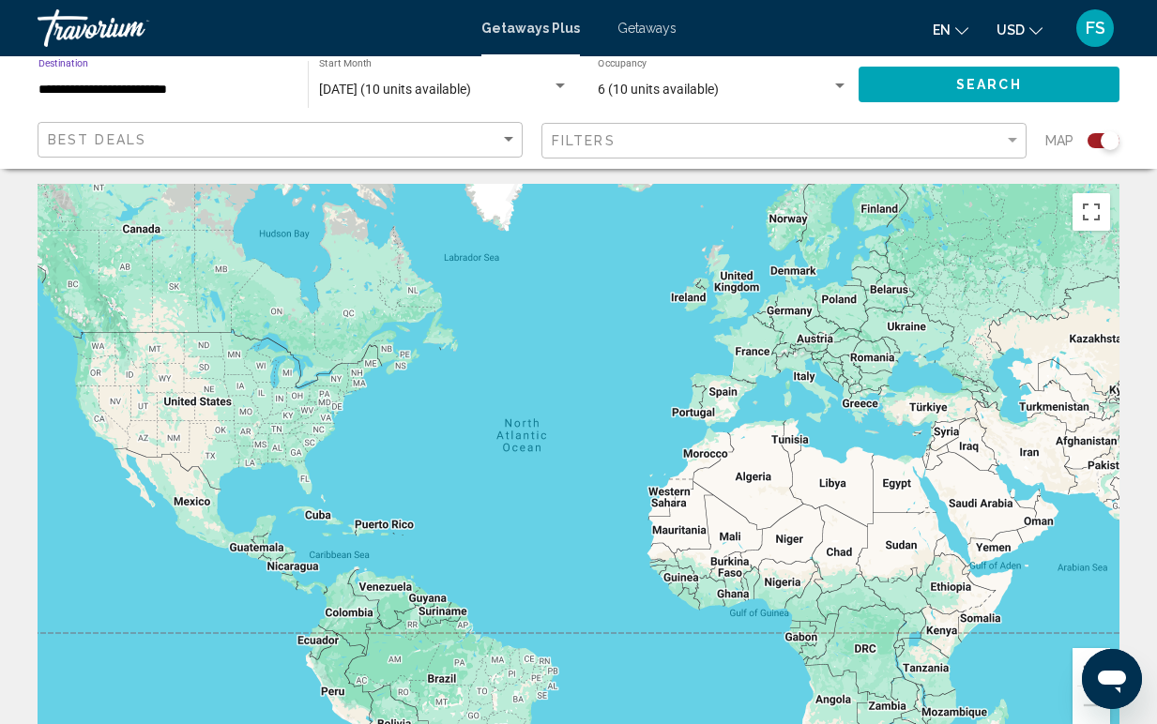
click at [231, 92] on input "**********" at bounding box center [163, 90] width 251 height 15
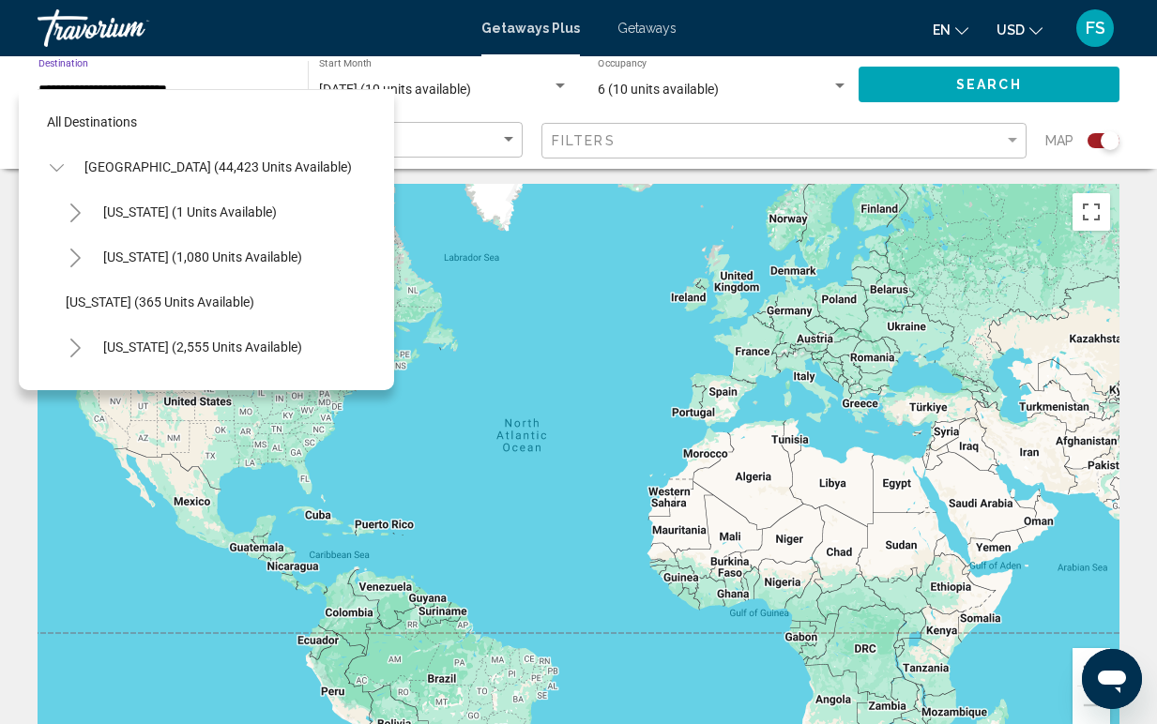
scroll to position [337, 0]
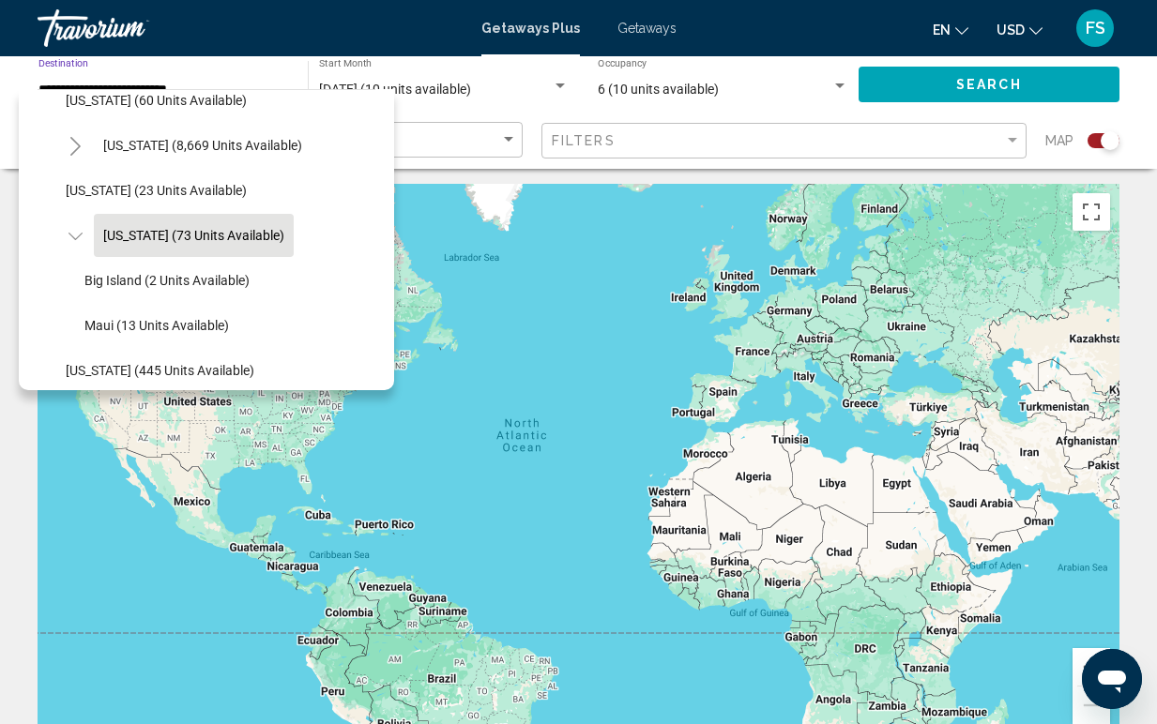
click at [131, 235] on span "[US_STATE] (73 units available)" at bounding box center [193, 235] width 181 height 15
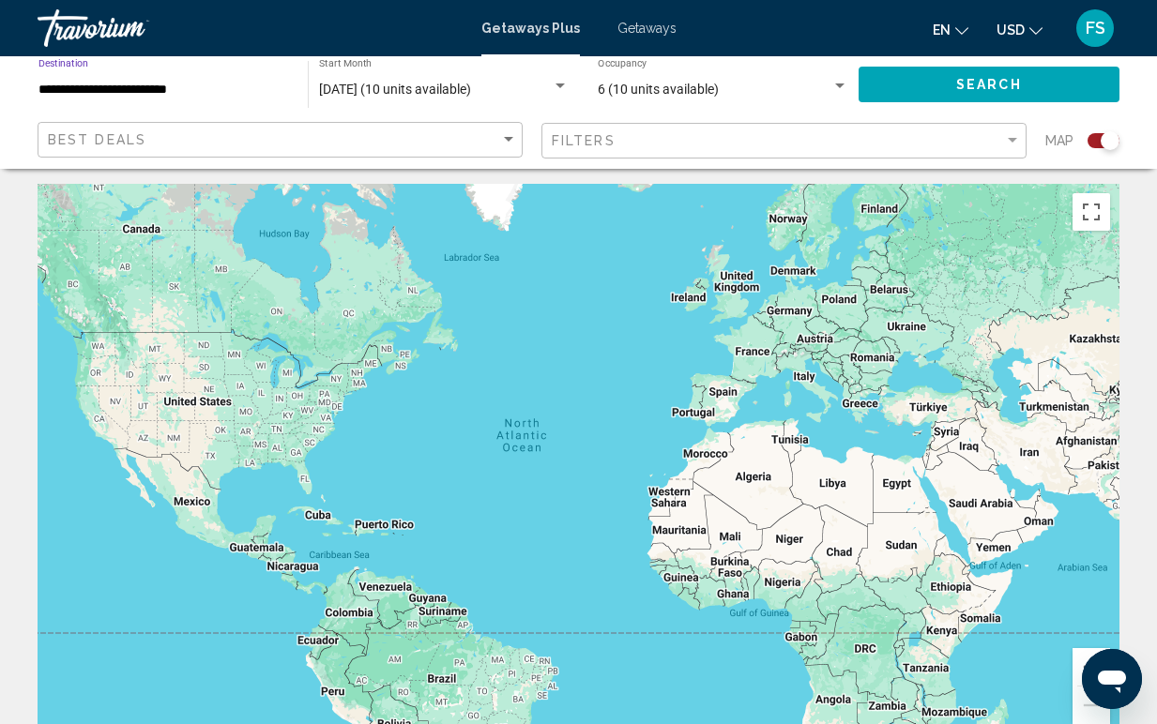
click at [959, 82] on span "Search" at bounding box center [989, 85] width 66 height 15
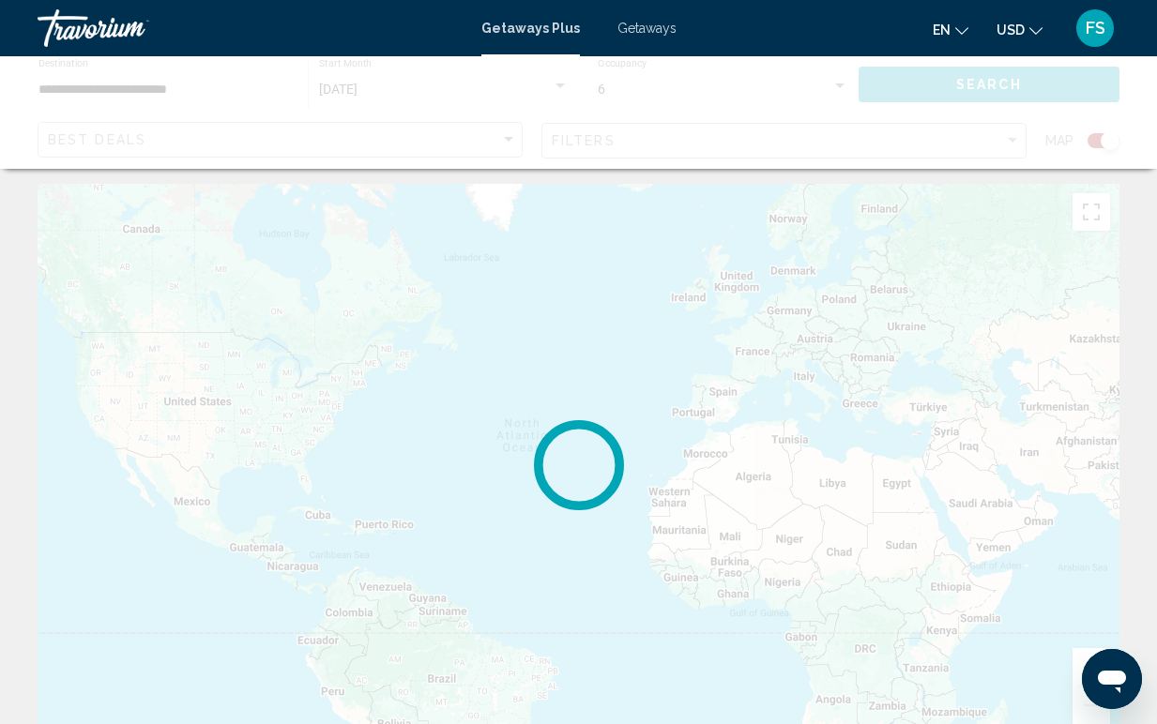
scroll to position [0, 0]
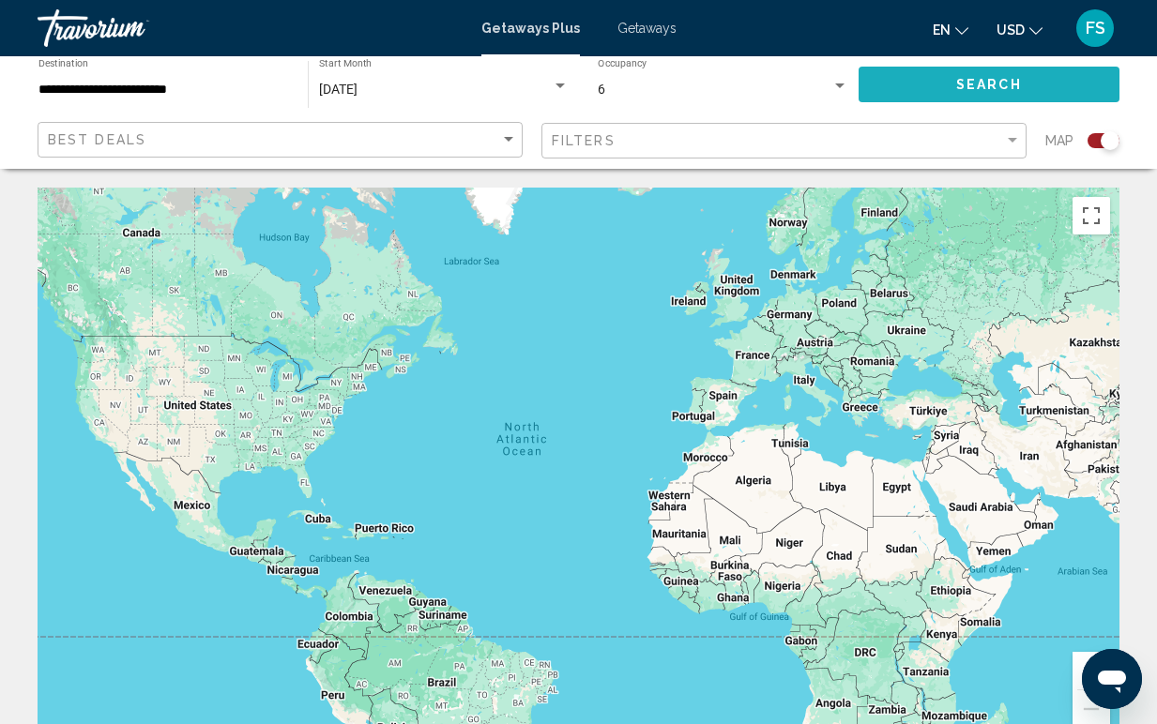
click at [947, 88] on button "Search" at bounding box center [989, 84] width 261 height 35
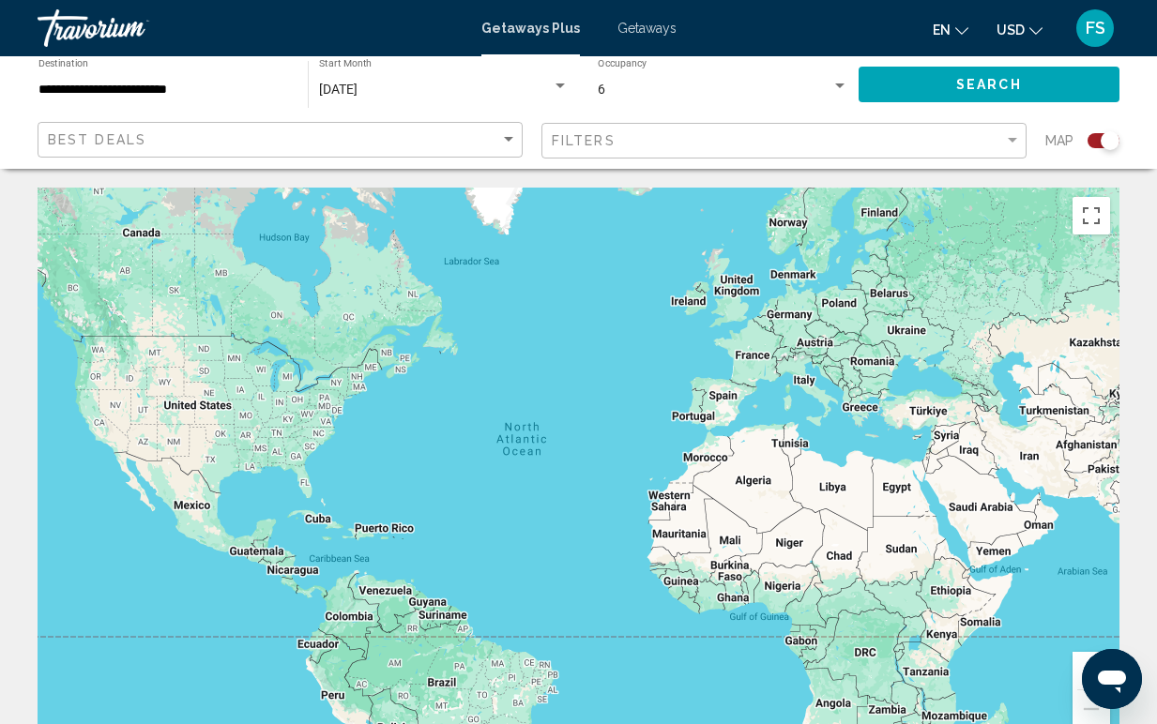
click at [635, 19] on div "Getaways Plus Getaways en English Español Français Italiano Português русский U…" at bounding box center [578, 27] width 1157 height 39
click at [635, 30] on span "Getaways" at bounding box center [646, 28] width 59 height 15
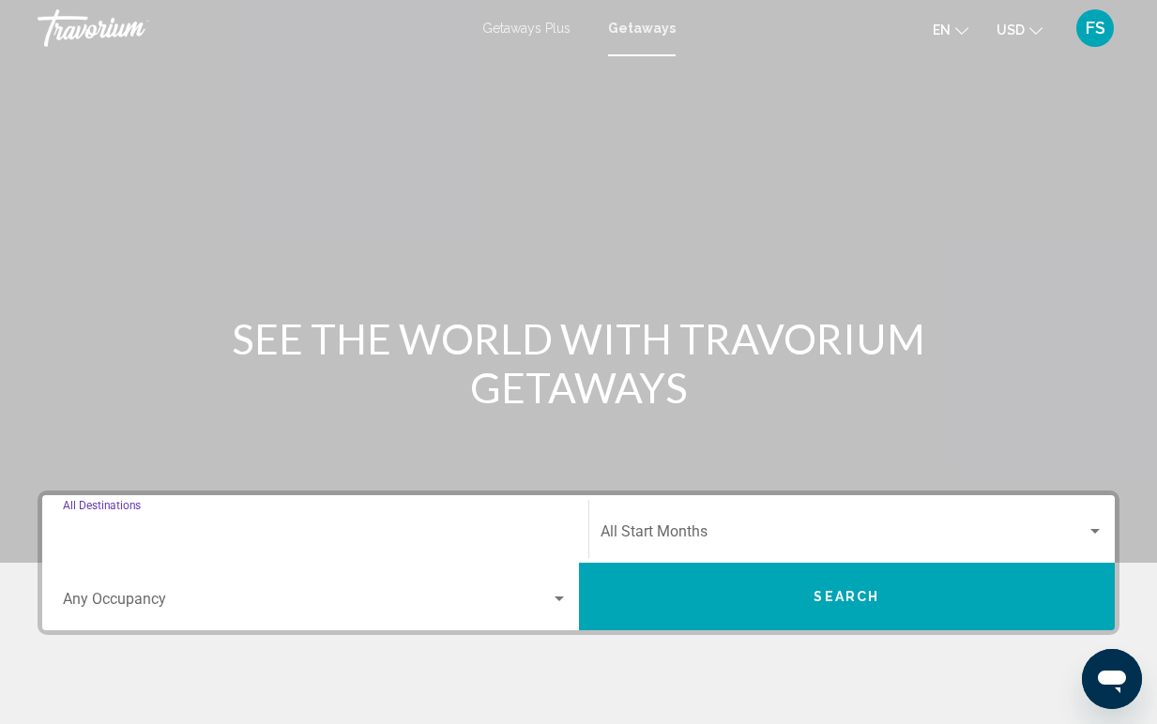
click at [236, 532] on input "Destination All Destinations" at bounding box center [315, 535] width 505 height 17
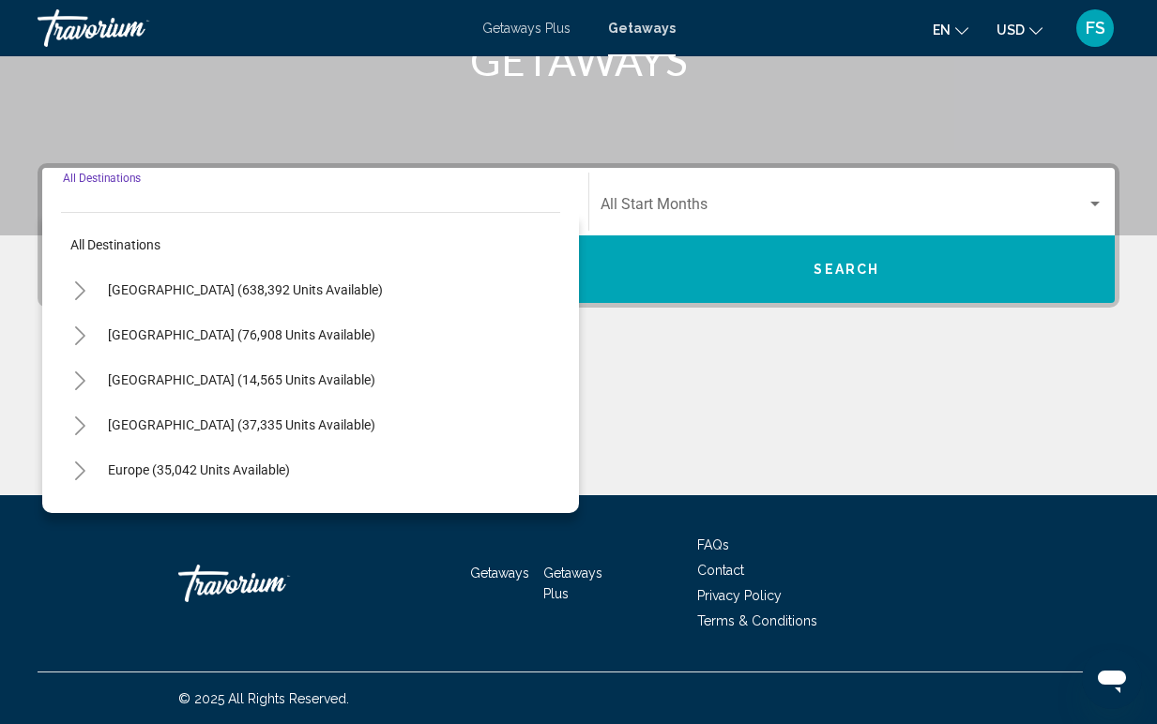
scroll to position [328, 0]
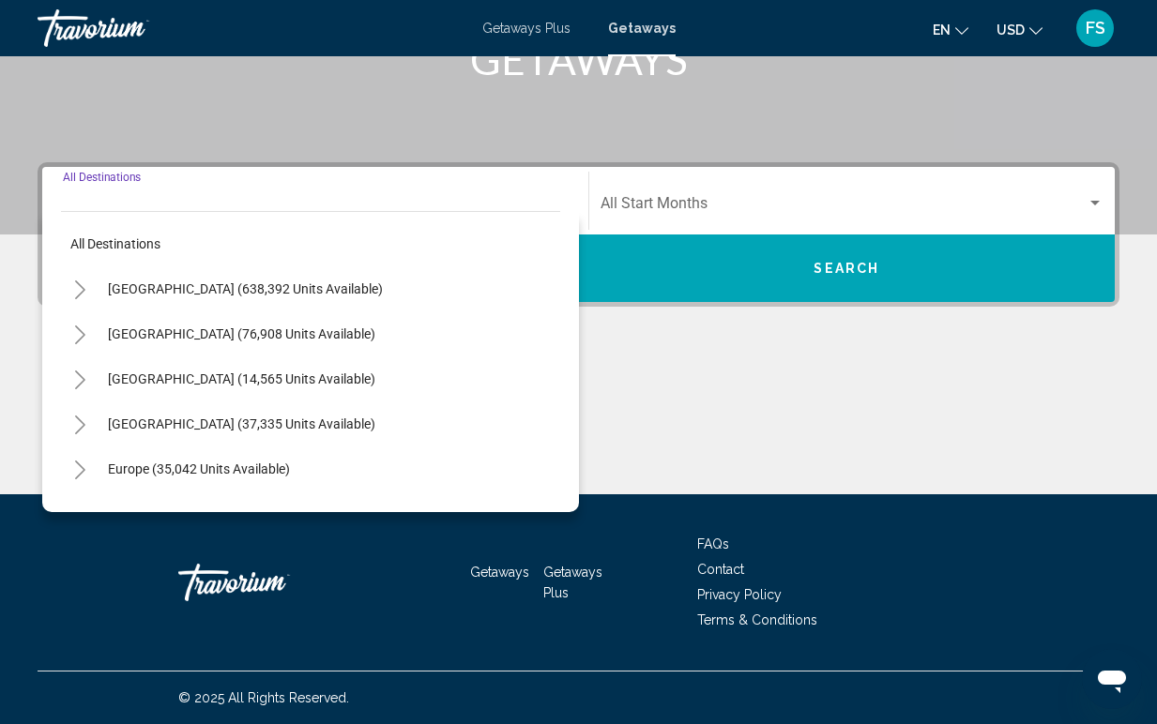
click at [80, 291] on icon "Toggle United States (638,392 units available)" at bounding box center [80, 290] width 14 height 19
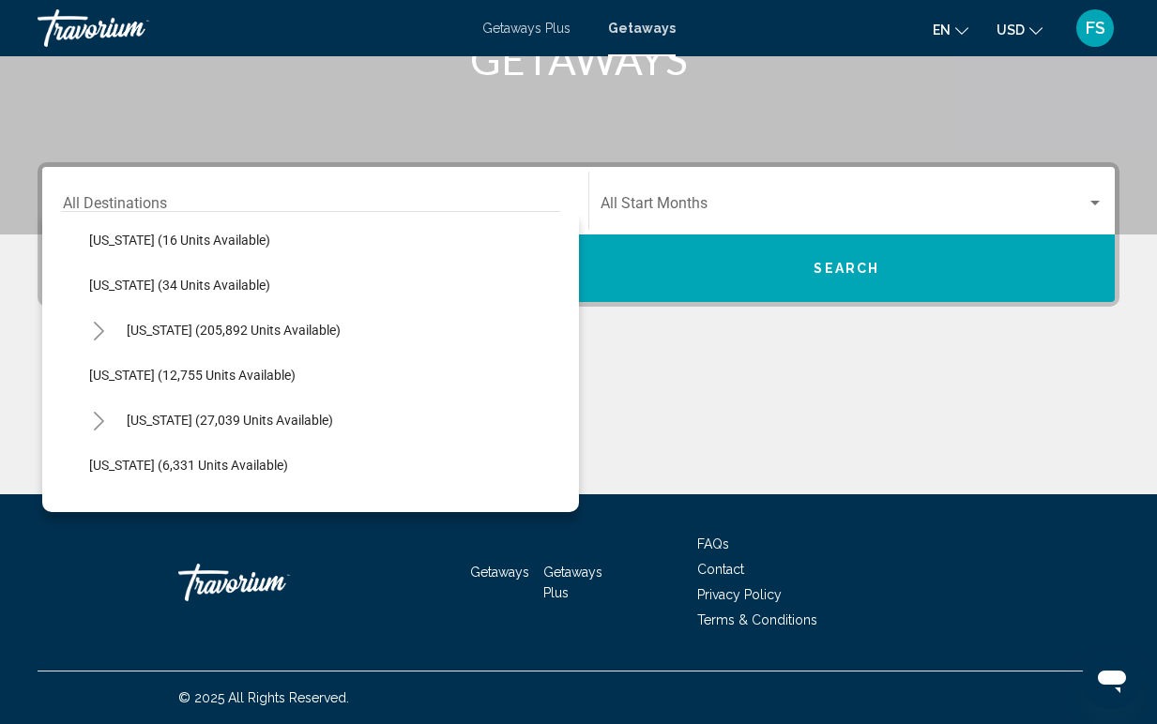
scroll to position [321, 0]
click at [94, 413] on icon "Toggle Hawaii (27,039 units available)" at bounding box center [99, 419] width 14 height 19
click at [662, 205] on span "Search widget" at bounding box center [844, 207] width 487 height 17
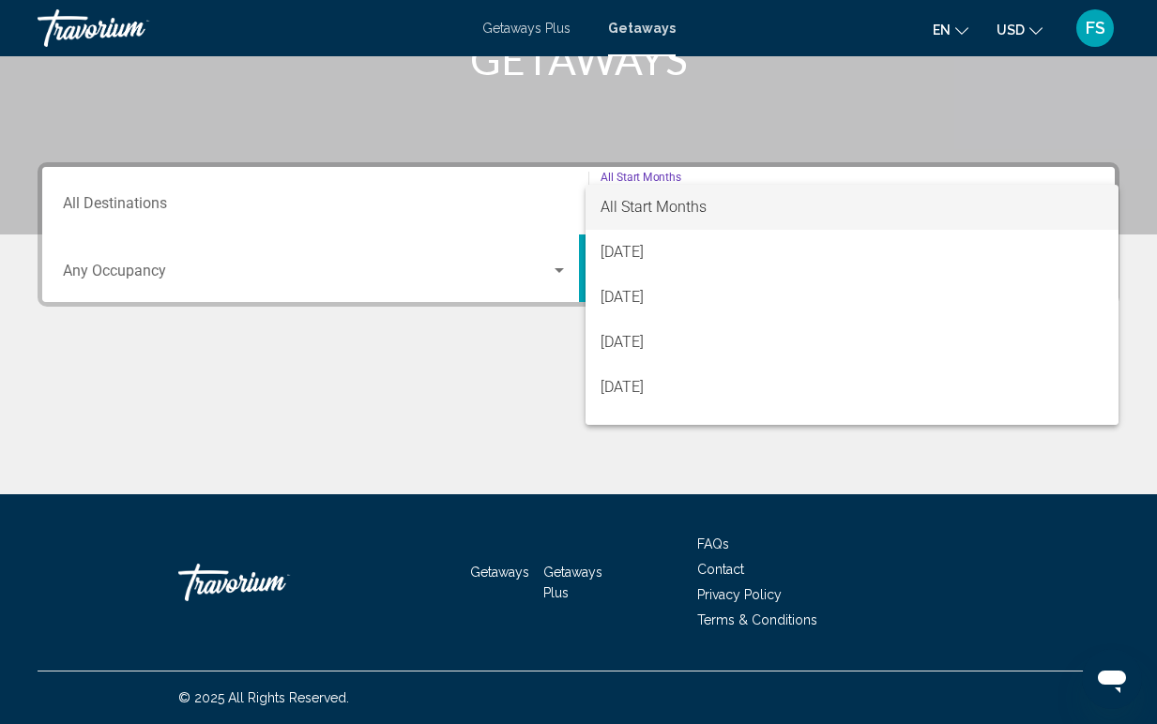
click at [164, 205] on div at bounding box center [578, 362] width 1157 height 724
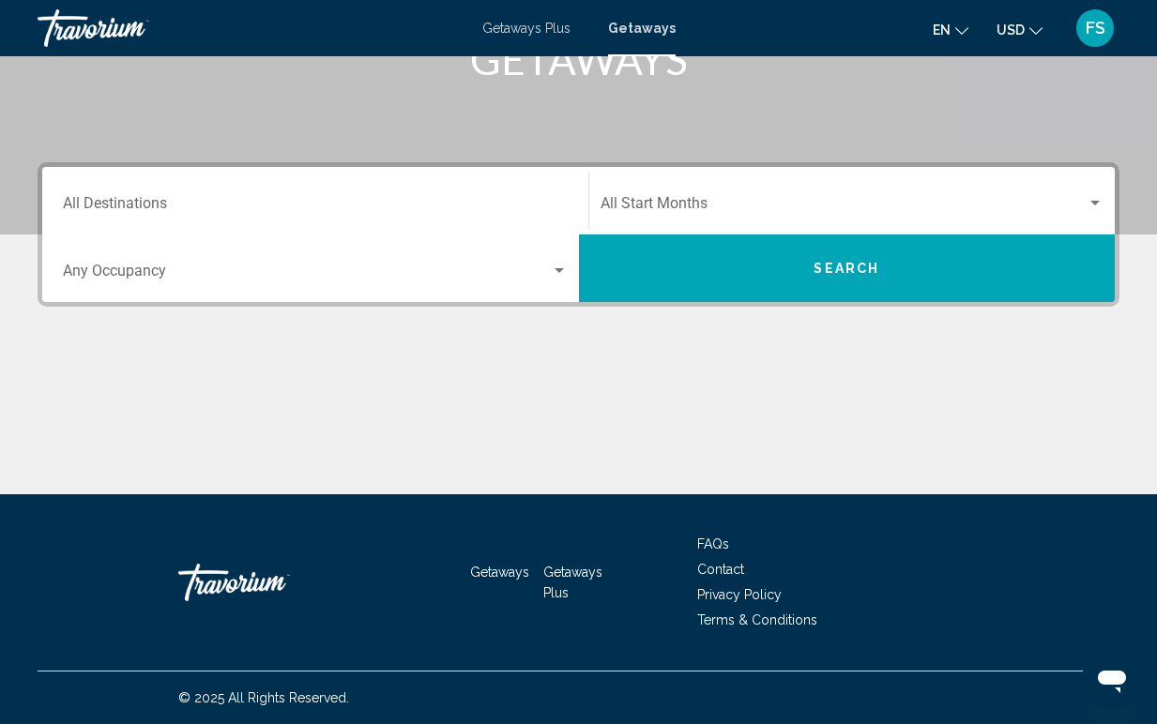
click at [132, 206] on input "Destination All Destinations" at bounding box center [315, 207] width 505 height 17
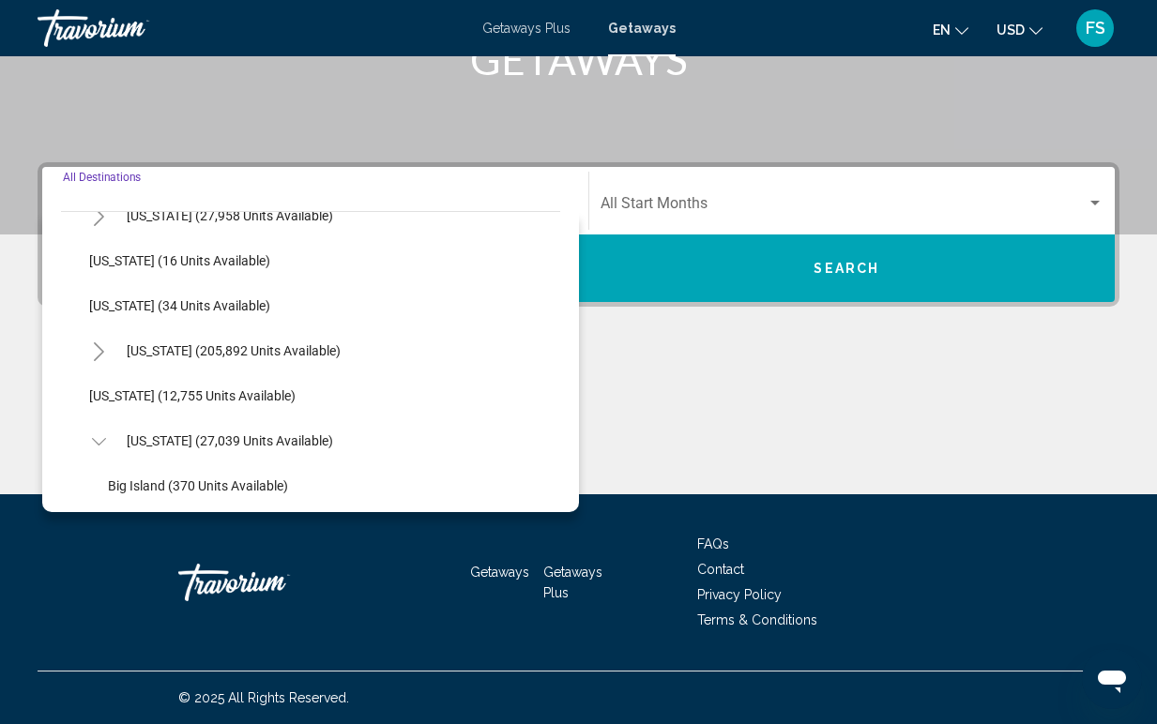
scroll to position [308, 0]
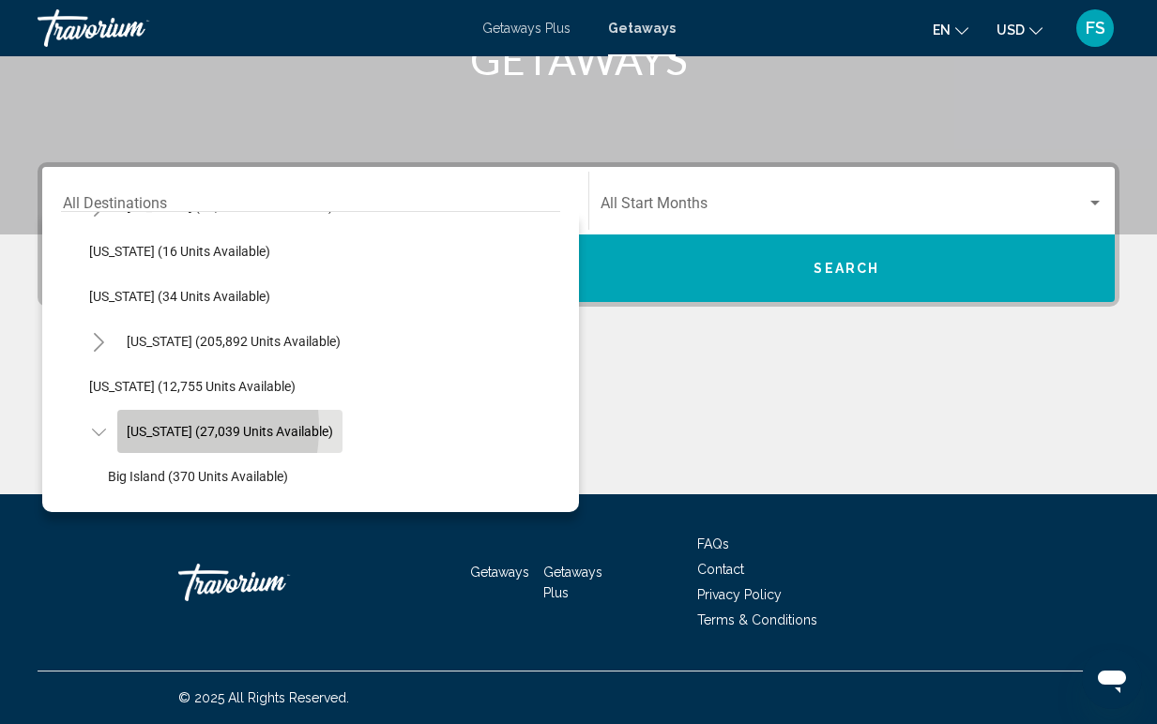
click at [143, 428] on span "[US_STATE] (27,039 units available)" at bounding box center [230, 431] width 206 height 15
type input "**********"
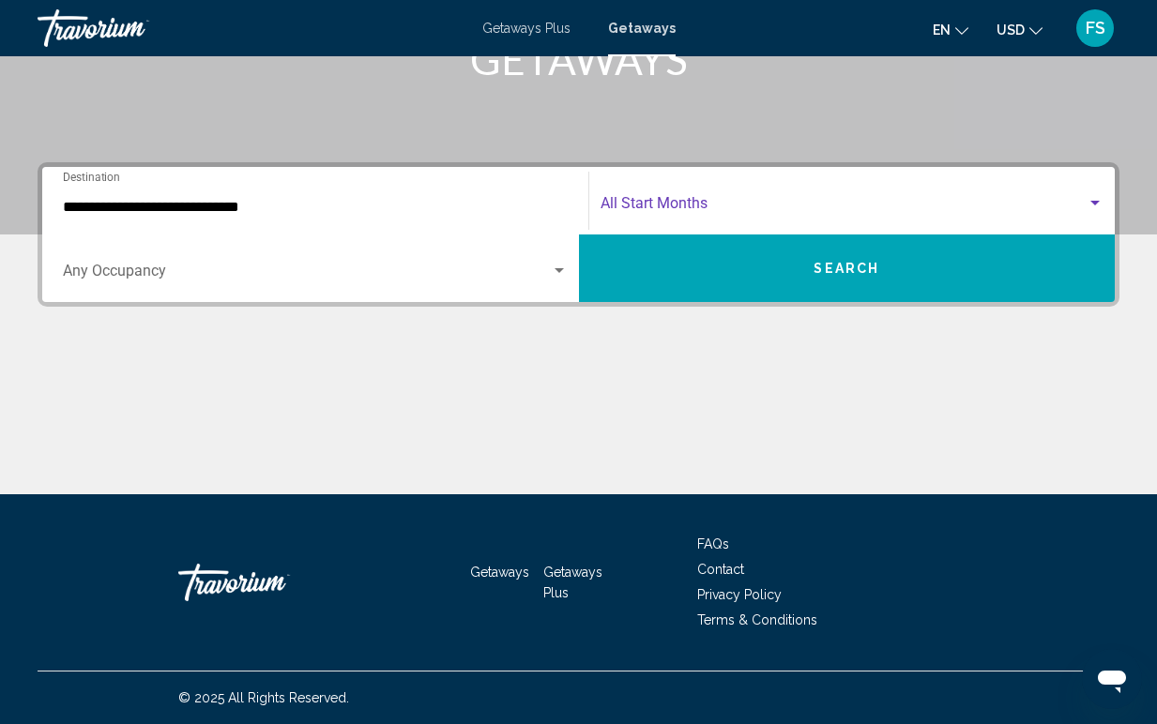
click at [668, 208] on span "Search widget" at bounding box center [844, 207] width 487 height 17
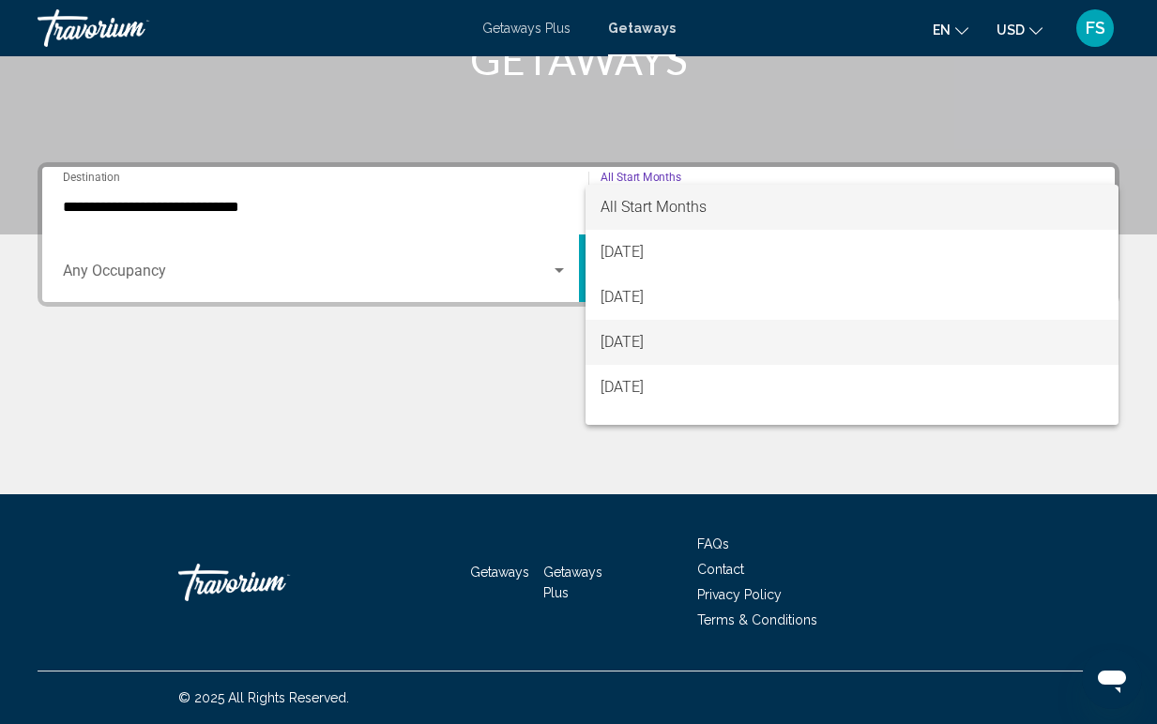
click at [663, 340] on span "[DATE]" at bounding box center [853, 342] width 504 height 45
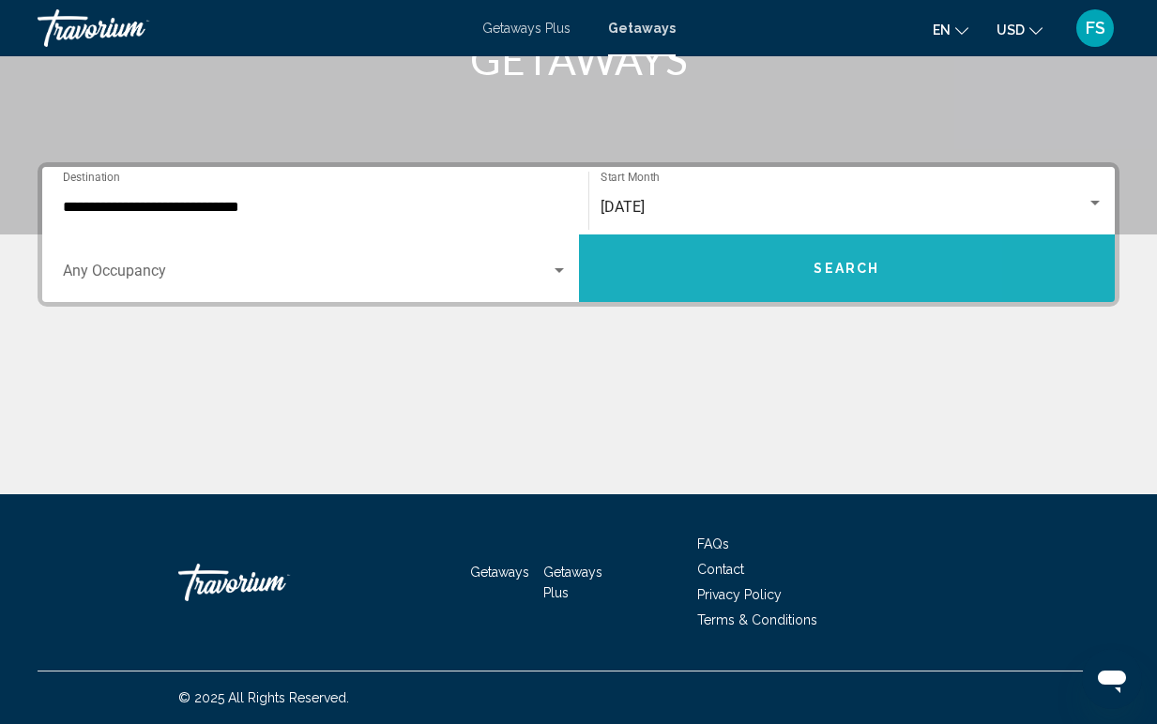
click at [702, 286] on button "Search" at bounding box center [847, 269] width 537 height 68
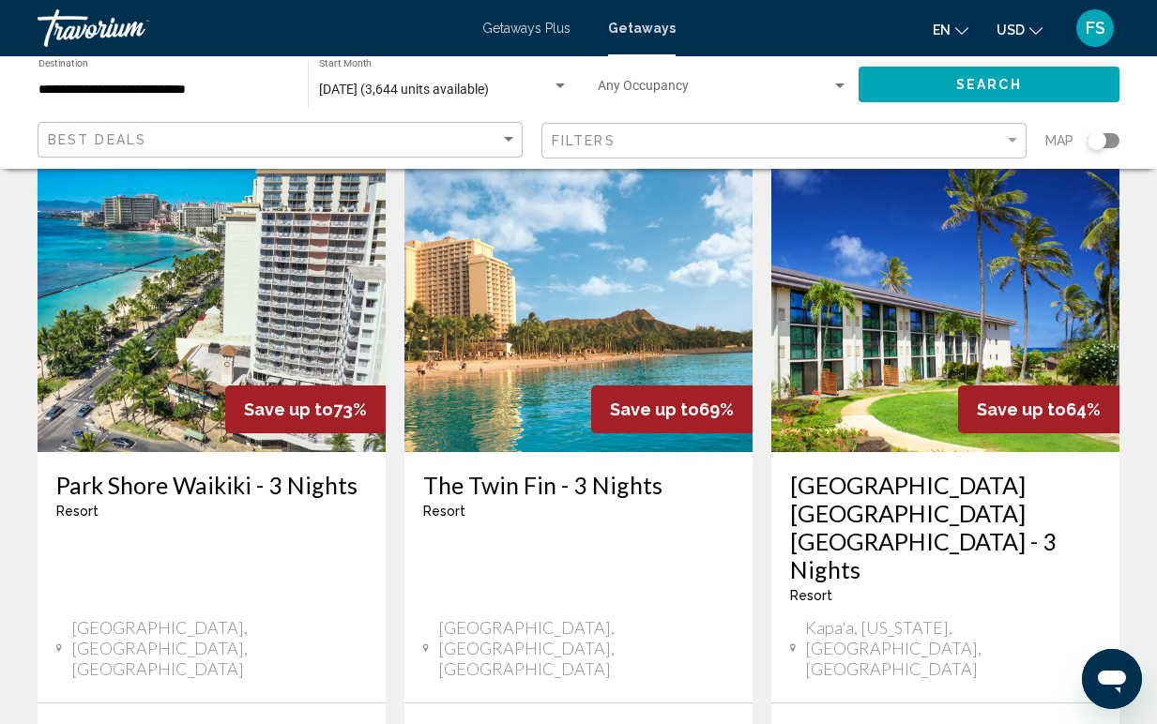
scroll to position [848, 0]
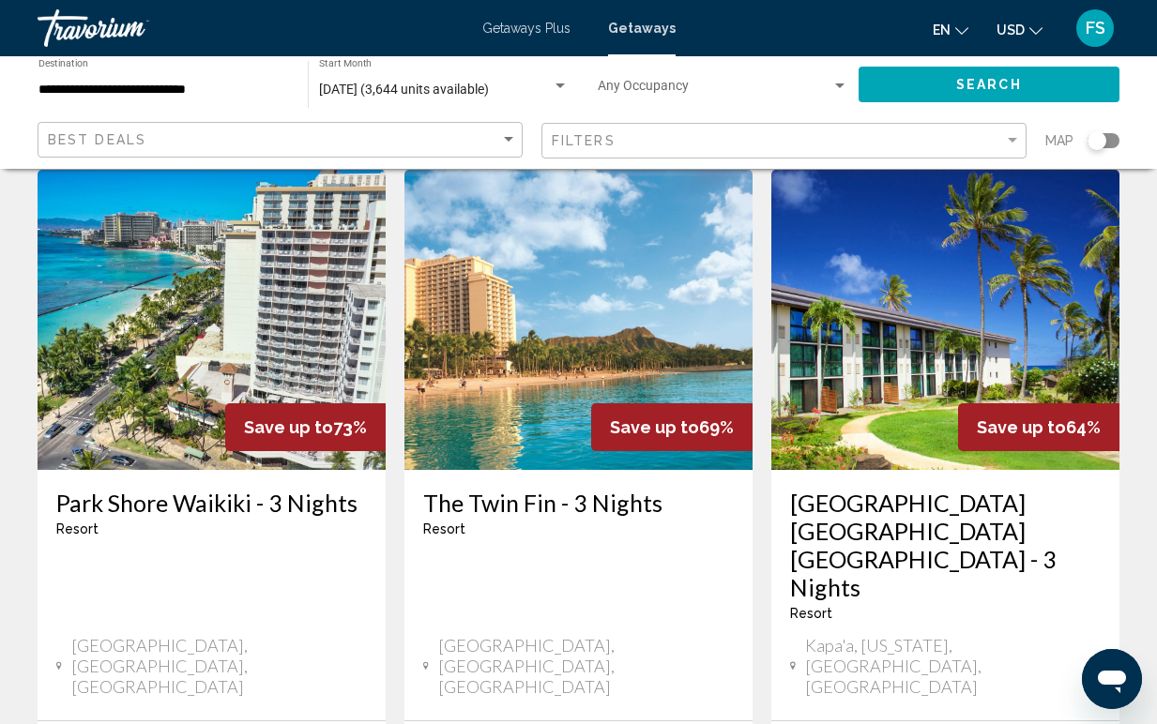
click at [289, 318] on img "Main content" at bounding box center [212, 320] width 348 height 300
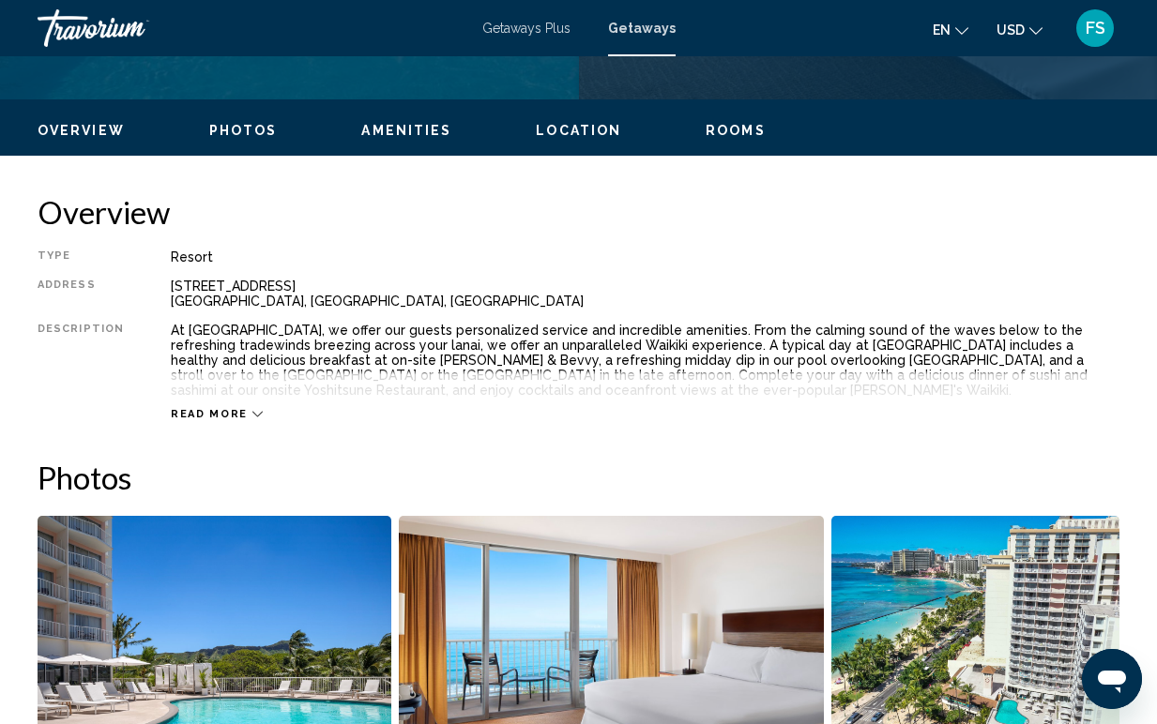
scroll to position [140, 0]
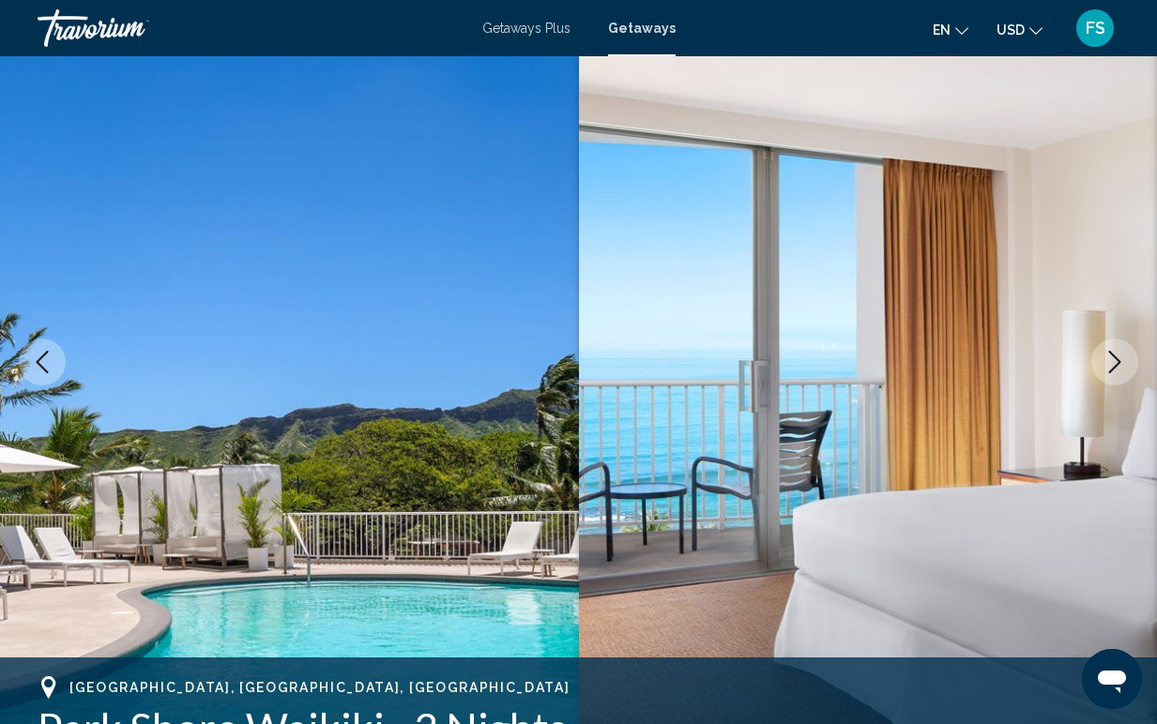
click at [1111, 367] on icon "Next image" at bounding box center [1114, 362] width 23 height 23
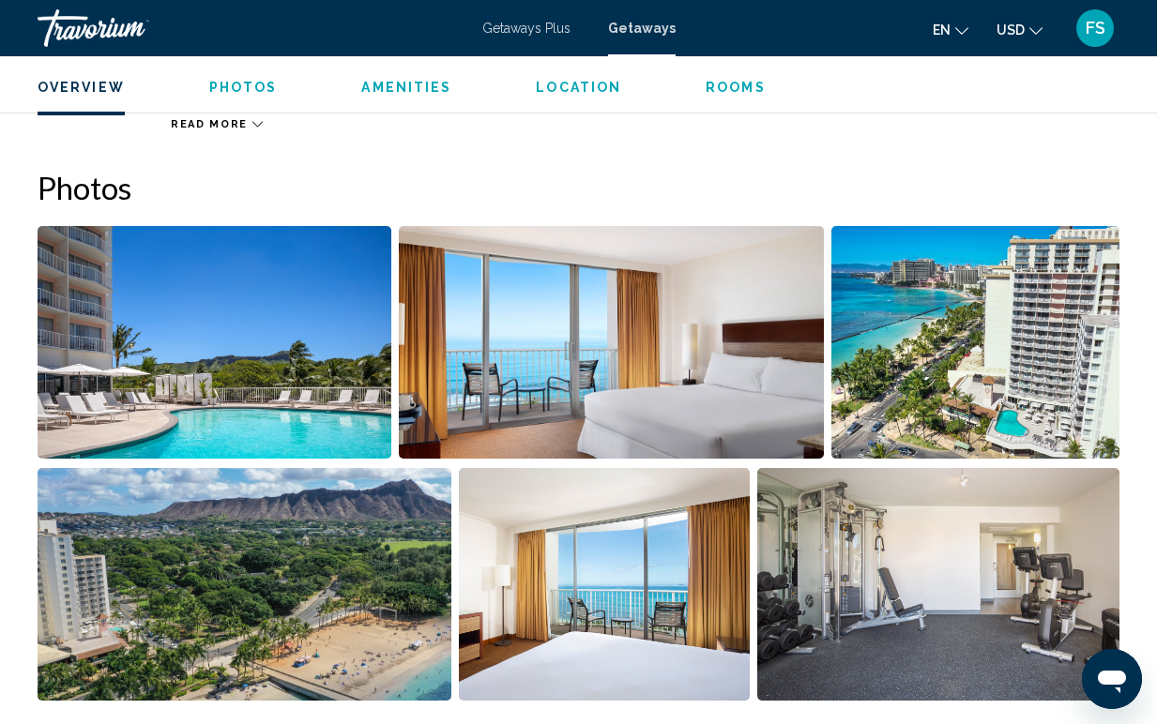
scroll to position [1148, 0]
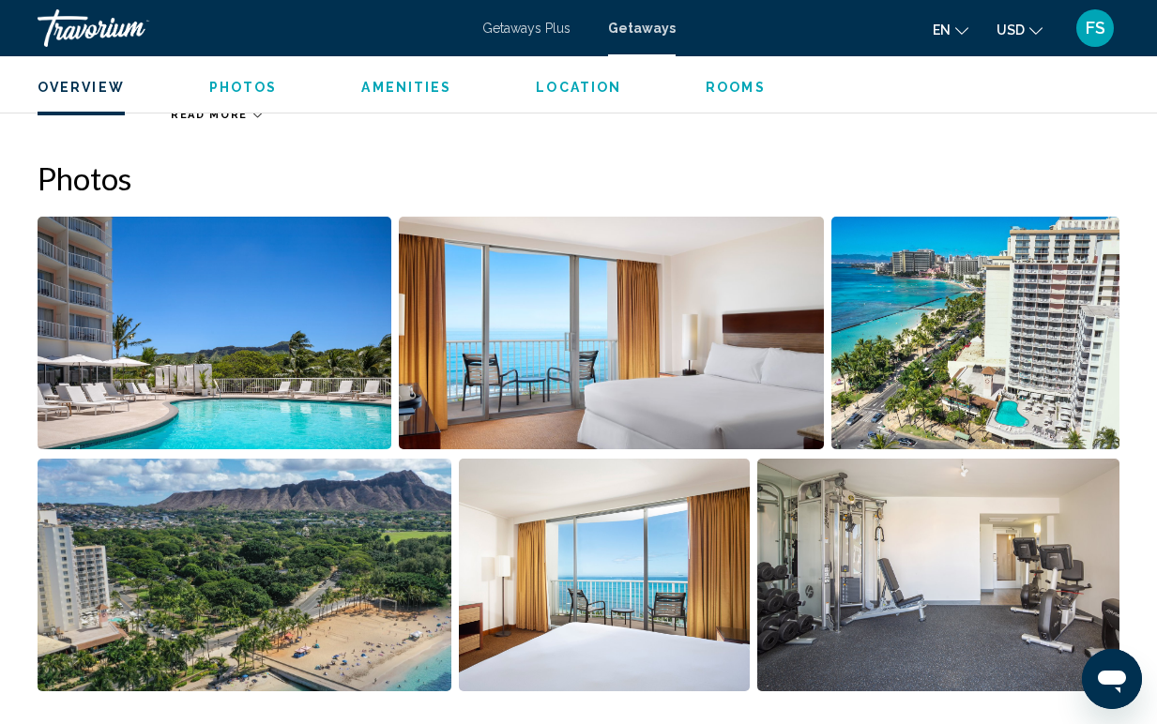
click at [294, 341] on img "Open full-screen image slider" at bounding box center [215, 333] width 354 height 233
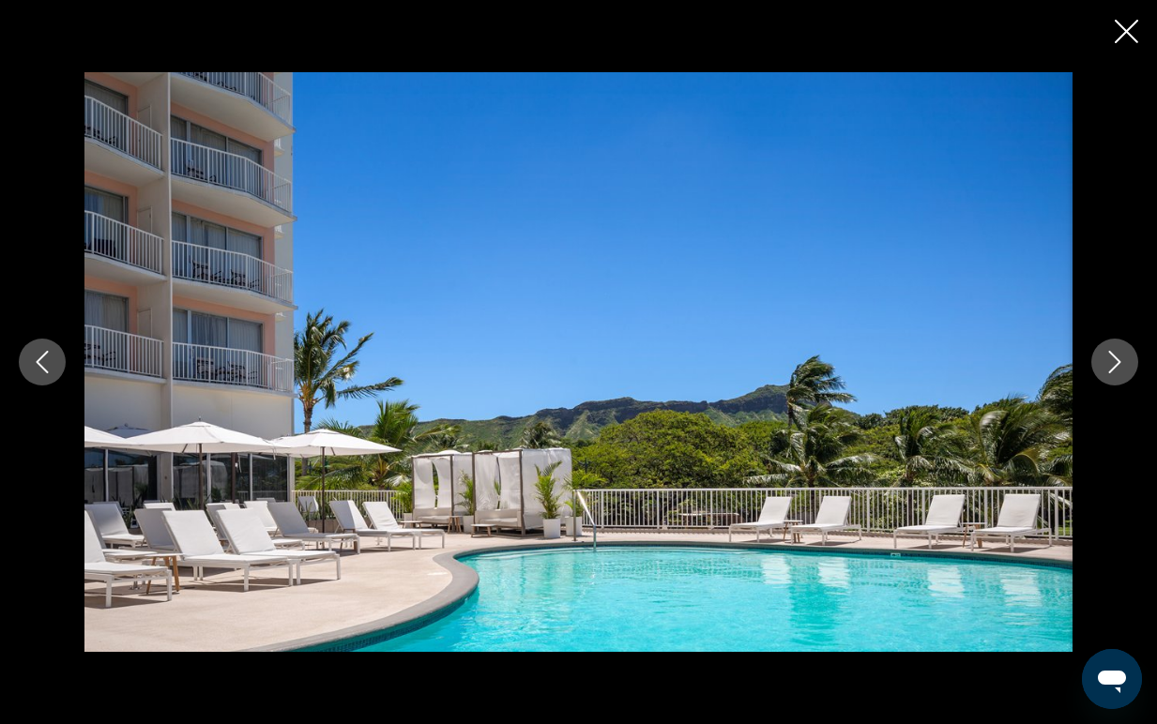
click at [1117, 373] on icon "Next image" at bounding box center [1114, 362] width 23 height 23
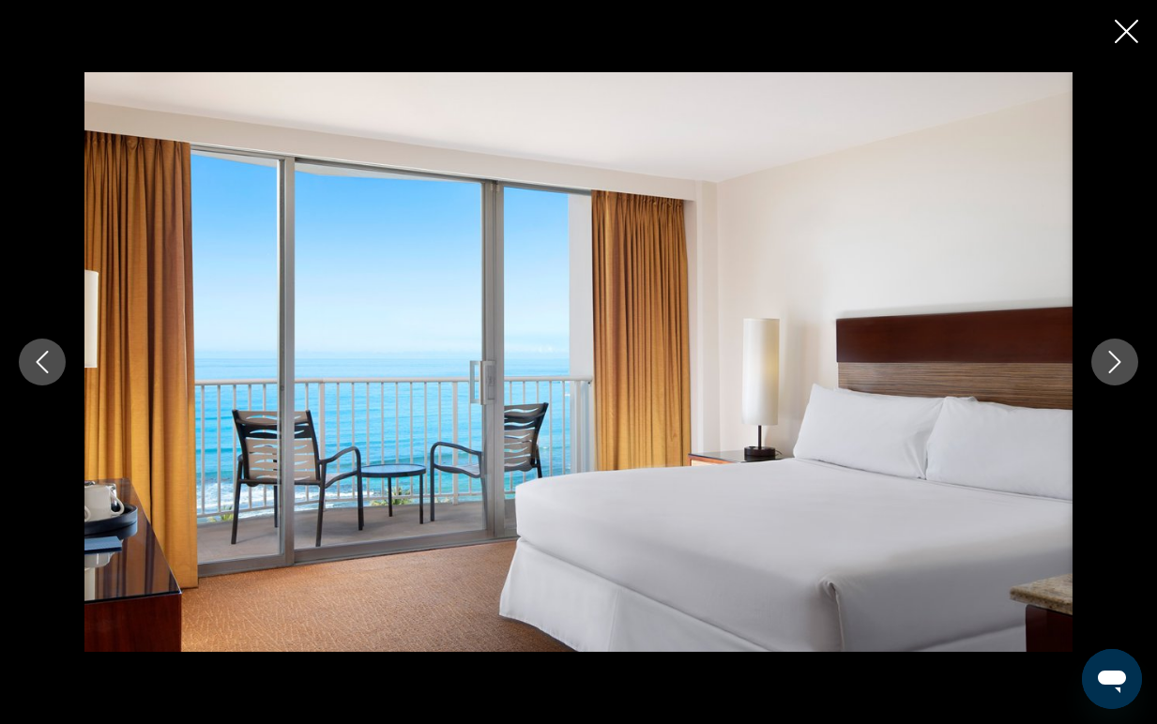
click at [1117, 373] on button "Next image" at bounding box center [1114, 362] width 47 height 47
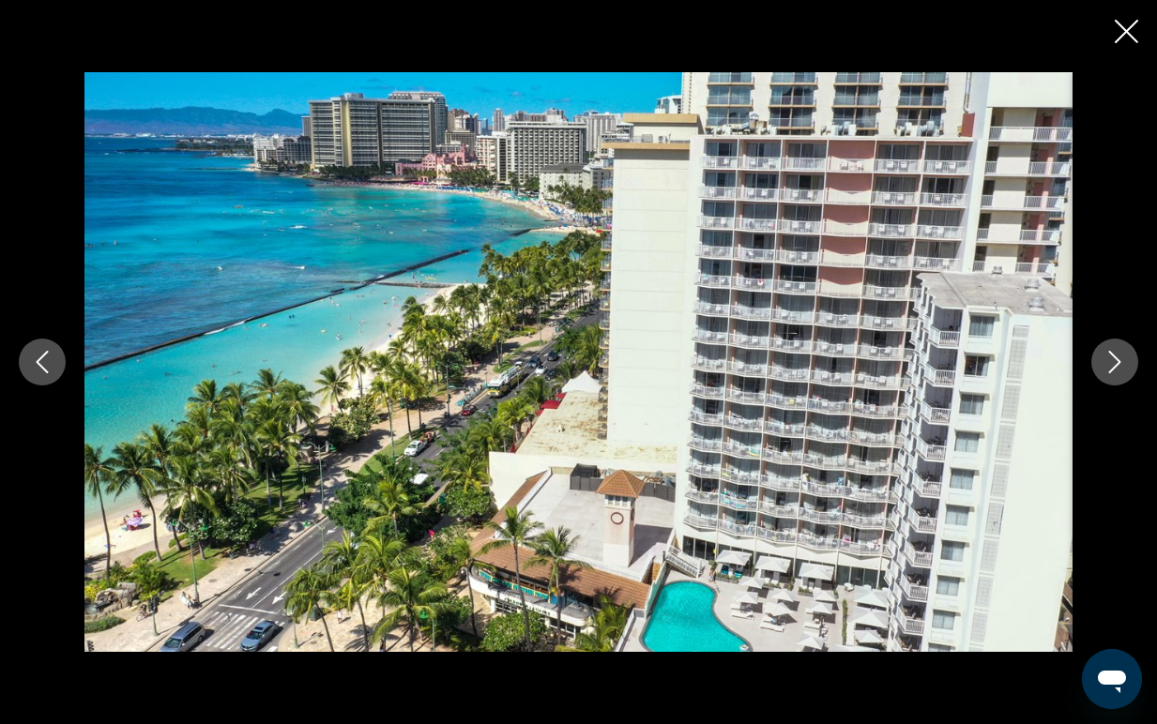
click at [1117, 374] on button "Next image" at bounding box center [1114, 362] width 47 height 47
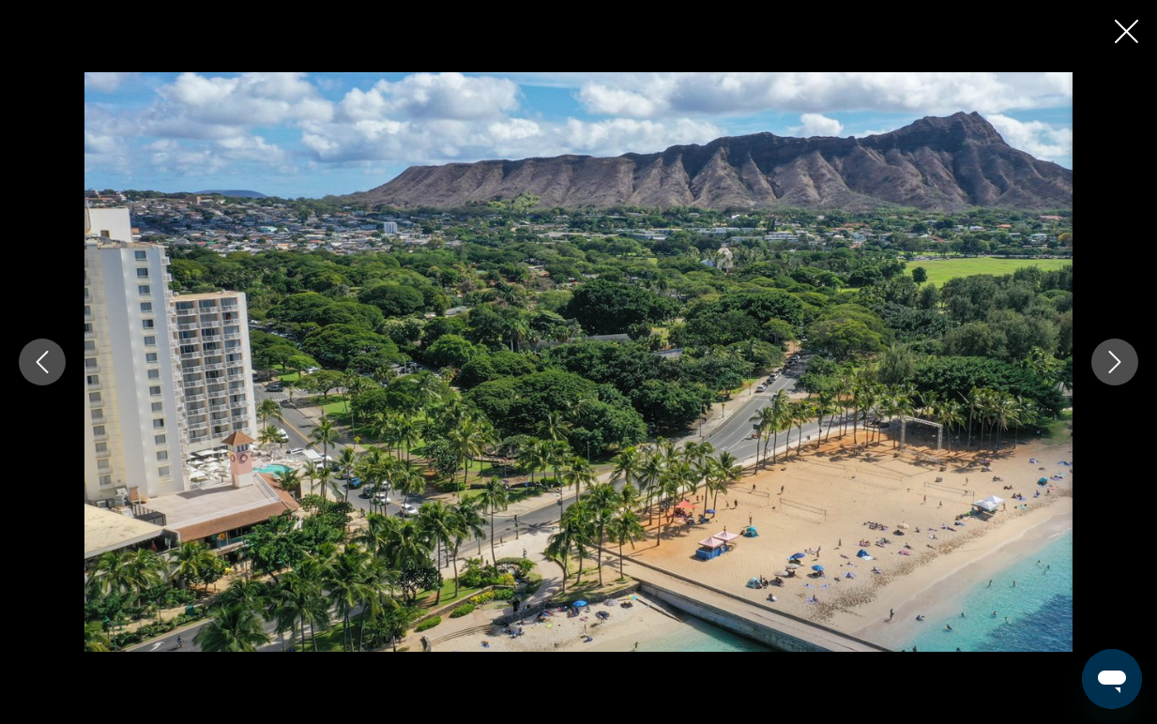
click at [1117, 375] on button "Next image" at bounding box center [1114, 362] width 47 height 47
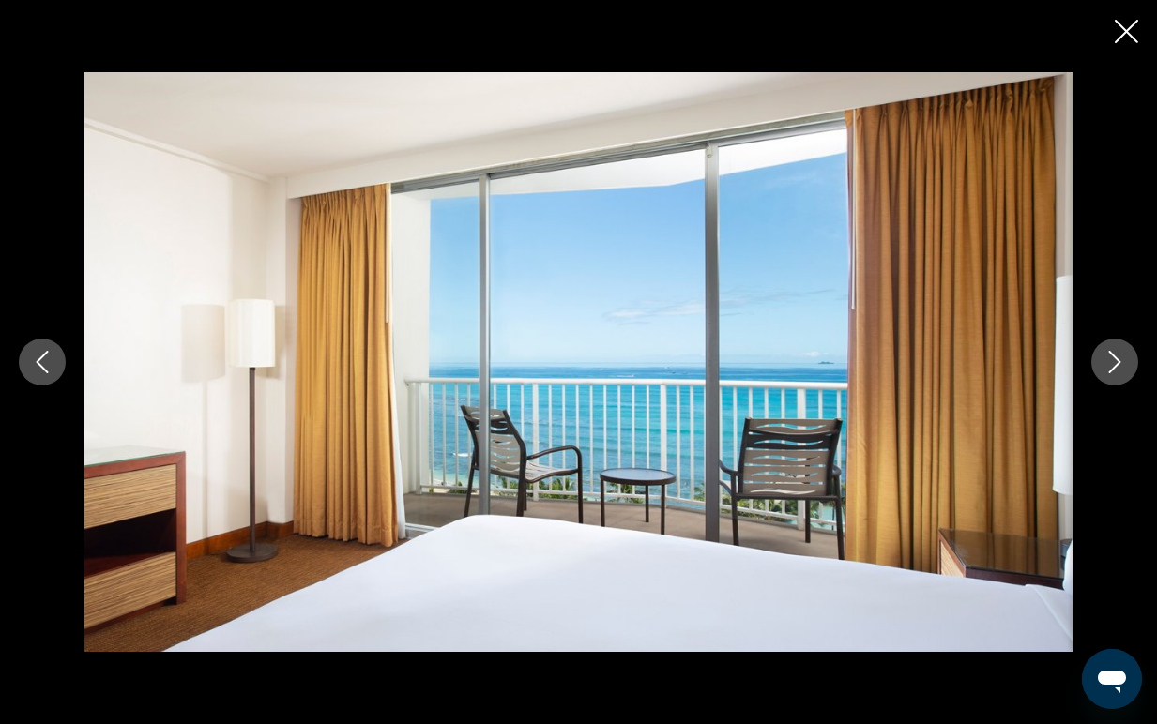
click at [1130, 34] on icon "Close slideshow" at bounding box center [1126, 31] width 23 height 23
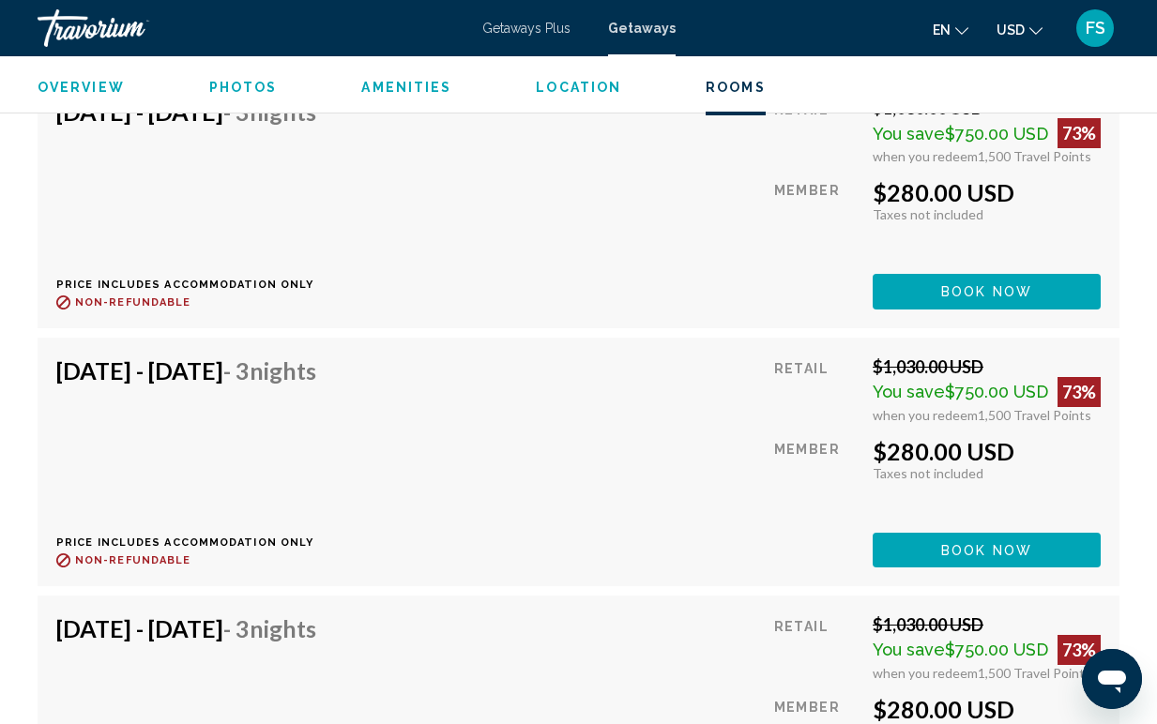
scroll to position [5763, 0]
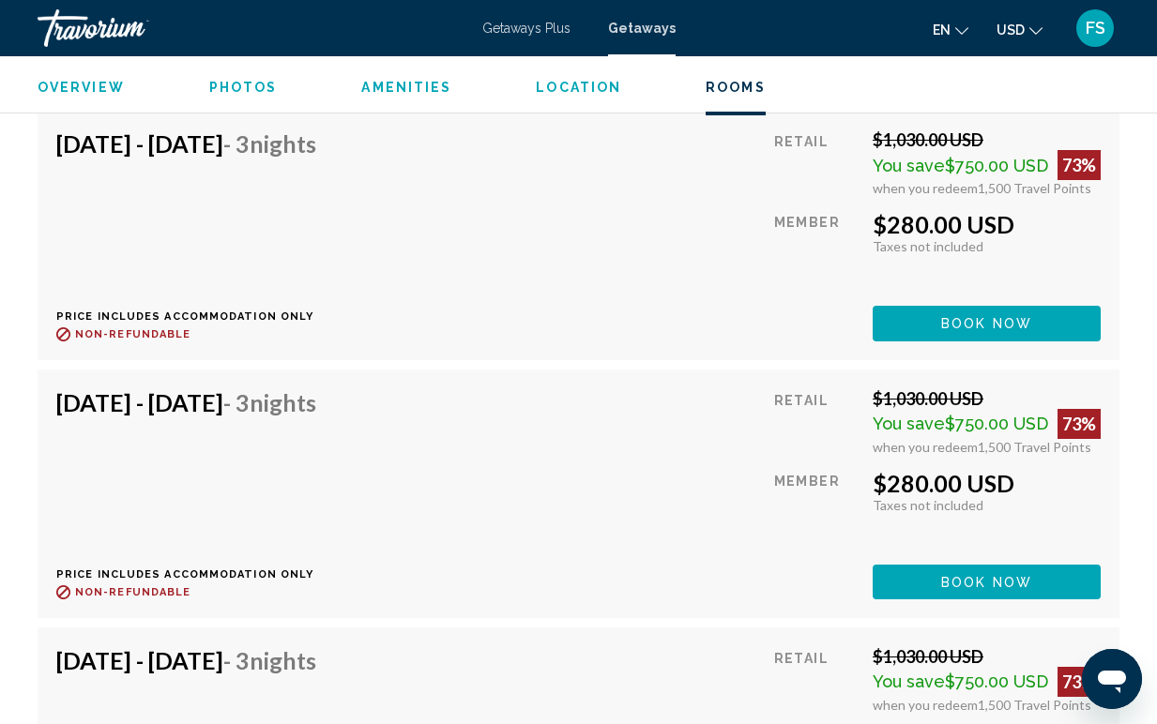
click at [632, 35] on span "Getaways" at bounding box center [642, 28] width 68 height 15
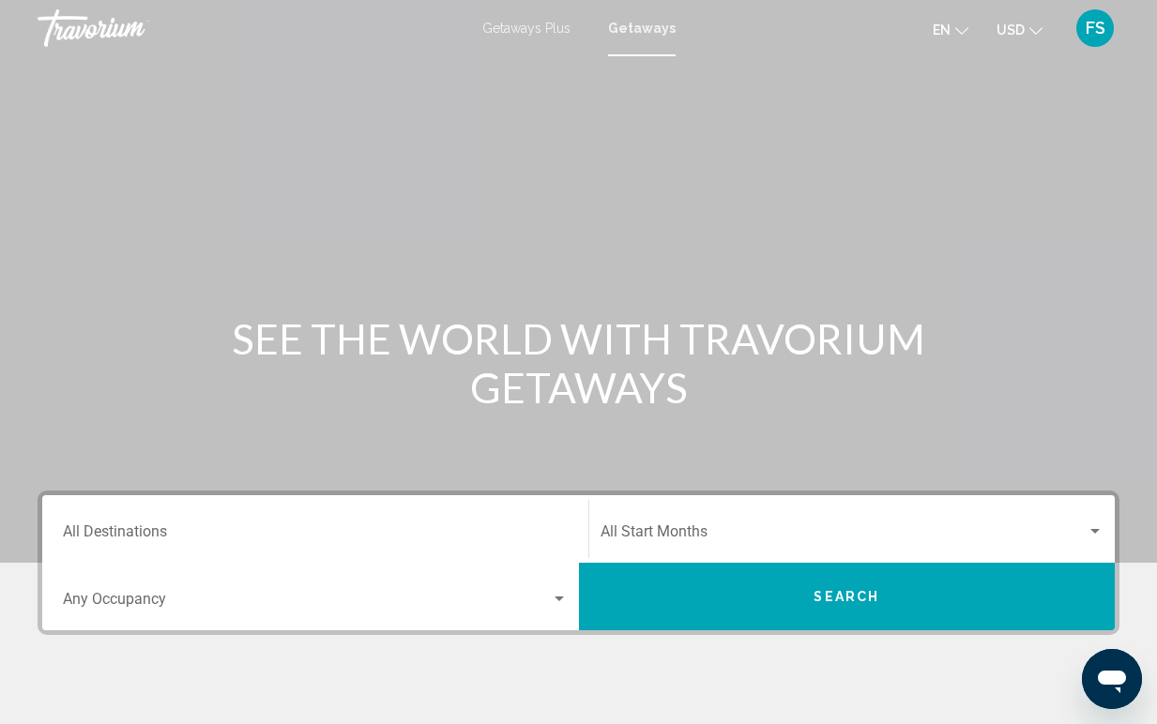
click at [197, 523] on div "Destination All Destinations" at bounding box center [315, 529] width 505 height 59
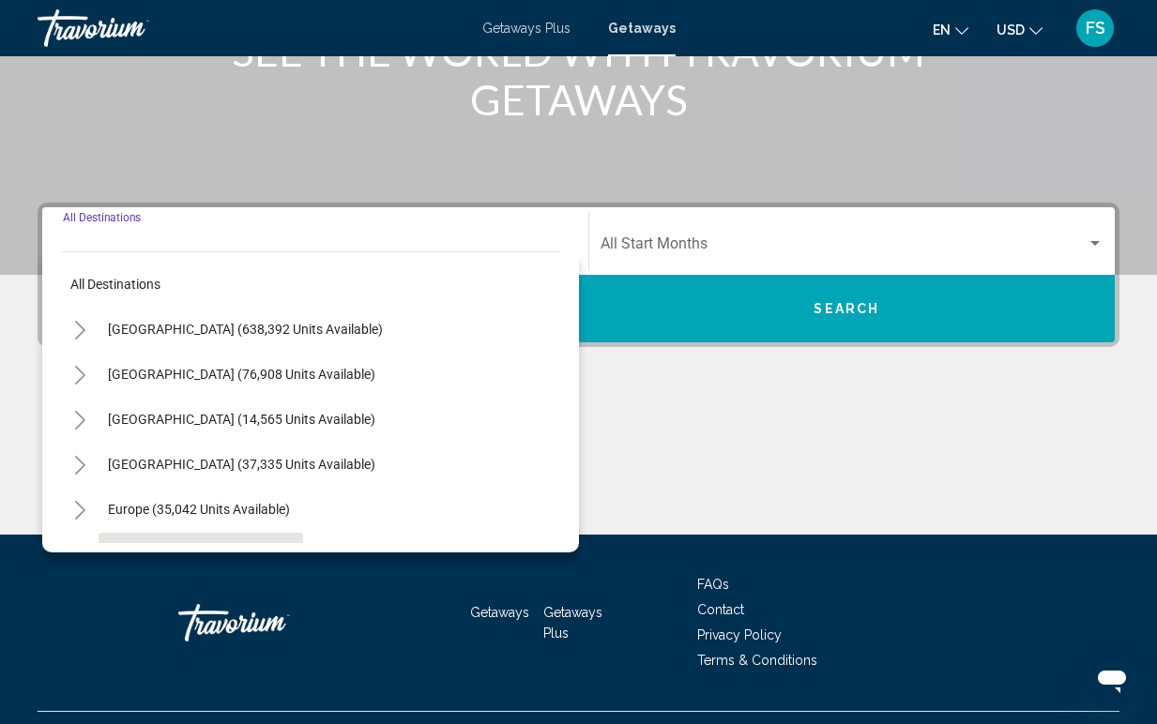
scroll to position [328, 0]
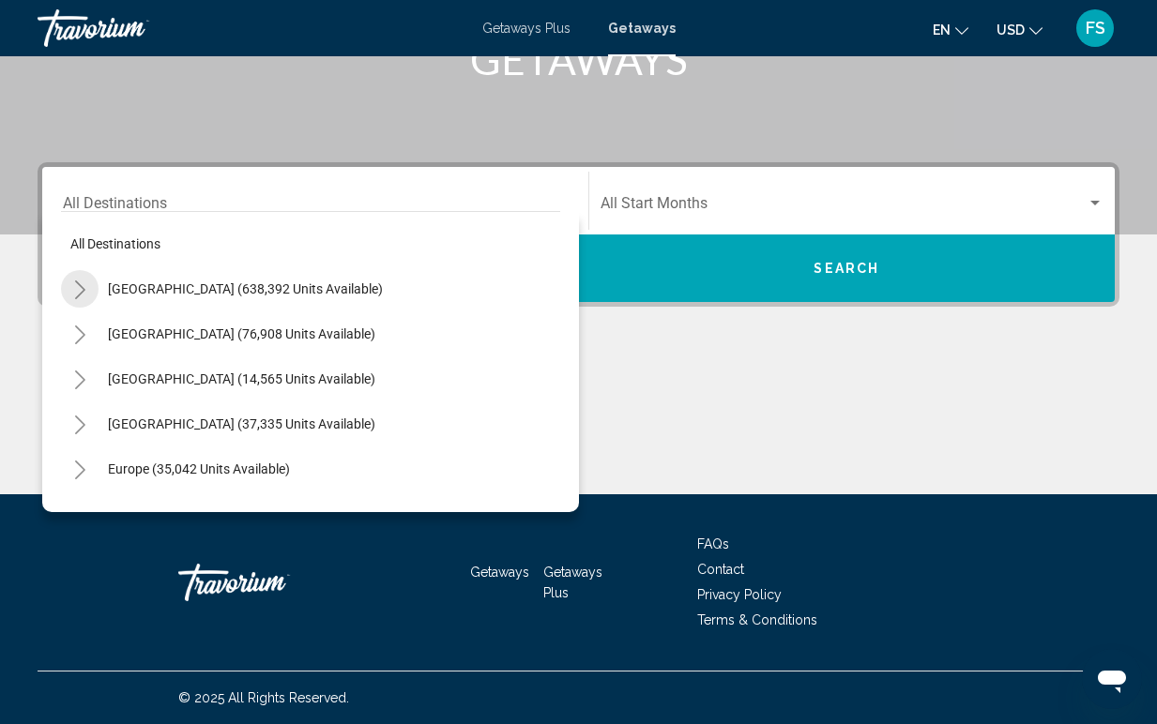
click at [80, 297] on icon "Toggle United States (638,392 units available)" at bounding box center [80, 290] width 14 height 19
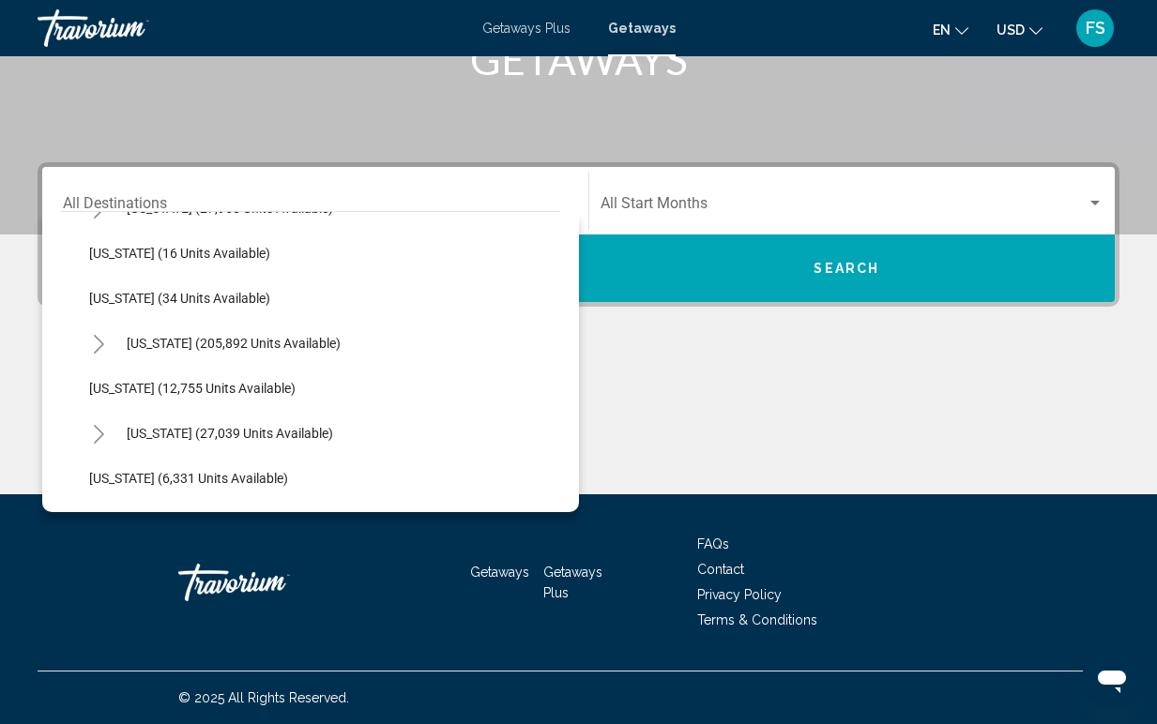
scroll to position [311, 0]
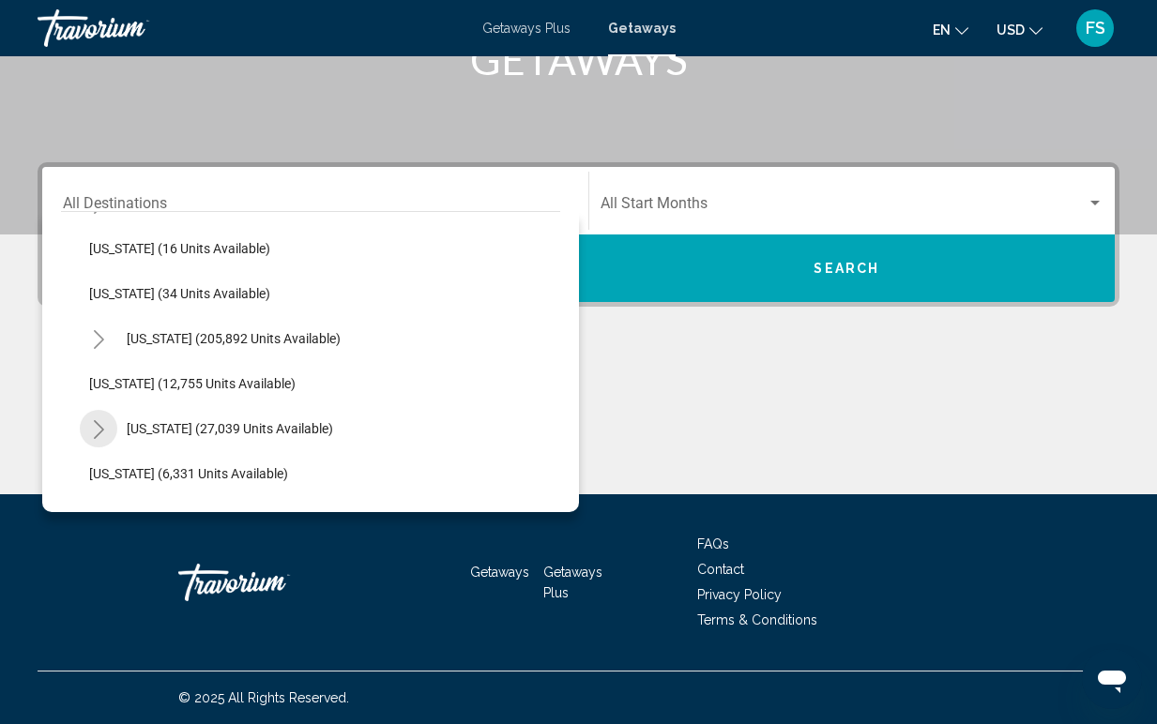
click at [99, 431] on icon "Toggle Hawaii (27,039 units available)" at bounding box center [99, 429] width 14 height 19
click at [135, 471] on span "Big Island (370 units available)" at bounding box center [198, 473] width 180 height 15
type input "**********"
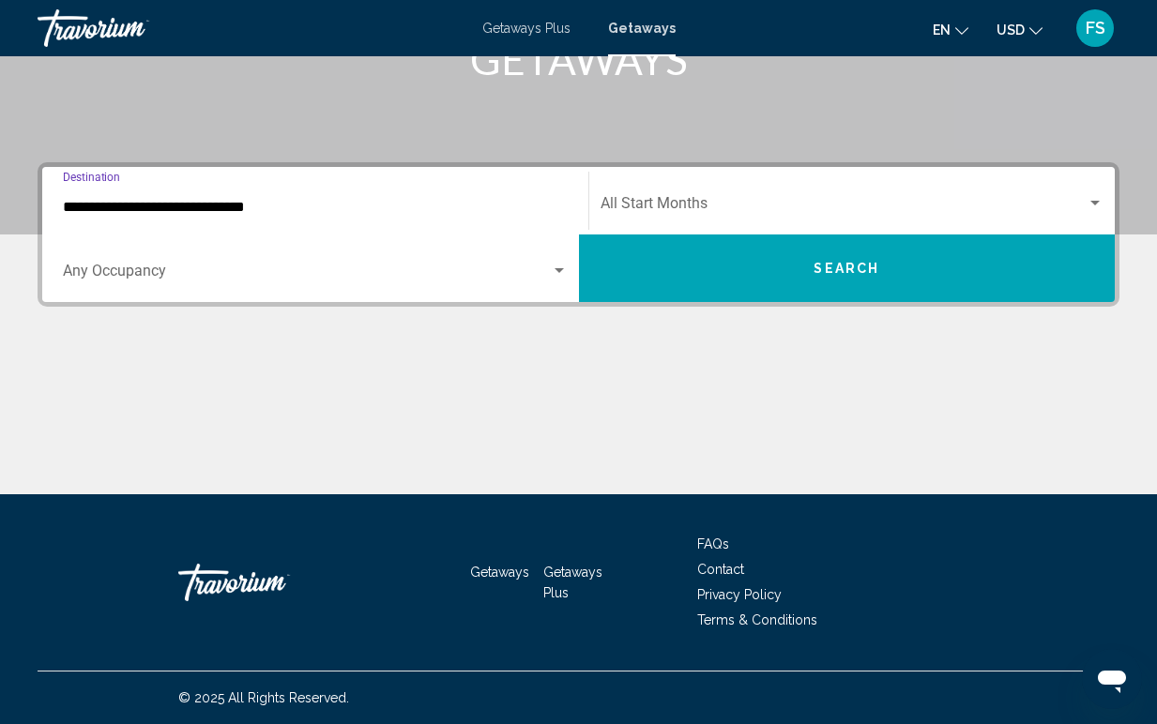
click at [691, 208] on span "Search widget" at bounding box center [844, 207] width 487 height 17
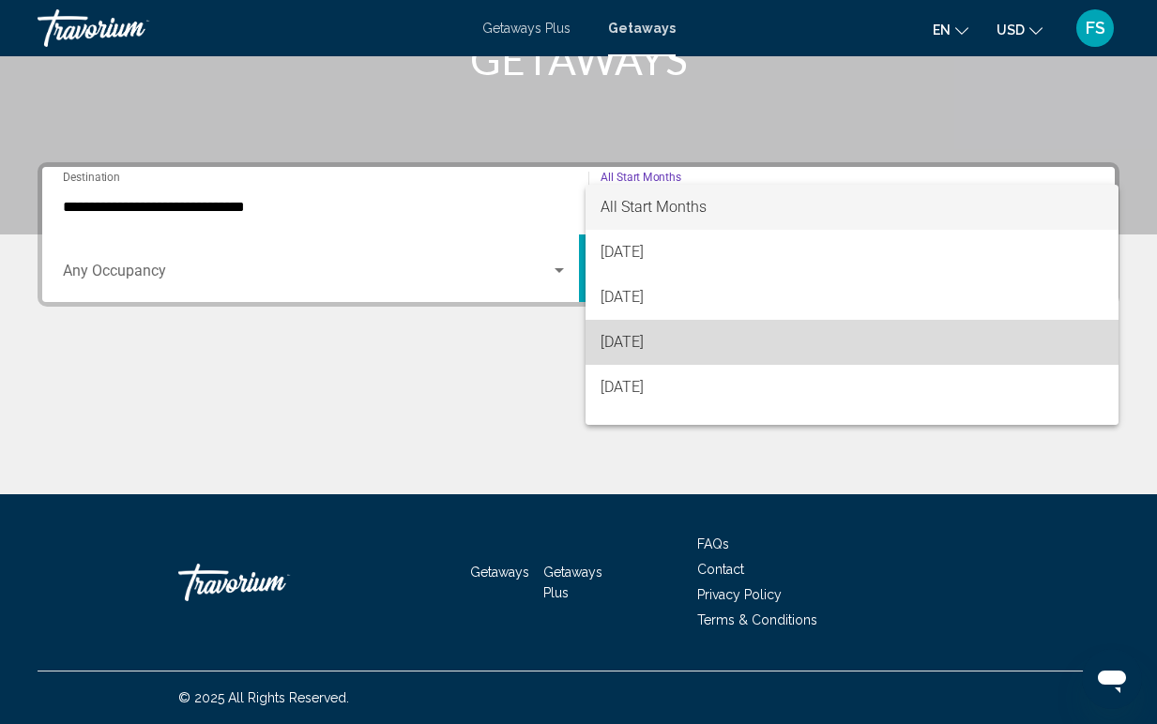
click at [659, 342] on span "[DATE]" at bounding box center [853, 342] width 504 height 45
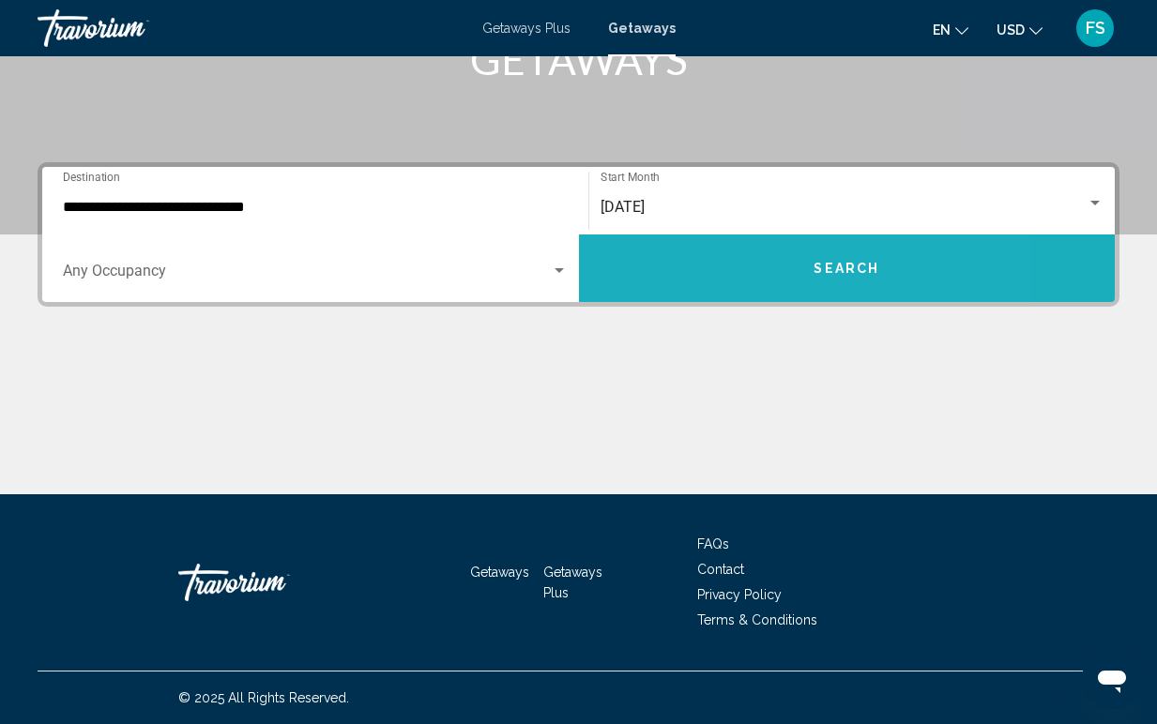
click at [716, 283] on button "Search" at bounding box center [847, 269] width 537 height 68
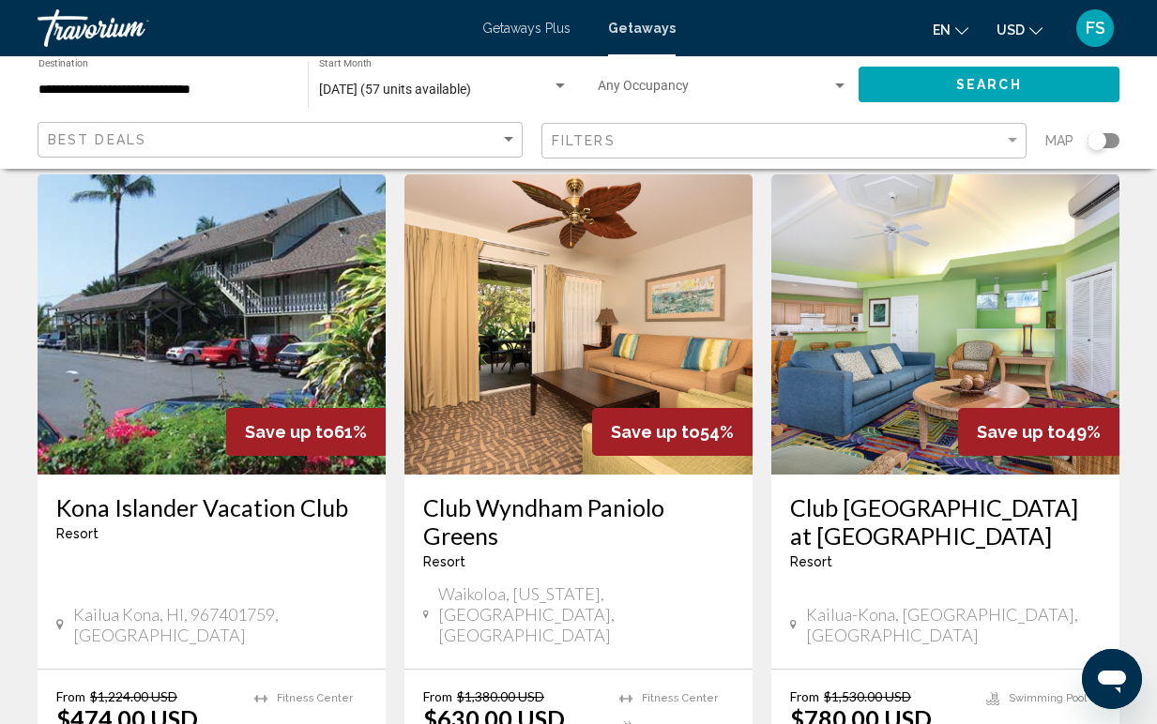
scroll to position [77, 0]
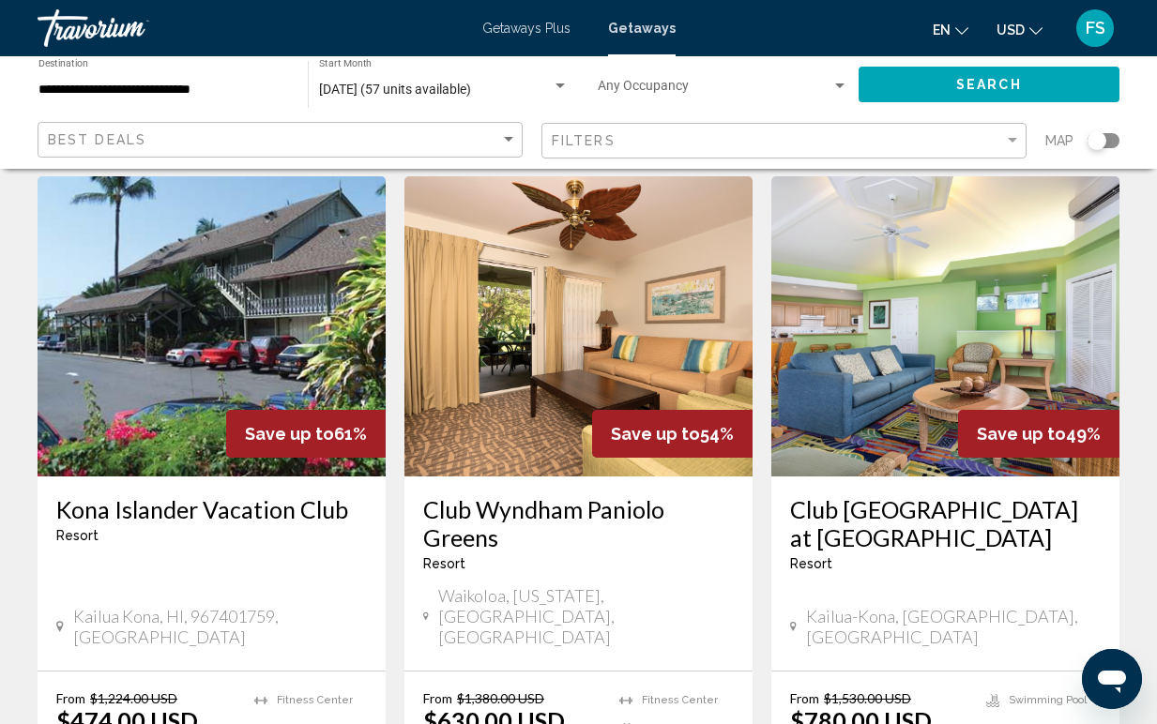
click at [274, 350] on img "Main content" at bounding box center [212, 326] width 348 height 300
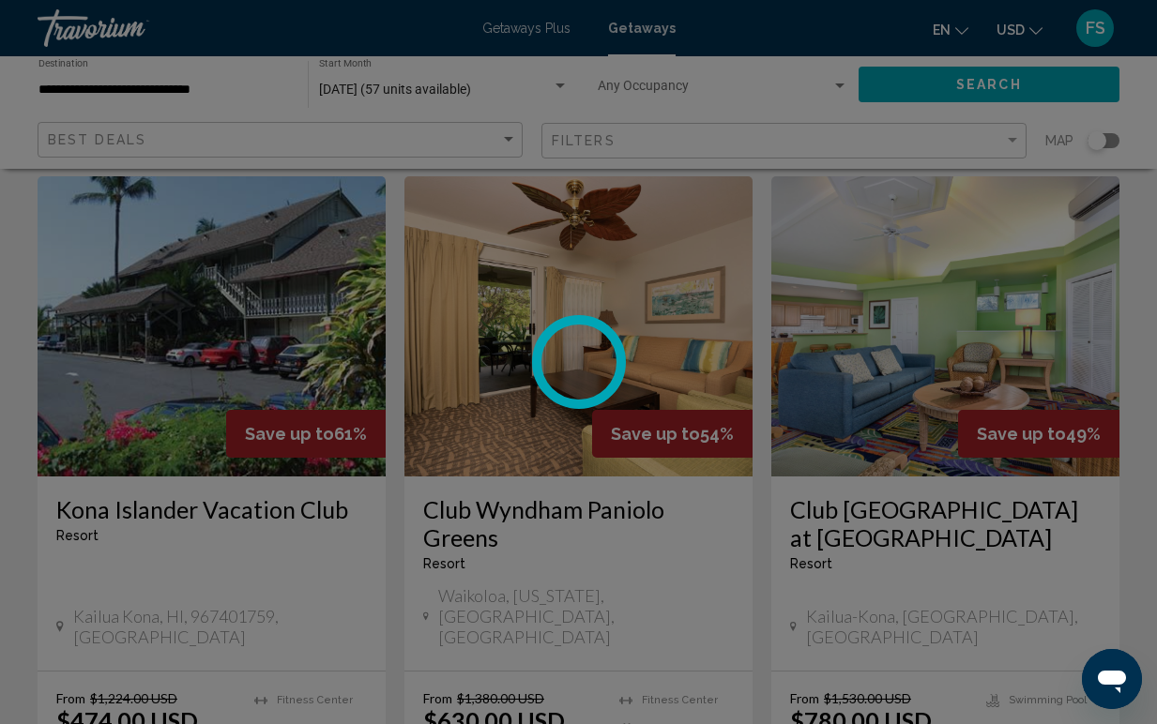
scroll to position [140, 0]
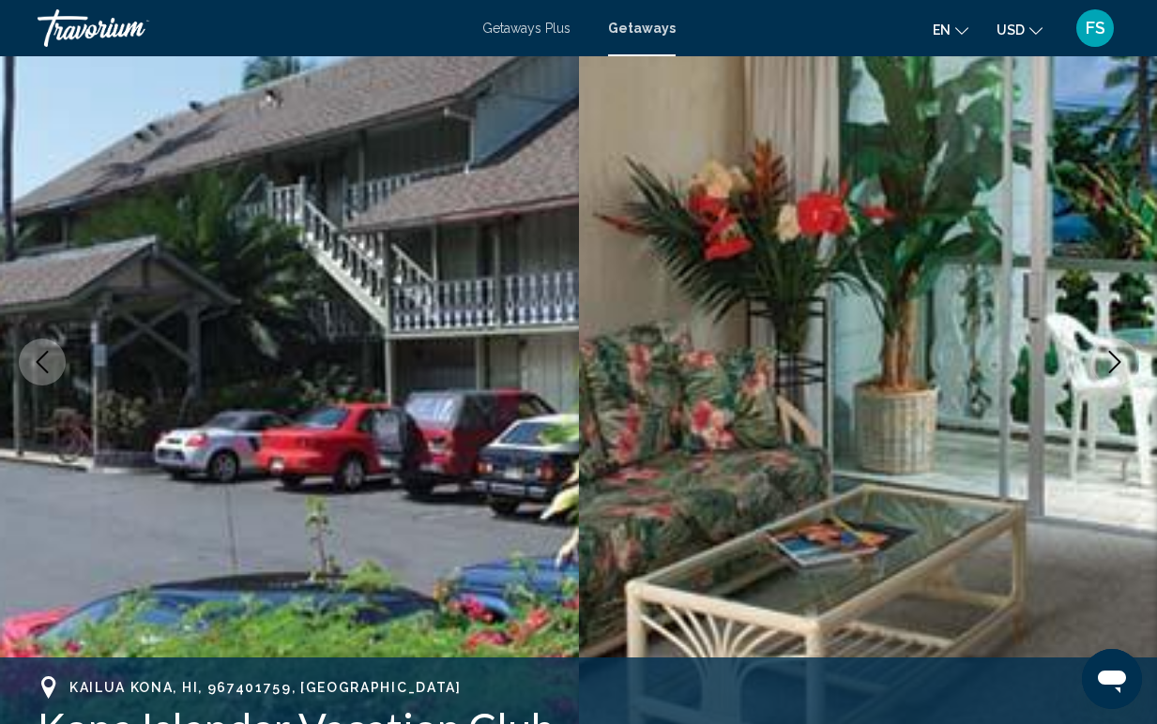
click at [942, 360] on img "Main content" at bounding box center [868, 361] width 579 height 891
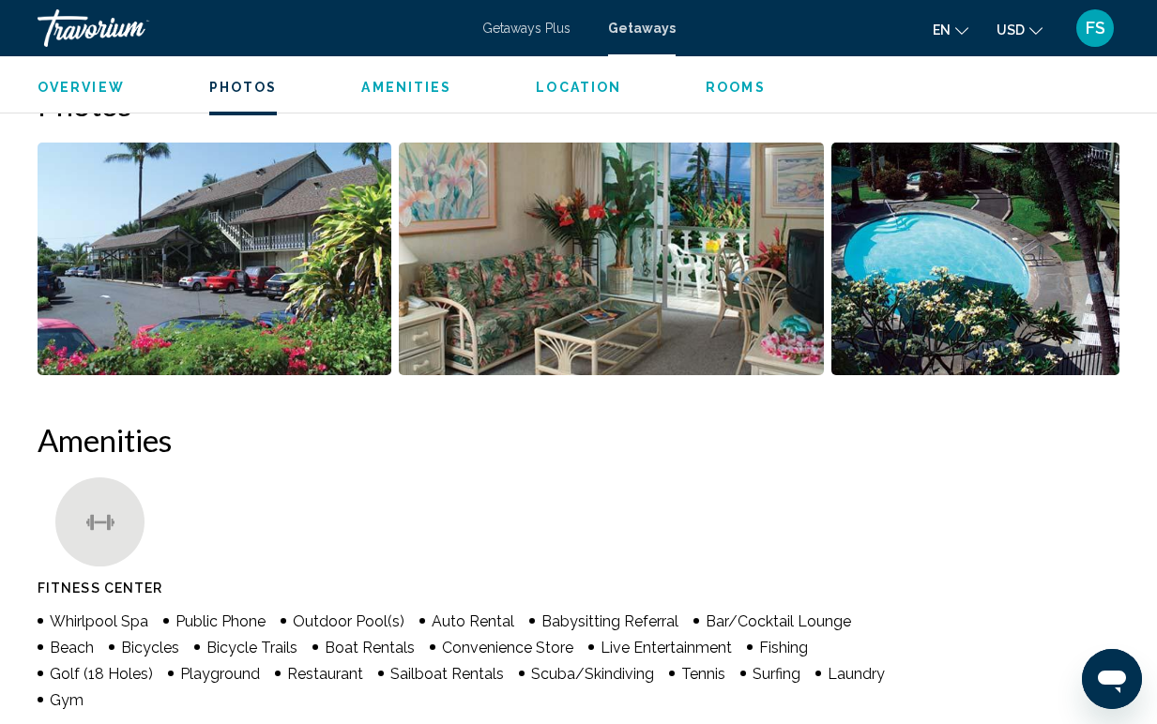
scroll to position [1209, 0]
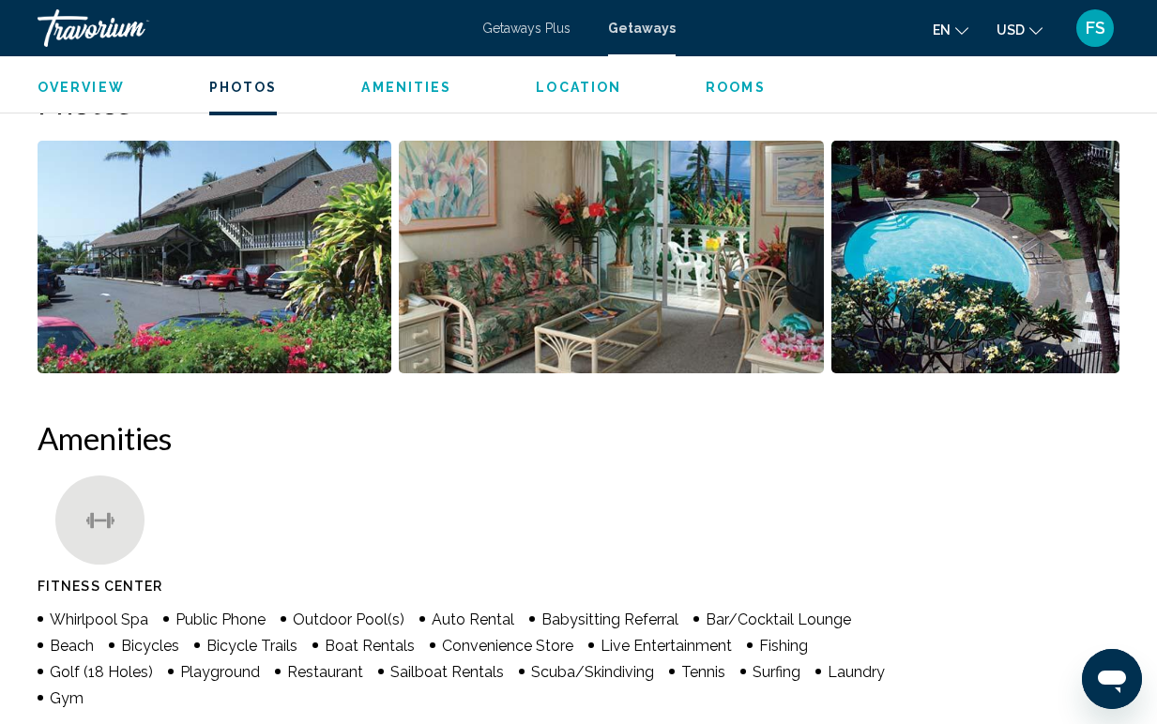
click at [931, 286] on img "Open full-screen image slider" at bounding box center [975, 257] width 288 height 233
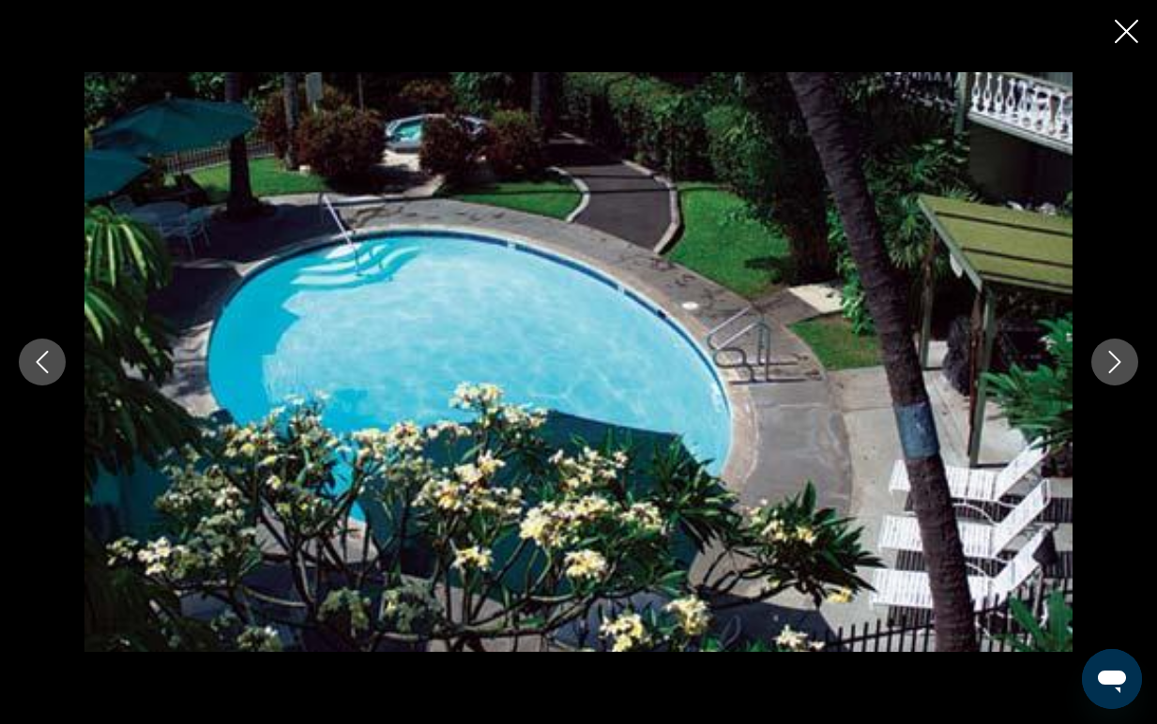
click at [1095, 367] on button "Next image" at bounding box center [1114, 362] width 47 height 47
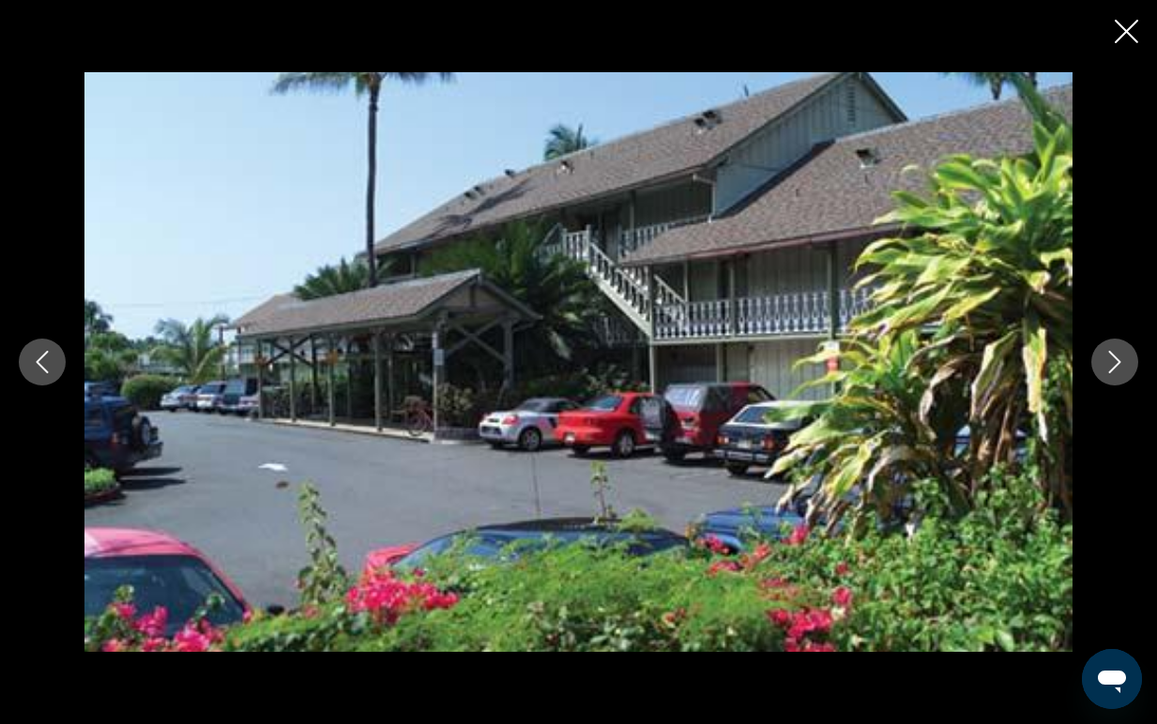
click at [1128, 37] on icon "Close slideshow" at bounding box center [1126, 31] width 23 height 23
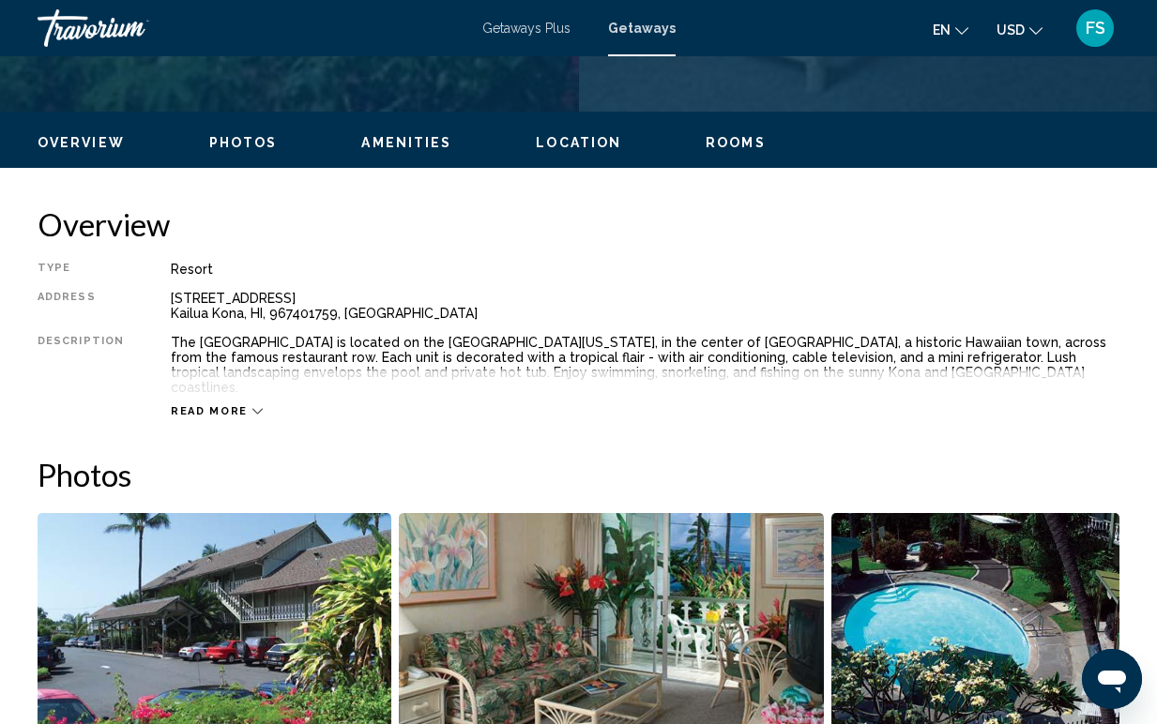
scroll to position [830, 0]
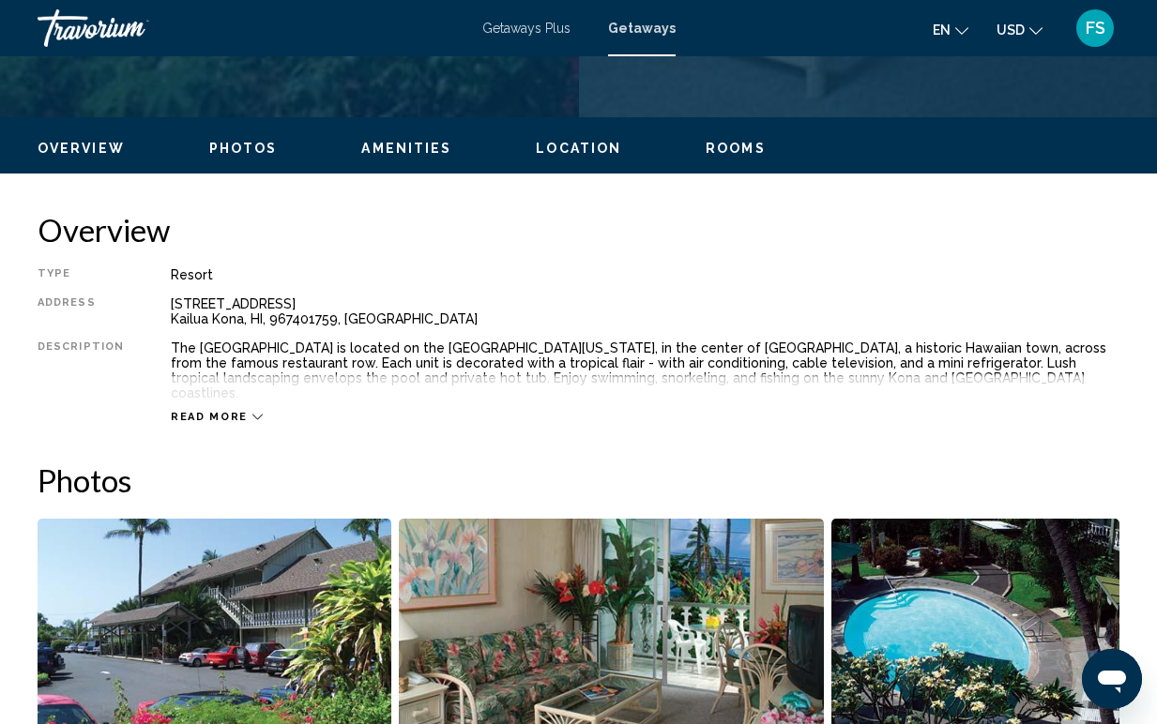
click at [252, 412] on icon "Main content" at bounding box center [257, 417] width 10 height 10
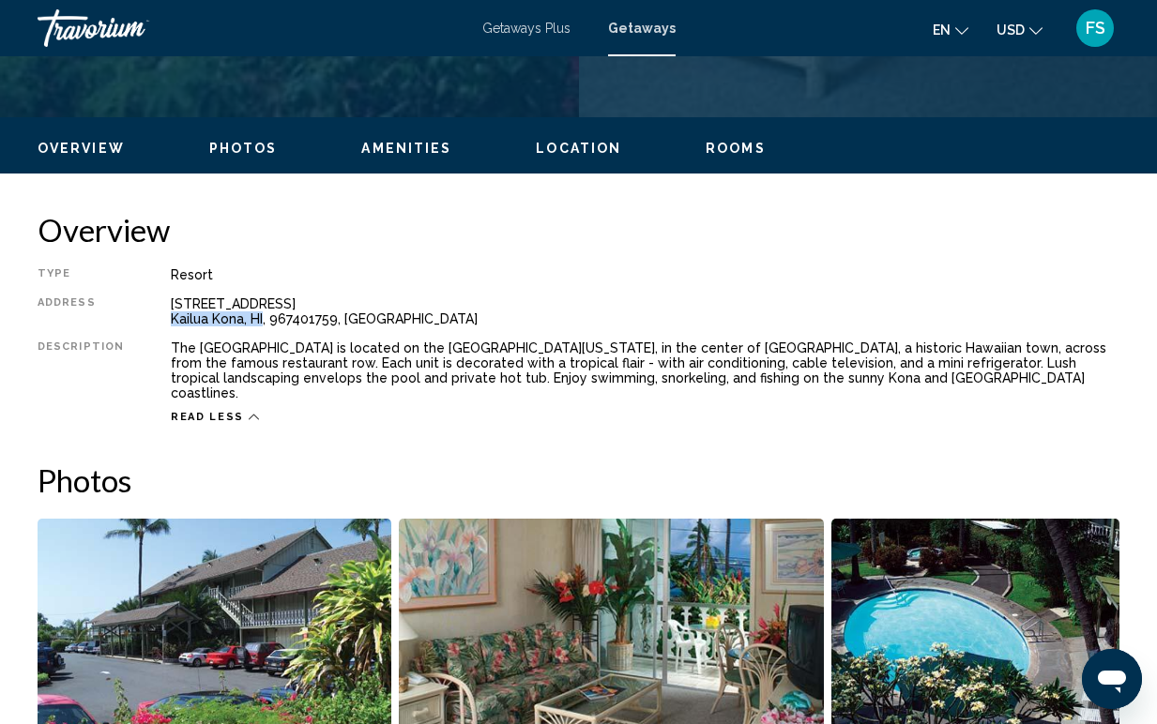
drag, startPoint x: 161, startPoint y: 319, endPoint x: 256, endPoint y: 324, distance: 94.9
click at [256, 324] on div "Type Resort All-Inclusive No All-Inclusive Address 75-5776 Kuakini Highway Kail…" at bounding box center [579, 345] width 1082 height 157
copy div "Kailua Kona, HI"
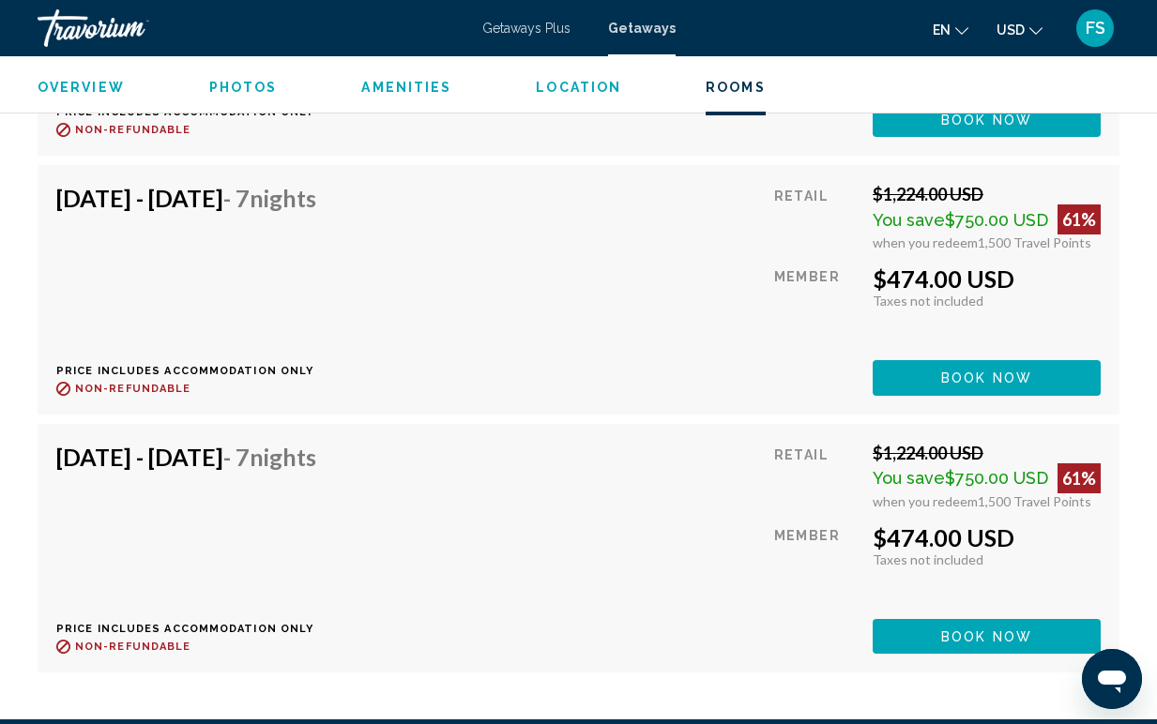
scroll to position [3795, 0]
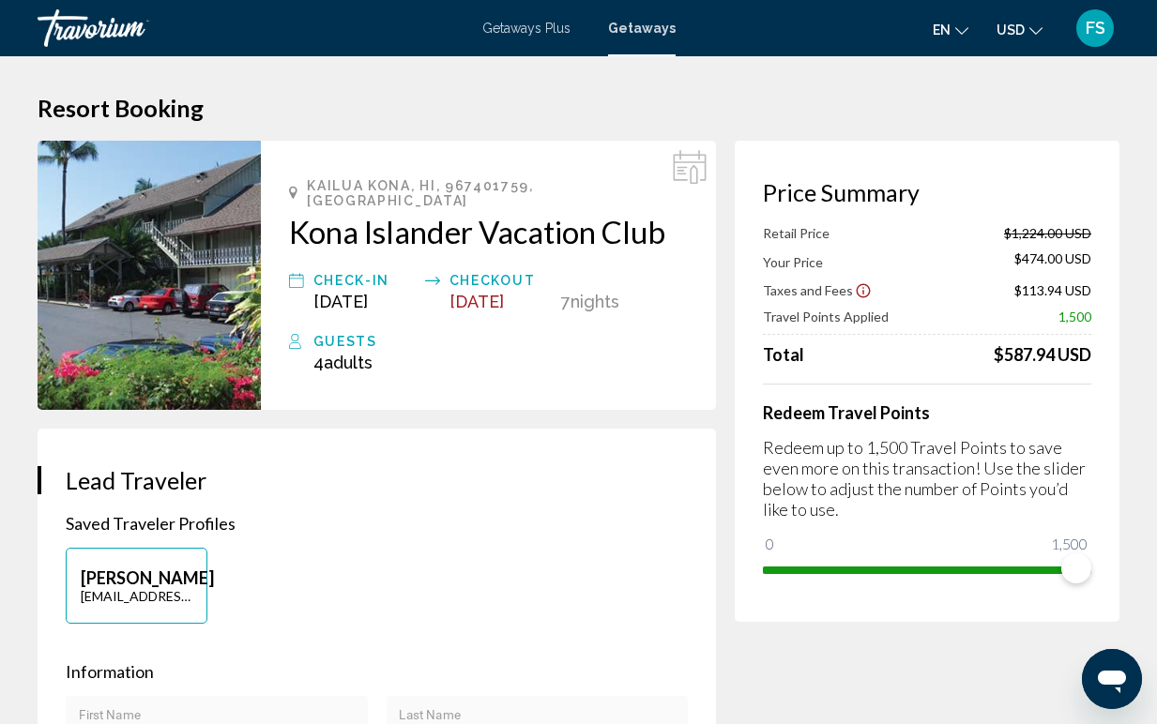
click at [133, 43] on div "Travorium" at bounding box center [132, 28] width 188 height 38
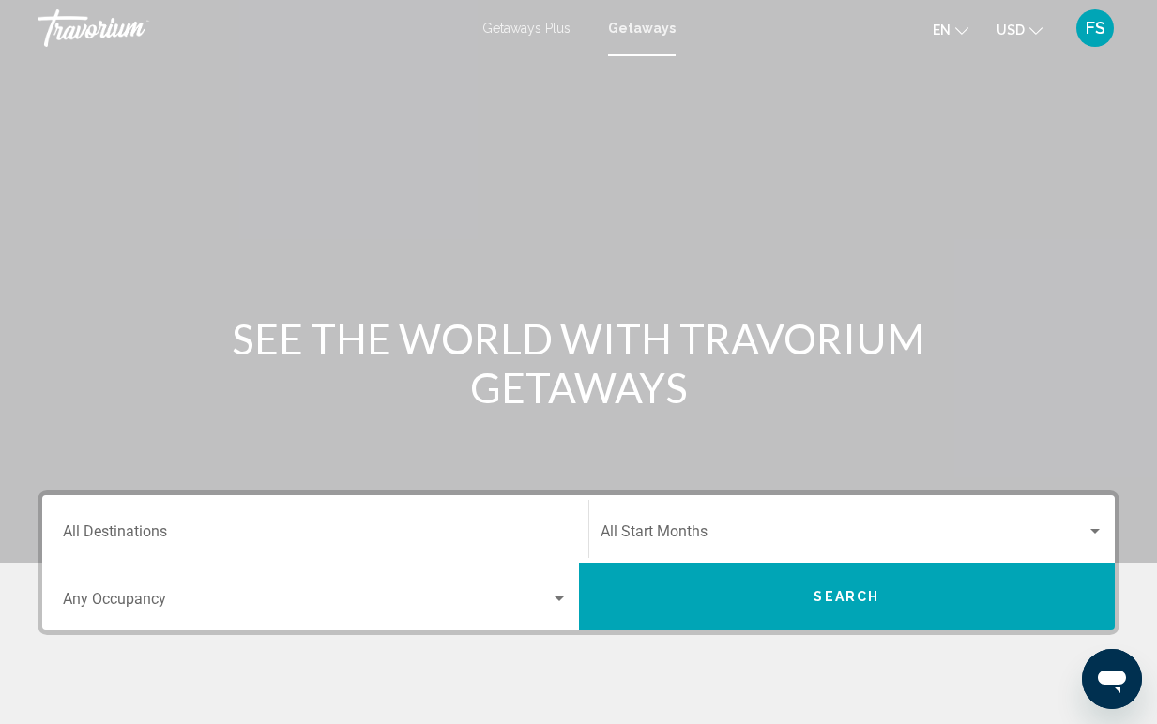
click at [89, 23] on div "Travorium" at bounding box center [132, 28] width 188 height 38
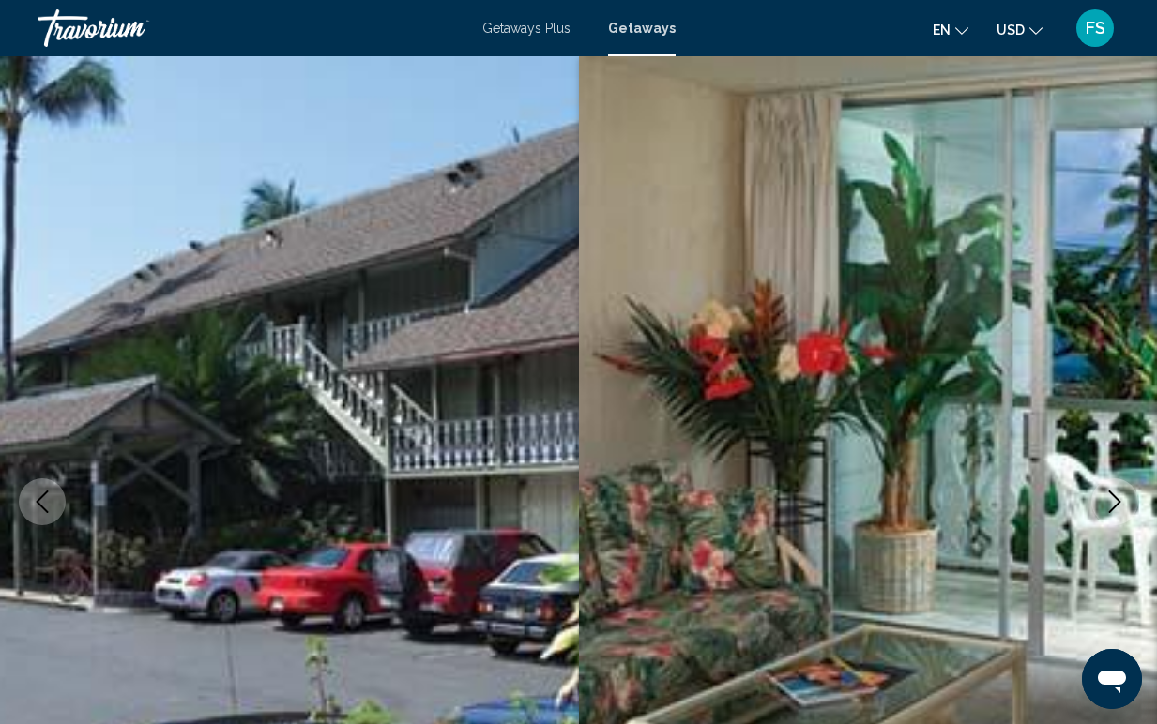
scroll to position [140, 0]
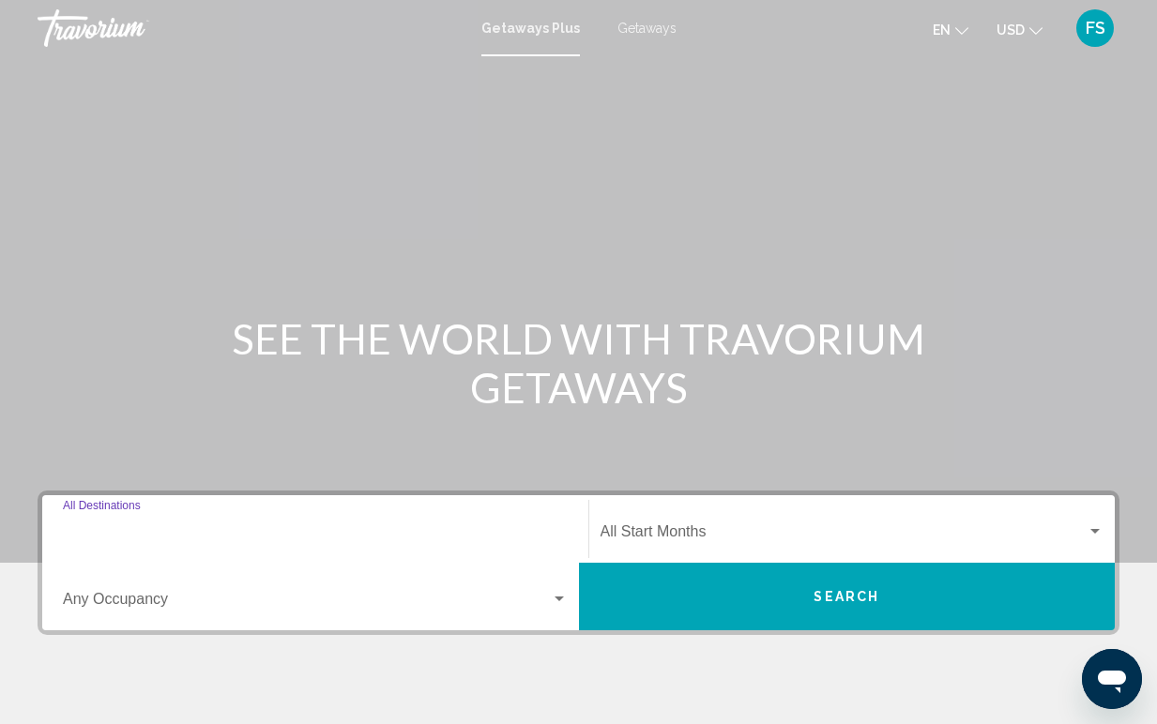
click at [121, 539] on input "Destination All Destinations" at bounding box center [315, 535] width 505 height 17
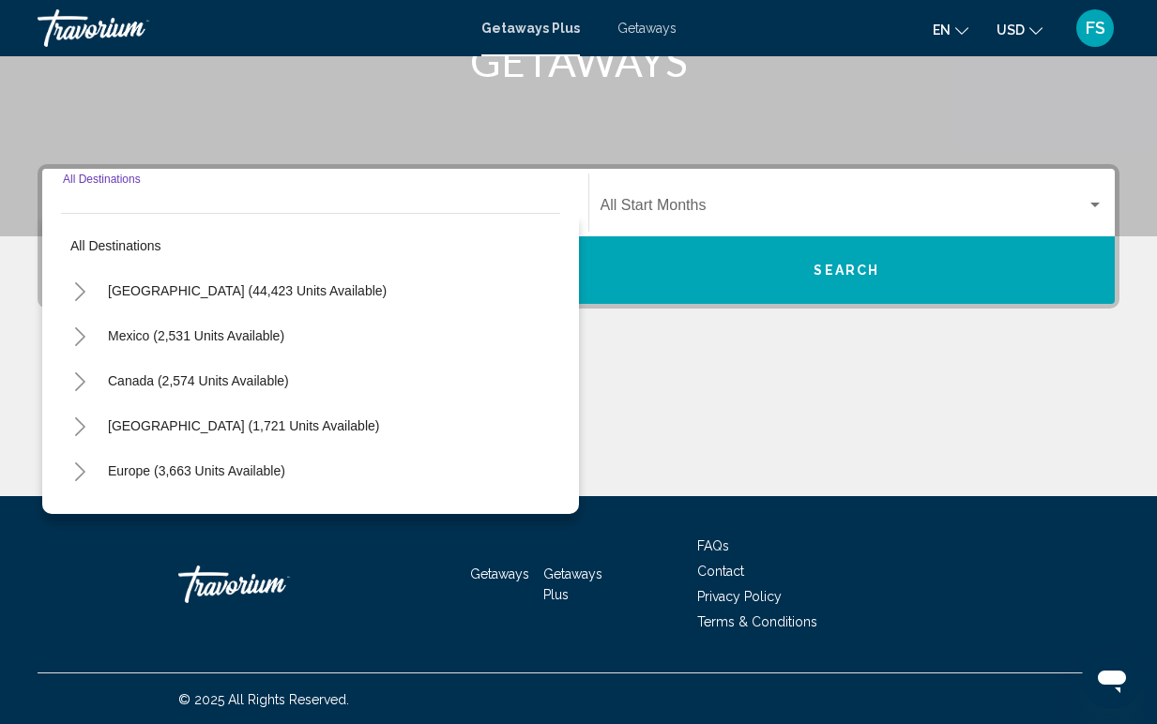
scroll to position [328, 0]
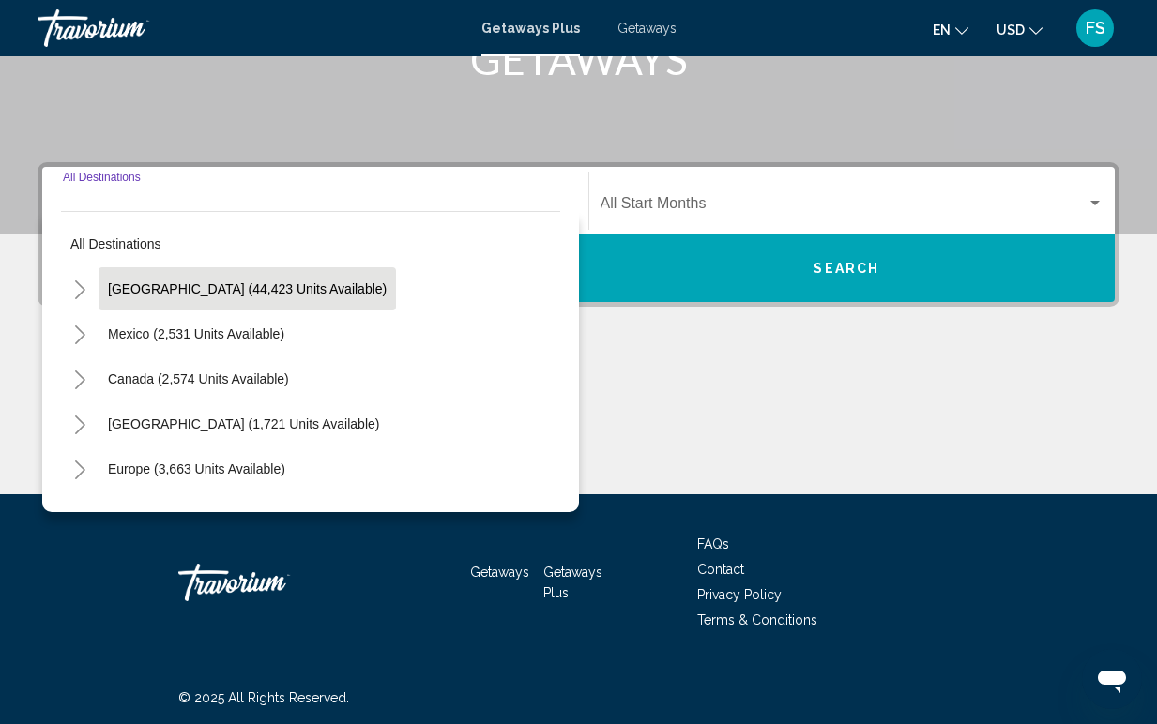
click at [130, 296] on span "[GEOGRAPHIC_DATA] (44,423 units available)" at bounding box center [247, 288] width 279 height 15
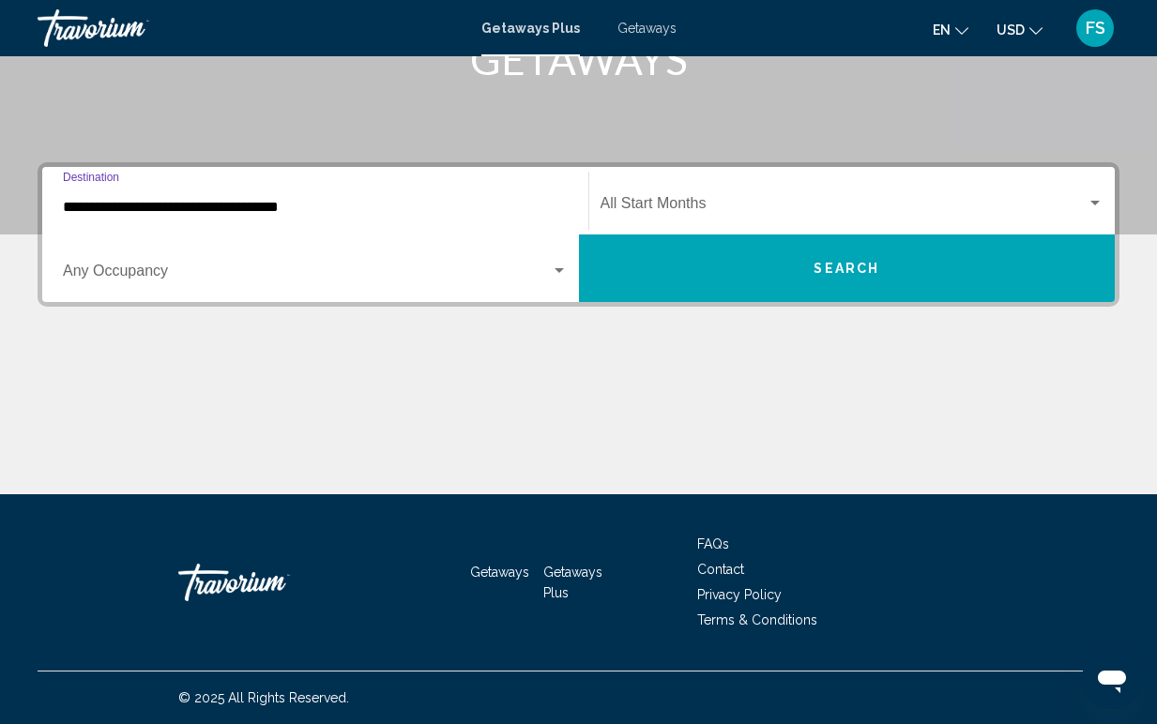
click at [125, 211] on input "**********" at bounding box center [315, 207] width 505 height 17
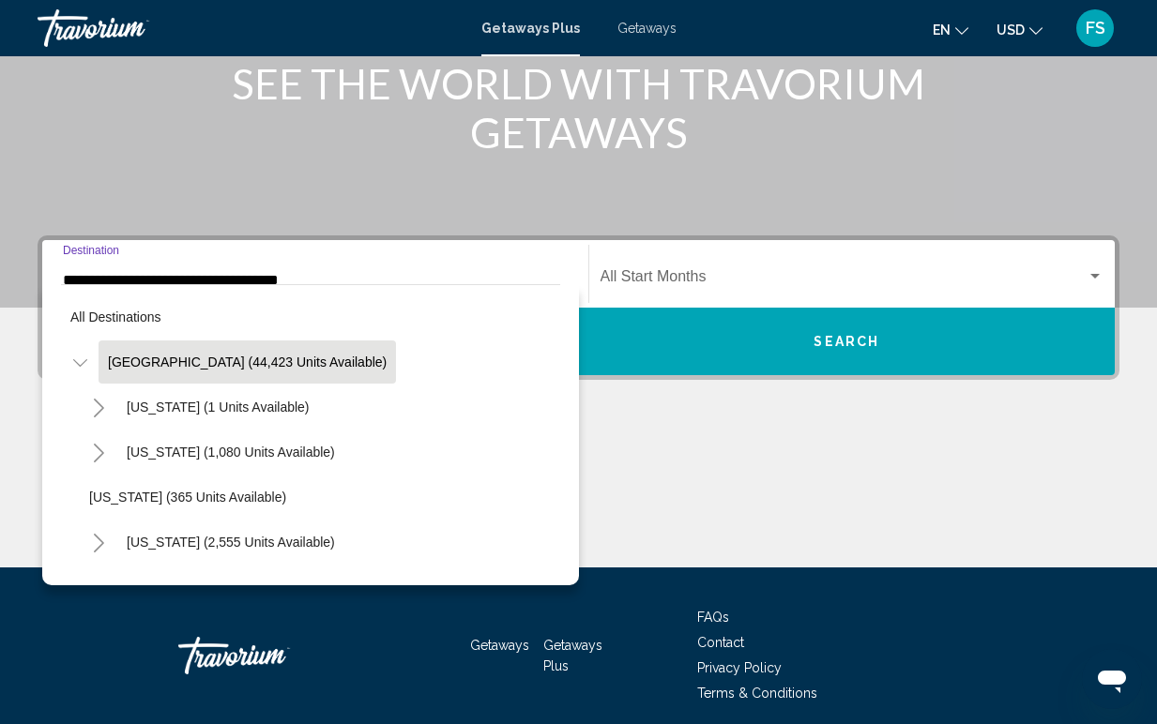
click at [80, 362] on icon "Toggle United States (44,423 units available)" at bounding box center [80, 363] width 14 height 19
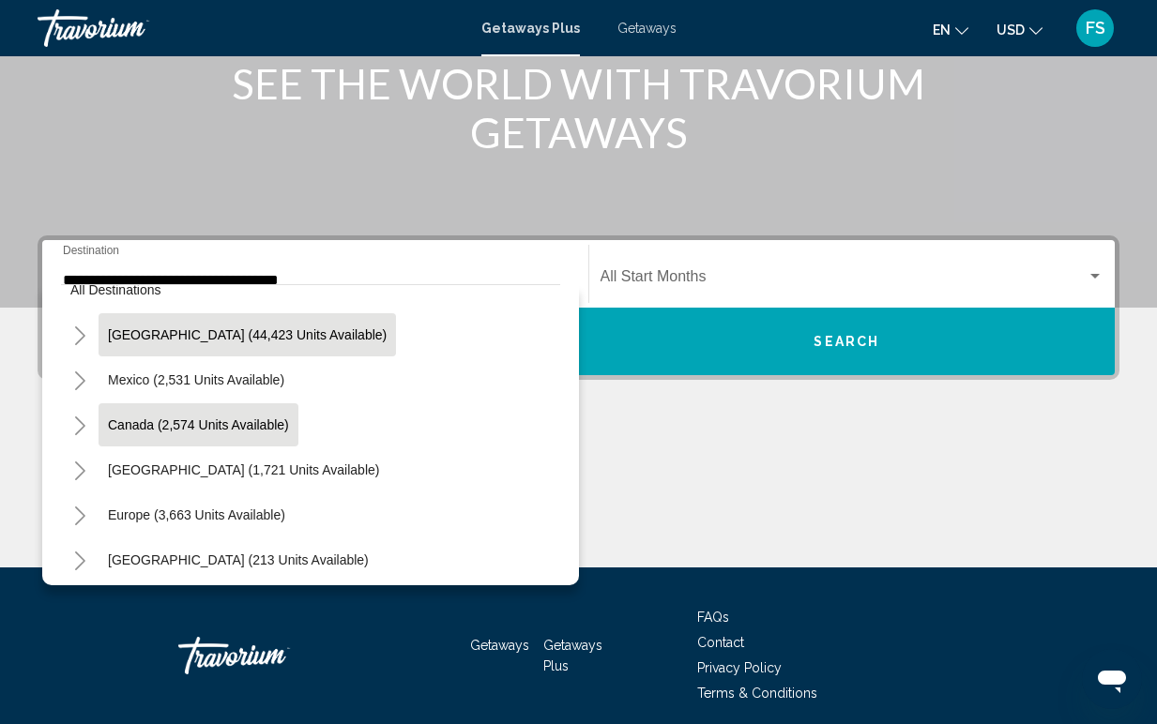
scroll to position [28, 0]
click at [77, 333] on icon "Toggle United States (44,423 units available)" at bounding box center [80, 335] width 14 height 19
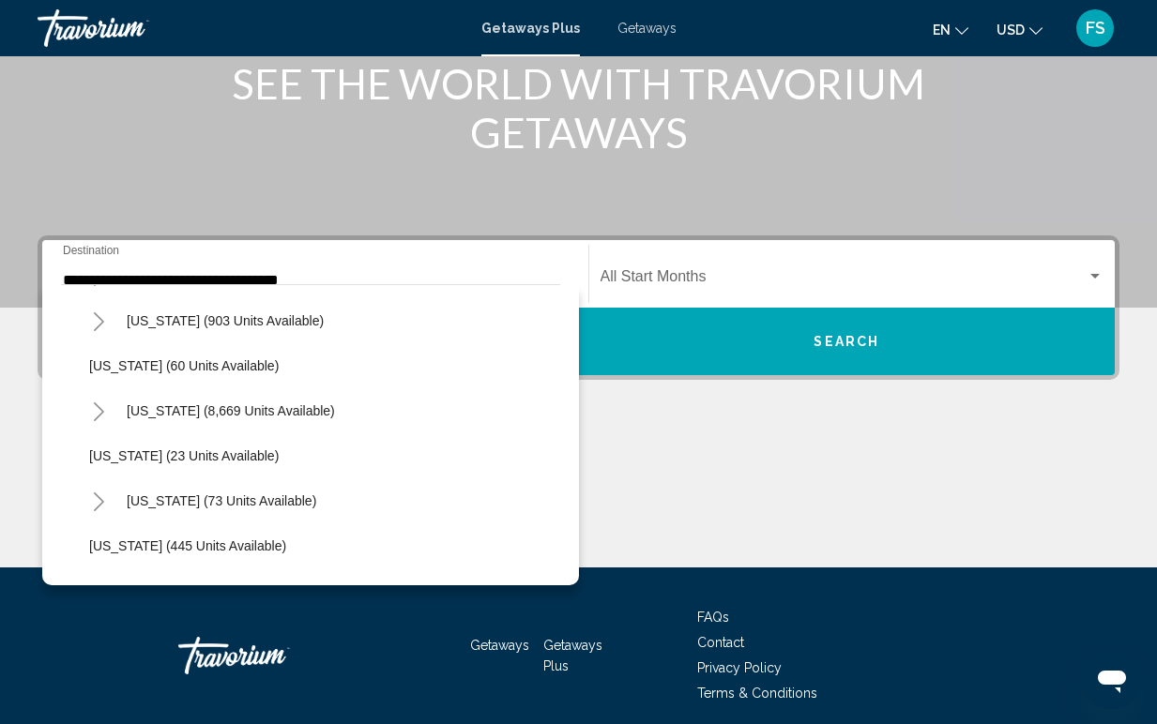
scroll to position [263, 0]
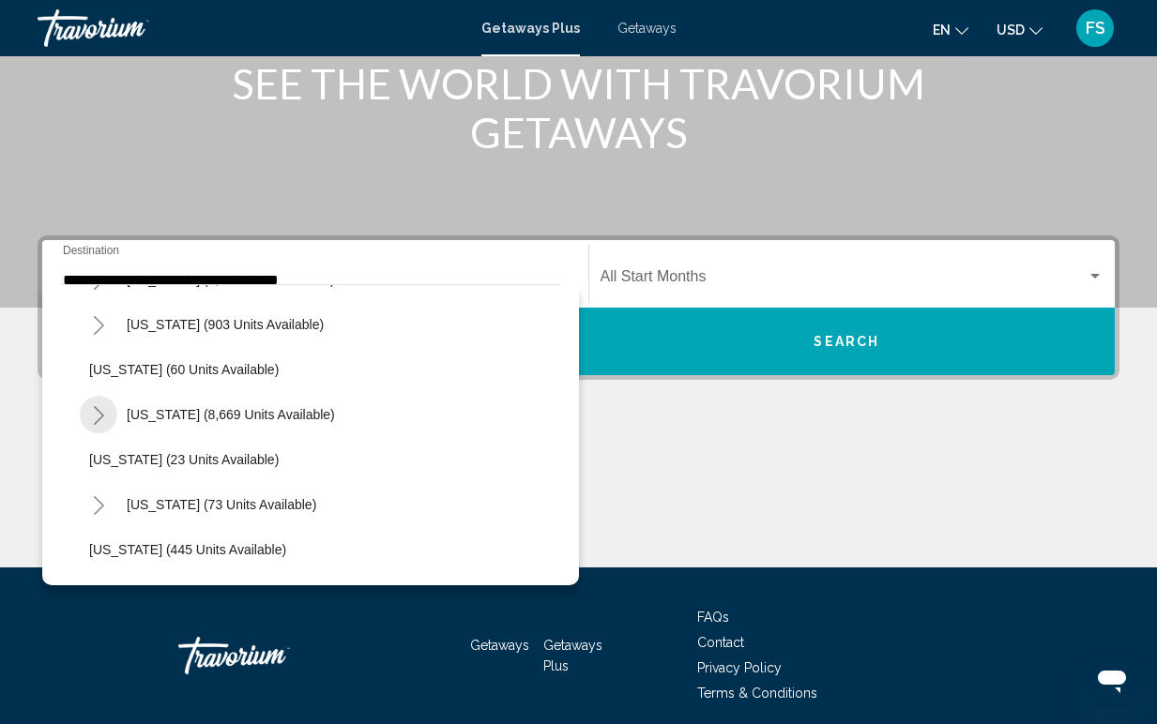
click at [99, 417] on icon "Toggle Florida (8,669 units available)" at bounding box center [99, 415] width 14 height 19
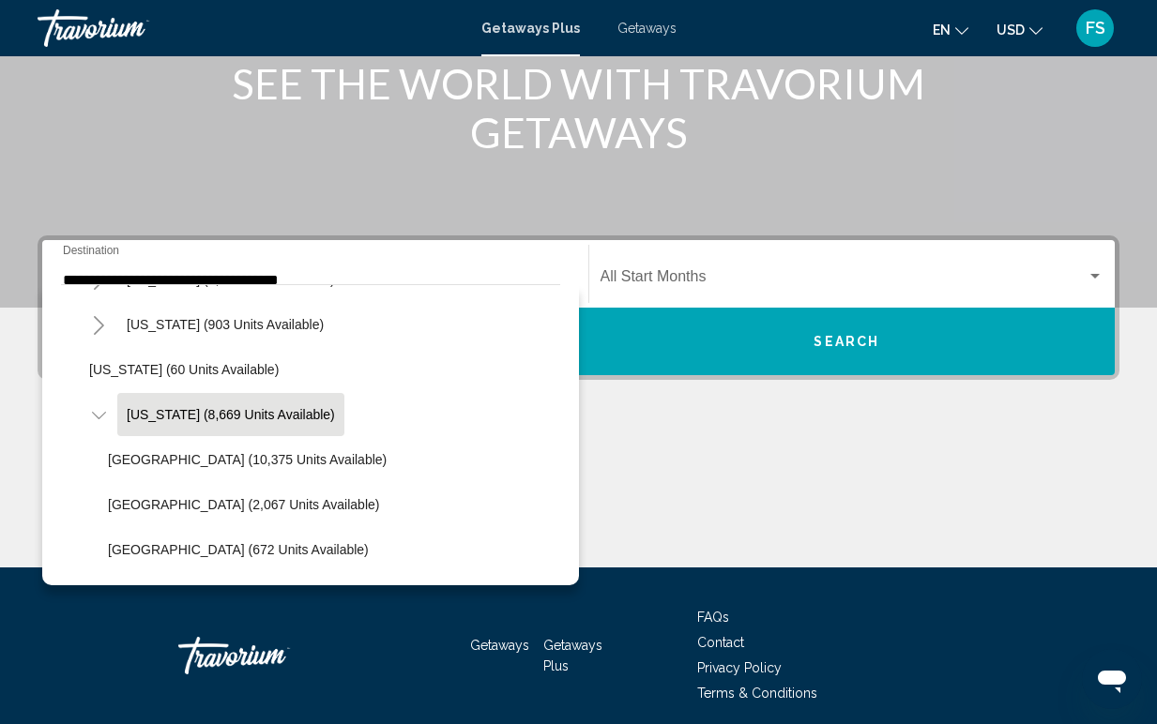
click at [173, 422] on button "[US_STATE] (8,669 units available)" at bounding box center [230, 414] width 227 height 43
type input "**********"
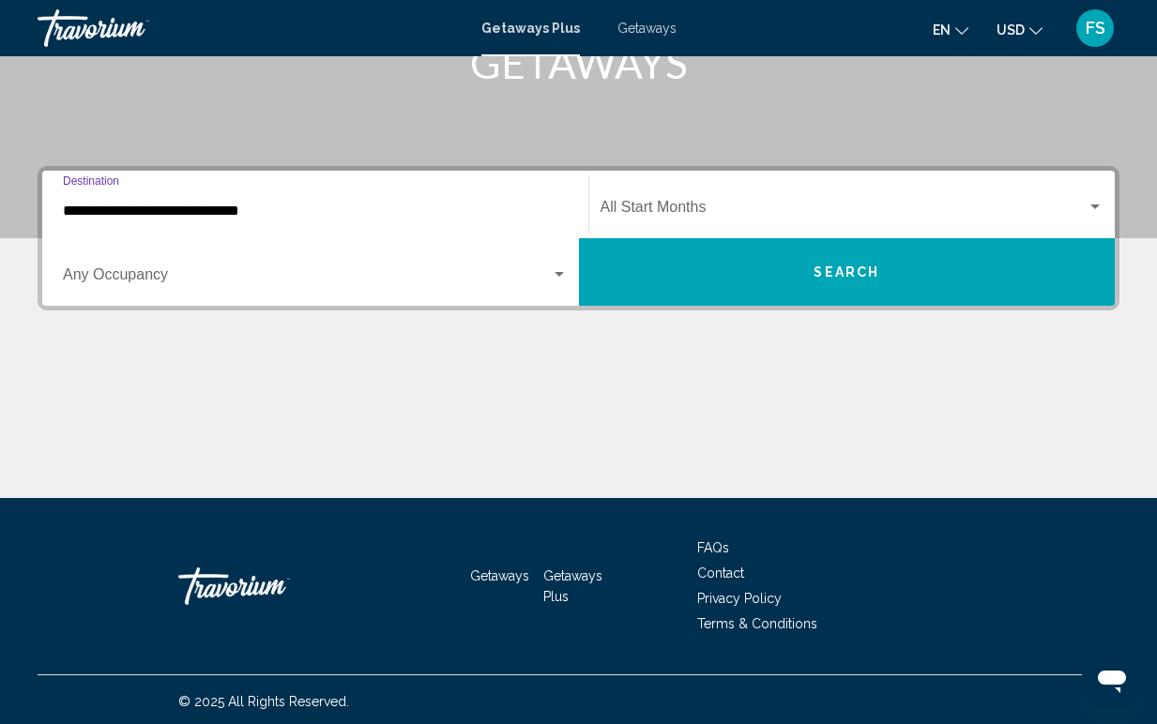
scroll to position [328, 0]
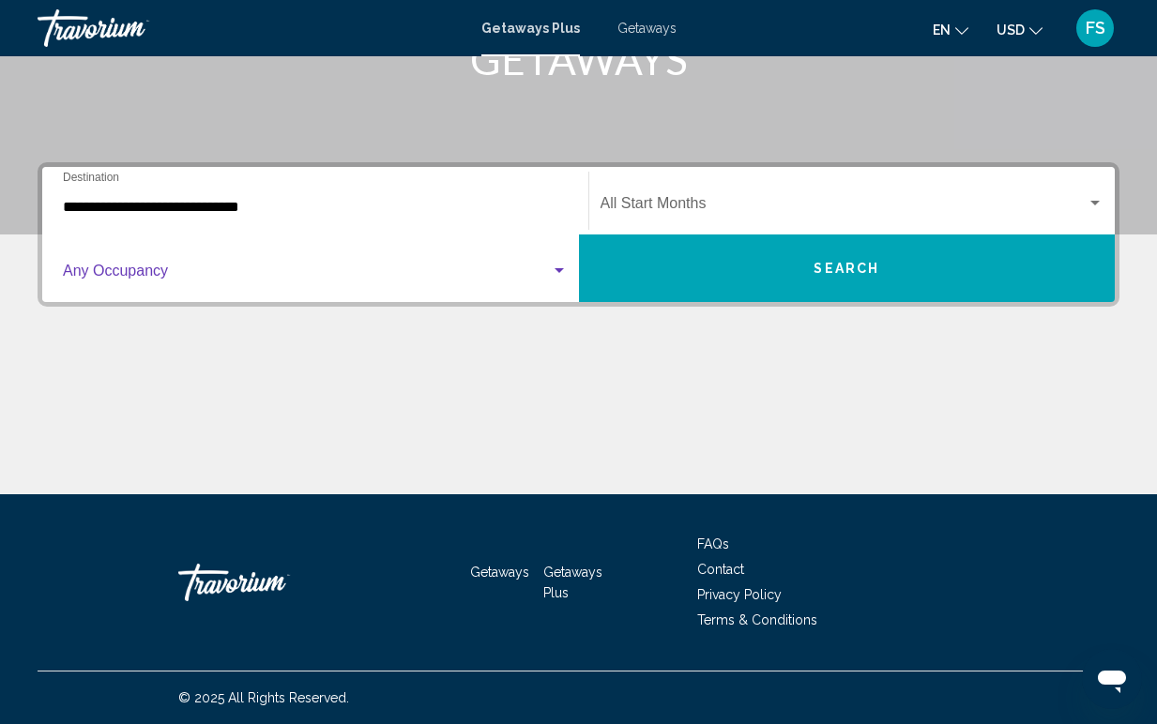
click at [558, 271] on div "Search widget" at bounding box center [559, 270] width 9 height 5
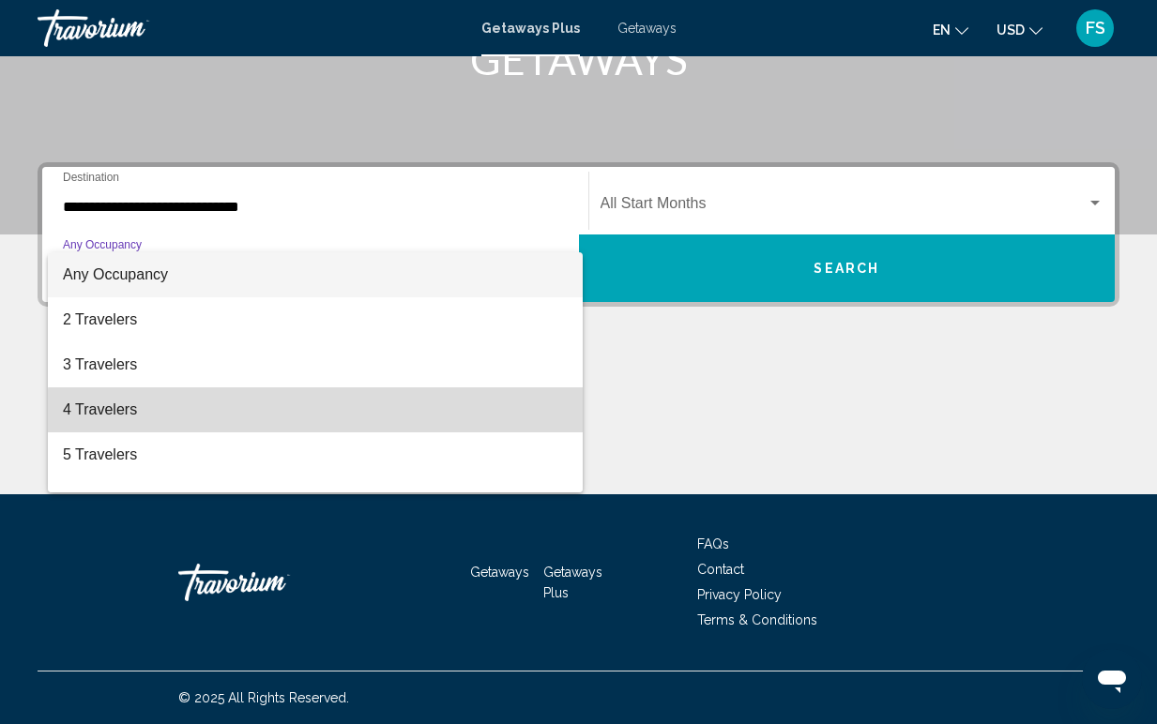
click at [400, 426] on span "4 Travelers" at bounding box center [315, 410] width 505 height 45
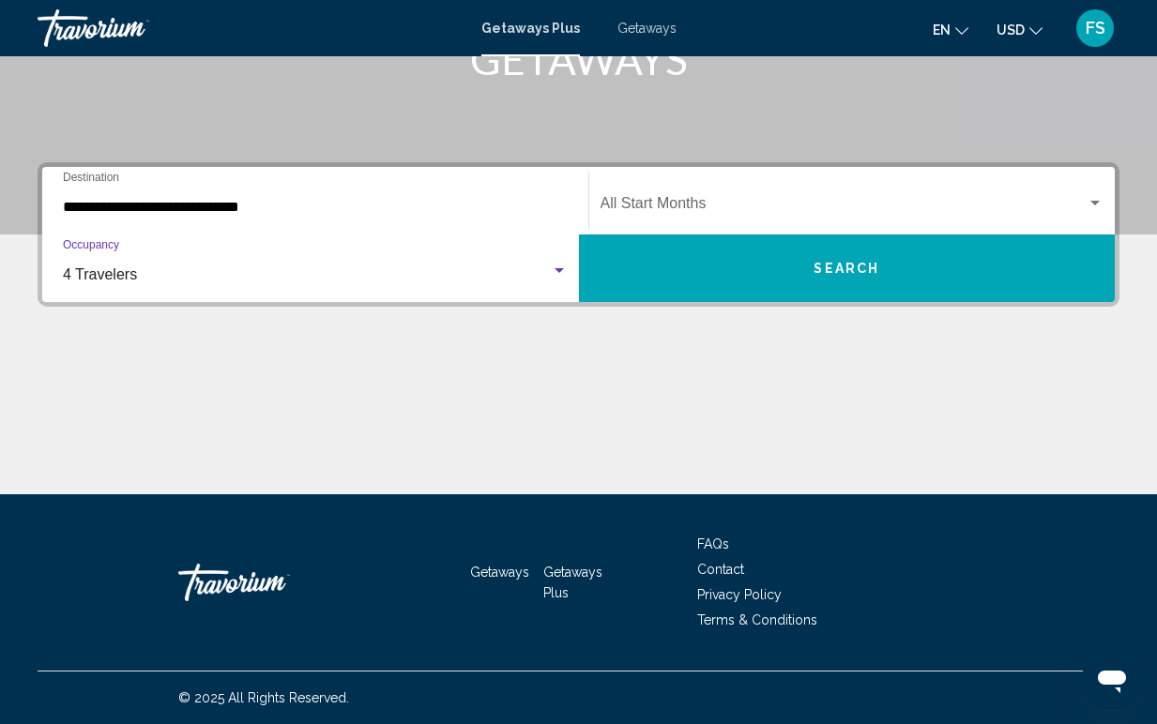
click at [561, 276] on div "Search widget" at bounding box center [559, 271] width 17 height 15
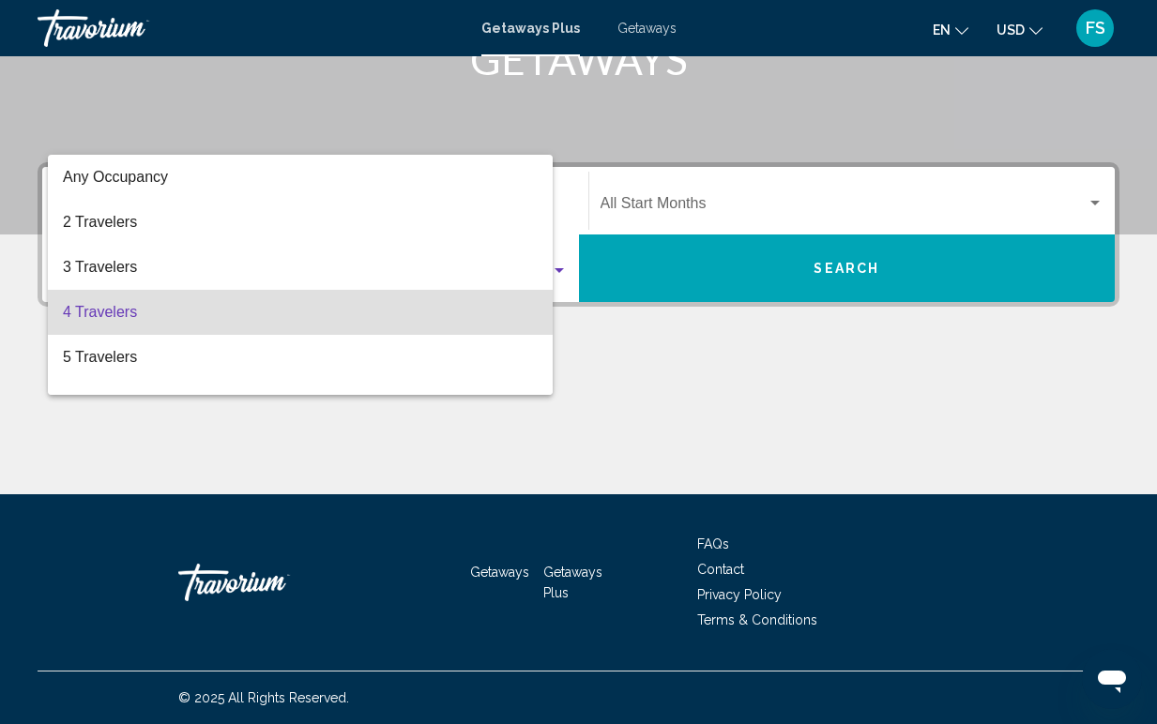
scroll to position [38, 0]
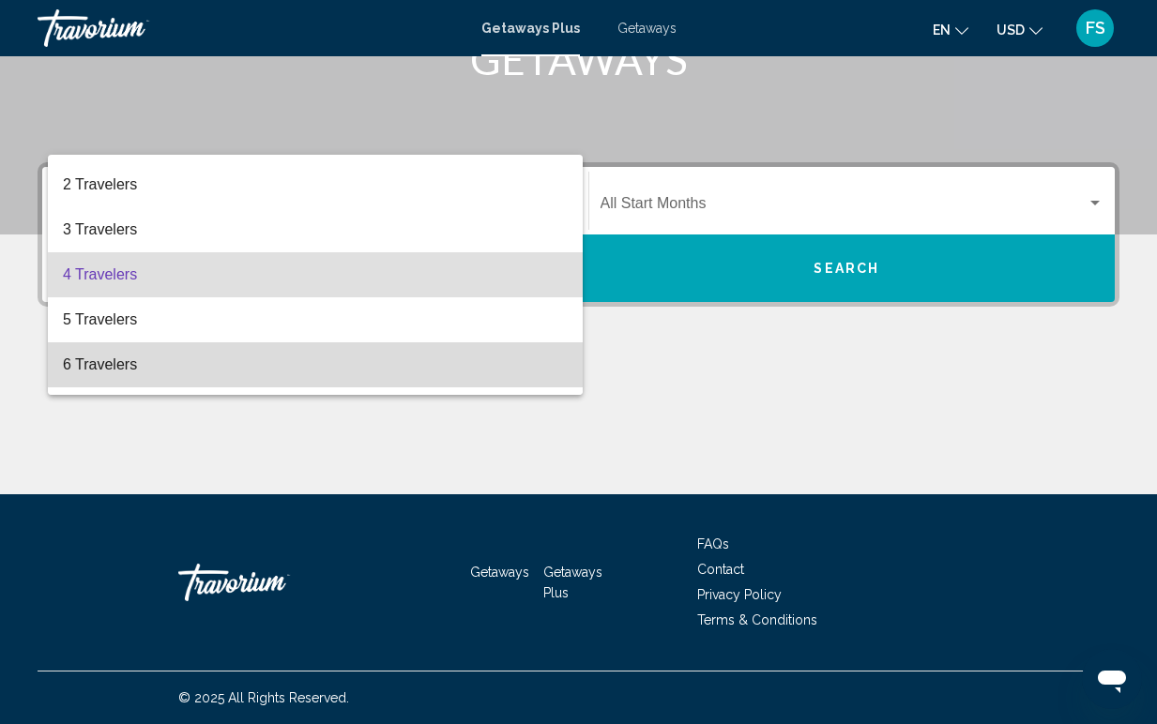
click at [473, 348] on span "6 Travelers" at bounding box center [315, 364] width 505 height 45
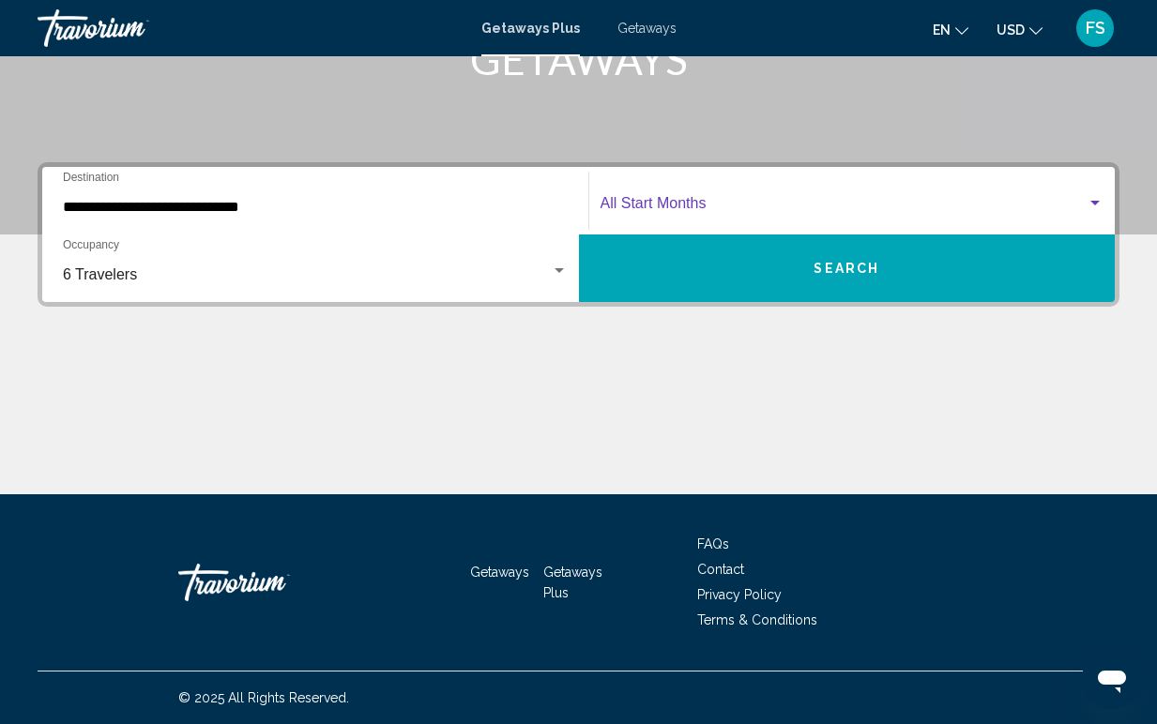
click at [787, 213] on span "Search widget" at bounding box center [844, 207] width 487 height 17
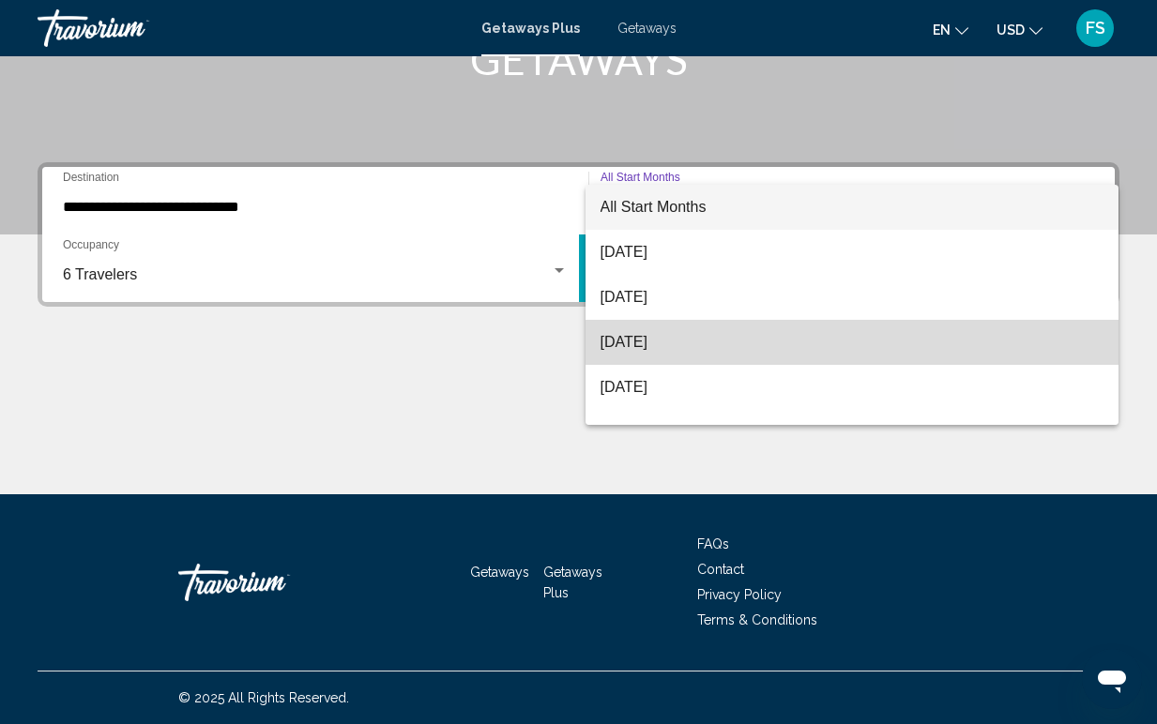
click at [699, 339] on span "[DATE]" at bounding box center [853, 342] width 504 height 45
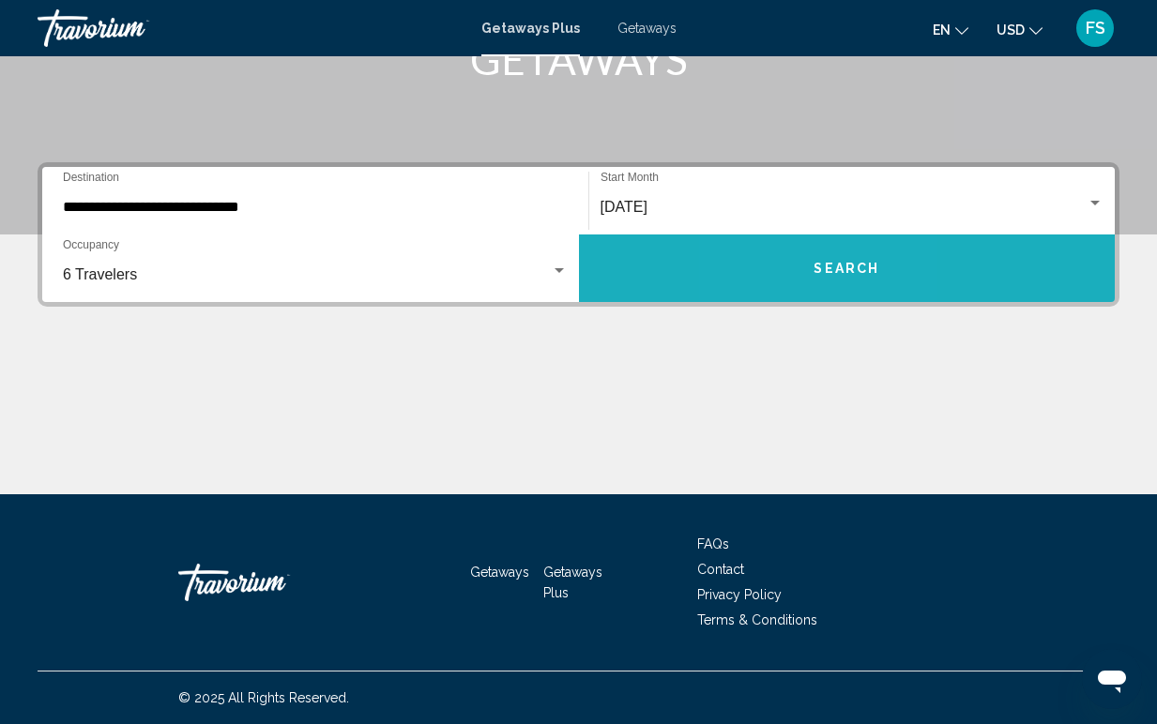
click at [788, 270] on button "Search" at bounding box center [847, 269] width 537 height 68
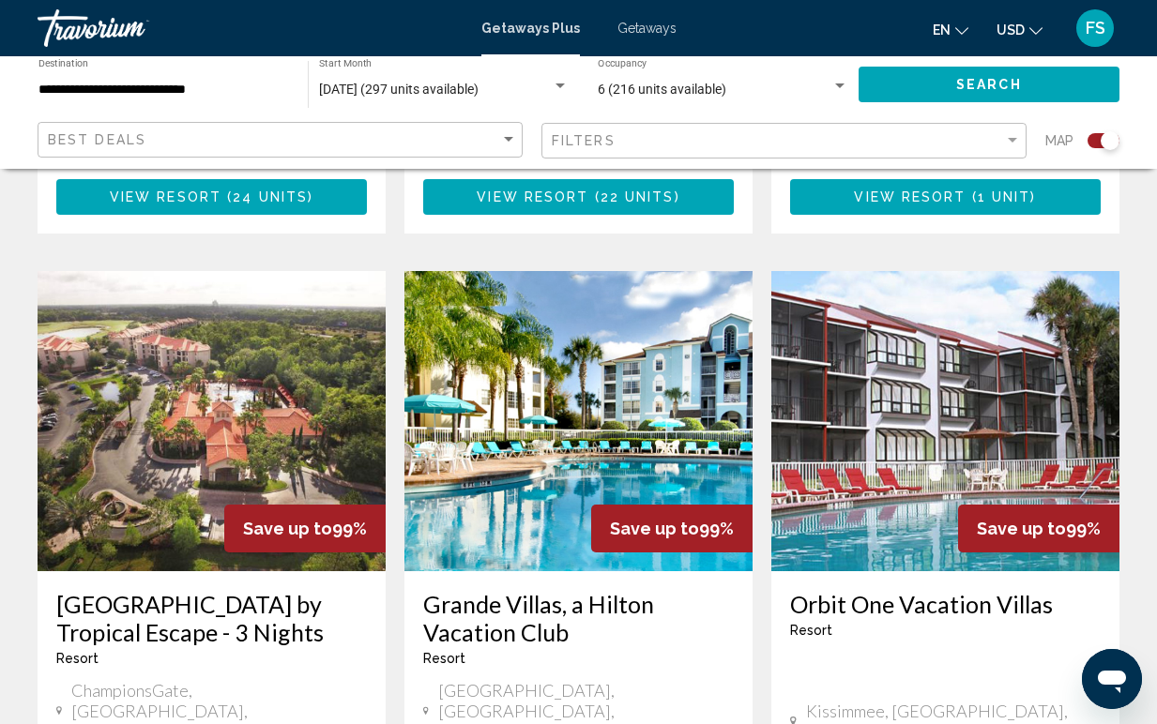
scroll to position [1967, 0]
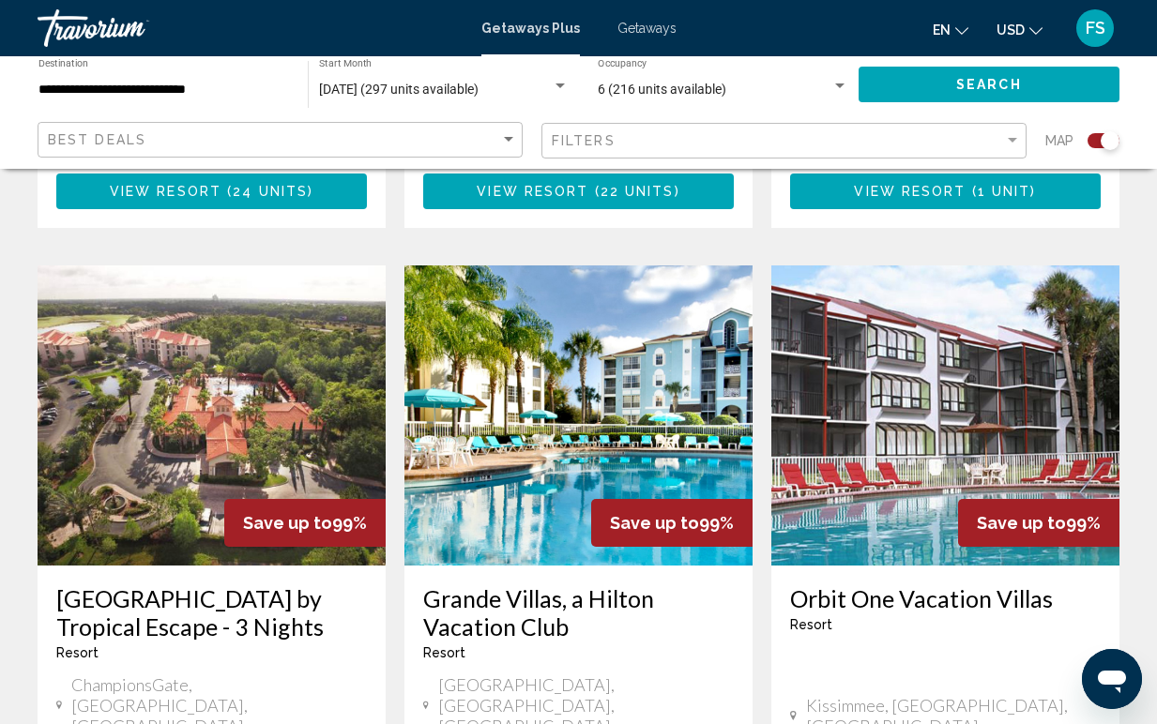
click at [610, 360] on img "Main content" at bounding box center [578, 416] width 348 height 300
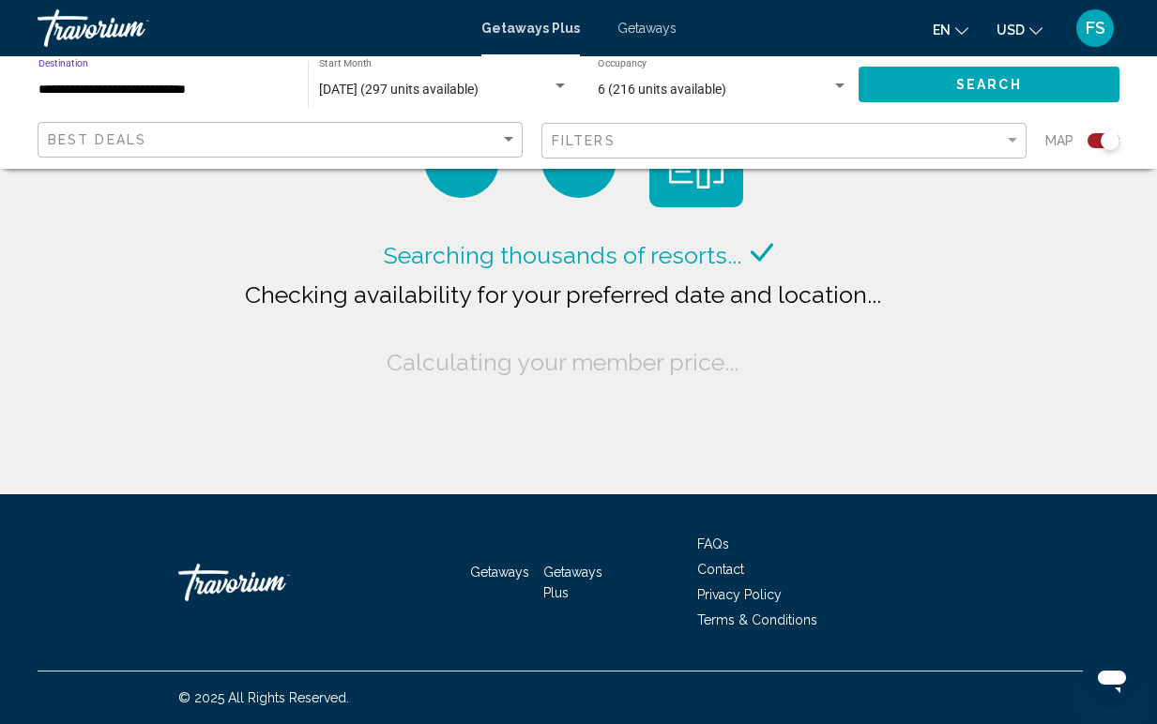
click at [218, 95] on input "**********" at bounding box center [163, 90] width 251 height 15
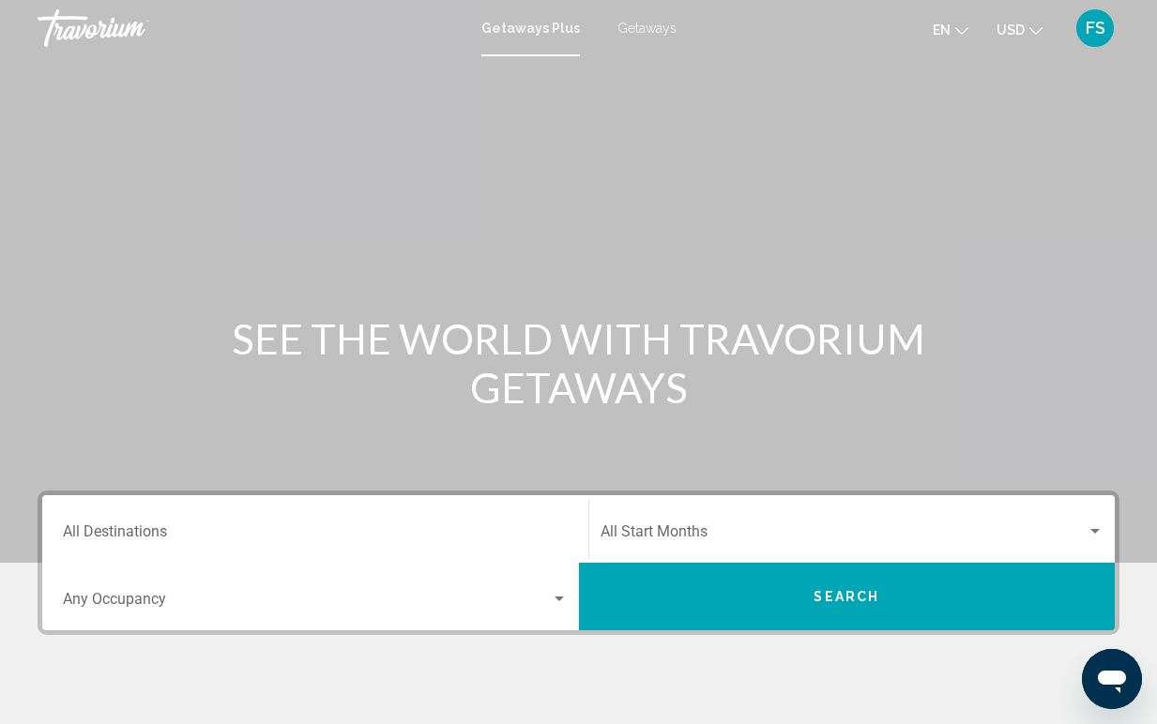
click at [184, 541] on input "Destination All Destinations" at bounding box center [315, 535] width 505 height 17
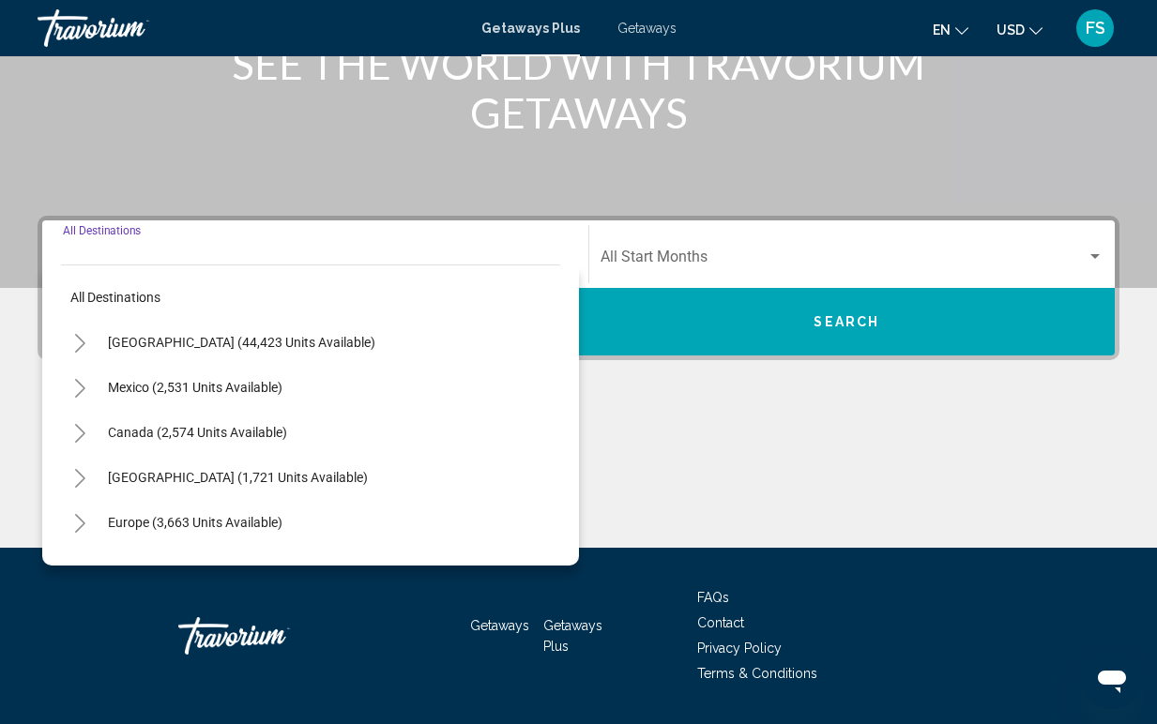
scroll to position [328, 0]
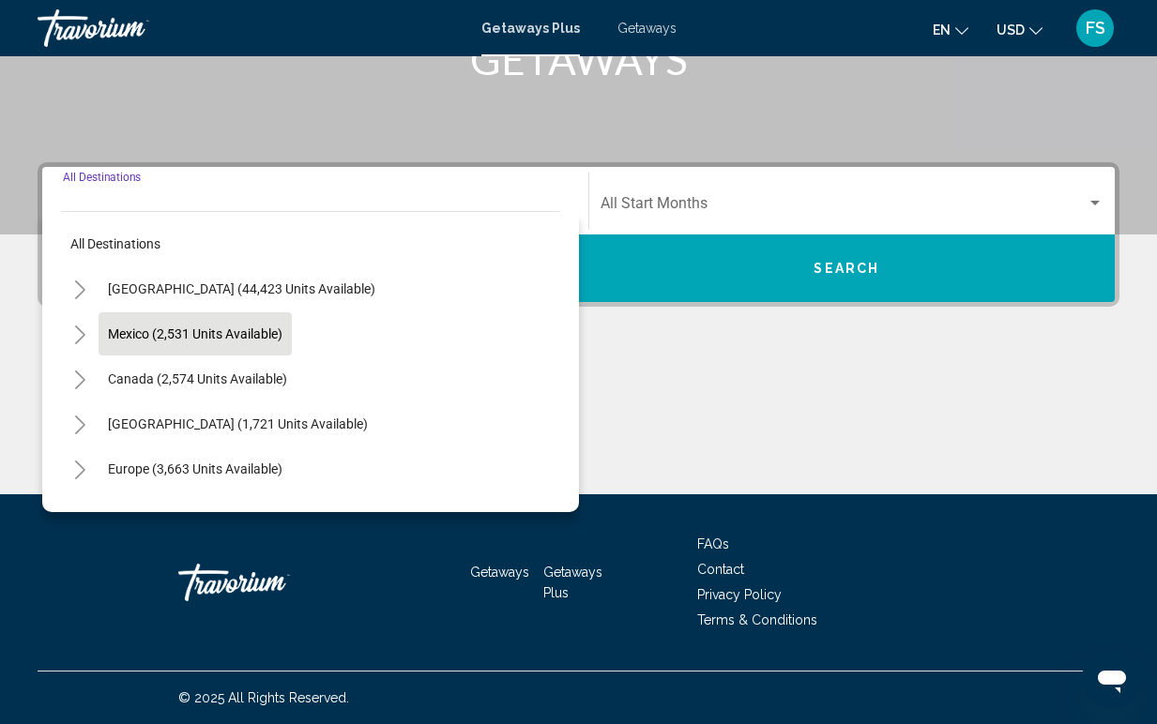
click at [140, 330] on span "Mexico (2,531 units available)" at bounding box center [195, 334] width 175 height 15
type input "**********"
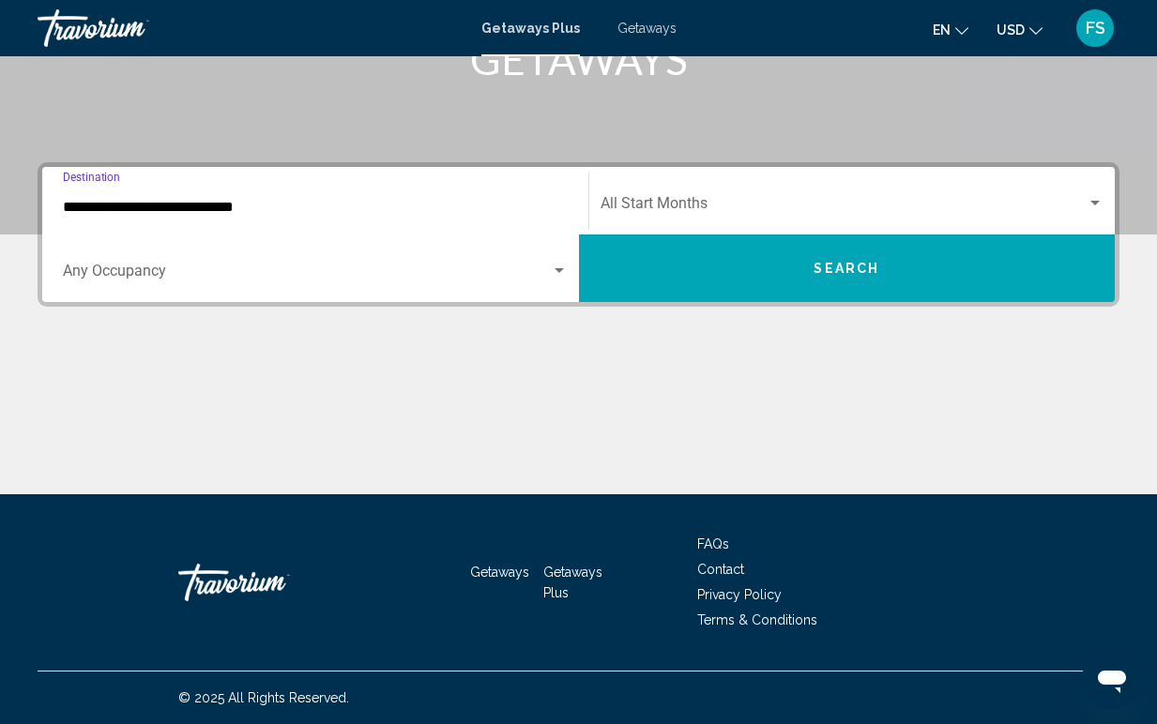
click at [286, 211] on input "**********" at bounding box center [315, 207] width 505 height 17
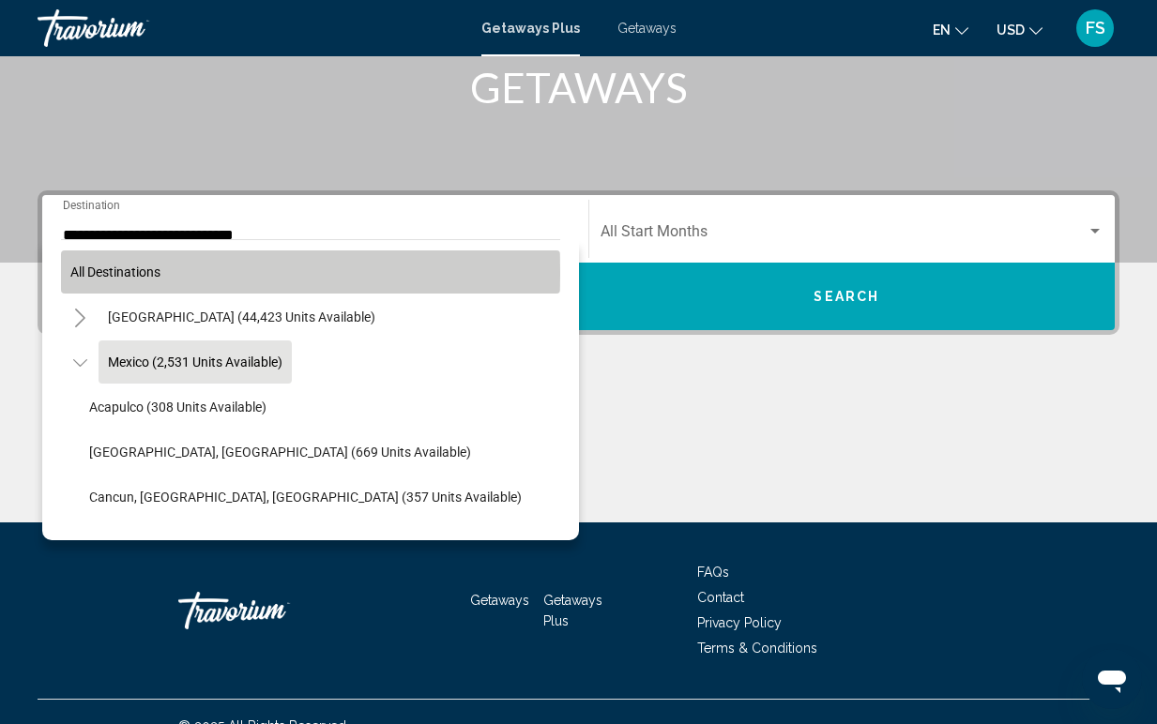
click at [86, 272] on span "All destinations" at bounding box center [115, 272] width 90 height 15
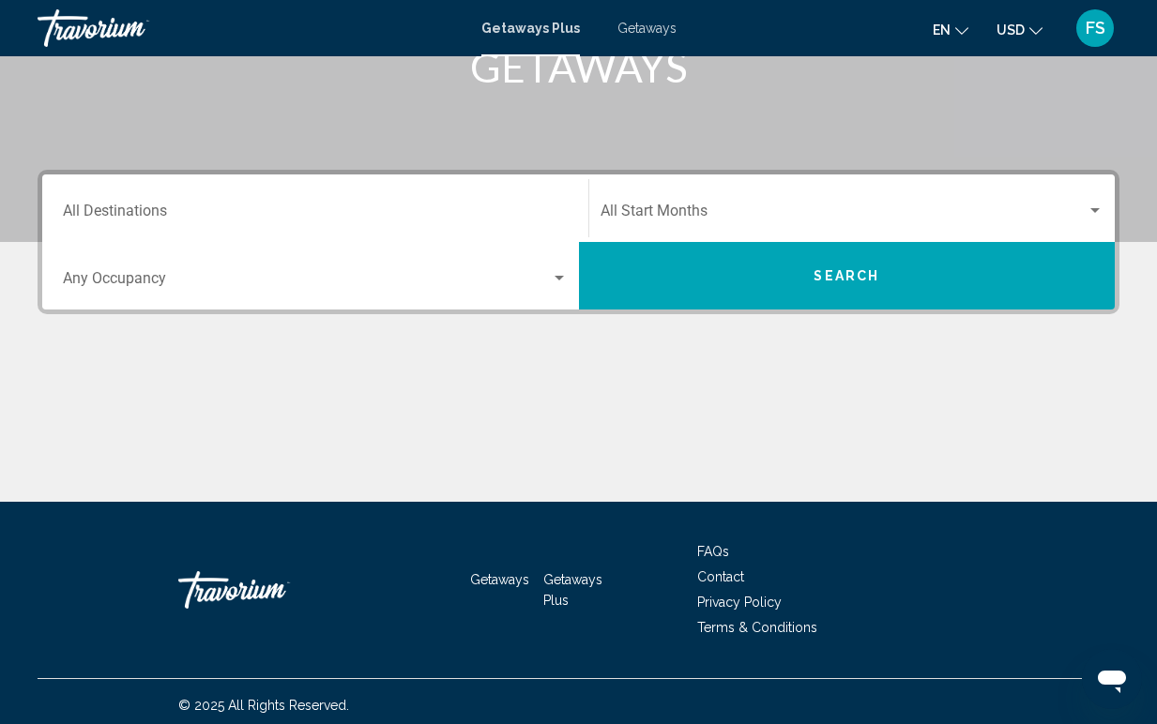
scroll to position [328, 0]
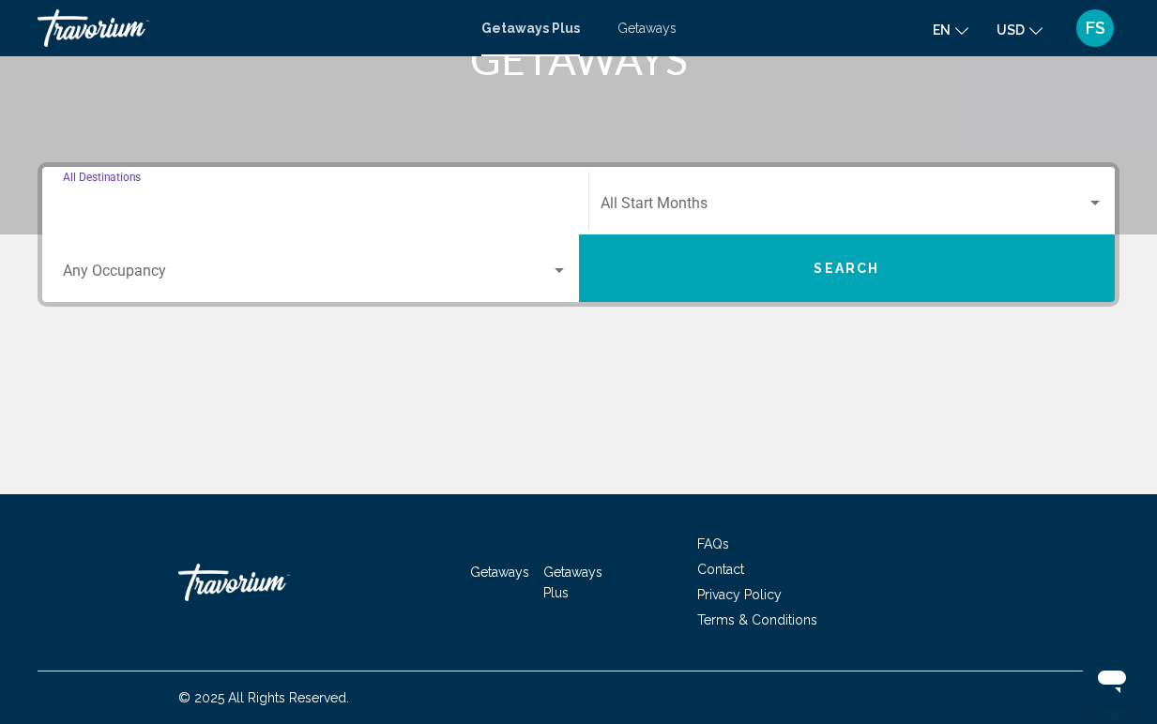
click at [107, 211] on input "Destination All Destinations" at bounding box center [315, 207] width 505 height 17
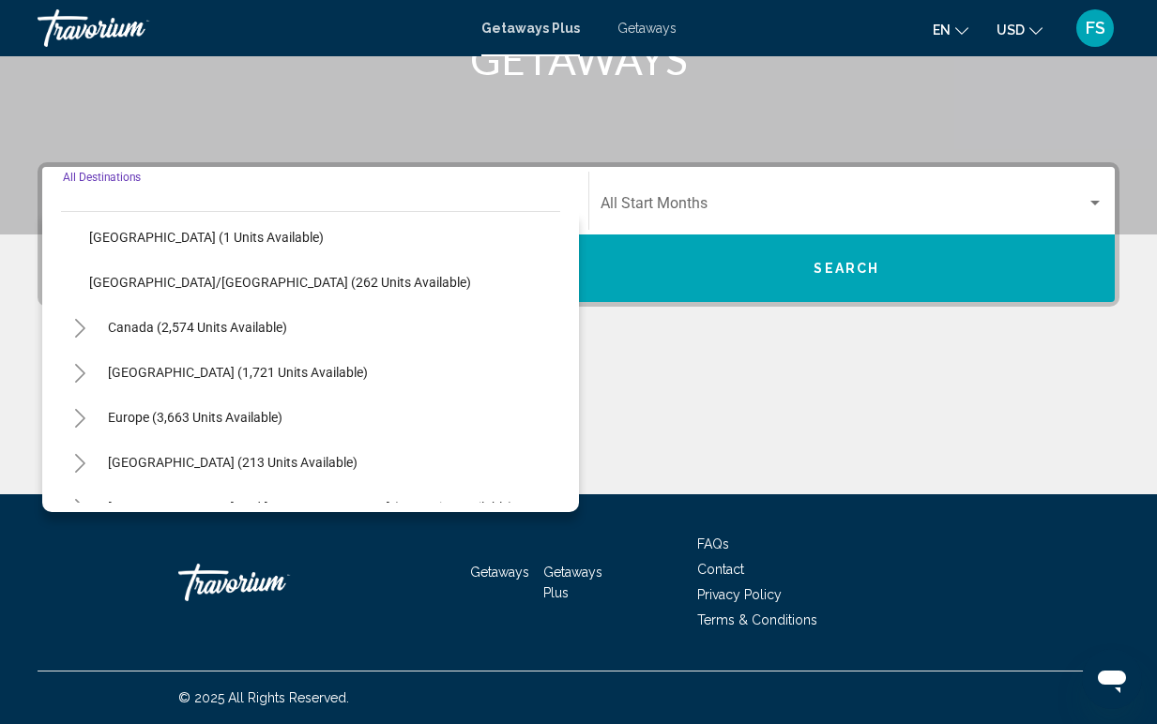
scroll to position [506, 0]
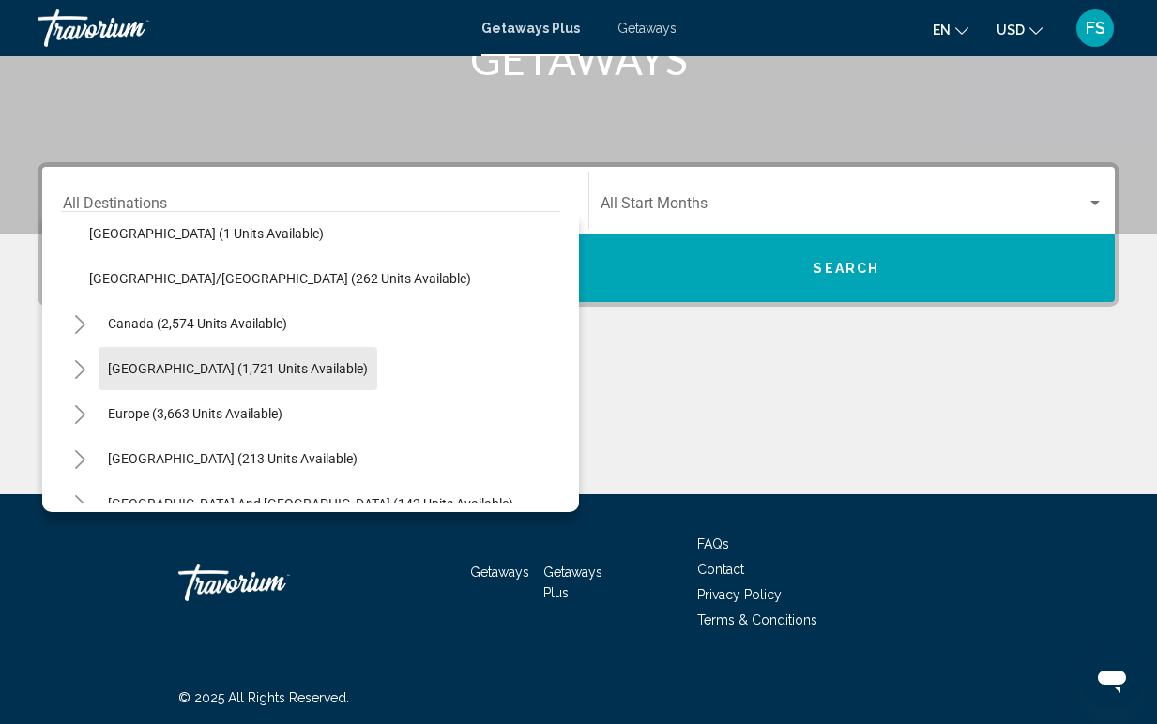
click at [120, 366] on span "[GEOGRAPHIC_DATA] (1,721 units available)" at bounding box center [238, 368] width 260 height 15
type input "**********"
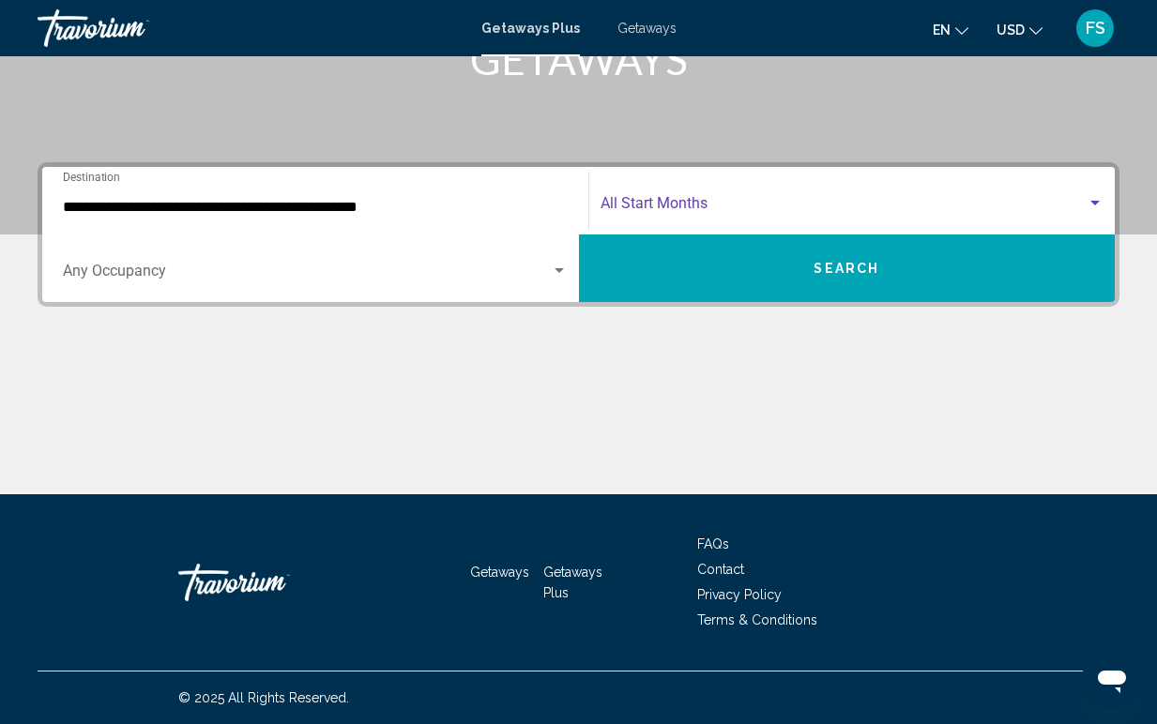
click at [702, 204] on span "Search widget" at bounding box center [844, 207] width 487 height 17
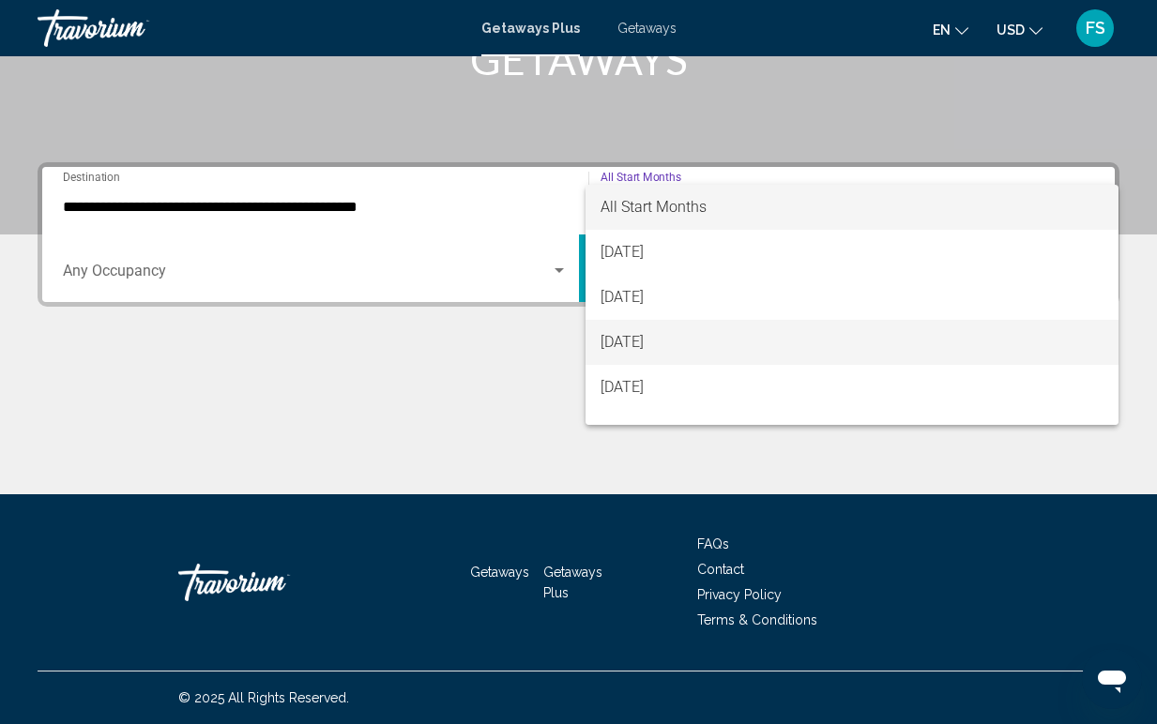
click at [666, 347] on span "[DATE]" at bounding box center [853, 342] width 504 height 45
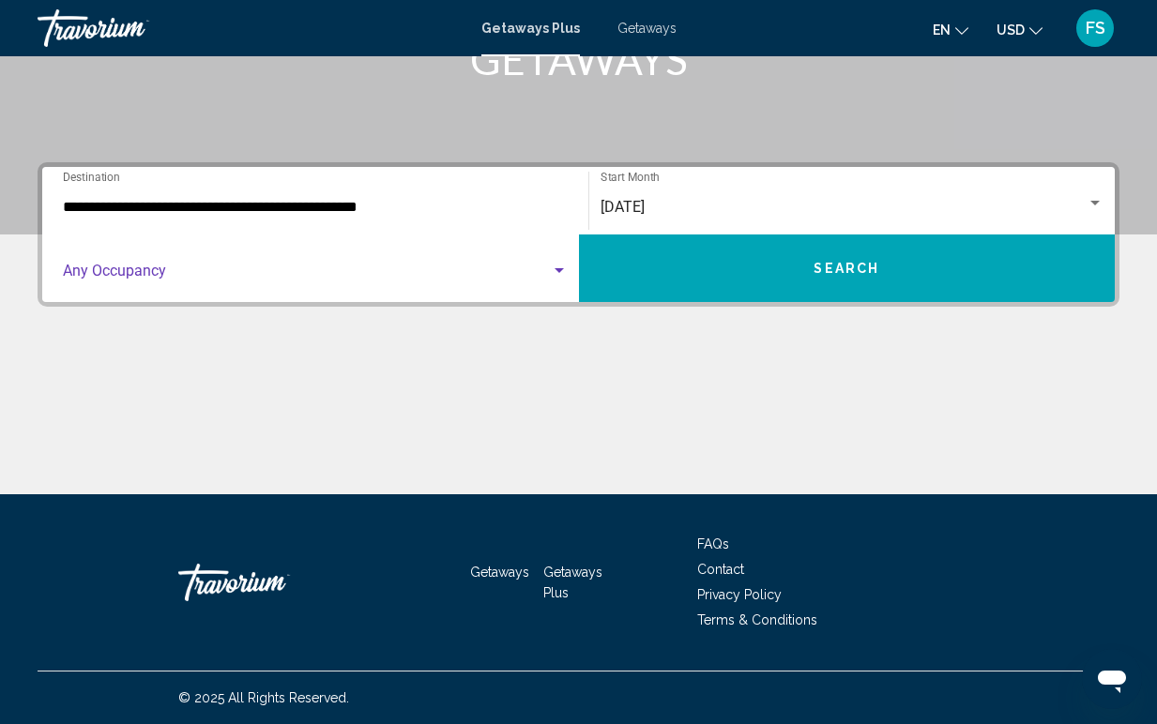
click at [560, 269] on div "Search widget" at bounding box center [559, 270] width 9 height 5
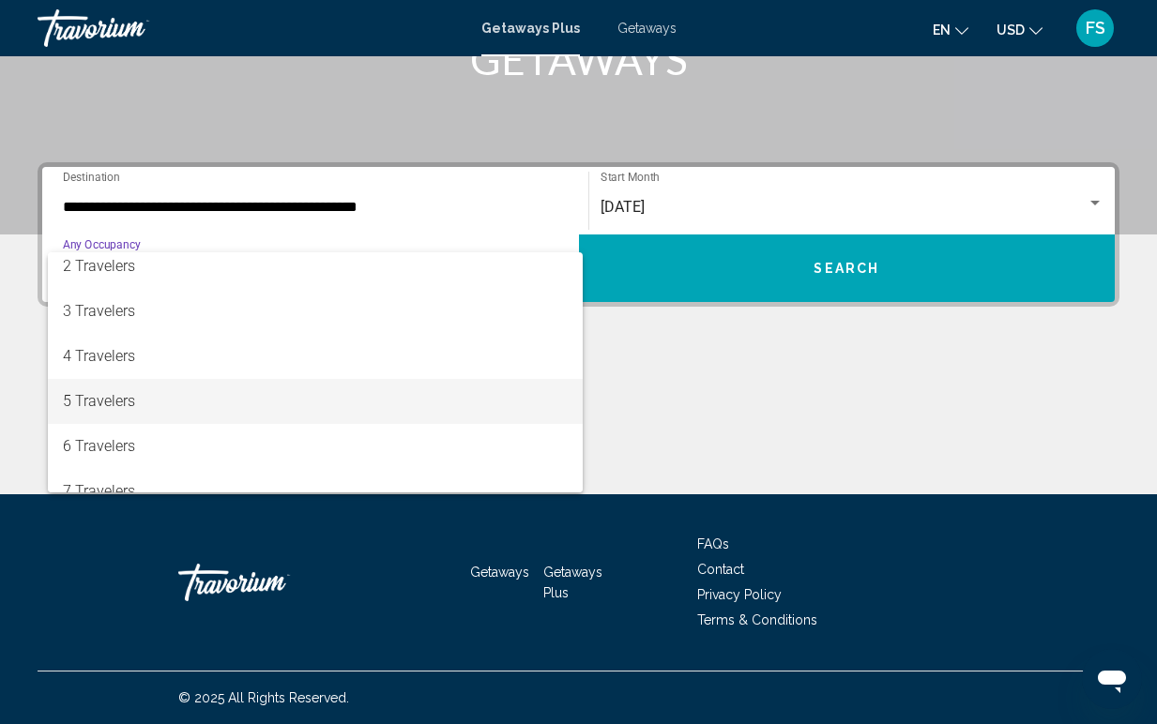
scroll to position [70, 0]
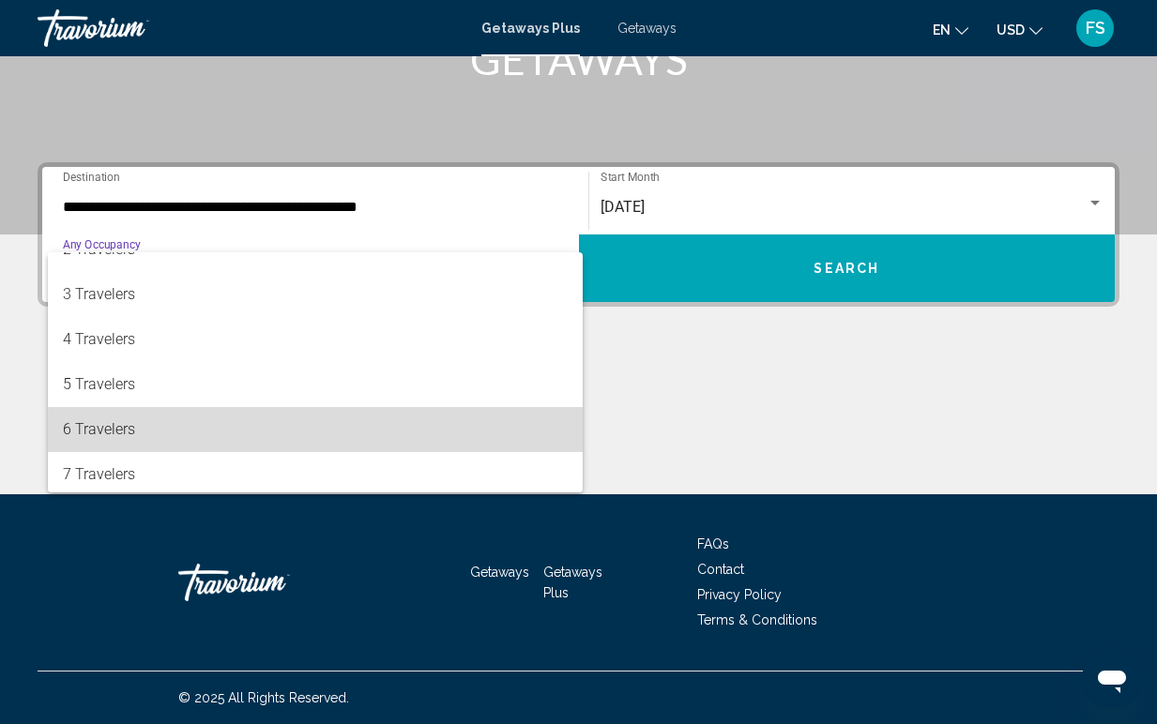
click at [325, 433] on span "6 Travelers" at bounding box center [315, 429] width 505 height 45
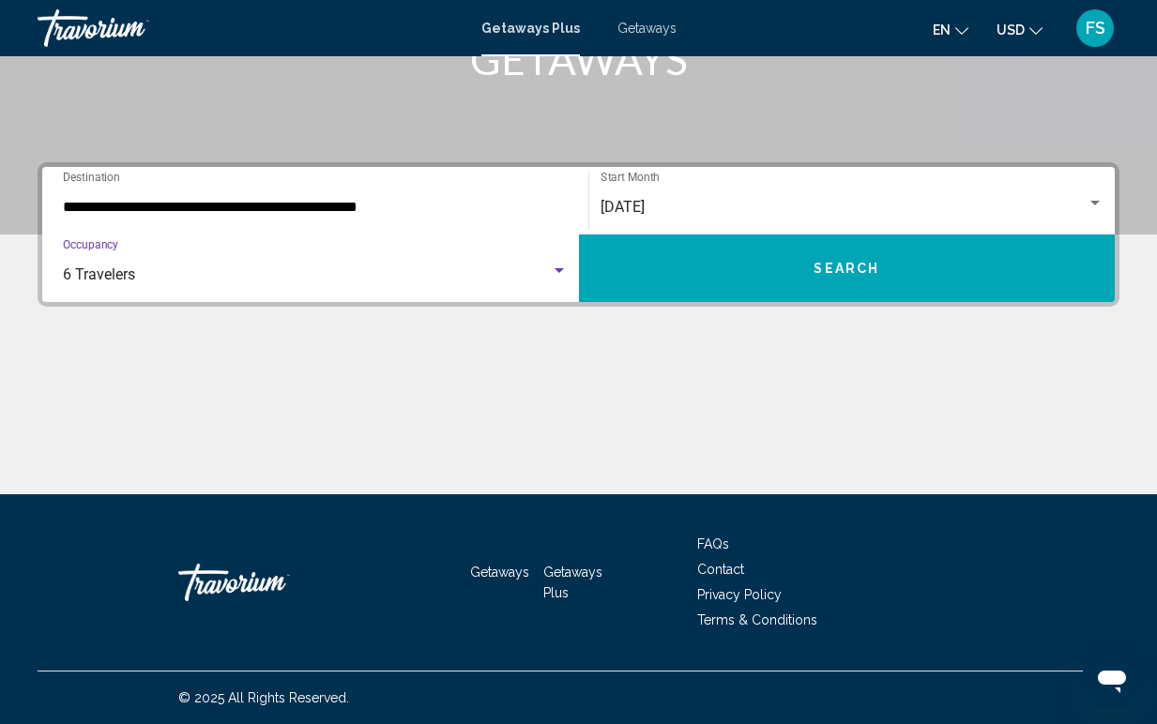
click at [782, 275] on button "Search" at bounding box center [847, 269] width 537 height 68
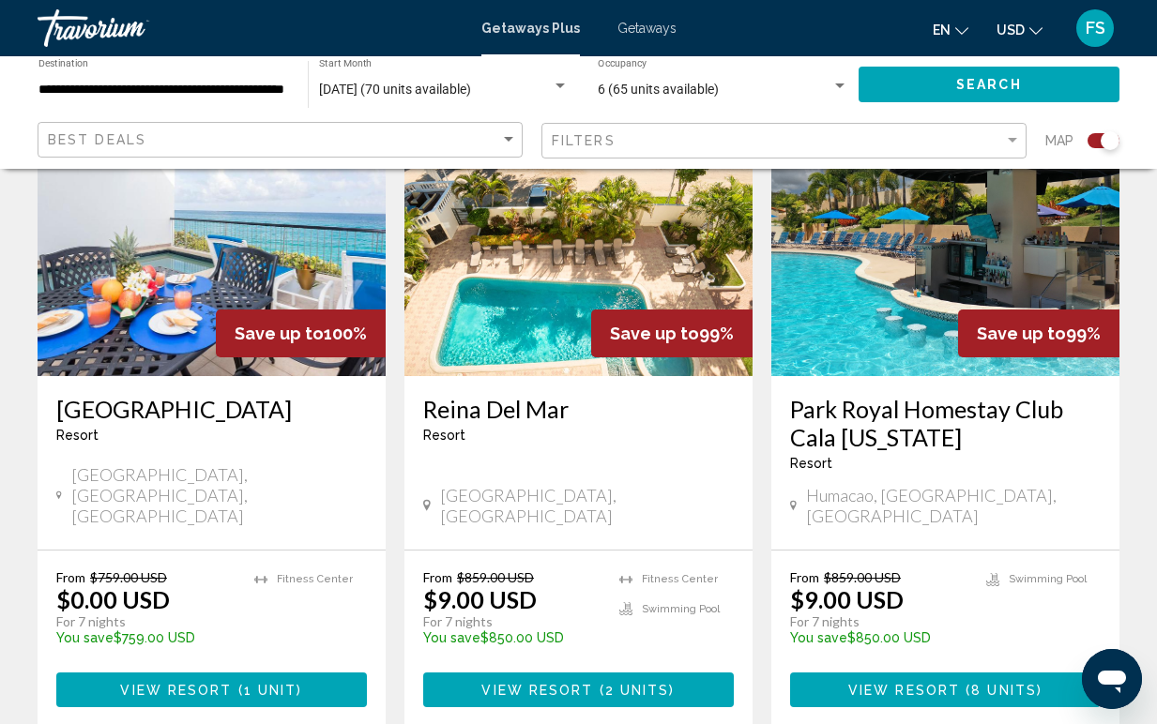
scroll to position [762, 0]
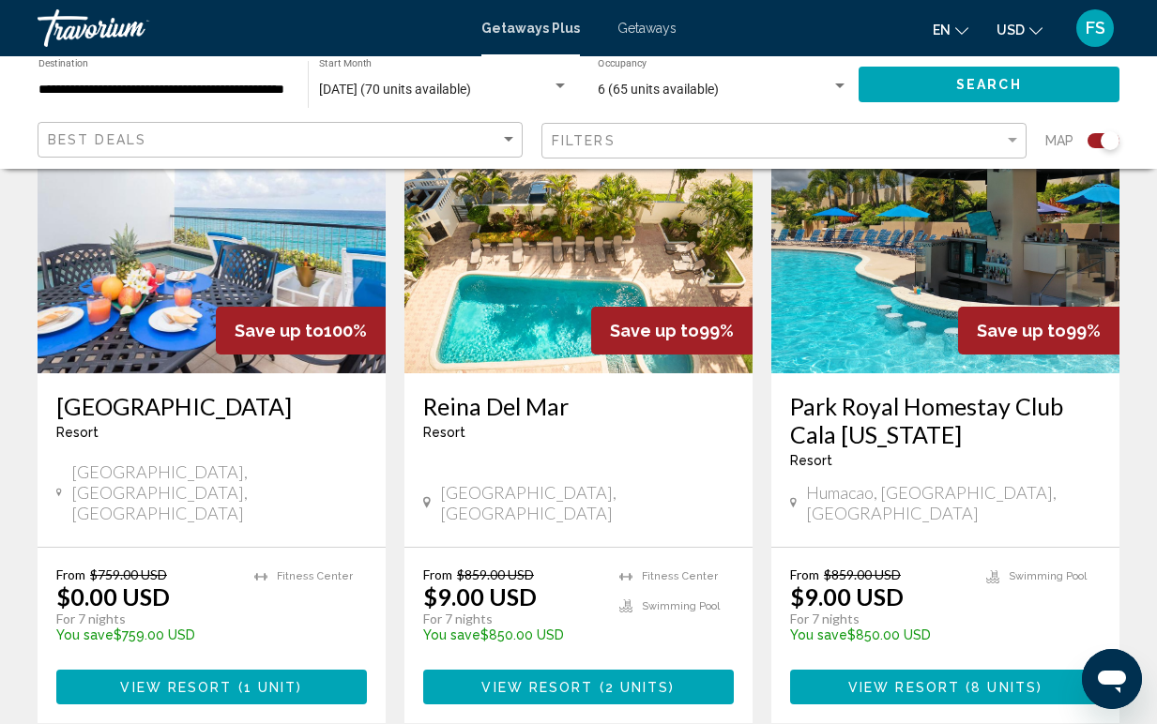
click at [262, 263] on img "Main content" at bounding box center [212, 223] width 348 height 300
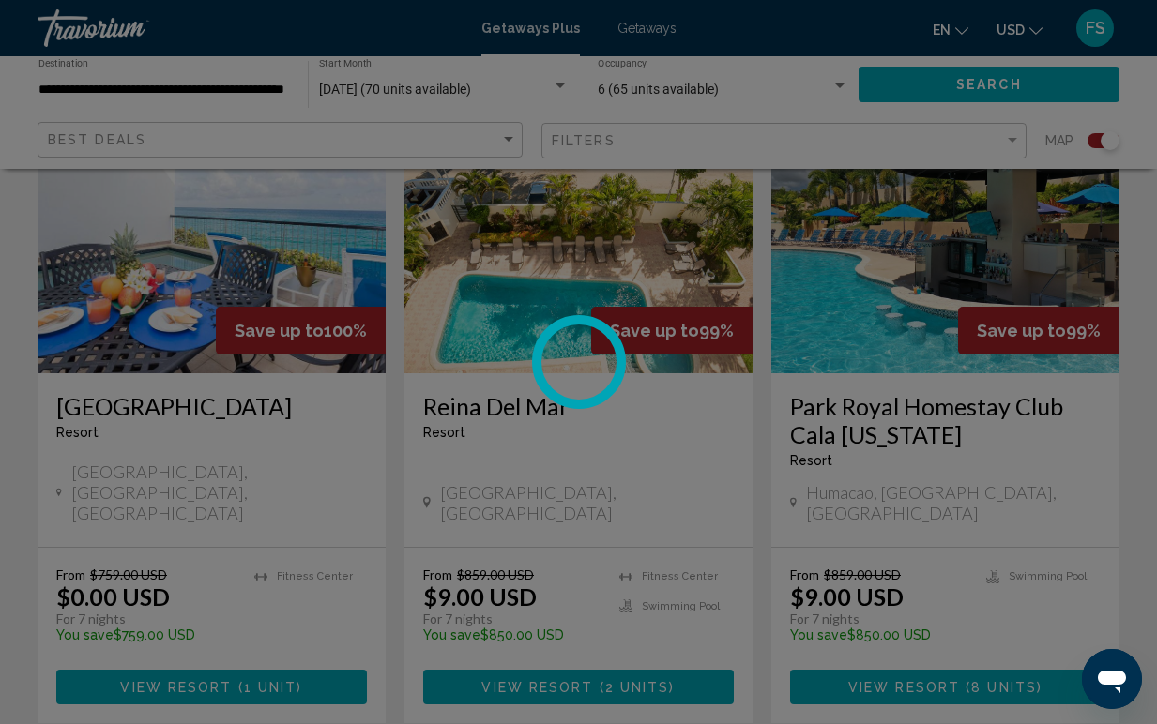
scroll to position [140, 0]
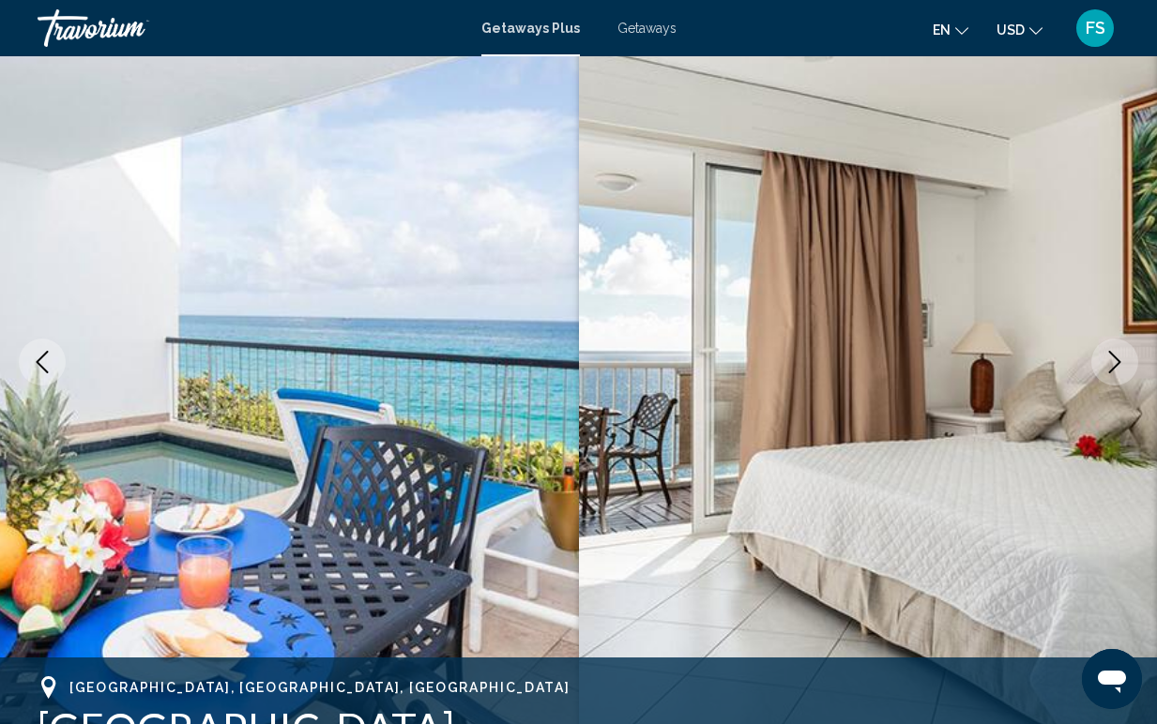
click at [1122, 367] on icon "Next image" at bounding box center [1114, 362] width 23 height 23
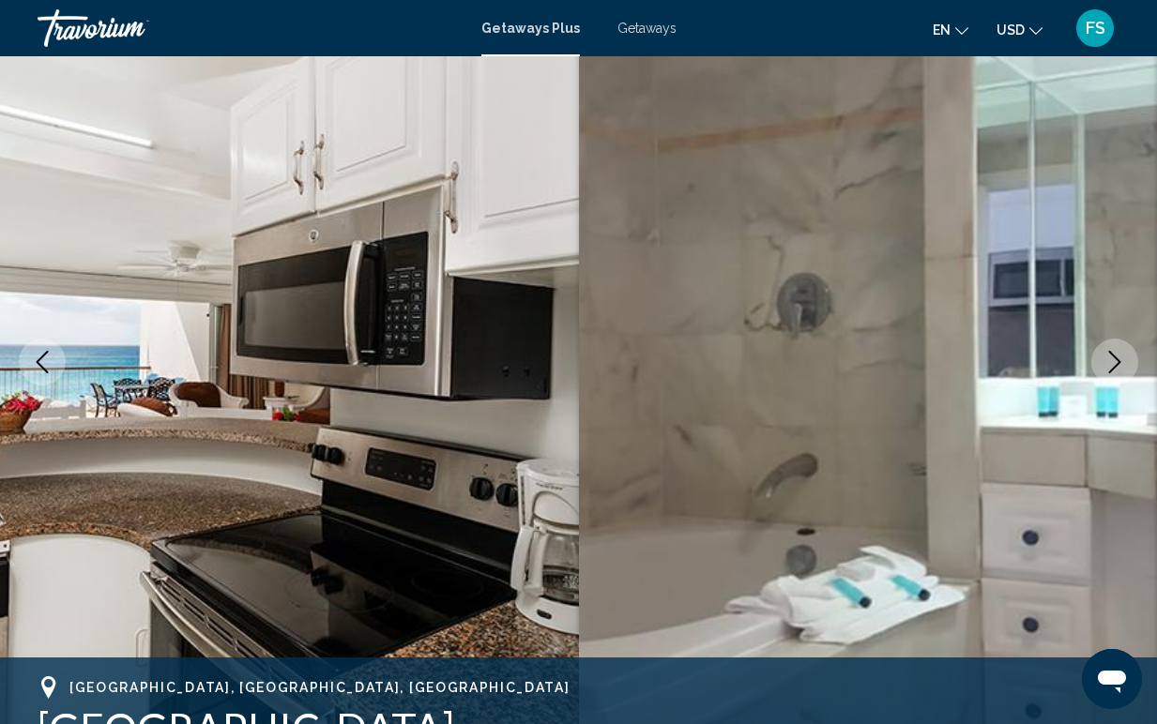
click at [1122, 367] on icon "Next image" at bounding box center [1114, 362] width 23 height 23
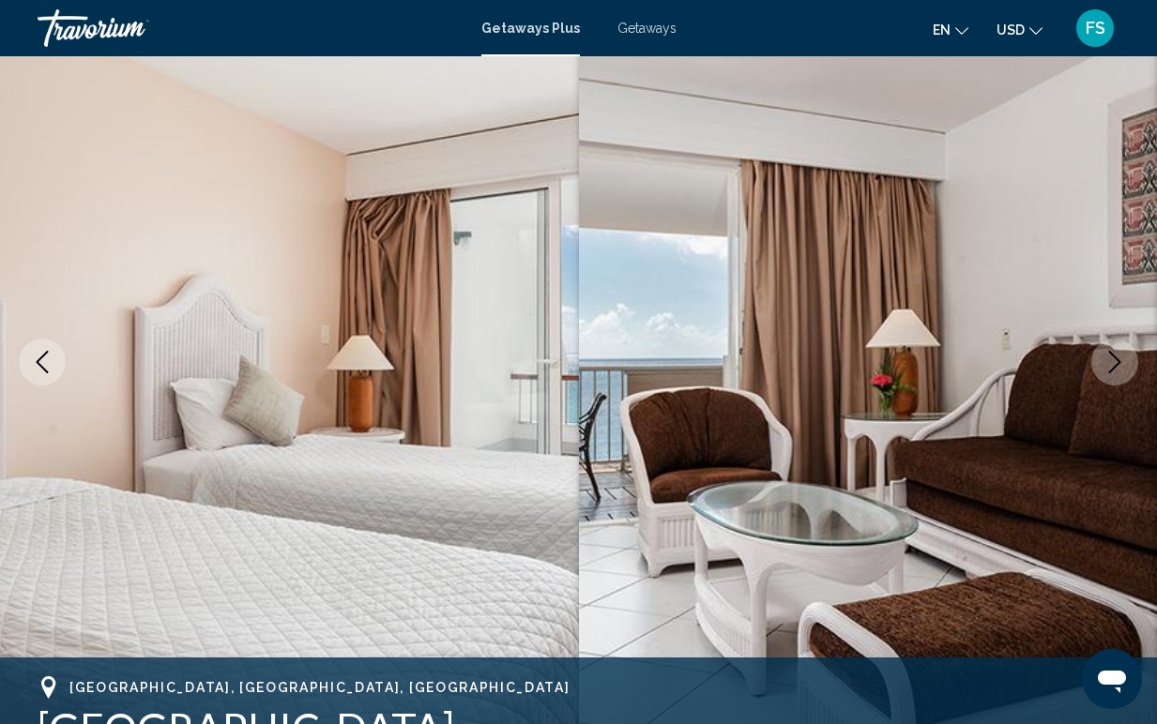
click at [1122, 367] on icon "Next image" at bounding box center [1114, 362] width 23 height 23
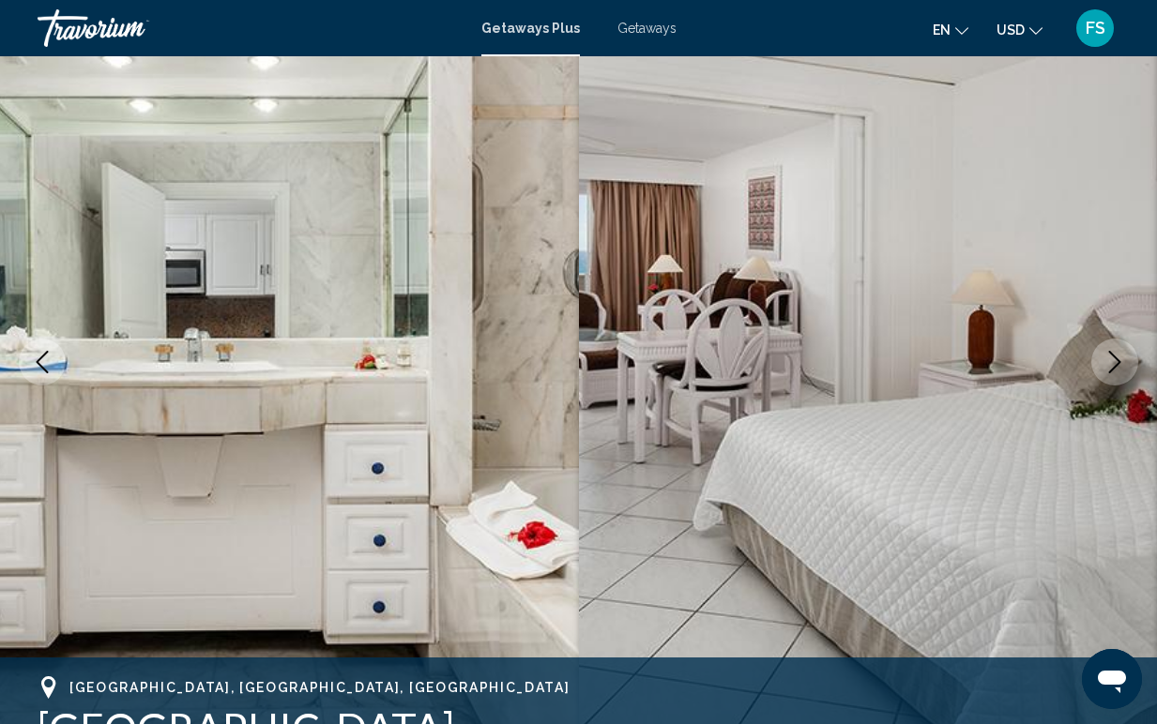
click at [1122, 367] on icon "Next image" at bounding box center [1114, 362] width 23 height 23
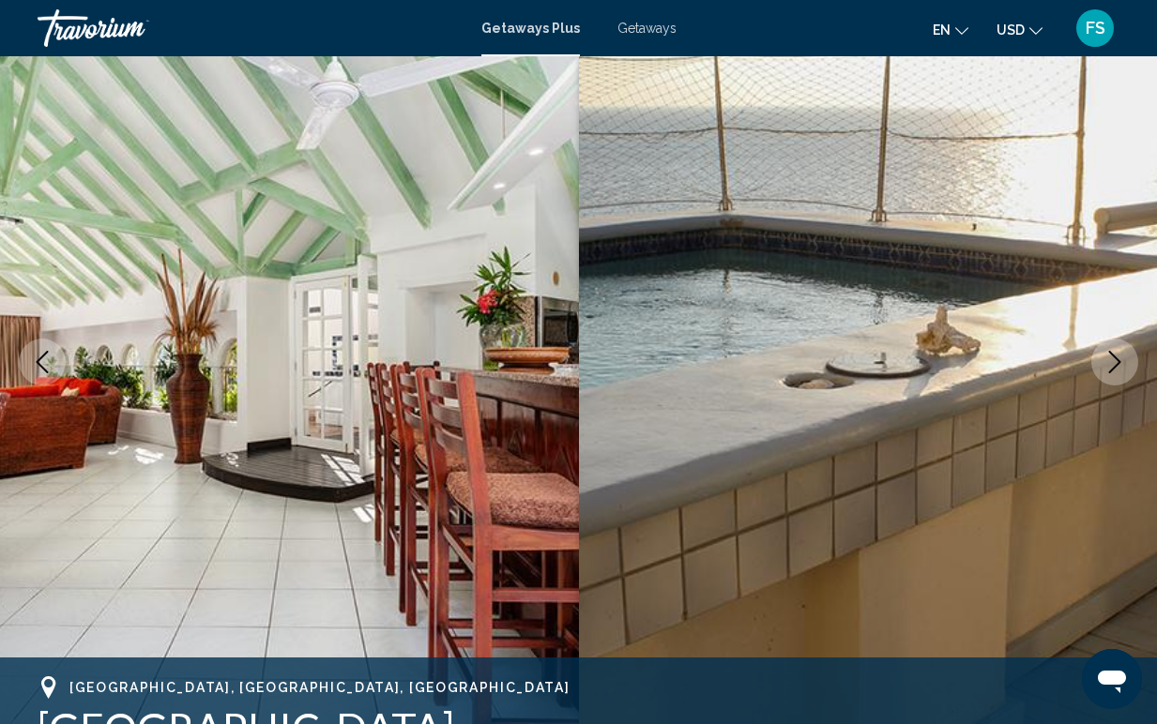
click at [1123, 370] on icon "Next image" at bounding box center [1114, 362] width 23 height 23
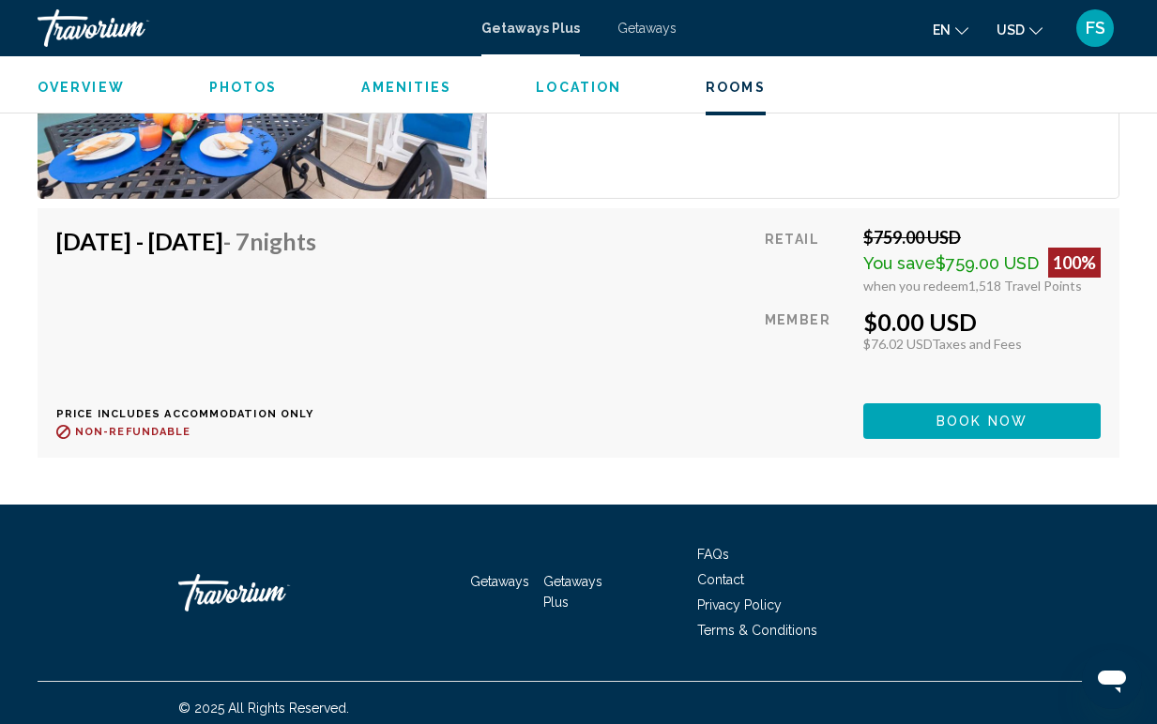
scroll to position [3655, 0]
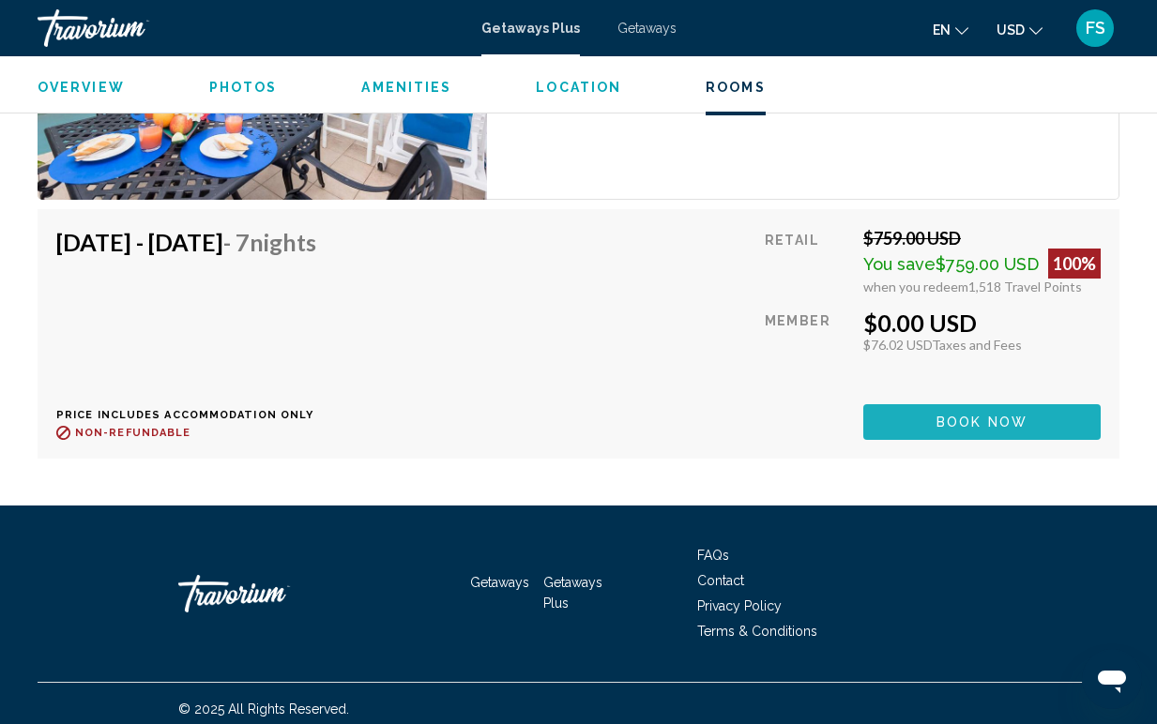
click at [974, 422] on span "Book now" at bounding box center [981, 423] width 91 height 15
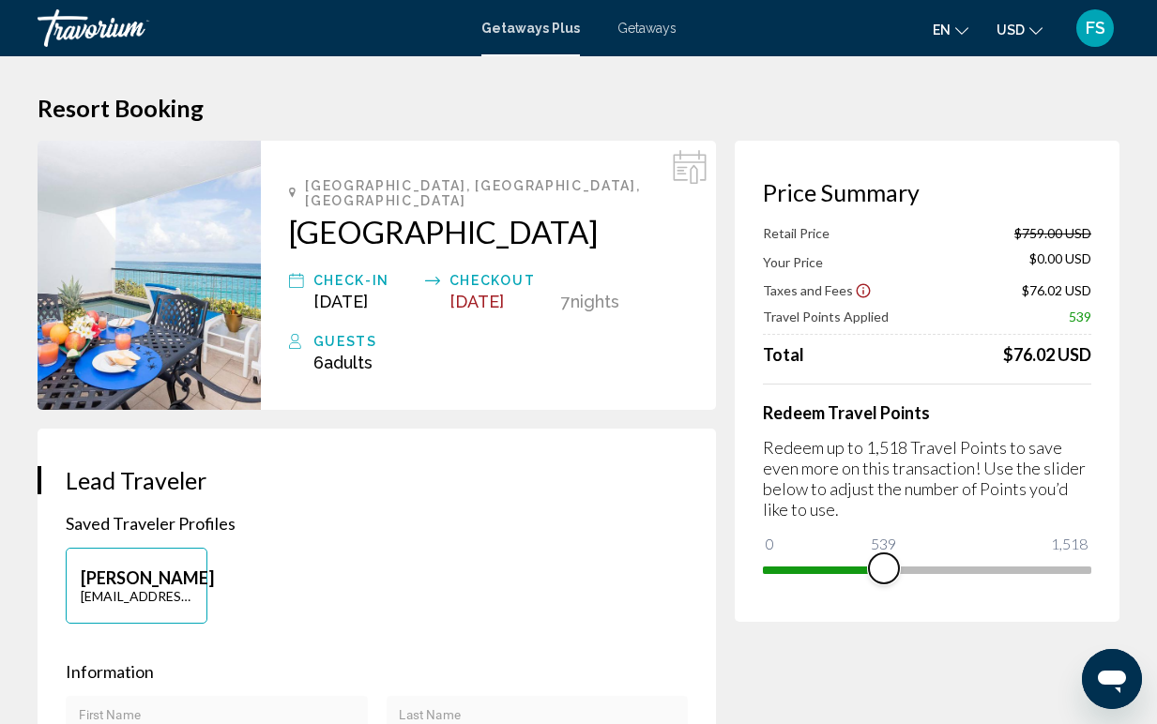
drag, startPoint x: 1068, startPoint y: 574, endPoint x: 884, endPoint y: 582, distance: 184.1
click at [884, 582] on span "Main content" at bounding box center [884, 569] width 30 height 30
